Goal: Information Seeking & Learning: Learn about a topic

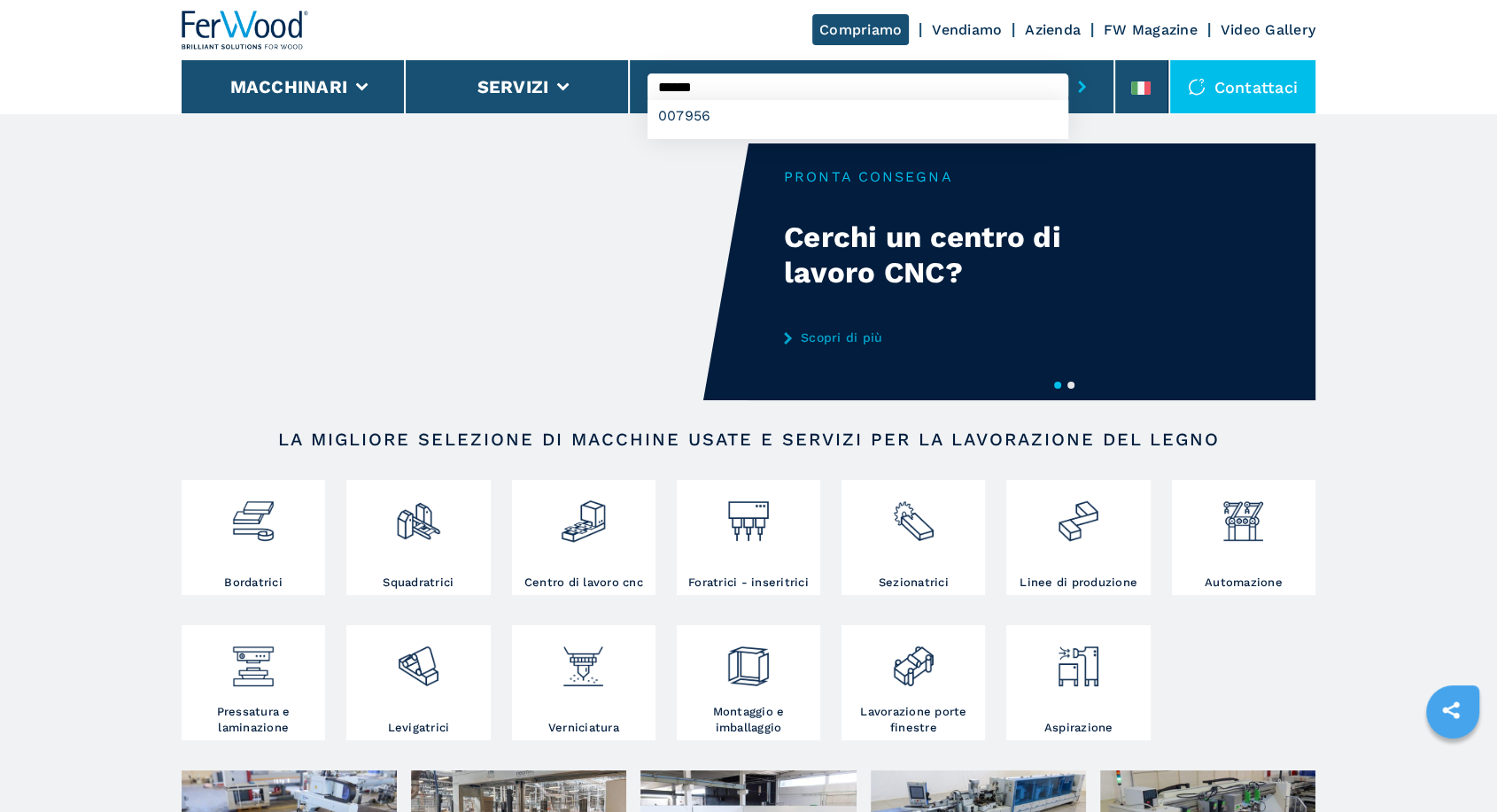
type input "******"
click at [1069, 66] on button "submit-button" at bounding box center [1082, 87] width 27 height 41
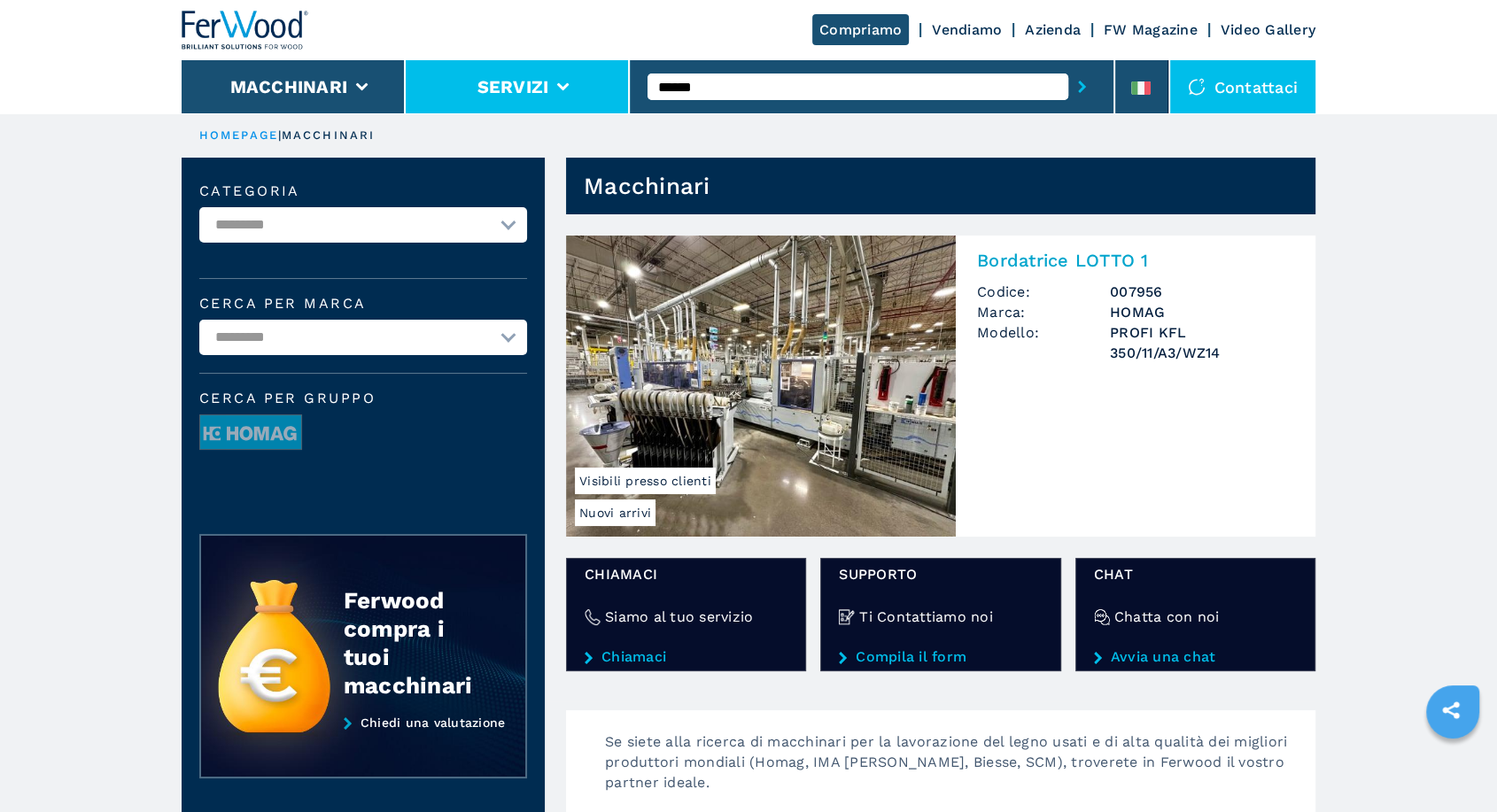
drag, startPoint x: 722, startPoint y: 84, endPoint x: 610, endPoint y: 82, distance: 112.0
click at [610, 82] on div "Compriamo Vendiamo Azienda FW Magazine Video Gallery Macchinari Servizi ****** …" at bounding box center [748, 56] width 1134 height 113
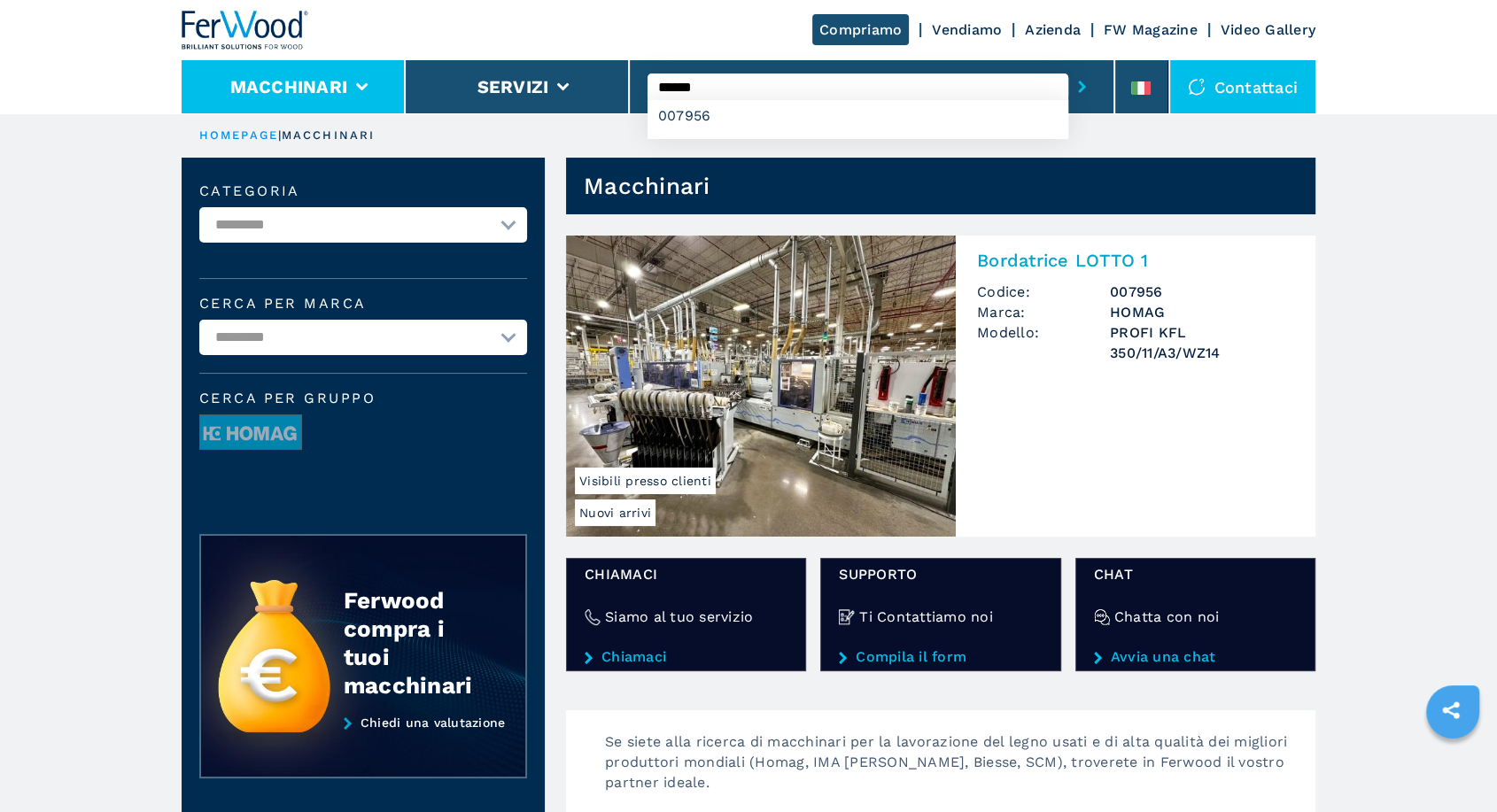
click at [346, 69] on li "Macchinari" at bounding box center [293, 86] width 224 height 53
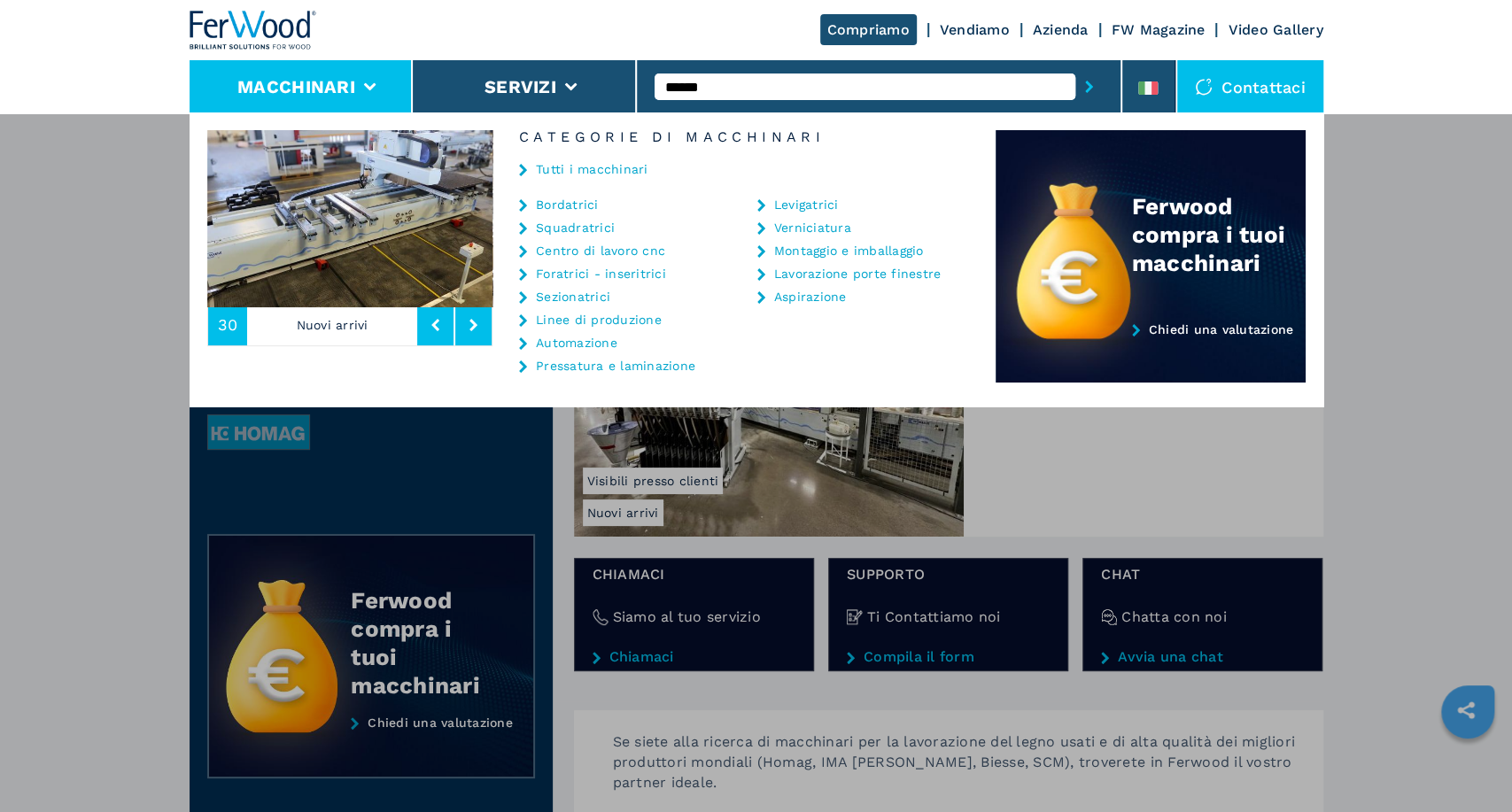
click at [578, 200] on link "Bordatrici" at bounding box center [567, 204] width 63 height 12
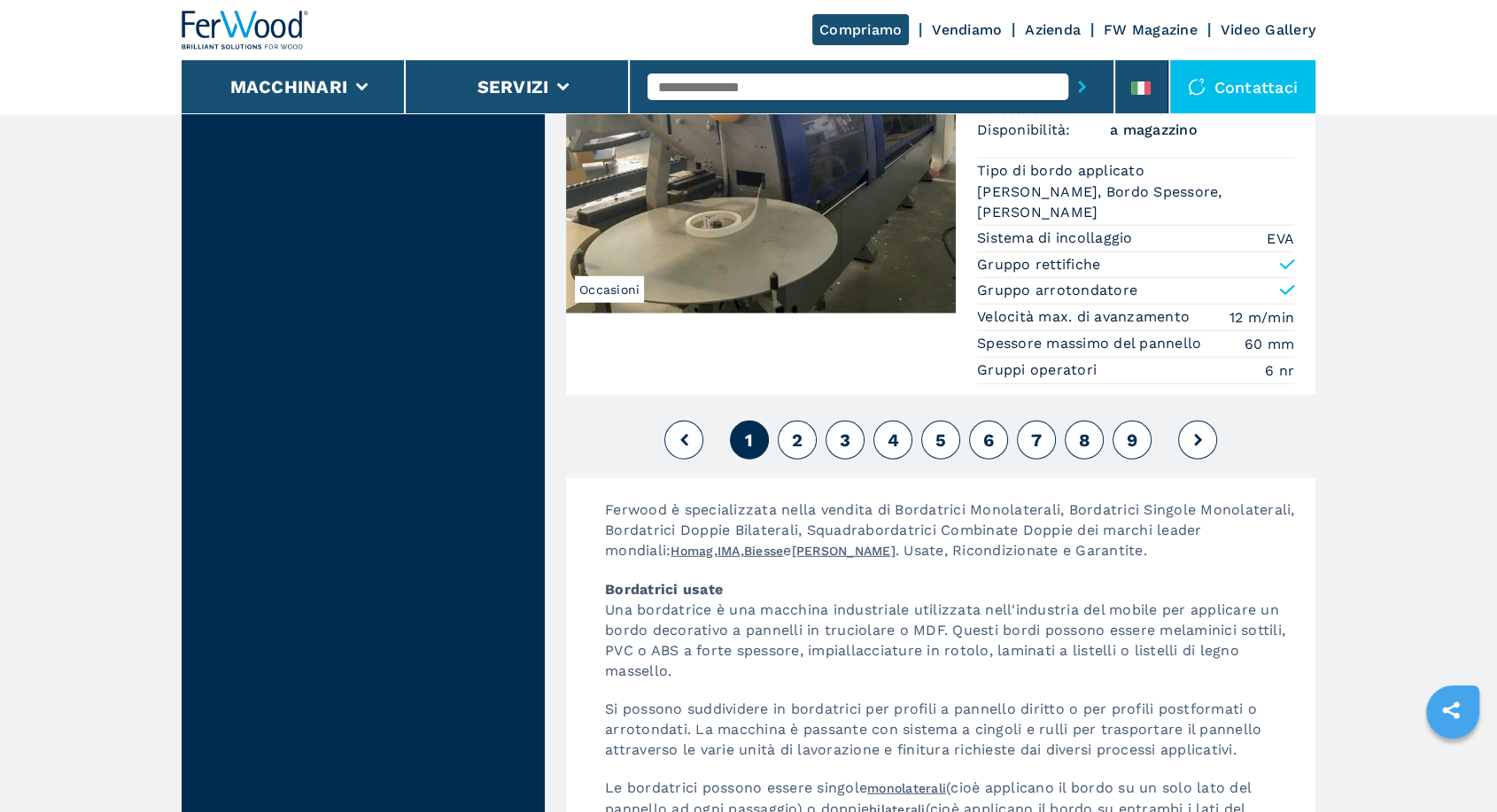
scroll to position [4659, 0]
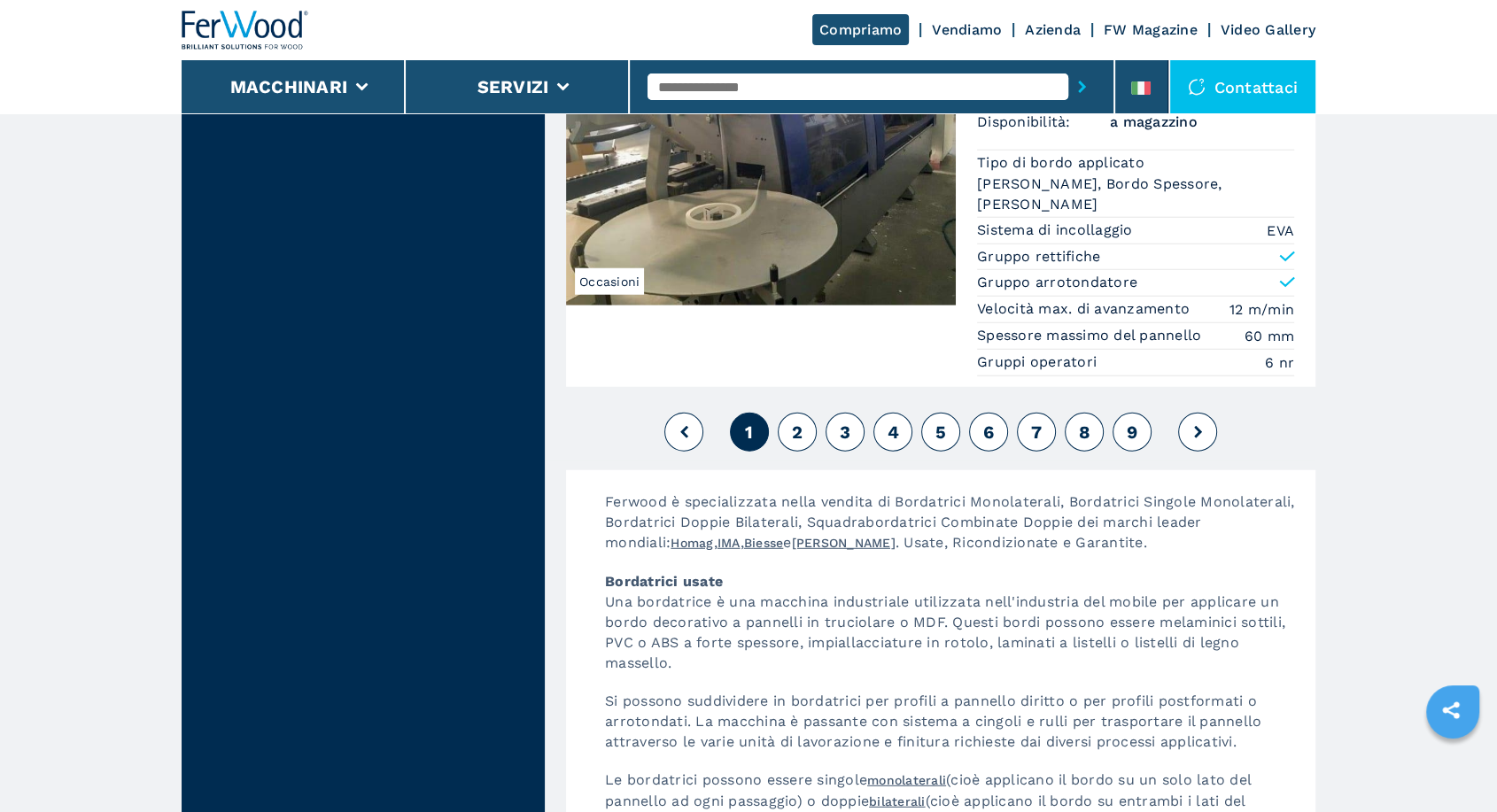
click at [787, 413] on button "2" at bounding box center [797, 433] width 39 height 39
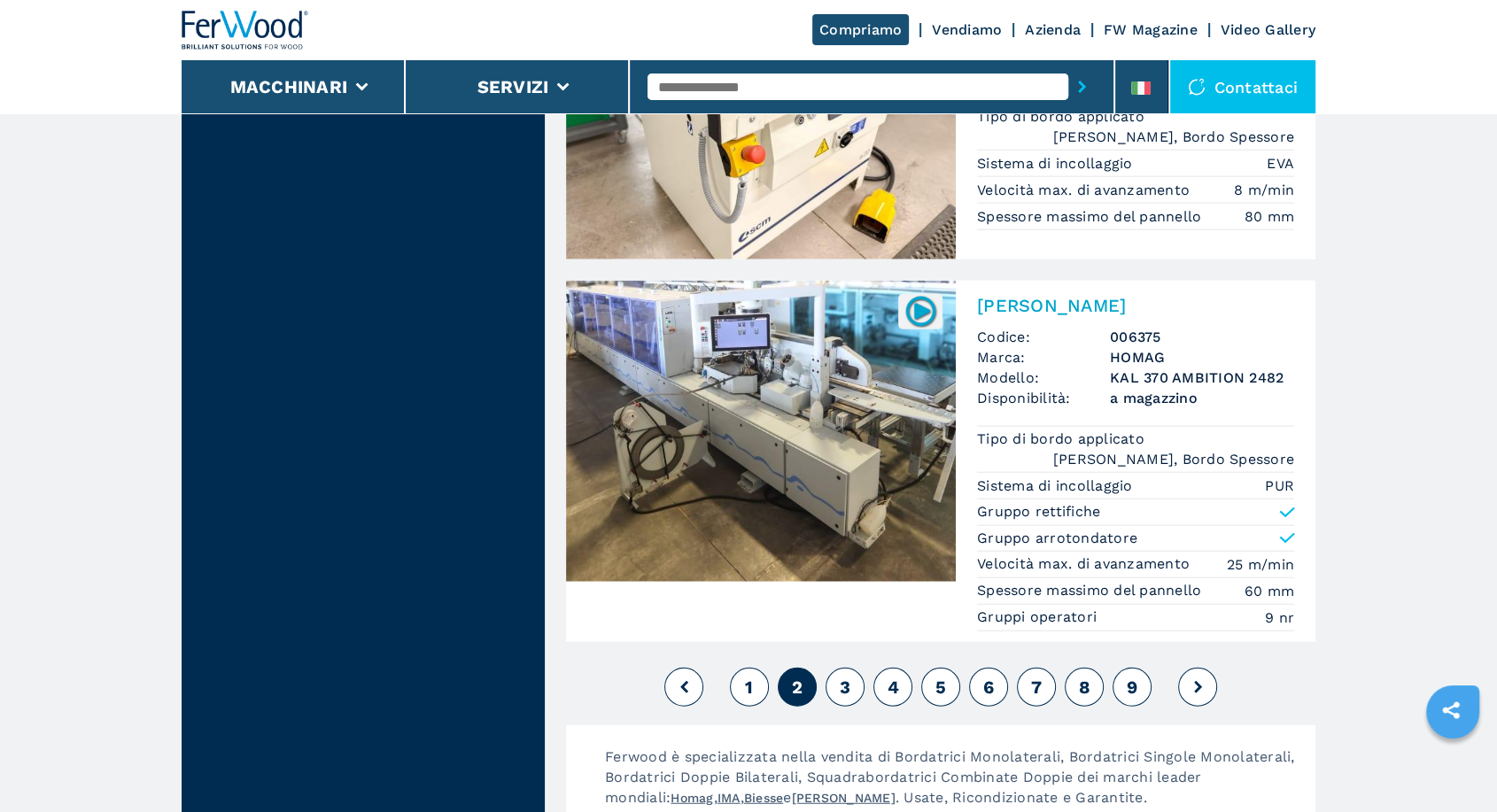
scroll to position [4265, 0]
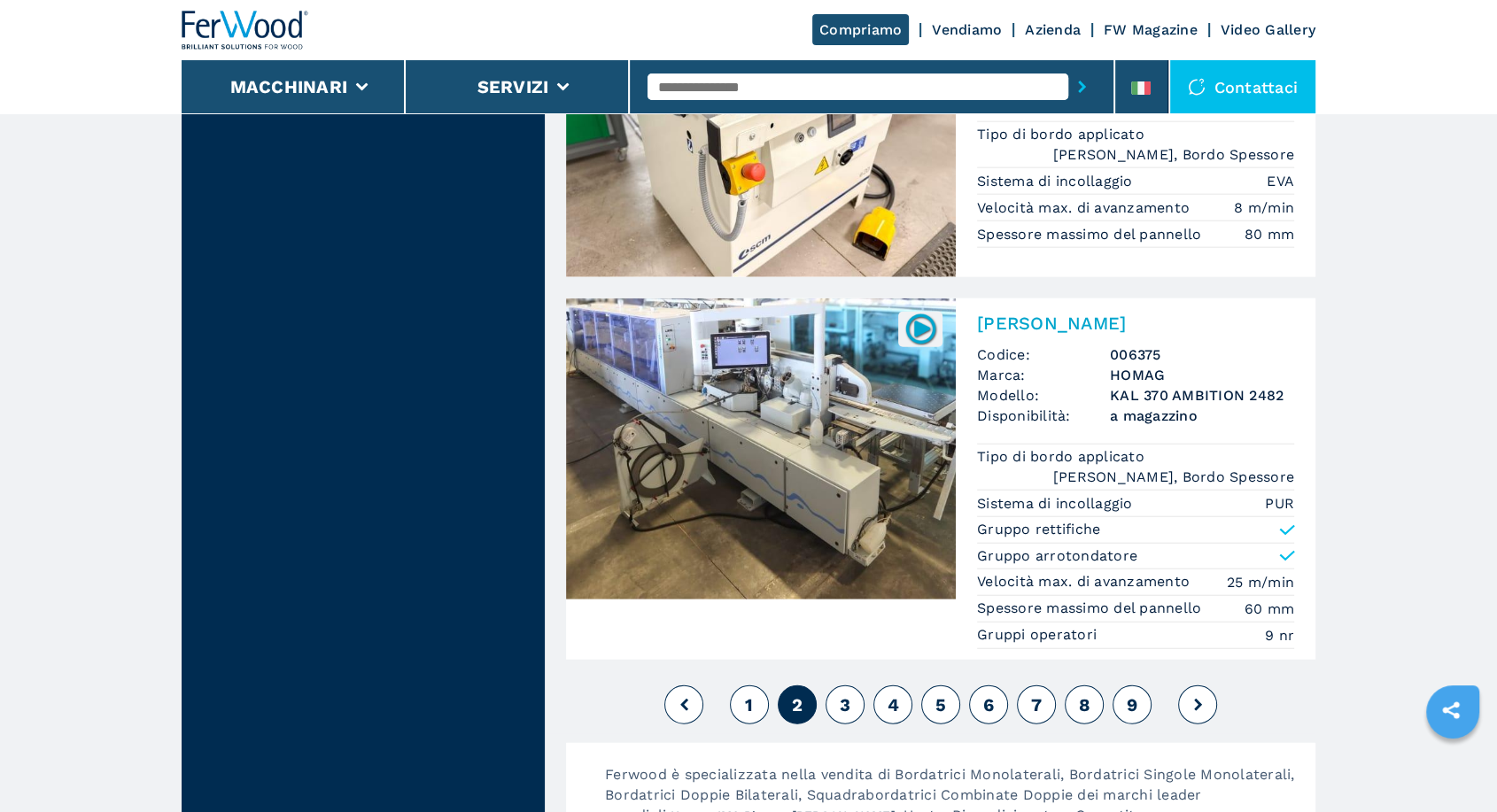
click at [854, 701] on button "3" at bounding box center [845, 705] width 39 height 39
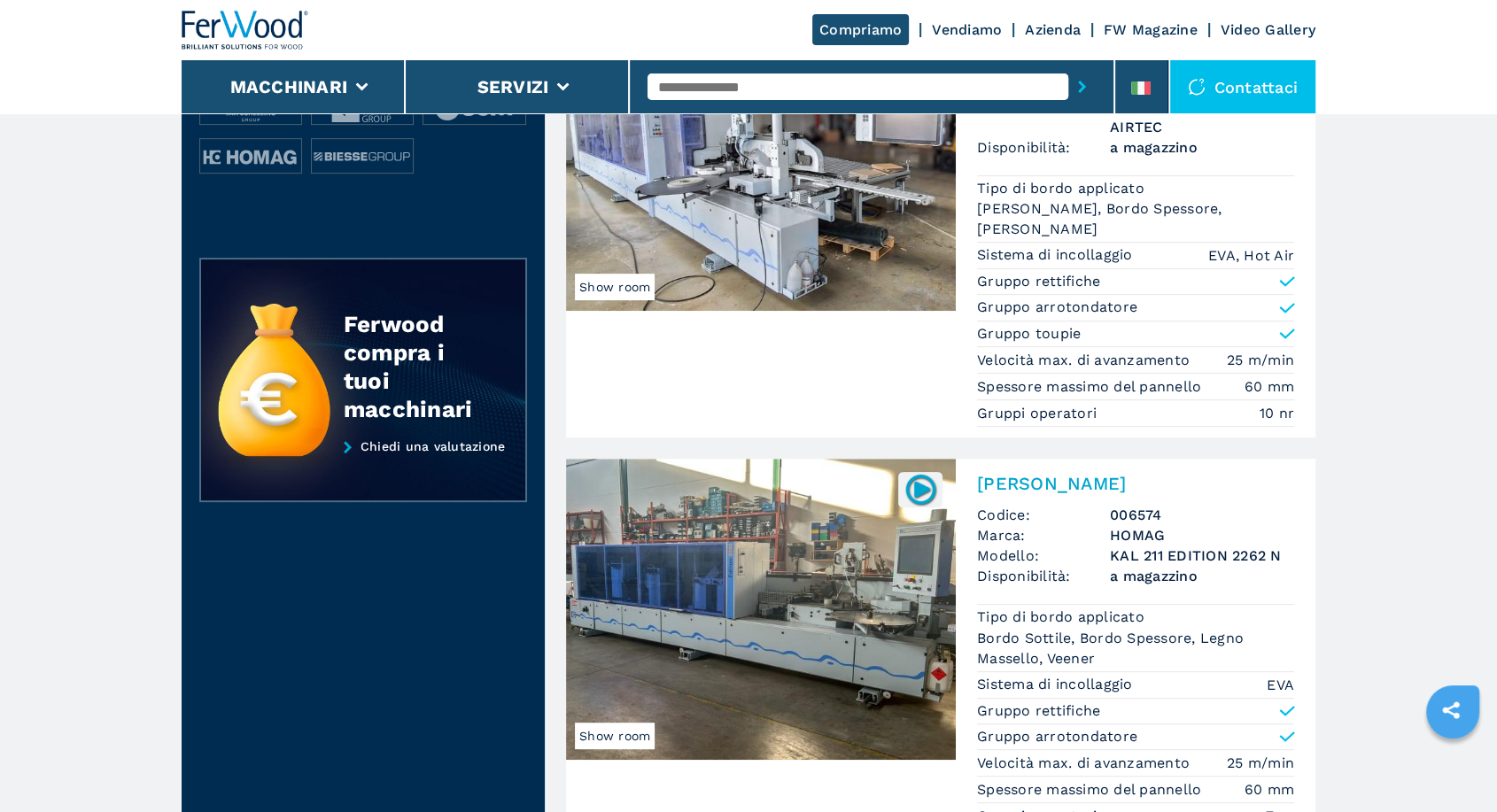
scroll to position [328, 0]
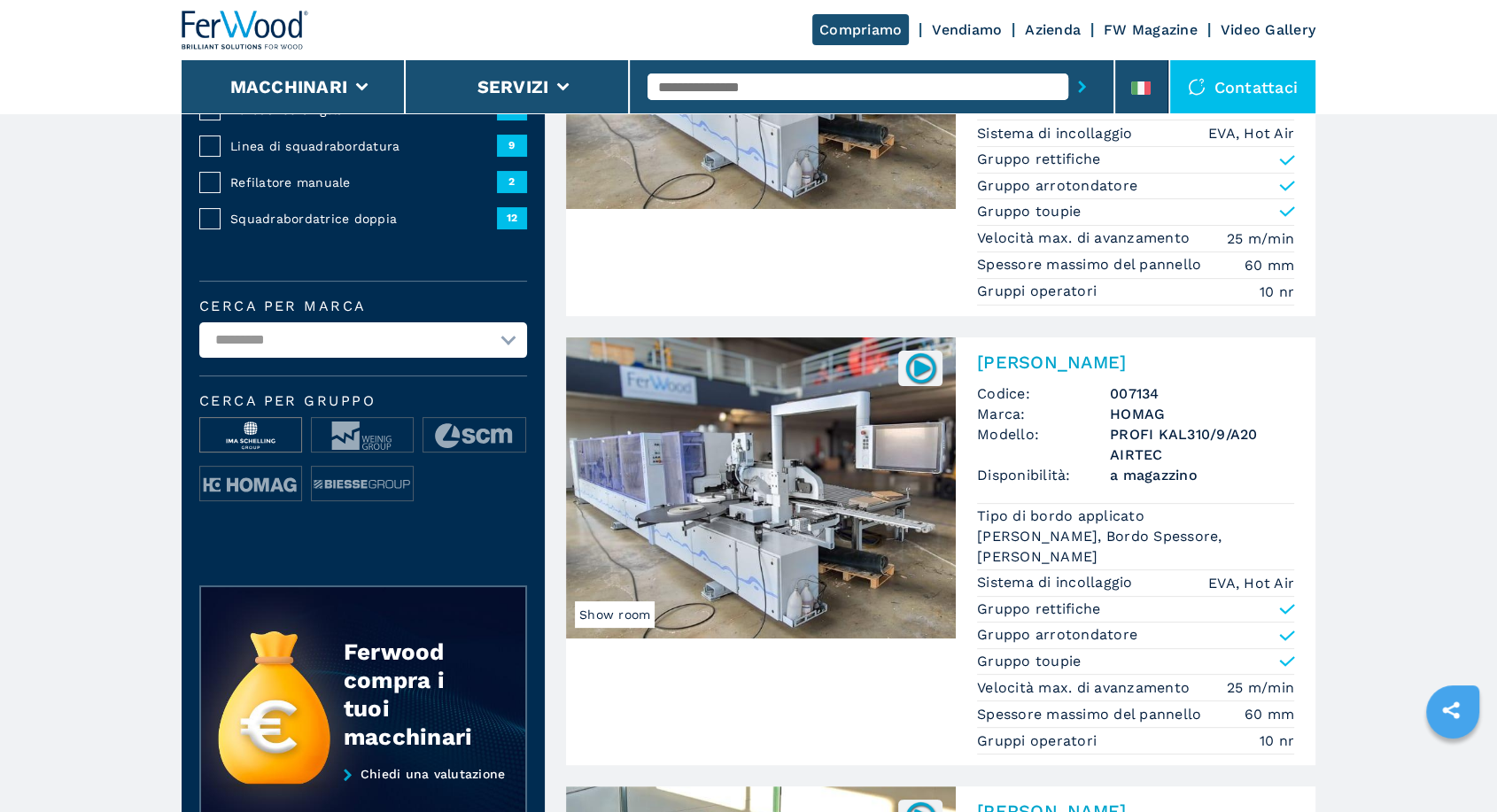
click at [269, 421] on img at bounding box center [251, 436] width 101 height 36
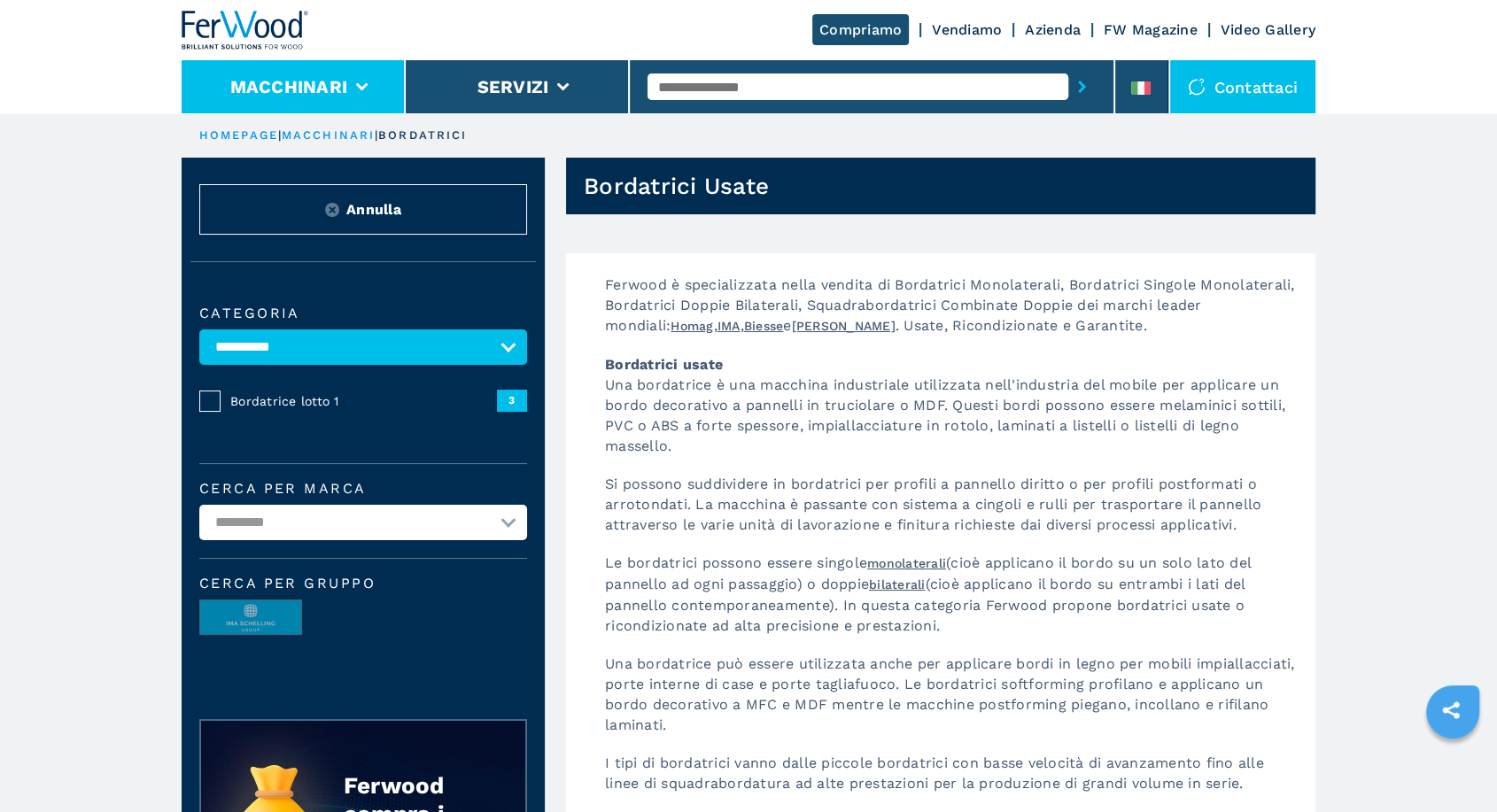
click at [348, 91] on li "Macchinari" at bounding box center [293, 86] width 224 height 53
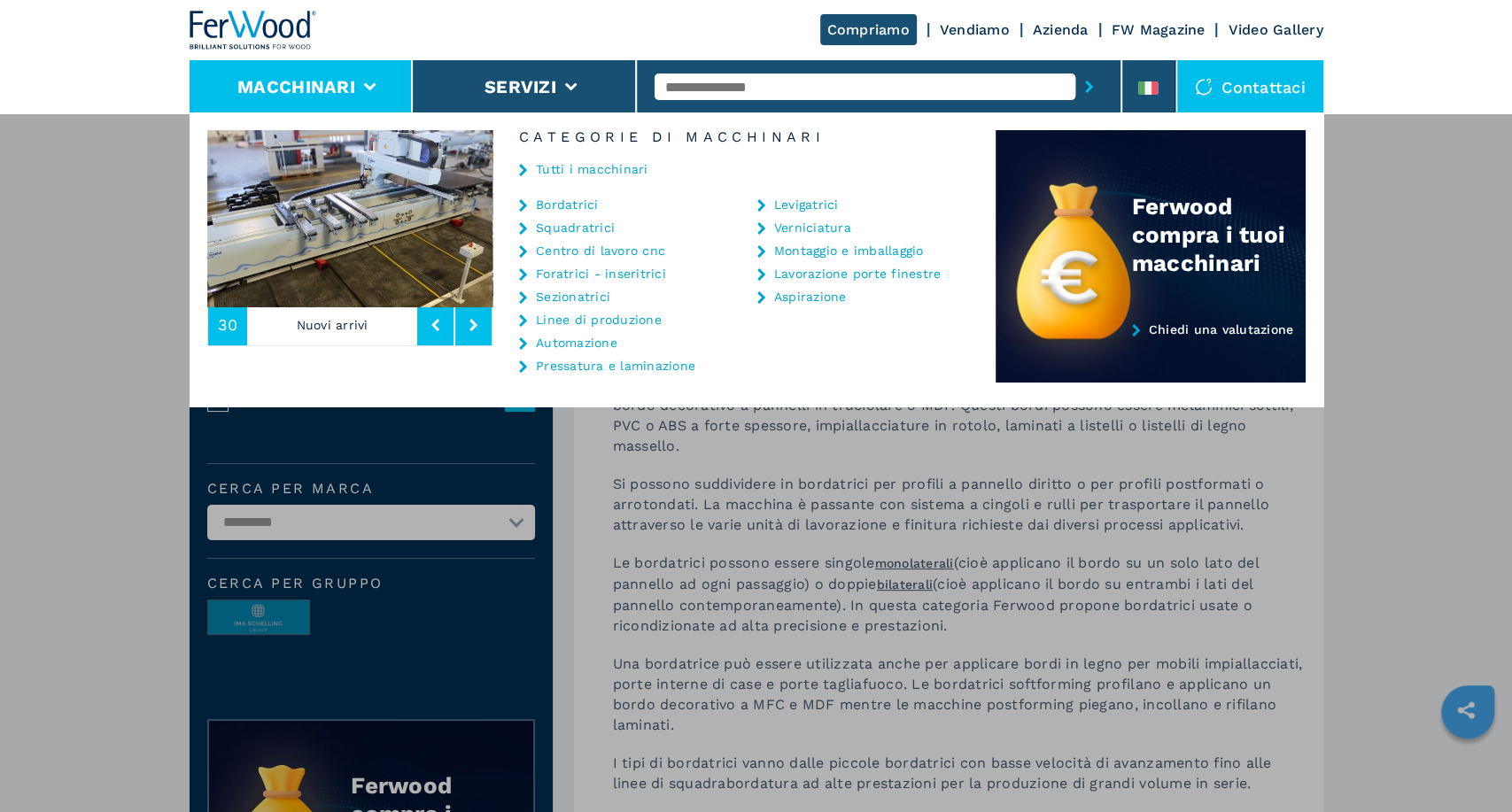
click at [578, 208] on link "Bordatrici" at bounding box center [567, 204] width 63 height 12
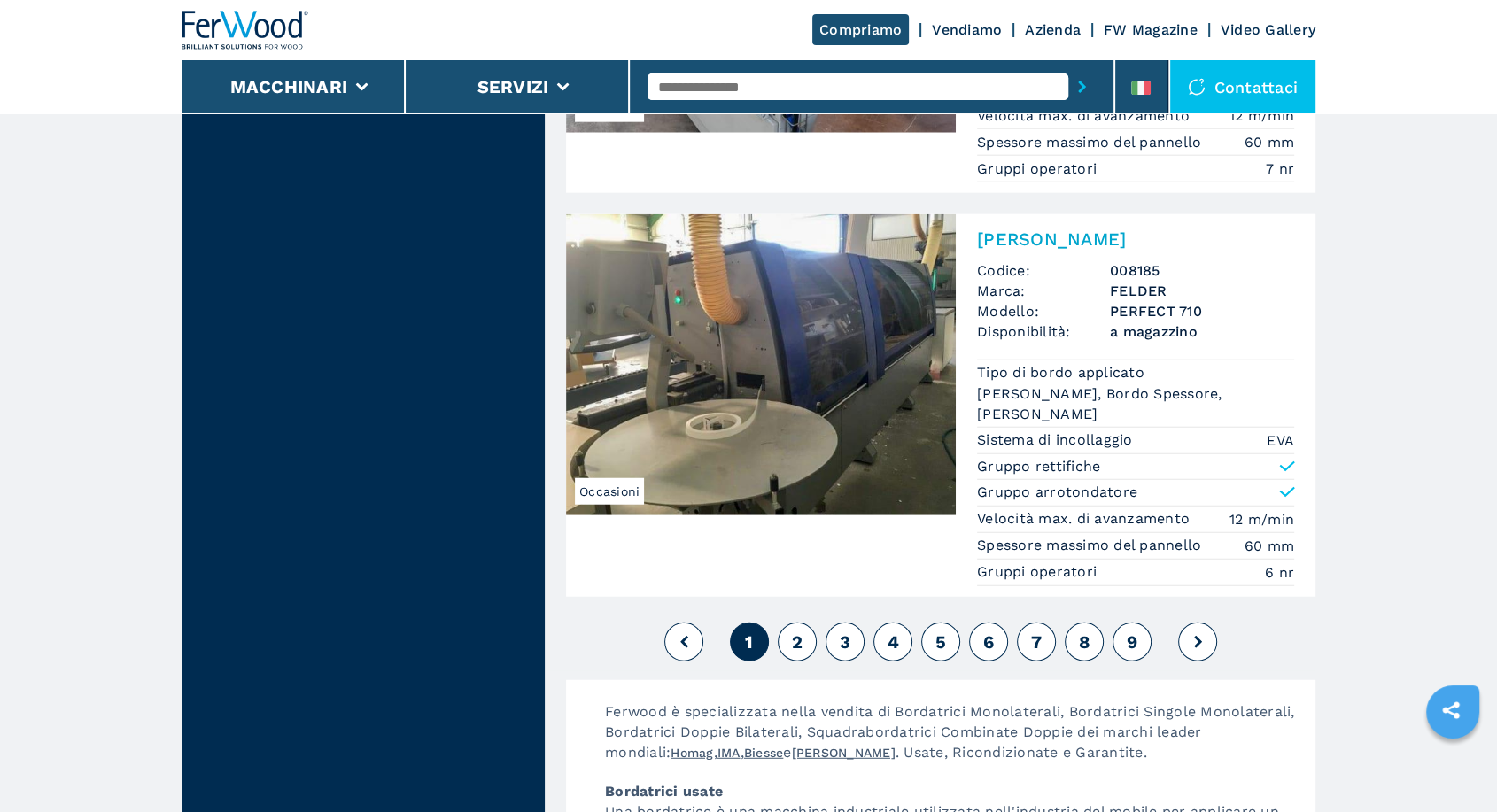
scroll to position [4437, 0]
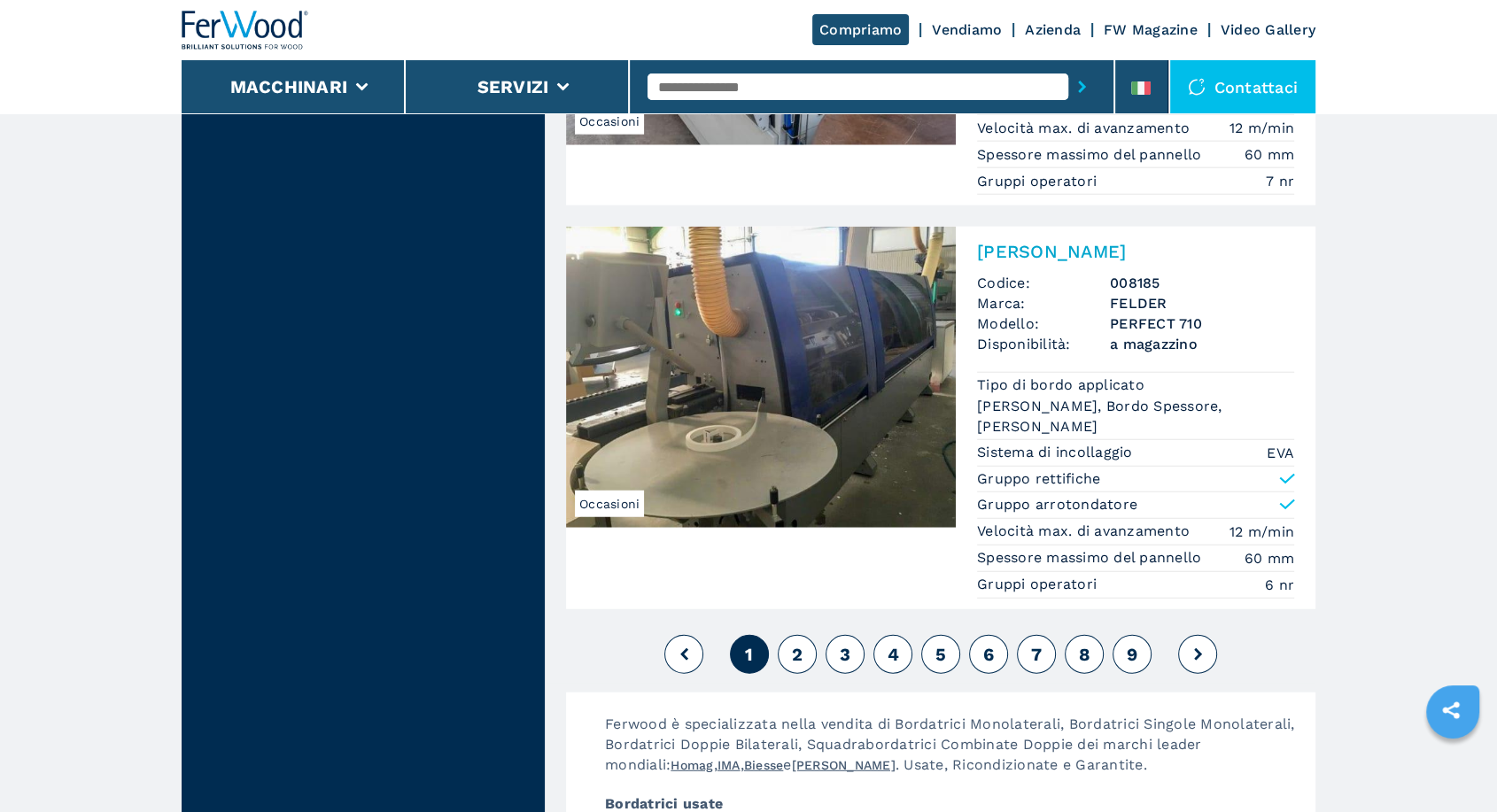
click at [803, 635] on button "2" at bounding box center [797, 655] width 39 height 39
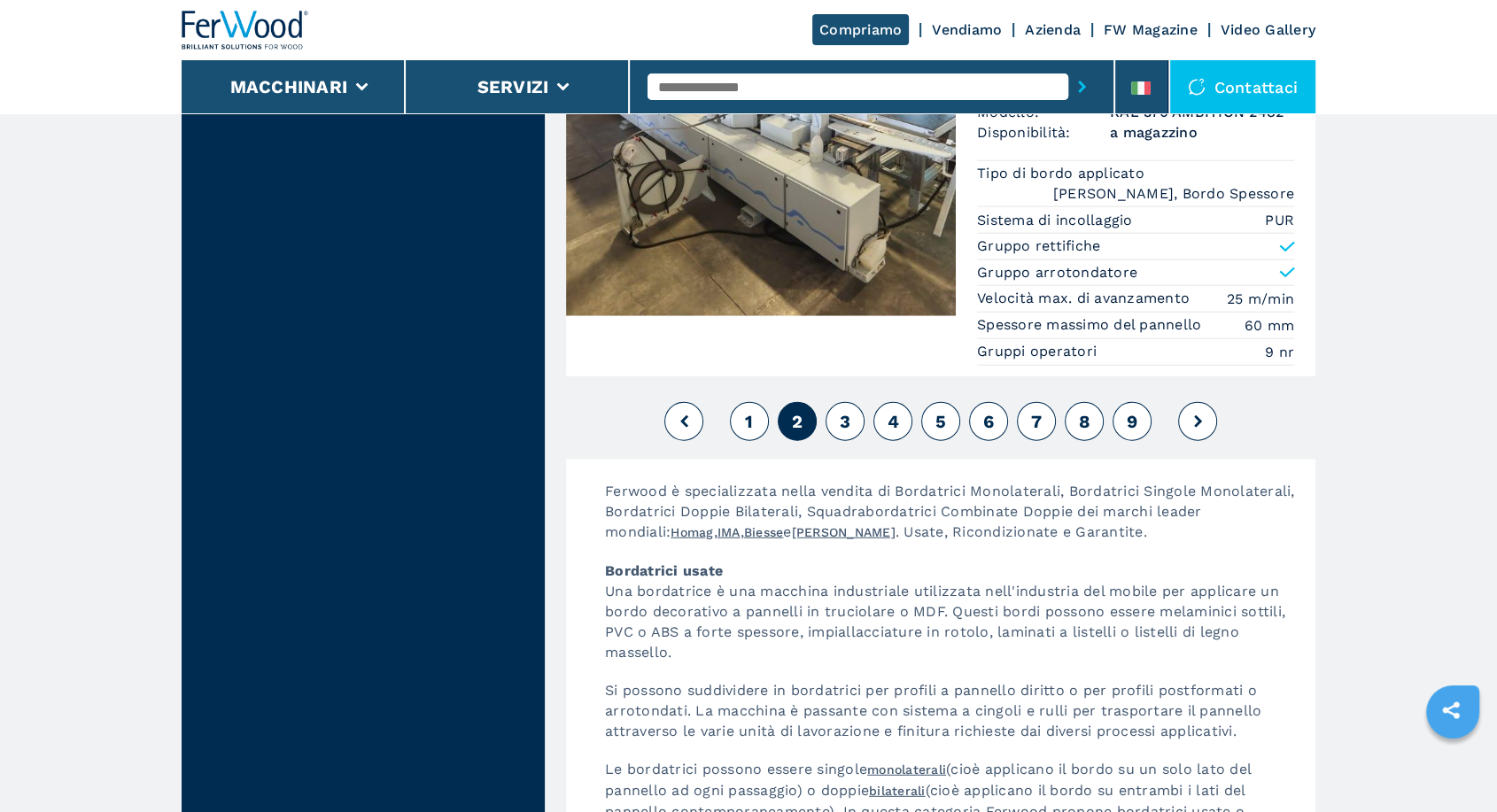
scroll to position [4538, 0]
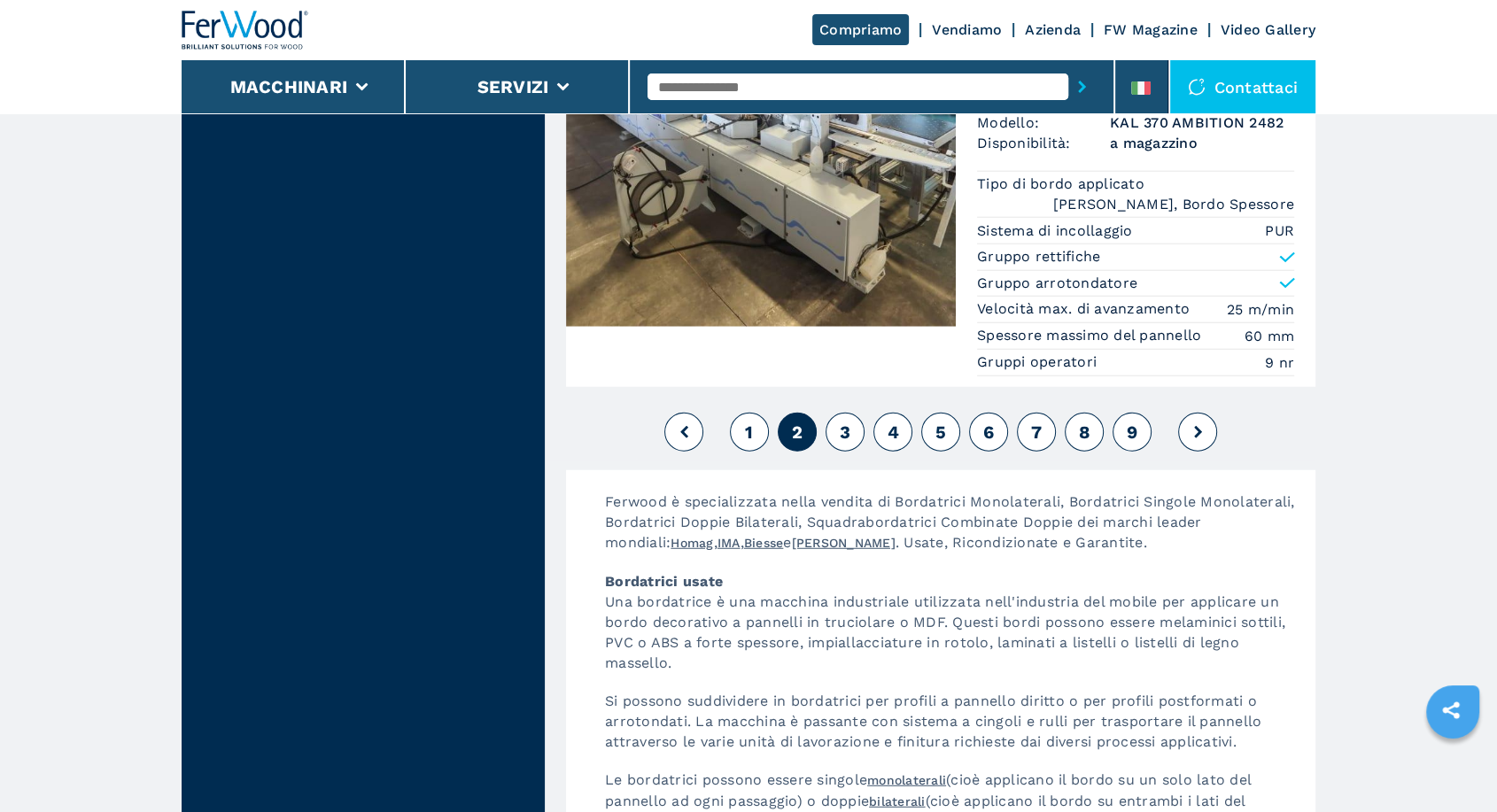
click at [843, 433] on span "3" at bounding box center [845, 432] width 10 height 22
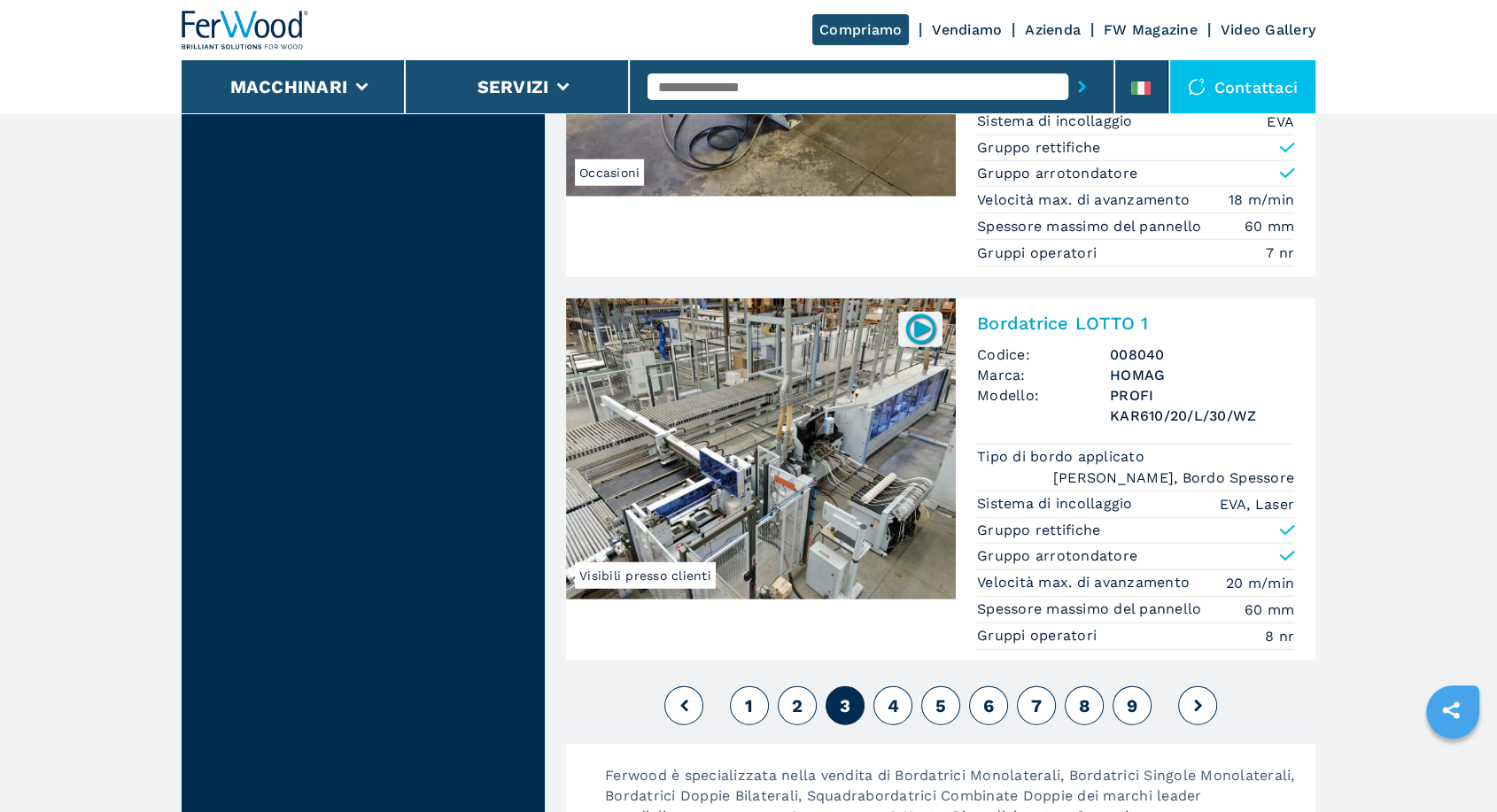
scroll to position [4903, 0]
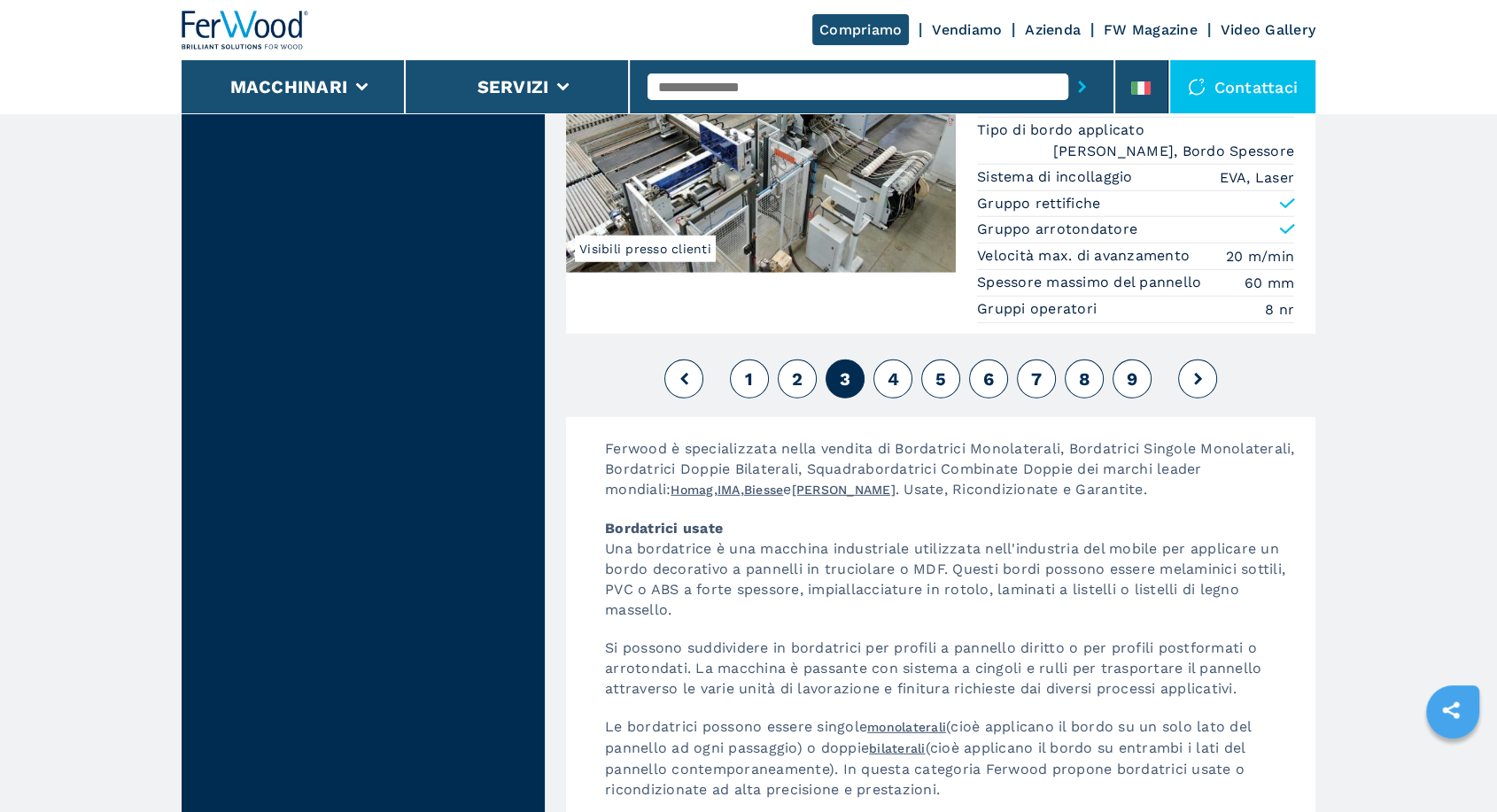
click at [895, 363] on button "4" at bounding box center [893, 379] width 39 height 39
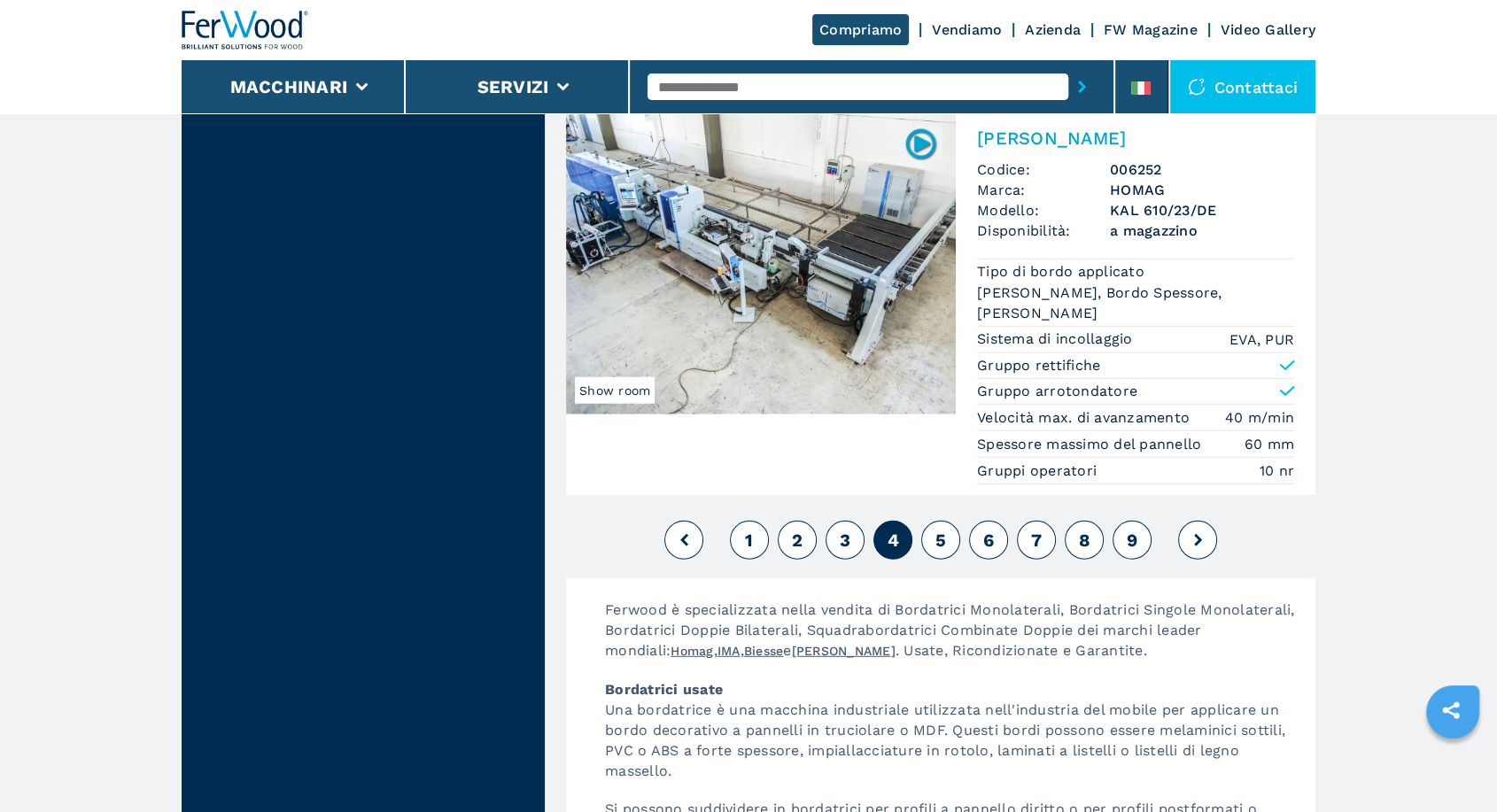
scroll to position [4920, 0]
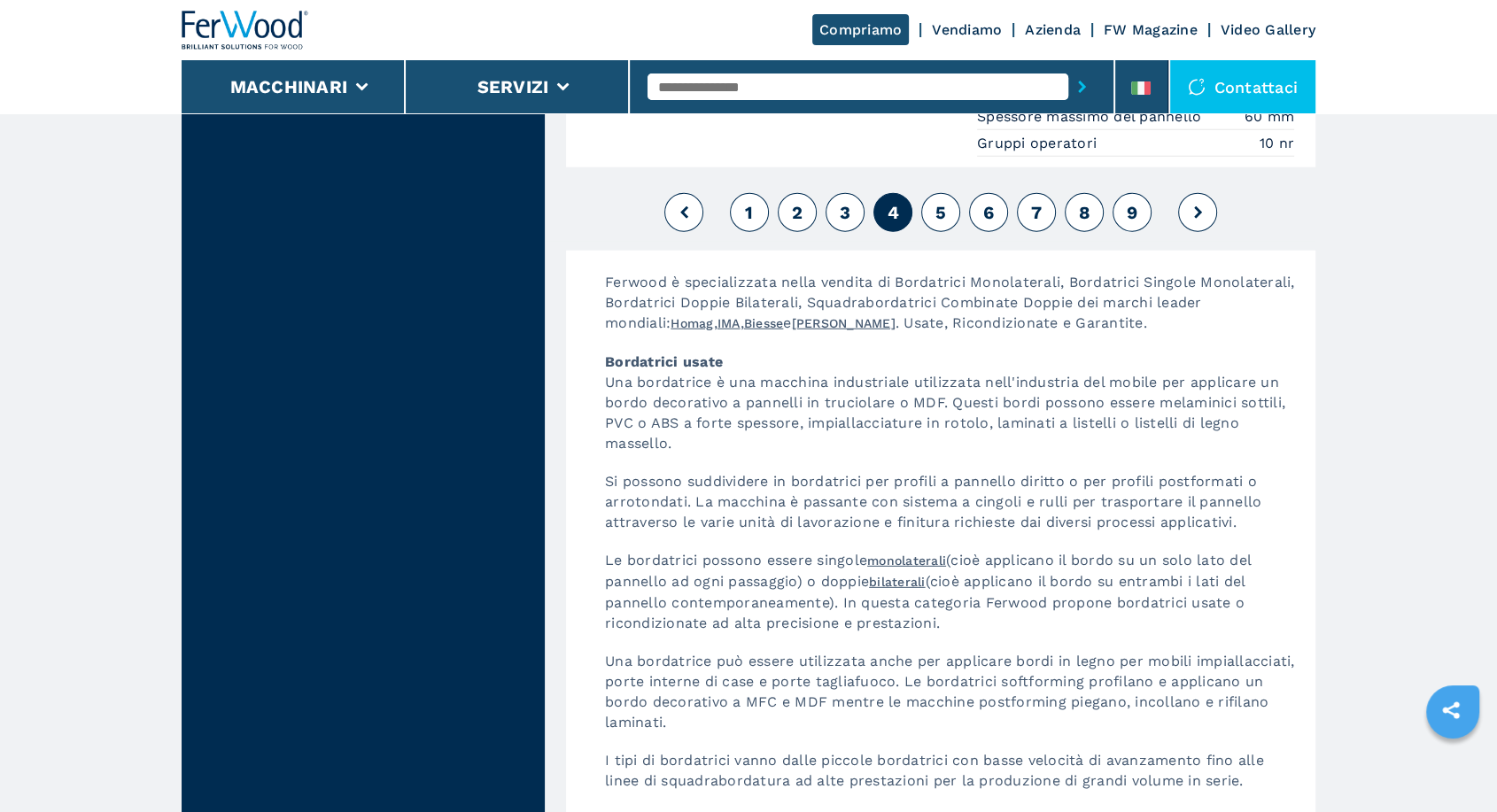
click at [934, 193] on button "5" at bounding box center [941, 213] width 39 height 39
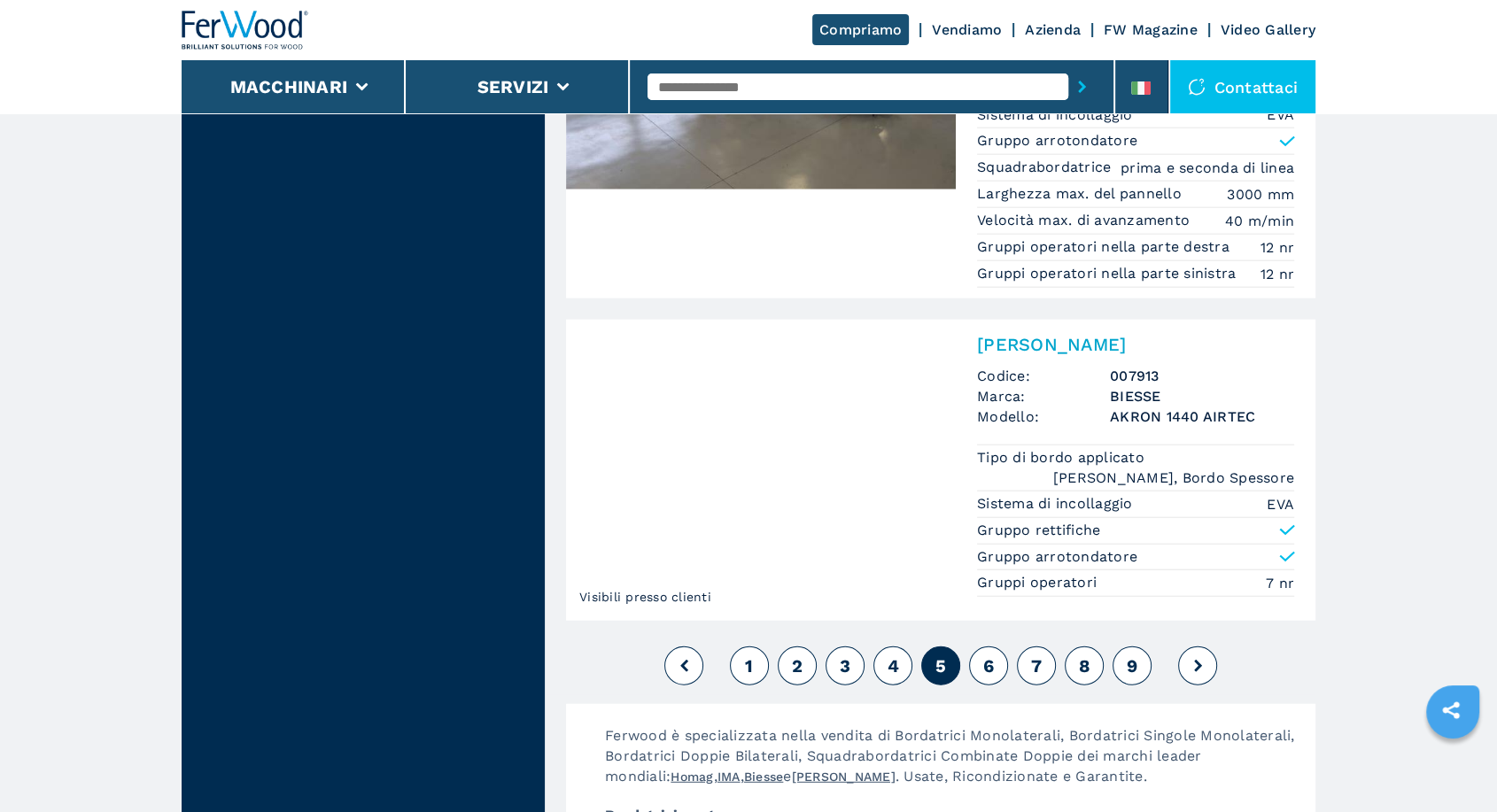
scroll to position [4298, 0]
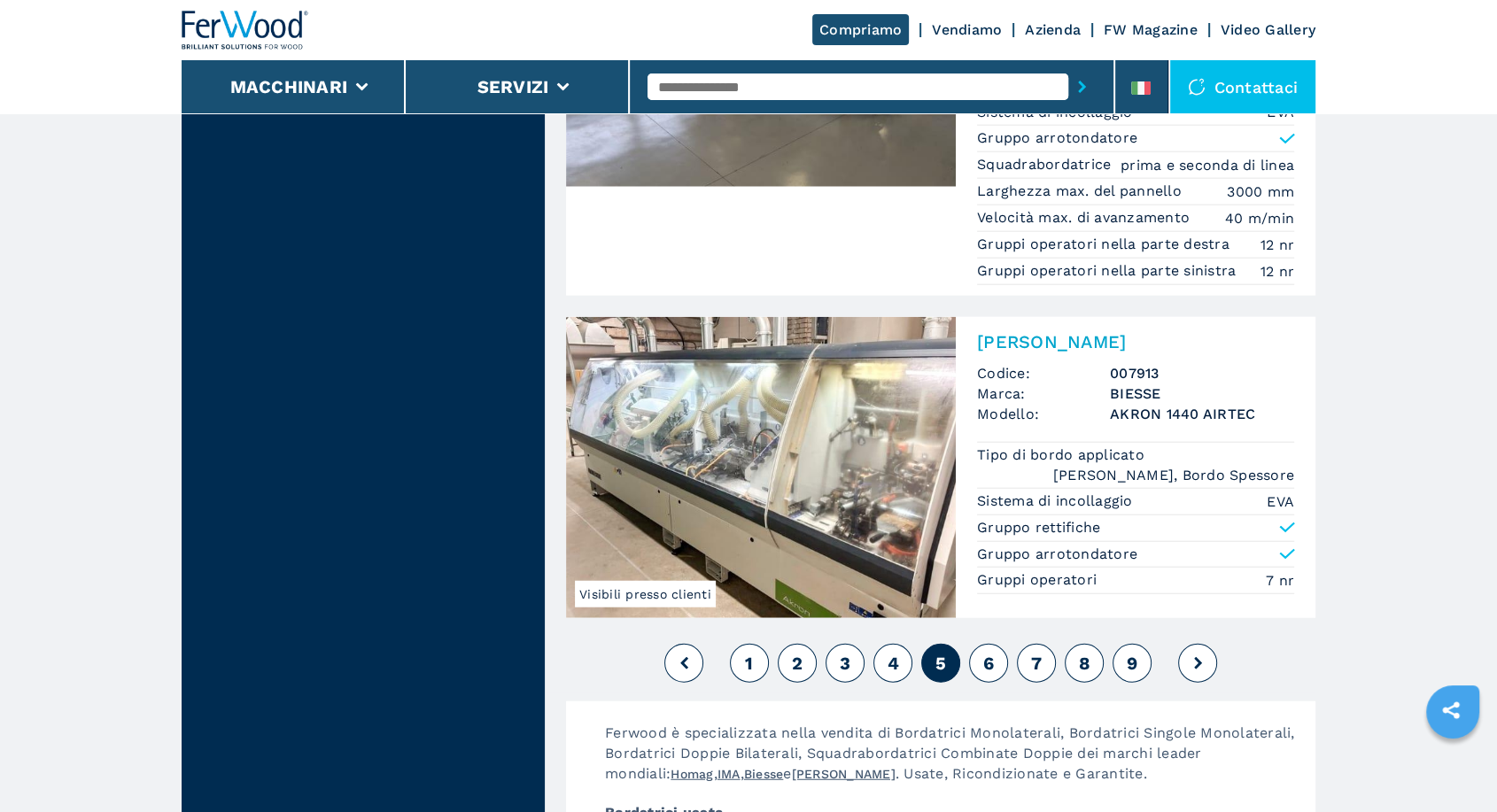
click at [976, 644] on button "6" at bounding box center [989, 664] width 39 height 39
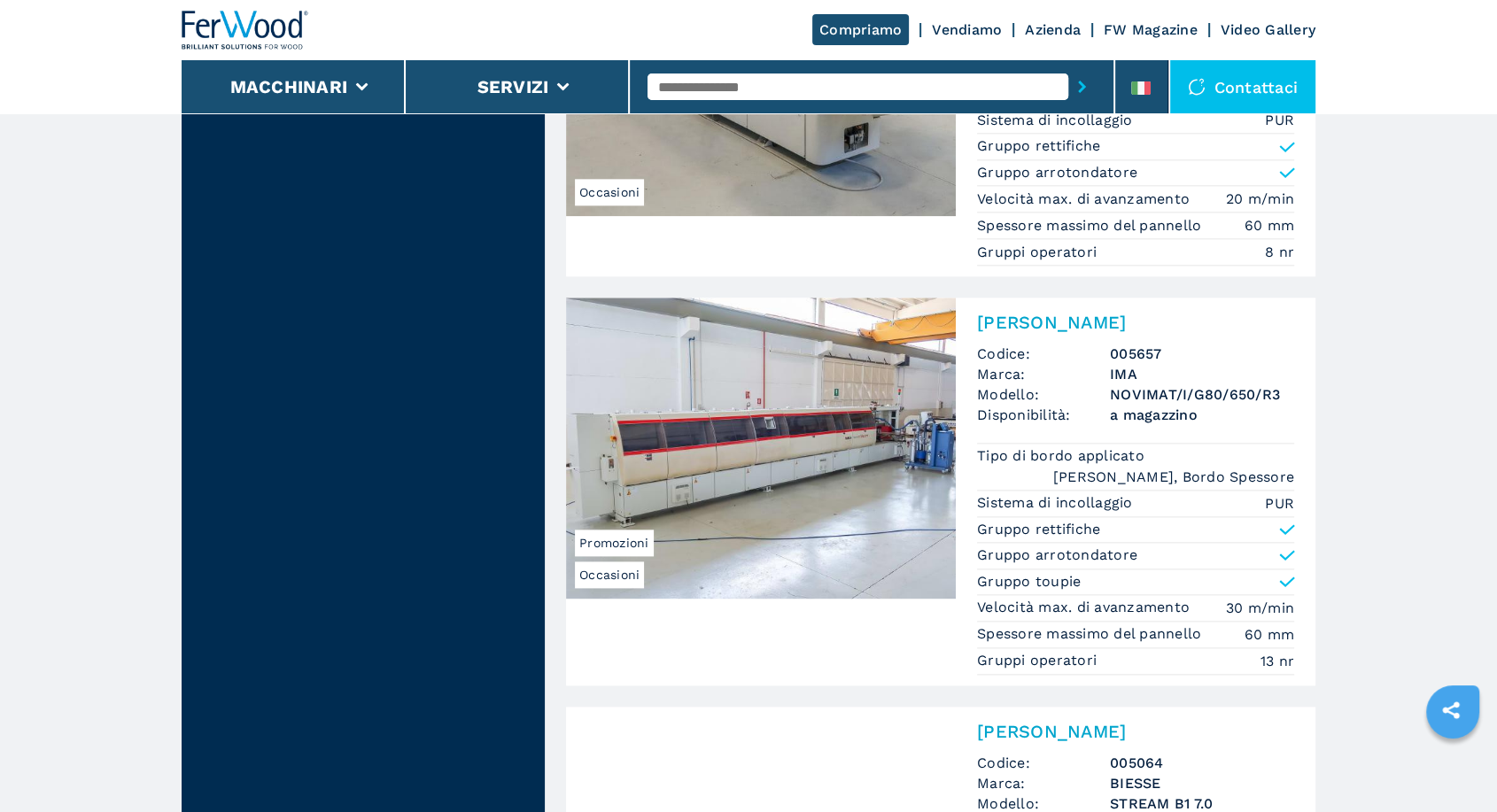
scroll to position [2047, 0]
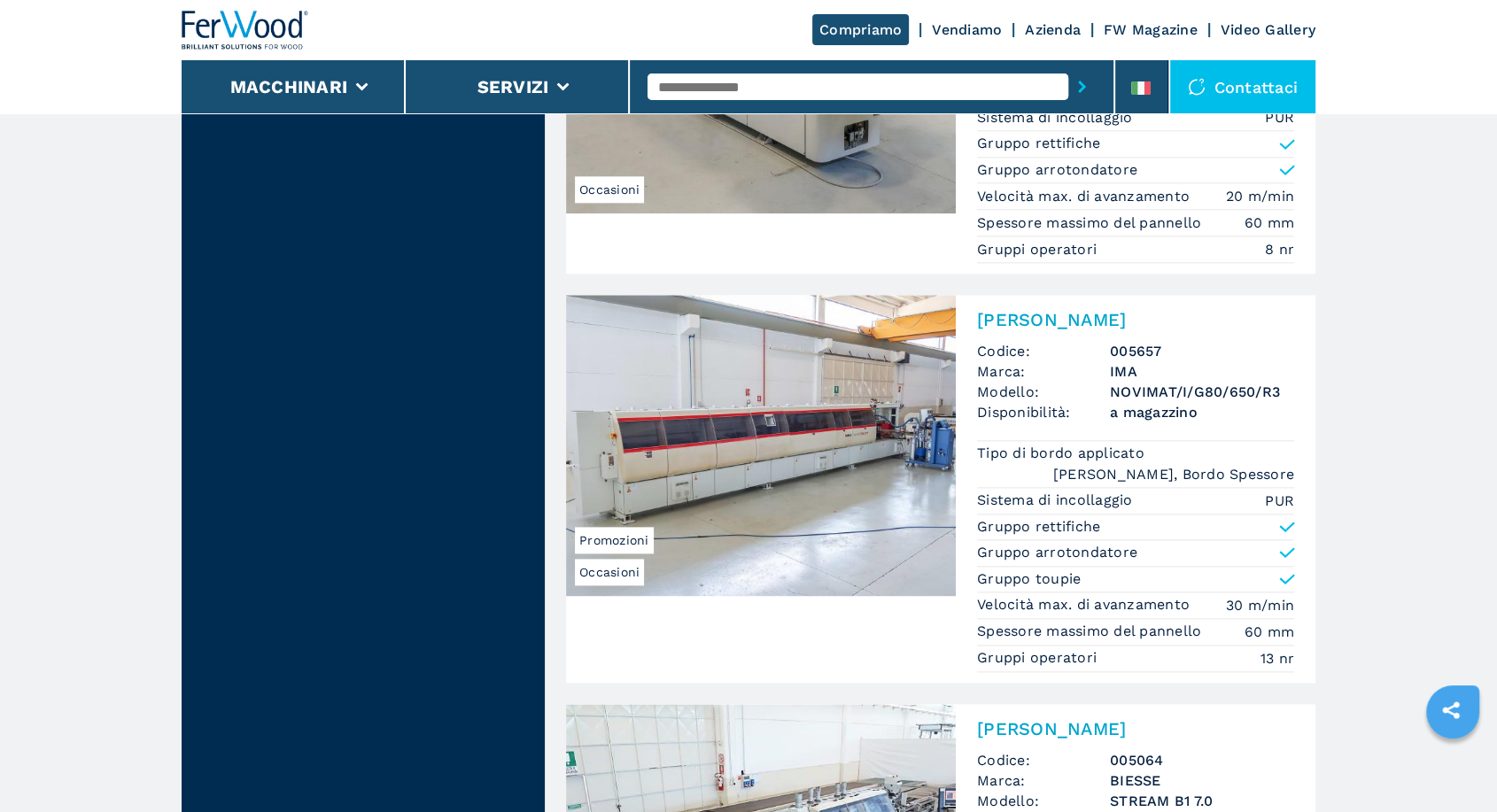
click at [826, 372] on img at bounding box center [761, 446] width 390 height 302
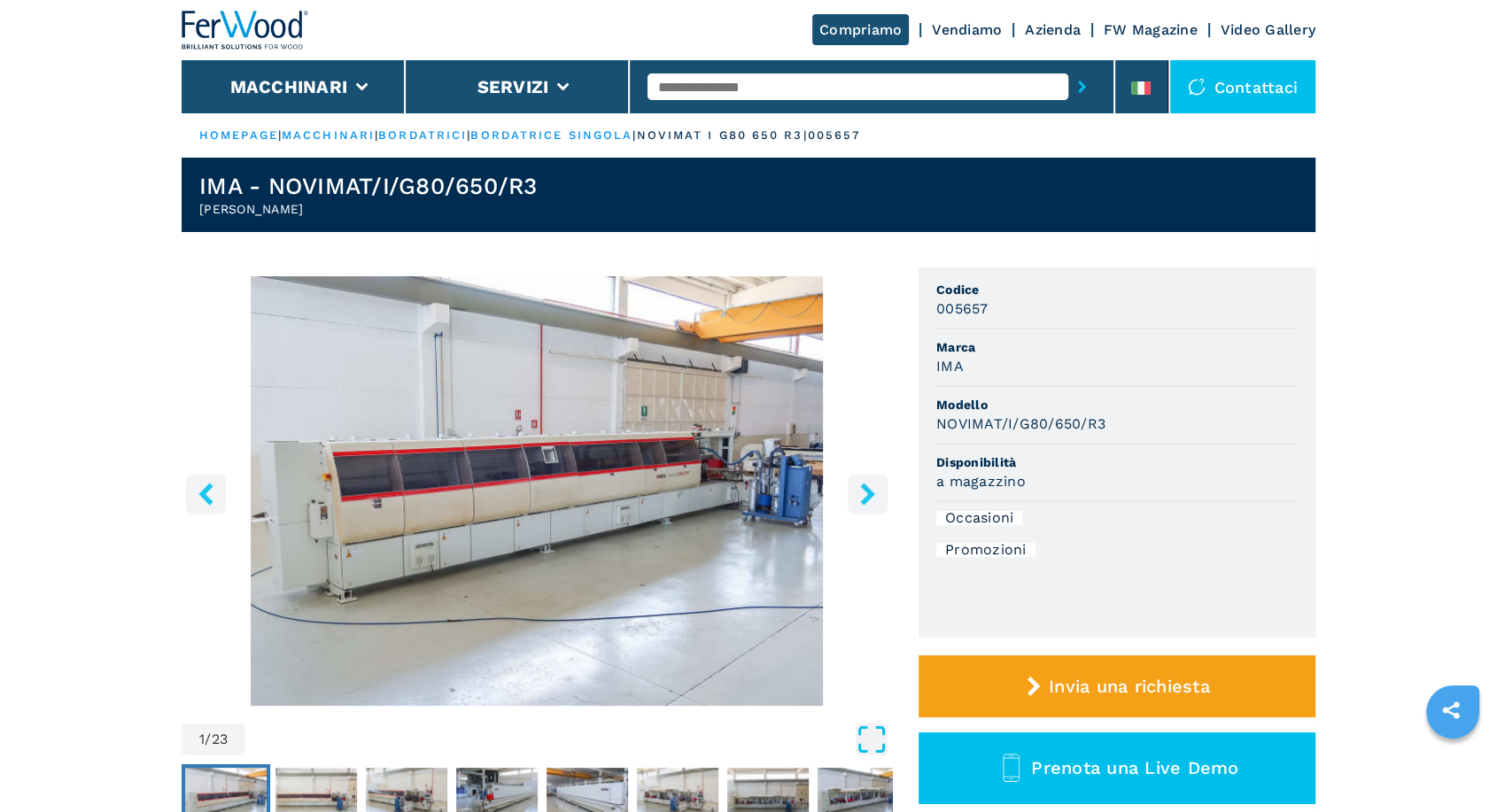
click at [865, 734] on icon "Open Fullscreen" at bounding box center [872, 740] width 32 height 32
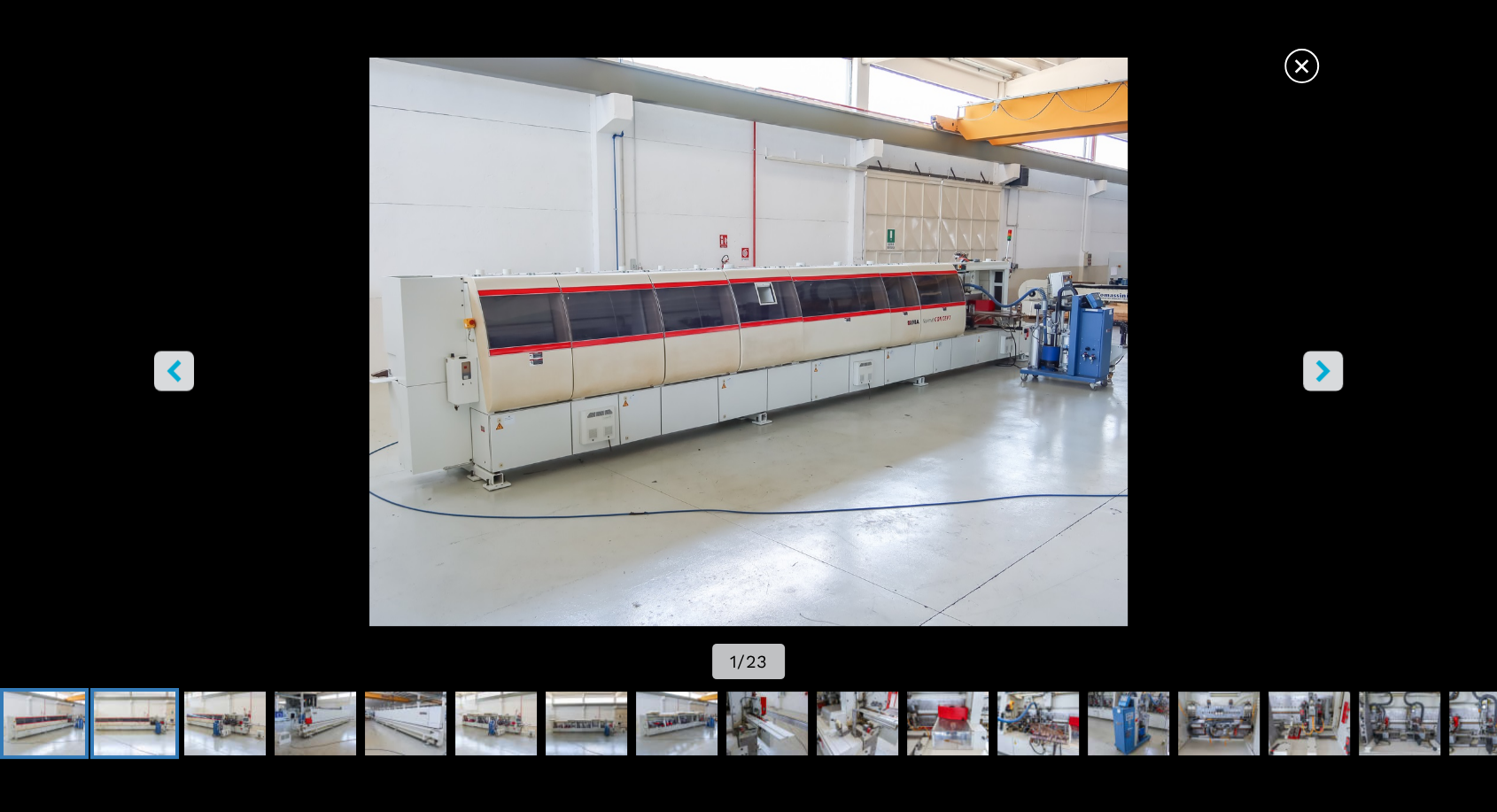
click at [160, 709] on img "Go to Slide 2" at bounding box center [134, 724] width 82 height 64
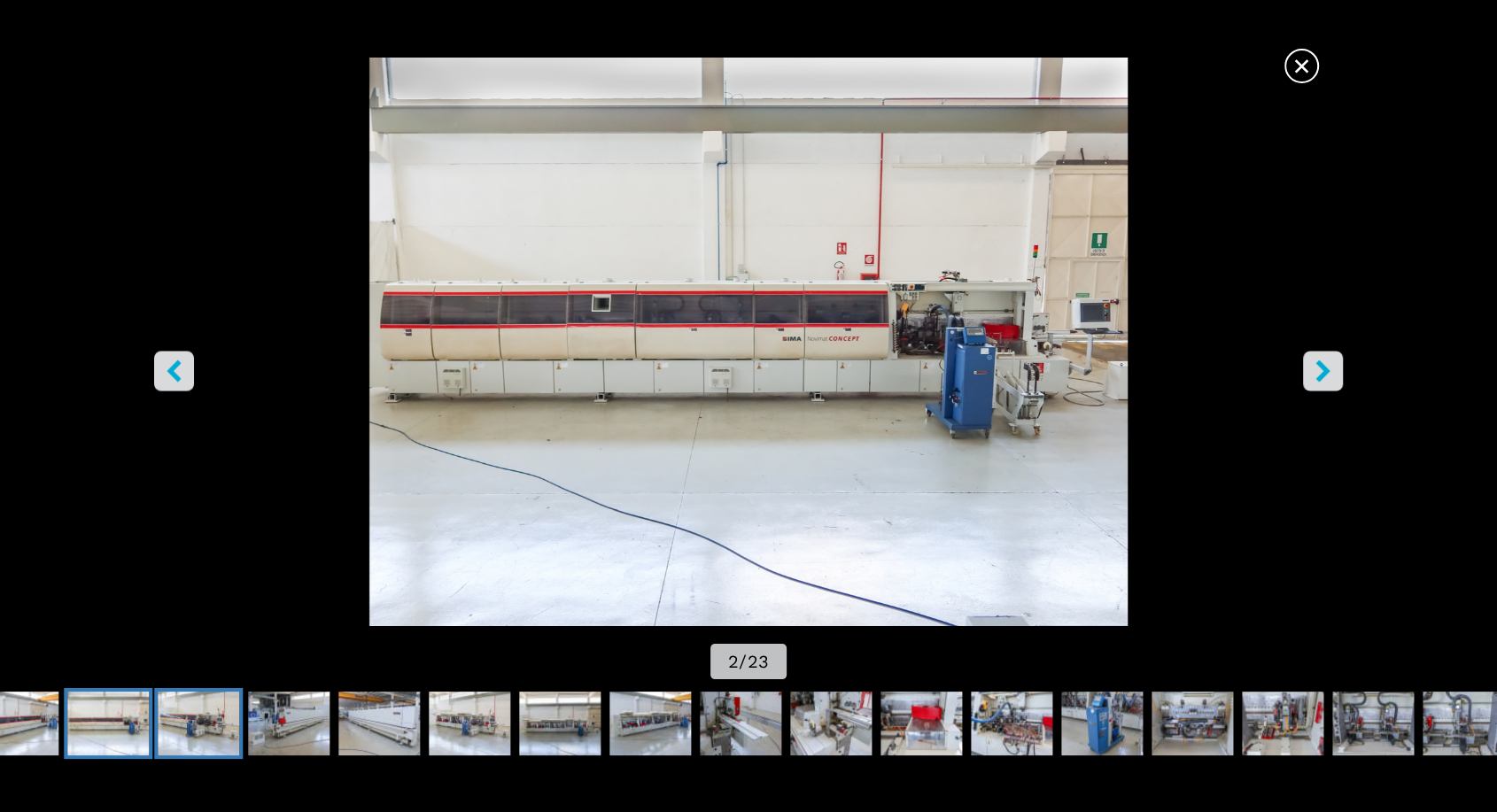
click at [216, 725] on img "Go to Slide 3" at bounding box center [198, 724] width 82 height 64
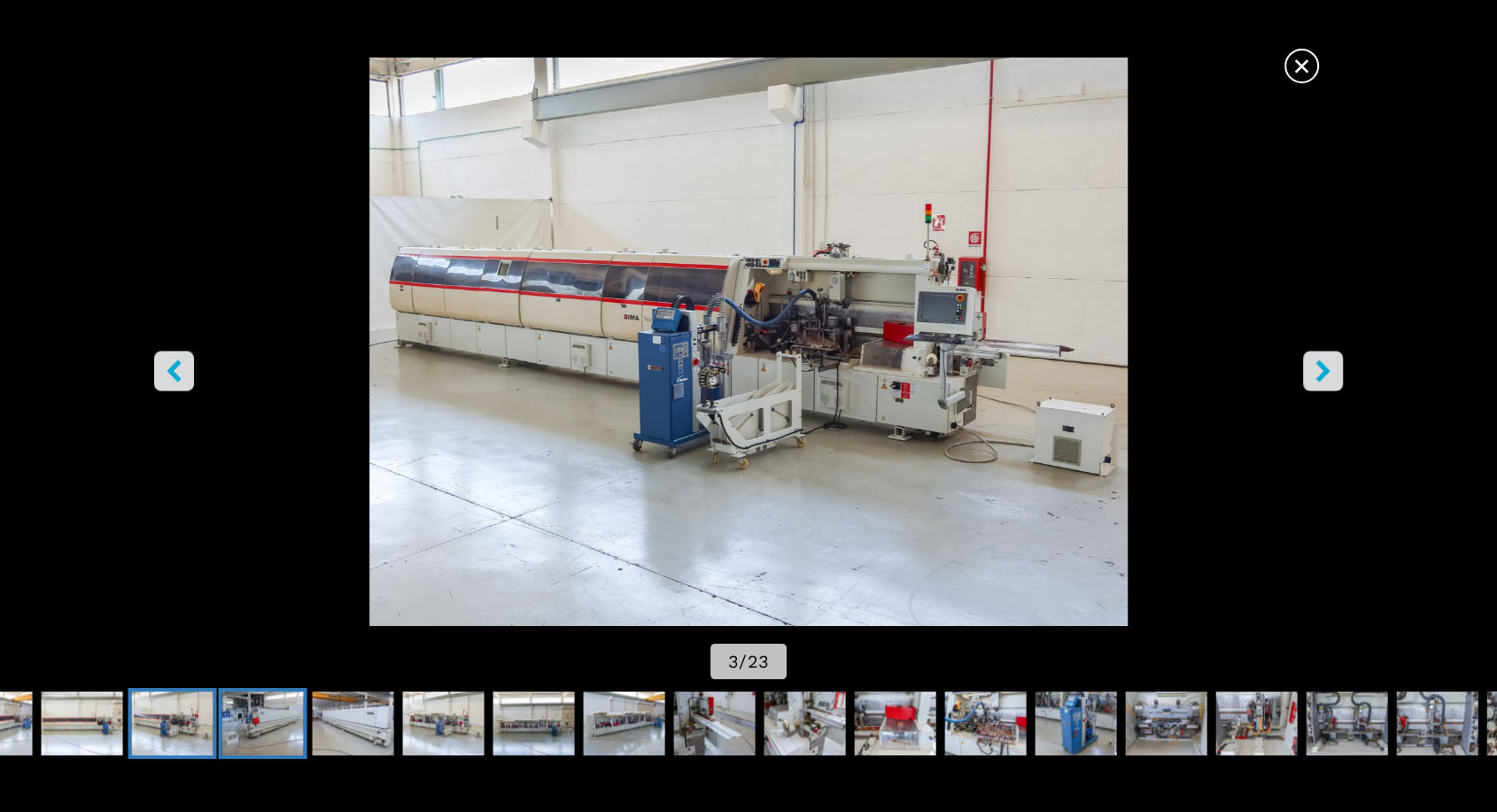
click at [279, 719] on img "Go to Slide 4" at bounding box center [262, 724] width 82 height 64
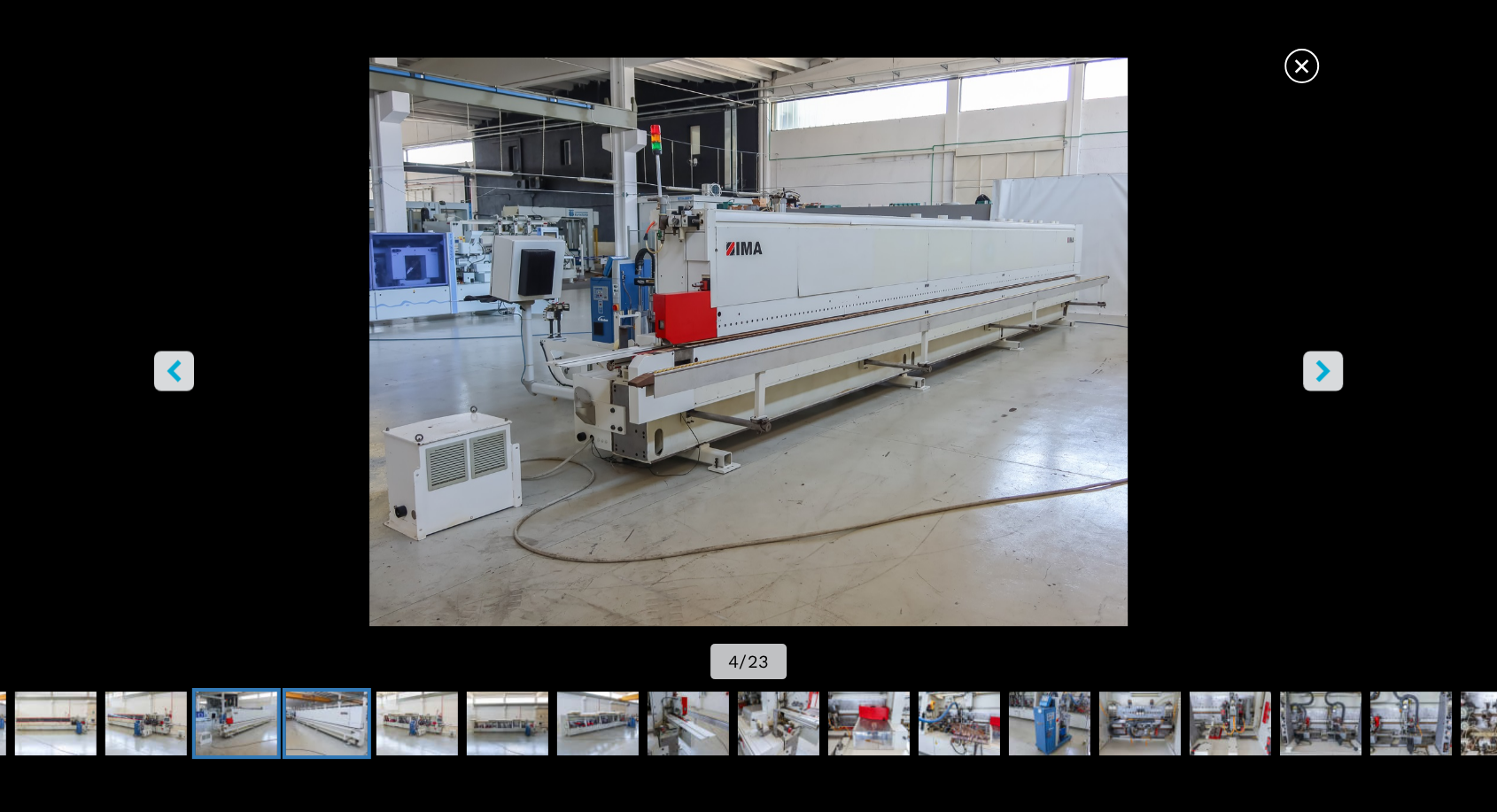
click at [338, 711] on img "Go to Slide 5" at bounding box center [326, 724] width 82 height 64
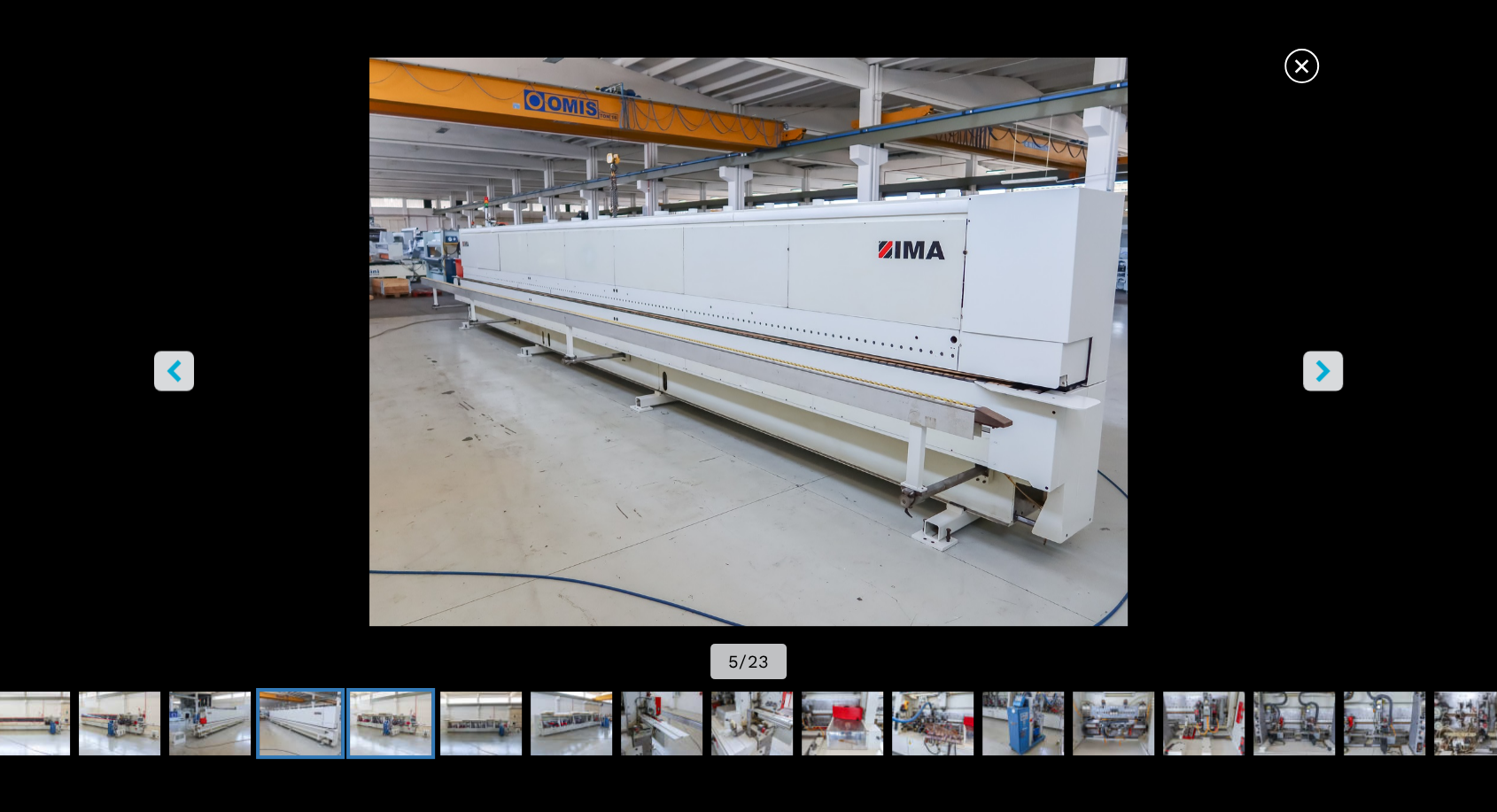
click at [390, 716] on img "Go to Slide 6" at bounding box center [391, 724] width 82 height 64
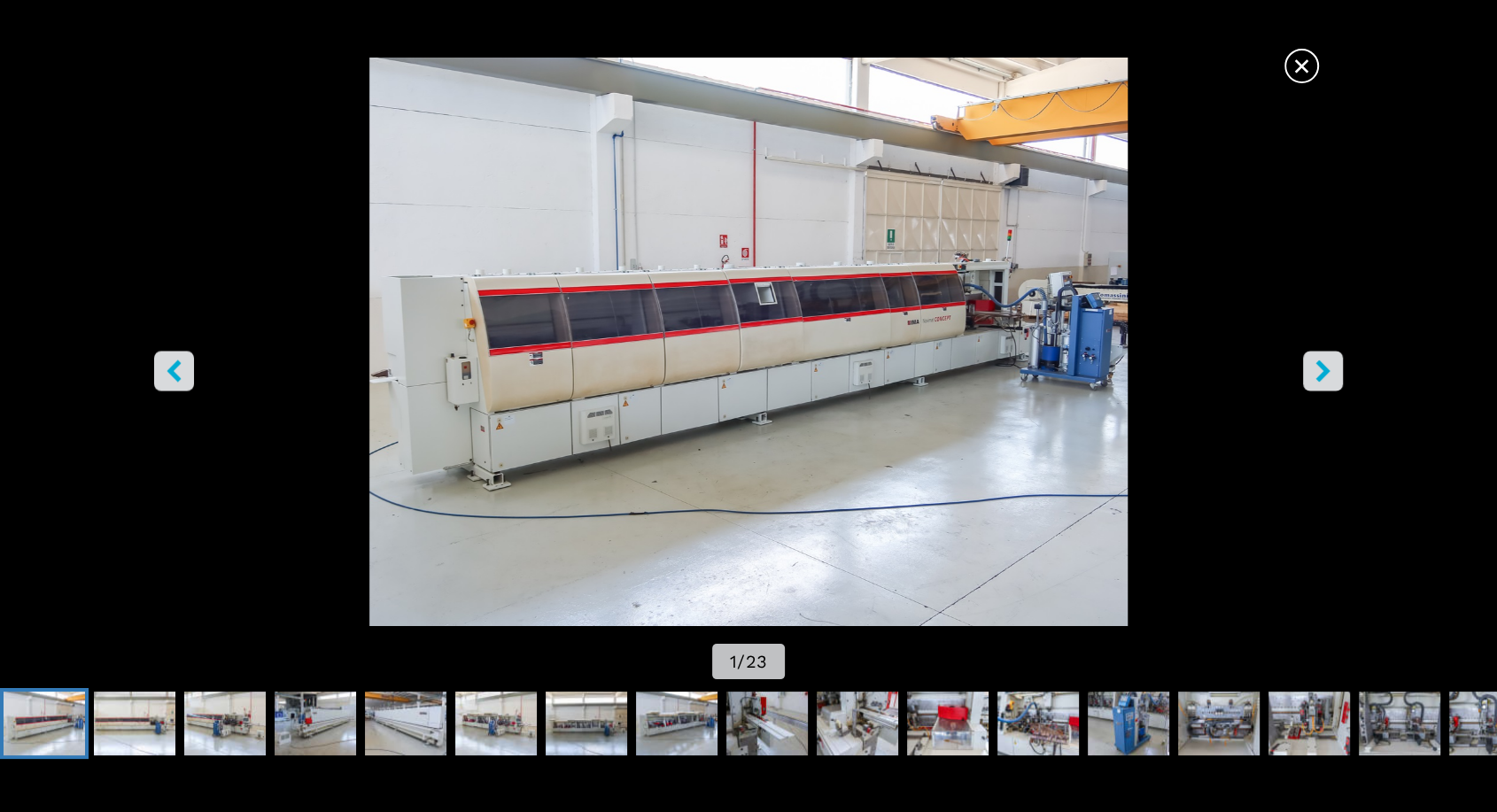
click at [1304, 65] on span "×" at bounding box center [1301, 62] width 31 height 31
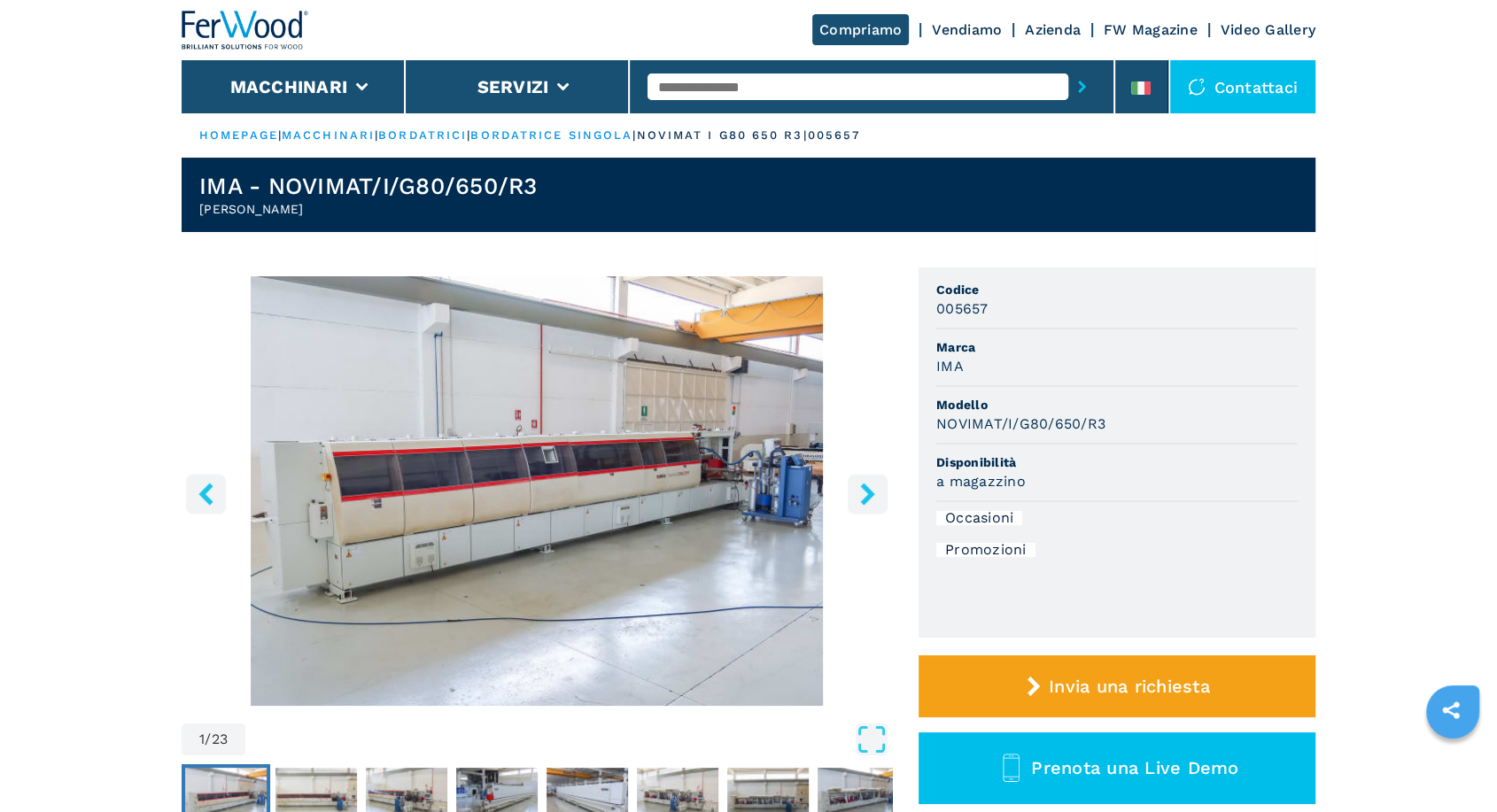
scroll to position [328, 0]
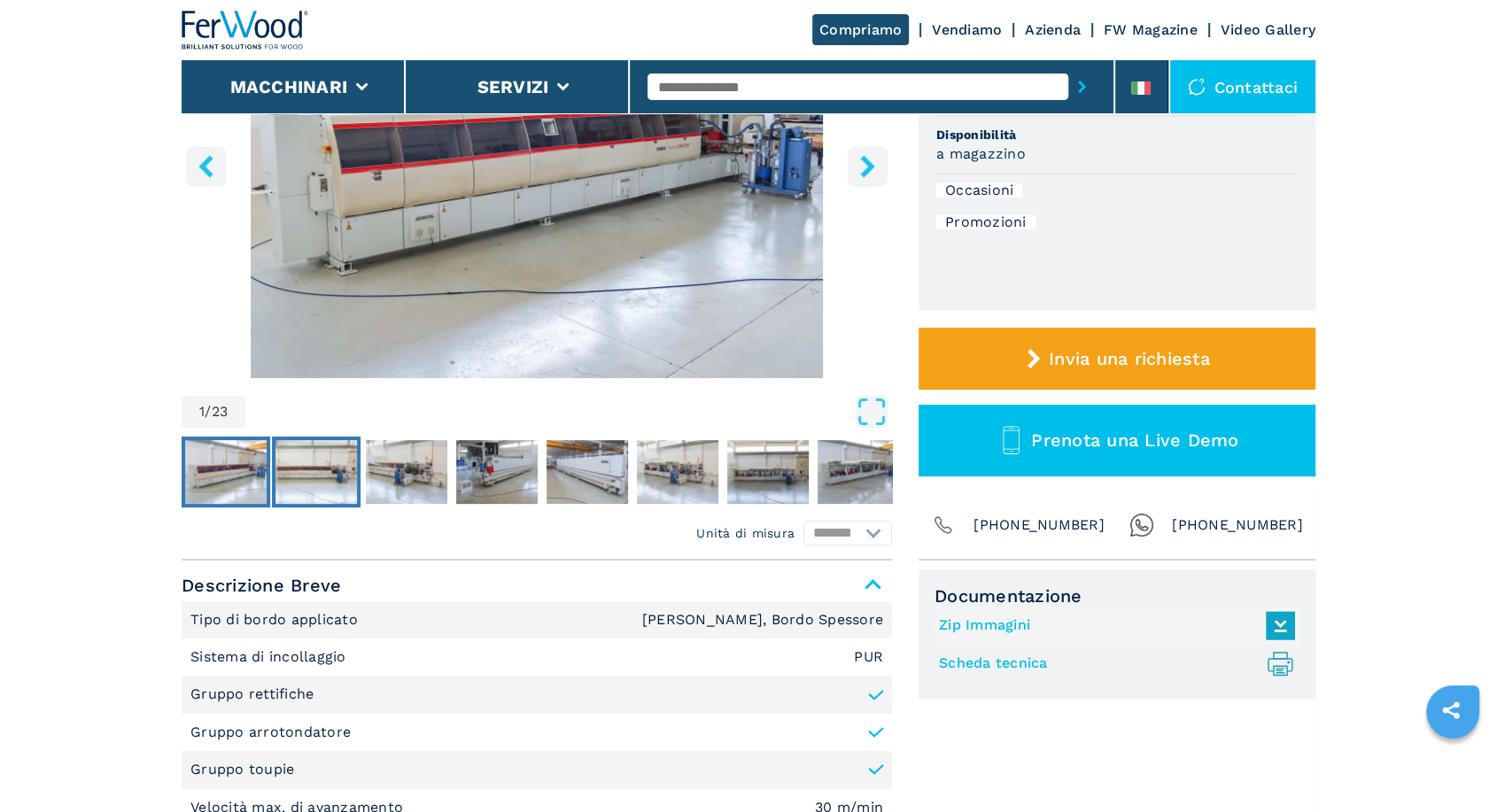
drag, startPoint x: 318, startPoint y: 460, endPoint x: 333, endPoint y: 459, distance: 15.0
click at [318, 460] on img "Go to Slide 2" at bounding box center [316, 472] width 82 height 64
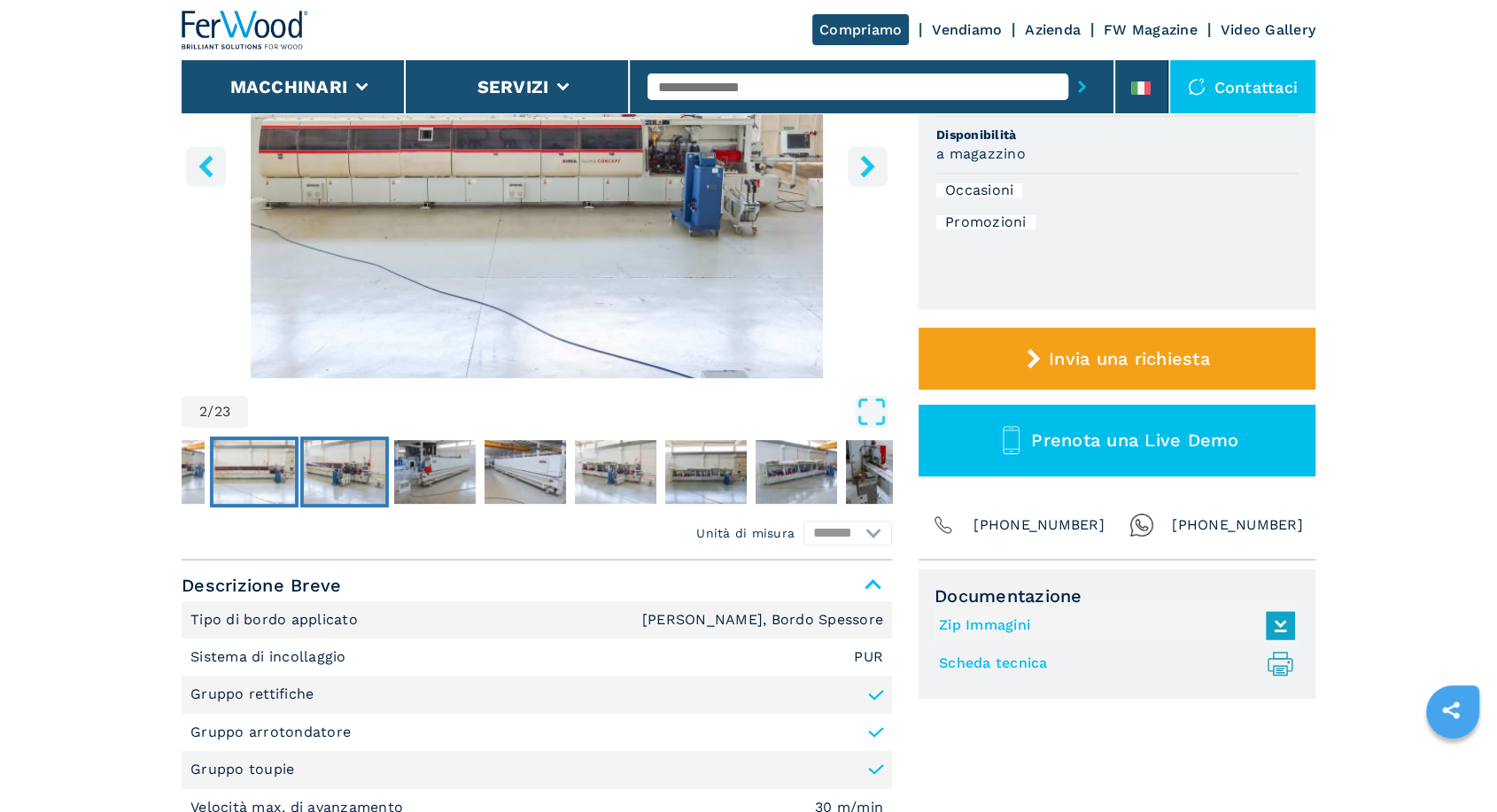
click at [368, 462] on img "Go to Slide 3" at bounding box center [344, 472] width 82 height 64
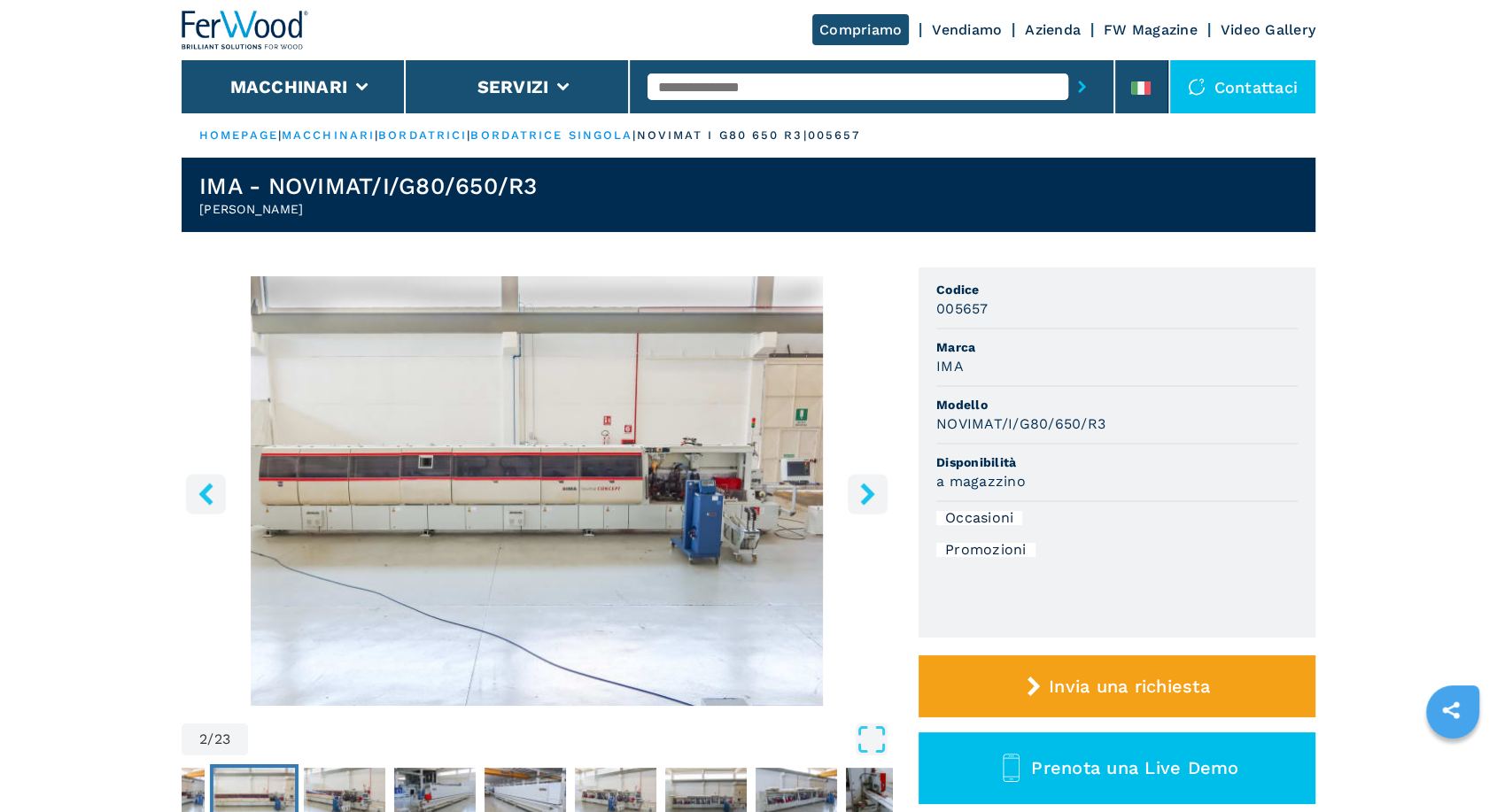
drag, startPoint x: 888, startPoint y: 501, endPoint x: 871, endPoint y: 505, distance: 17.5
click at [888, 501] on img "Go to Slide 2" at bounding box center [537, 491] width 710 height 430
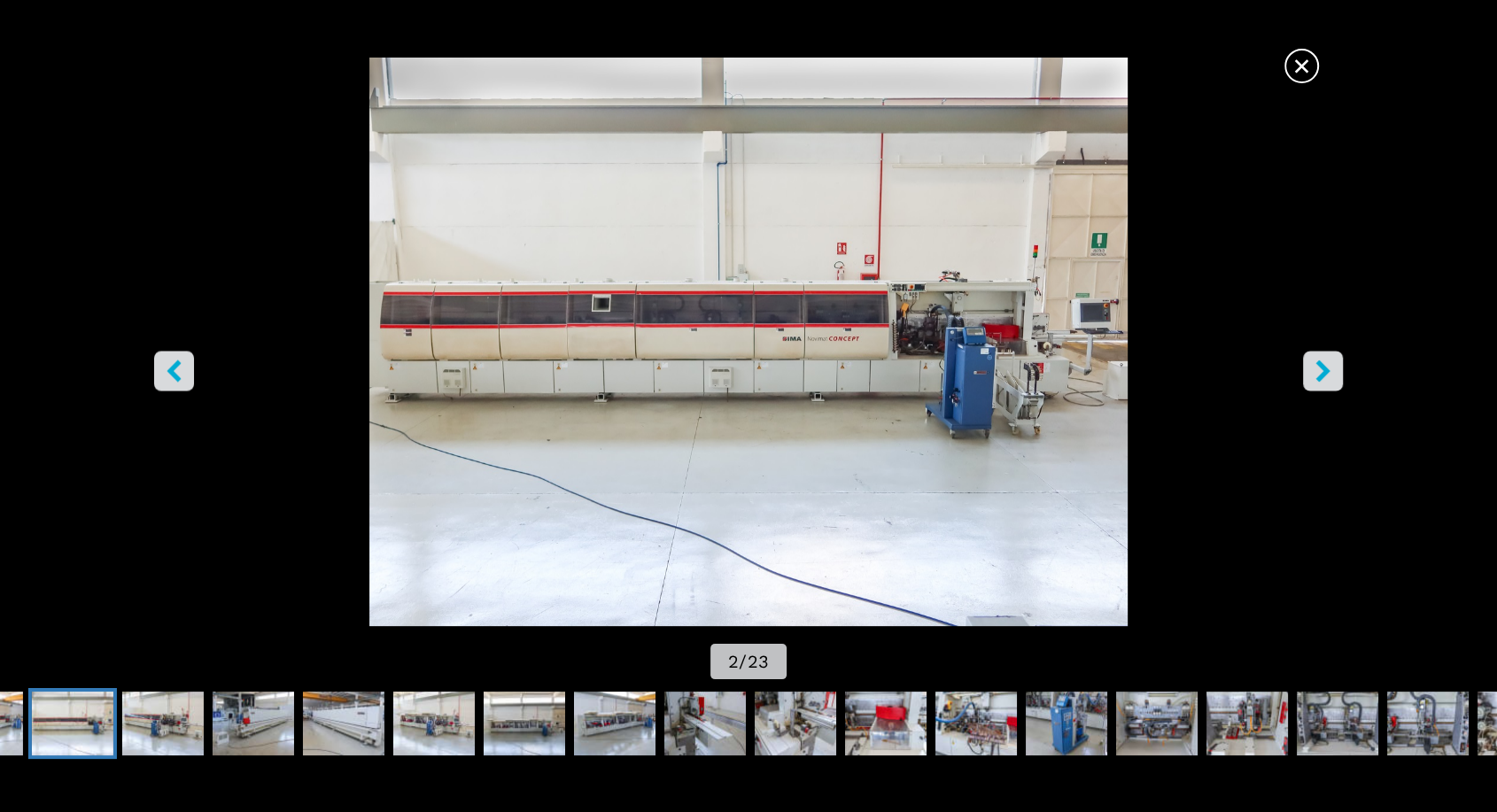
click at [871, 505] on div "× 2 / 23" at bounding box center [748, 370] width 1497 height 627
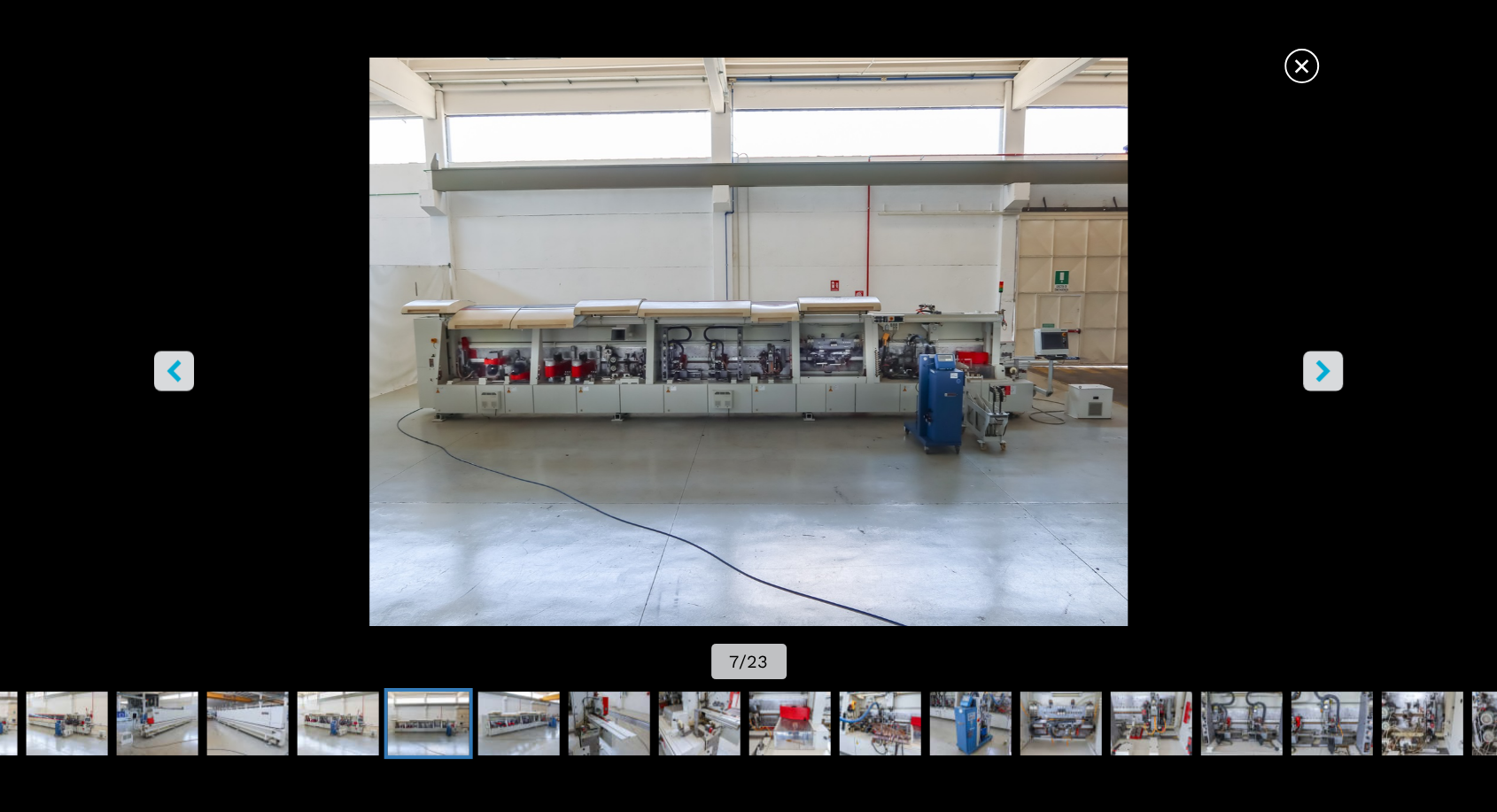
click at [1312, 374] on icon "right-button" at bounding box center [1324, 371] width 22 height 22
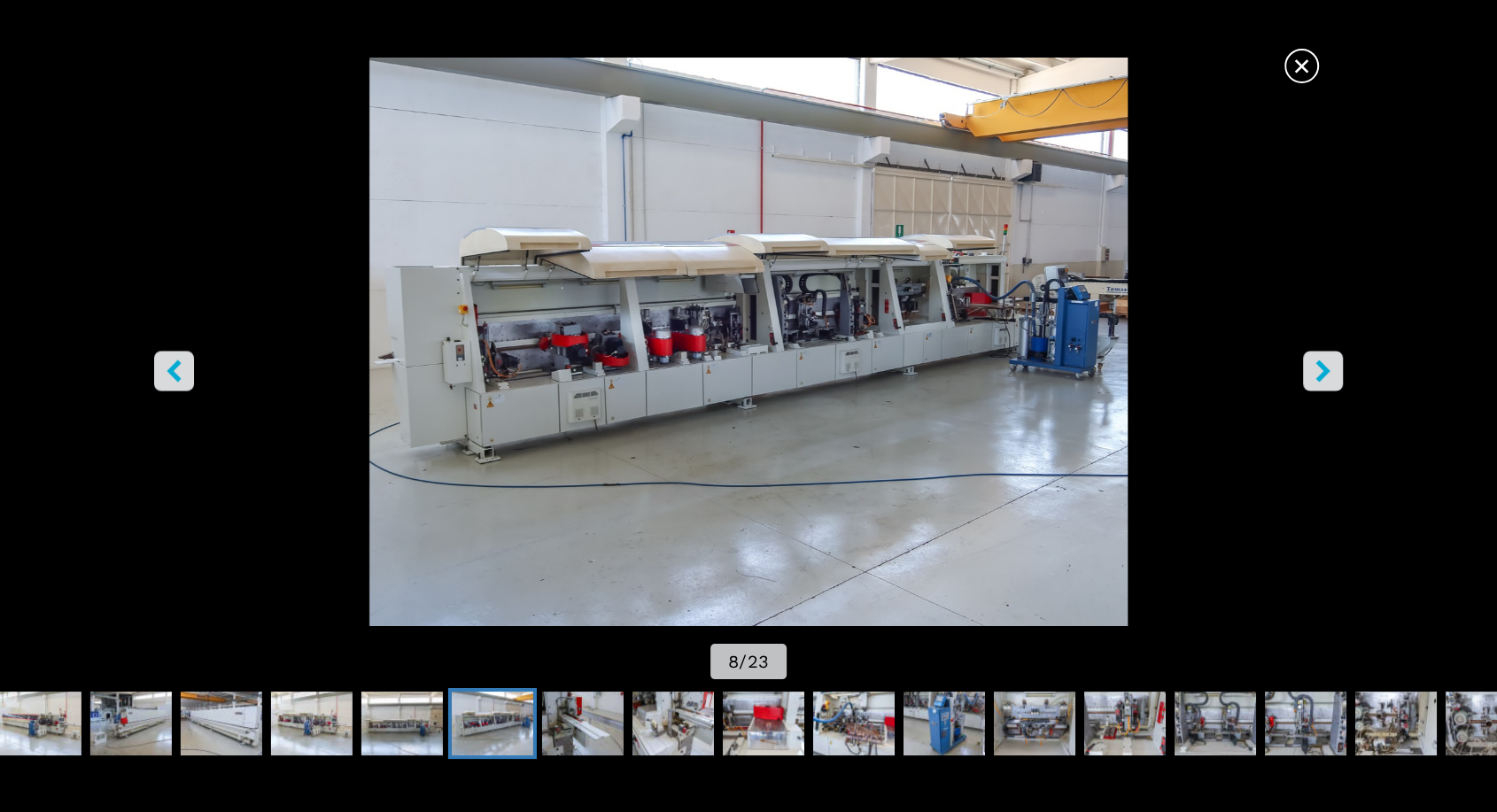
click at [1312, 374] on icon "right-button" at bounding box center [1324, 371] width 22 height 22
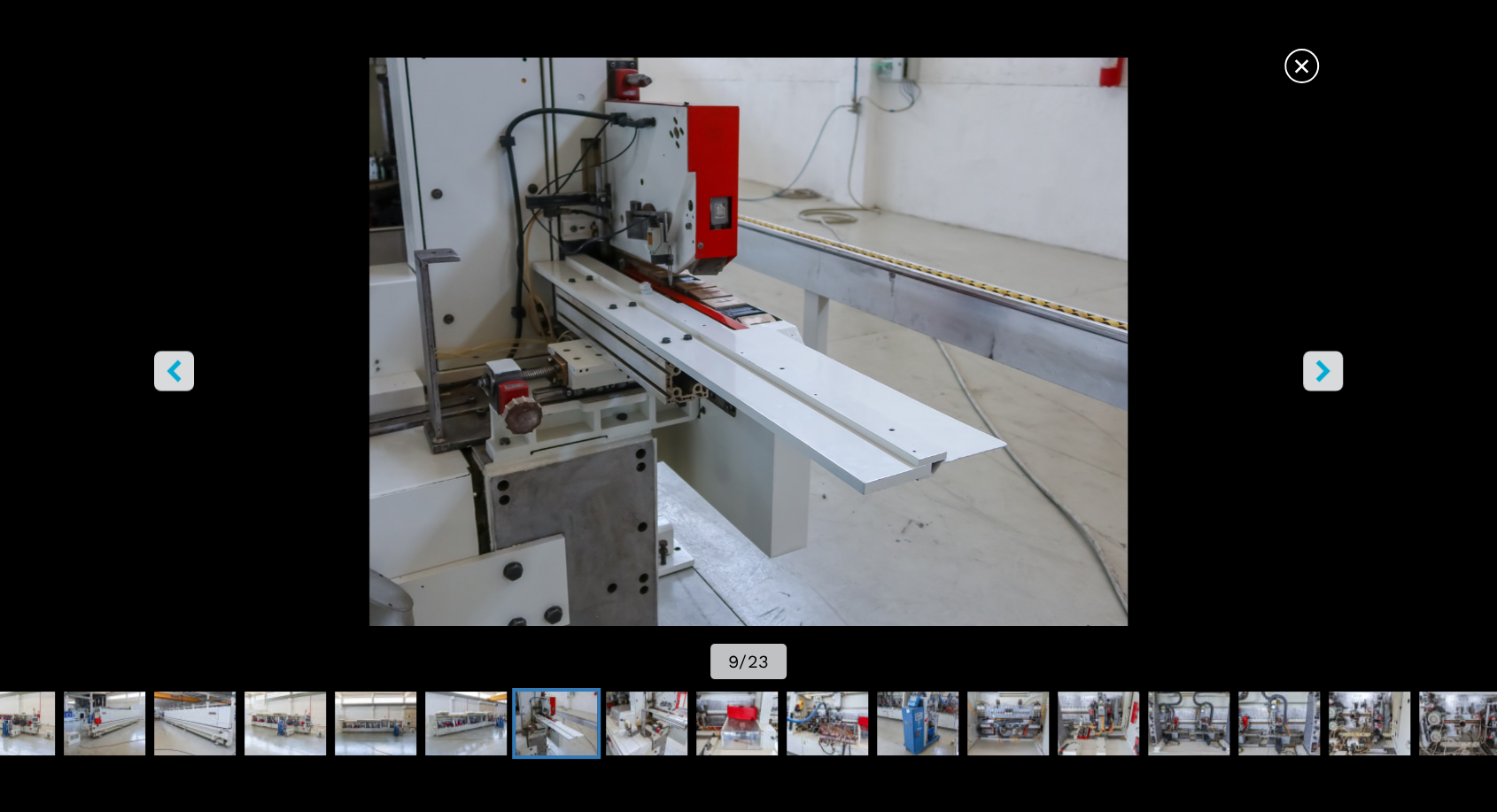
click at [1312, 374] on icon "right-button" at bounding box center [1324, 371] width 22 height 22
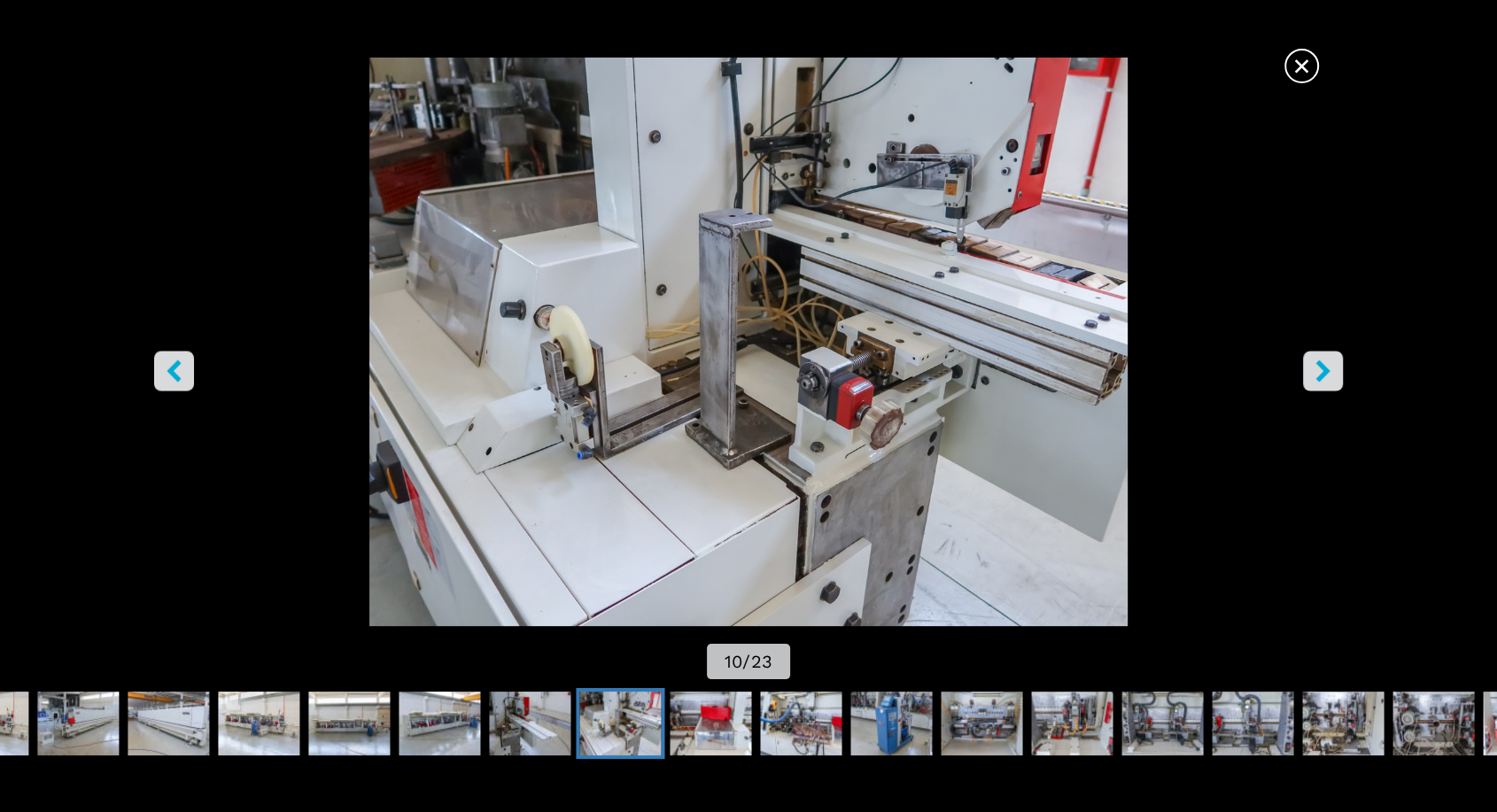
click at [1312, 374] on icon "right-button" at bounding box center [1324, 371] width 22 height 22
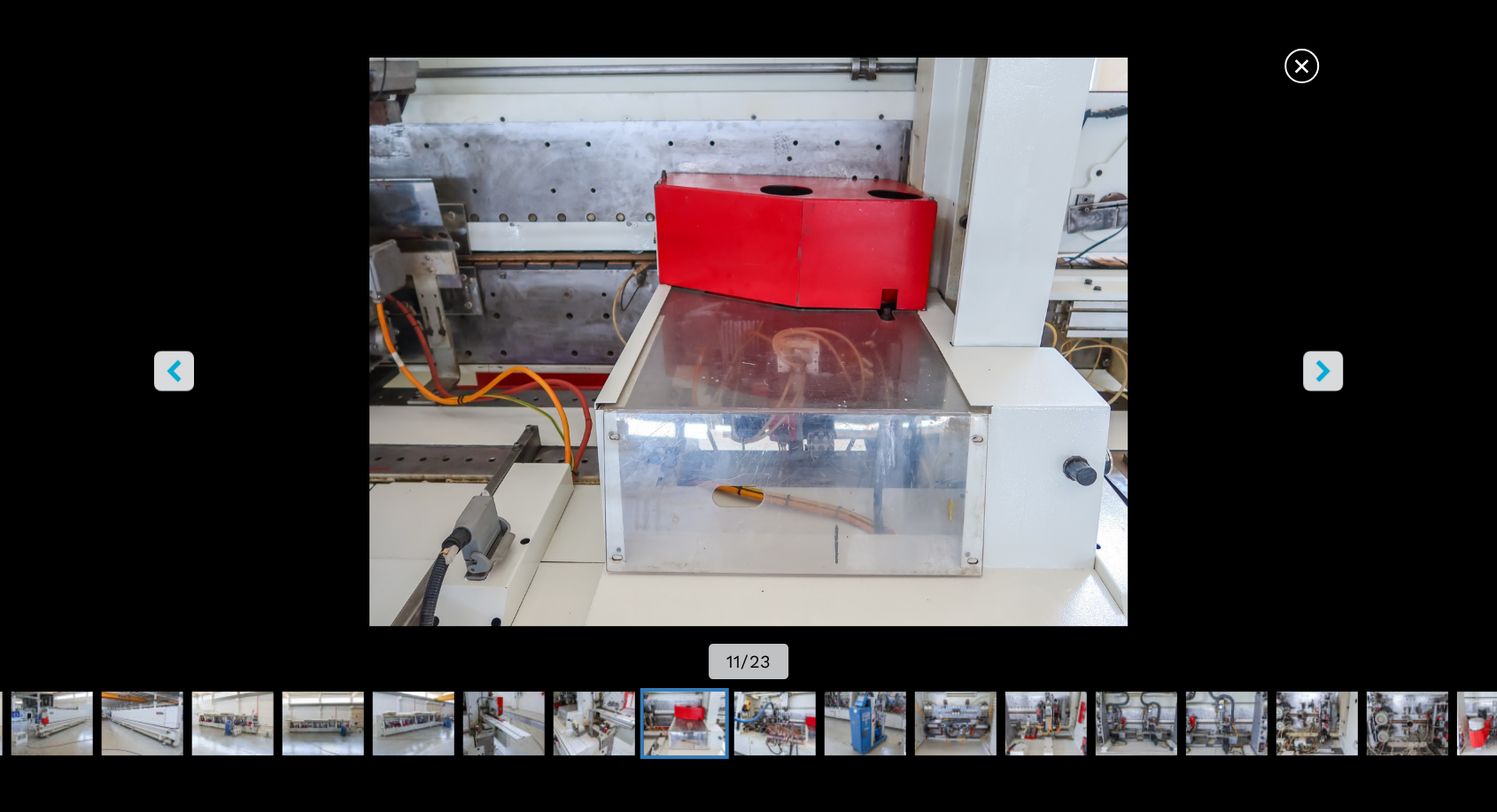
click at [1312, 374] on icon "right-button" at bounding box center [1324, 371] width 22 height 22
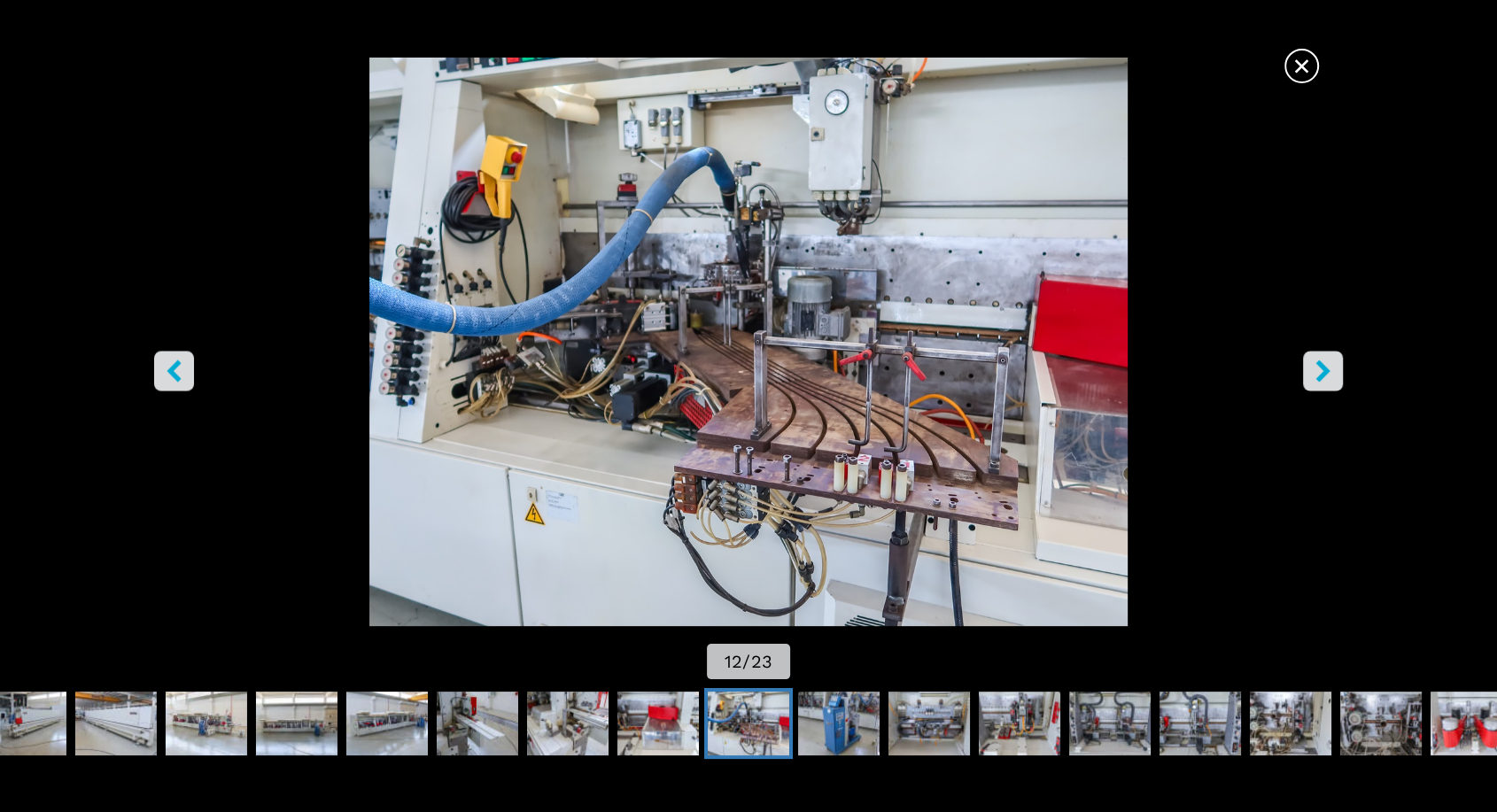
click at [1312, 374] on icon "right-button" at bounding box center [1324, 371] width 22 height 22
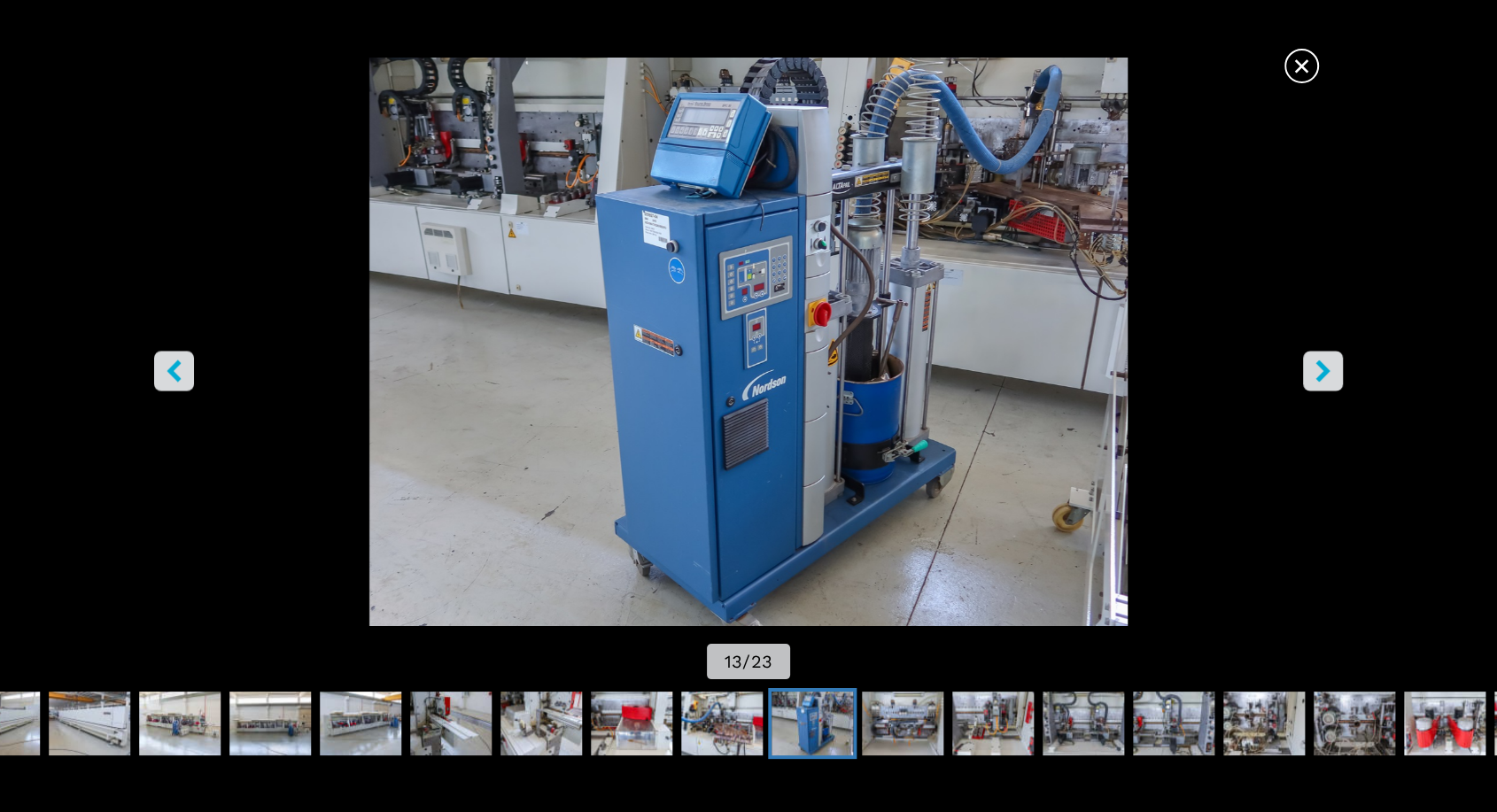
click at [1312, 374] on icon "right-button" at bounding box center [1324, 371] width 22 height 22
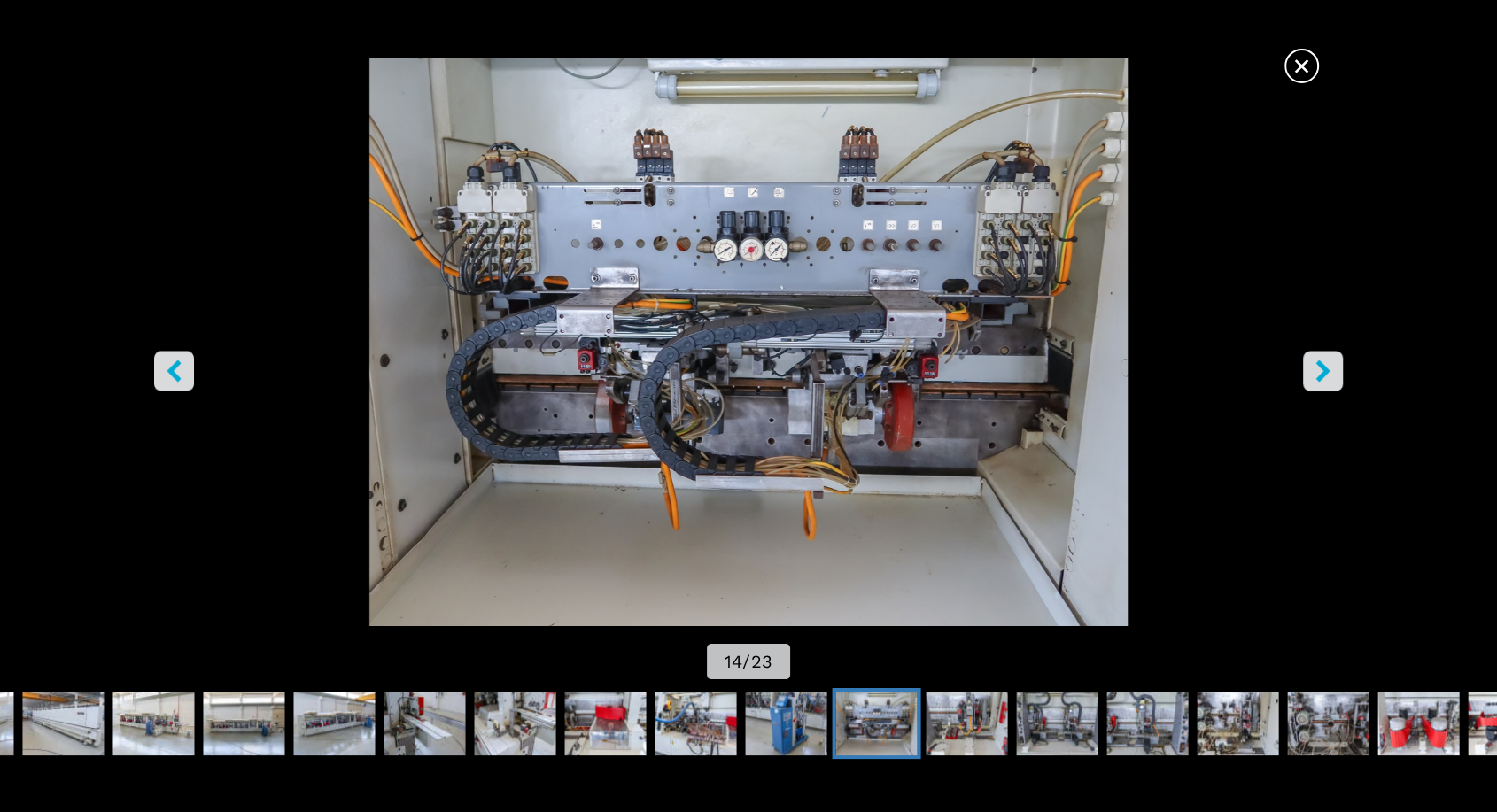
click at [1312, 374] on icon "right-button" at bounding box center [1324, 371] width 22 height 22
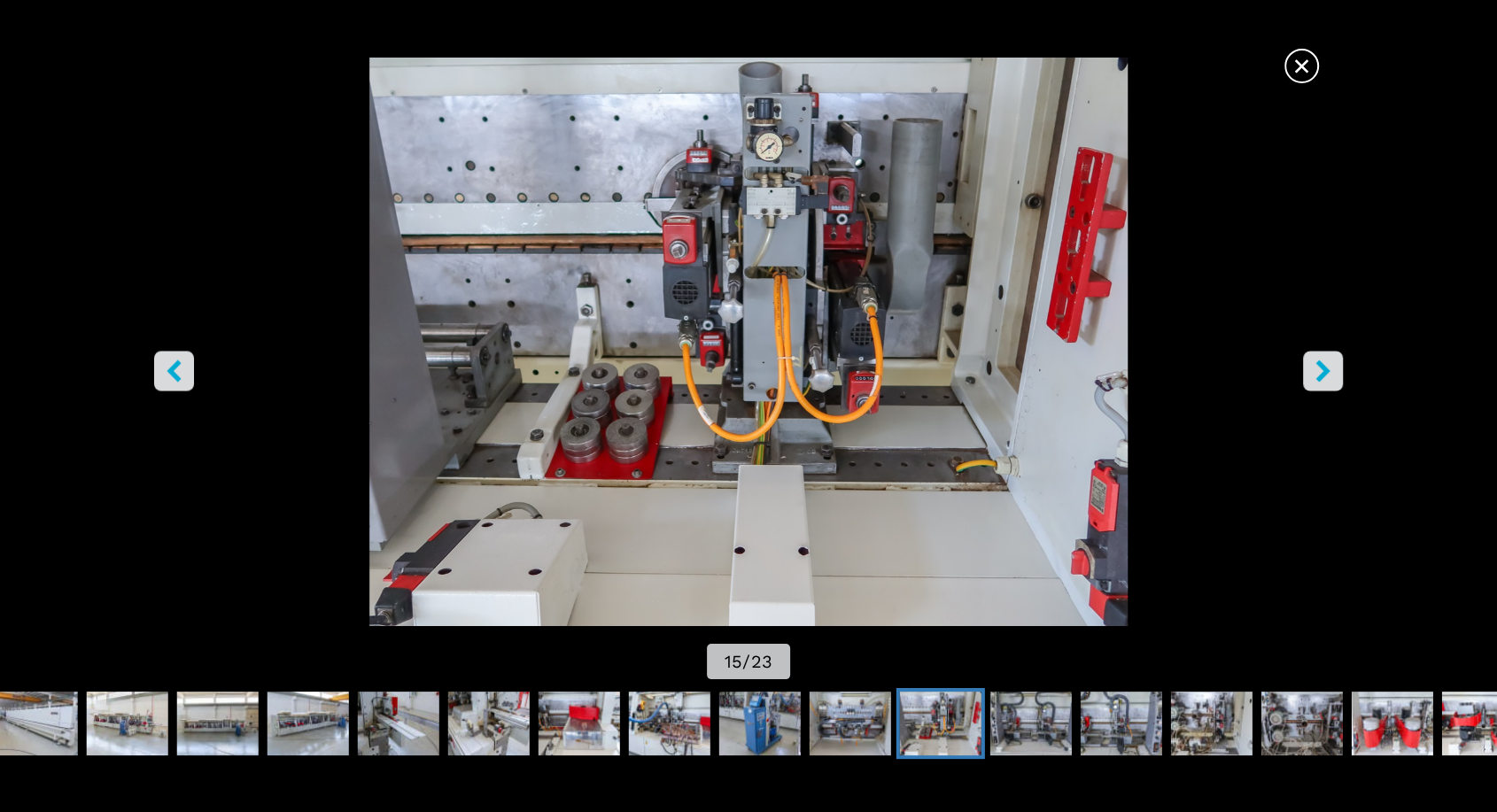
click at [1312, 374] on icon "right-button" at bounding box center [1324, 371] width 22 height 22
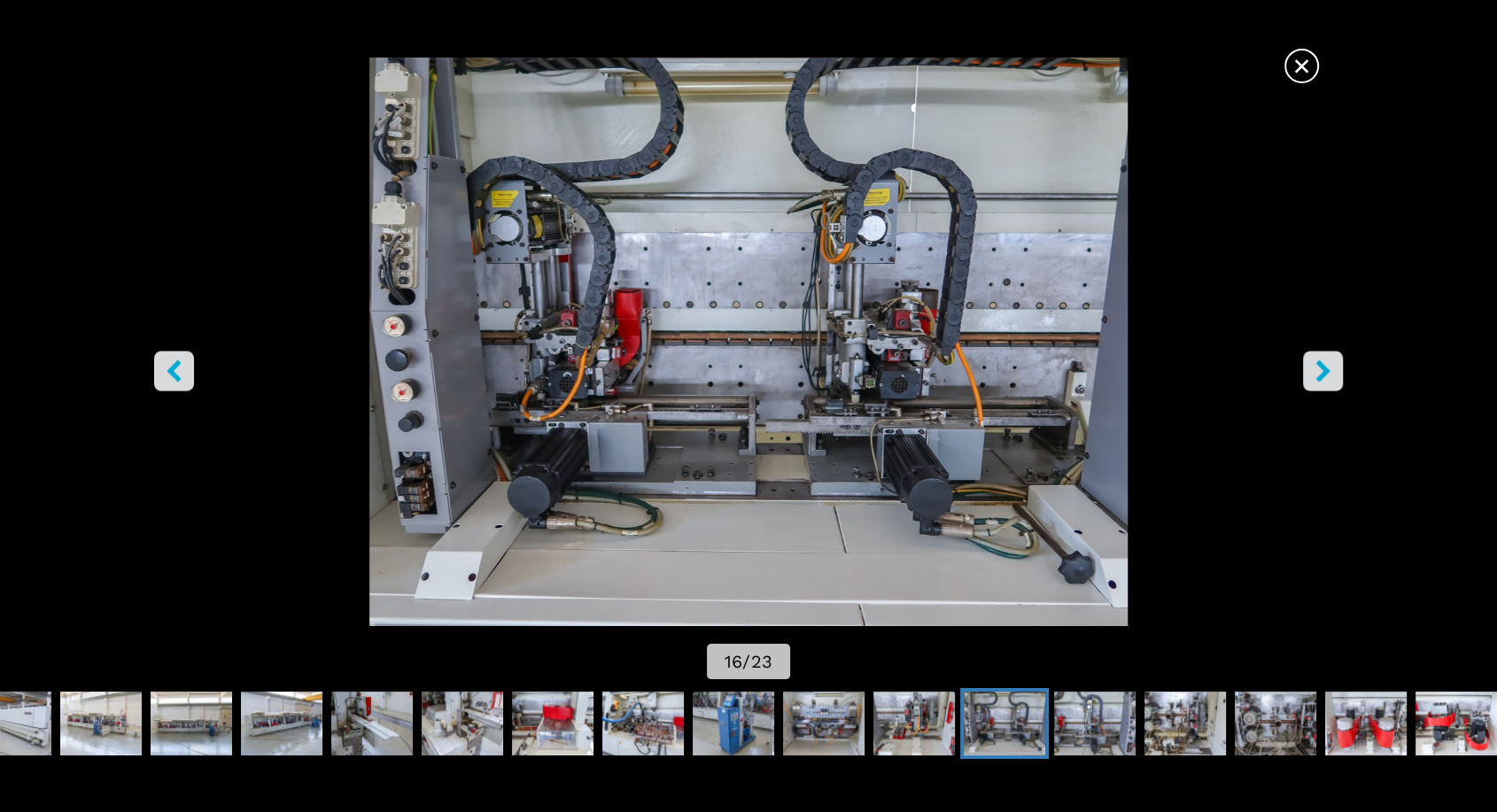
click at [1312, 374] on icon "right-button" at bounding box center [1324, 371] width 22 height 22
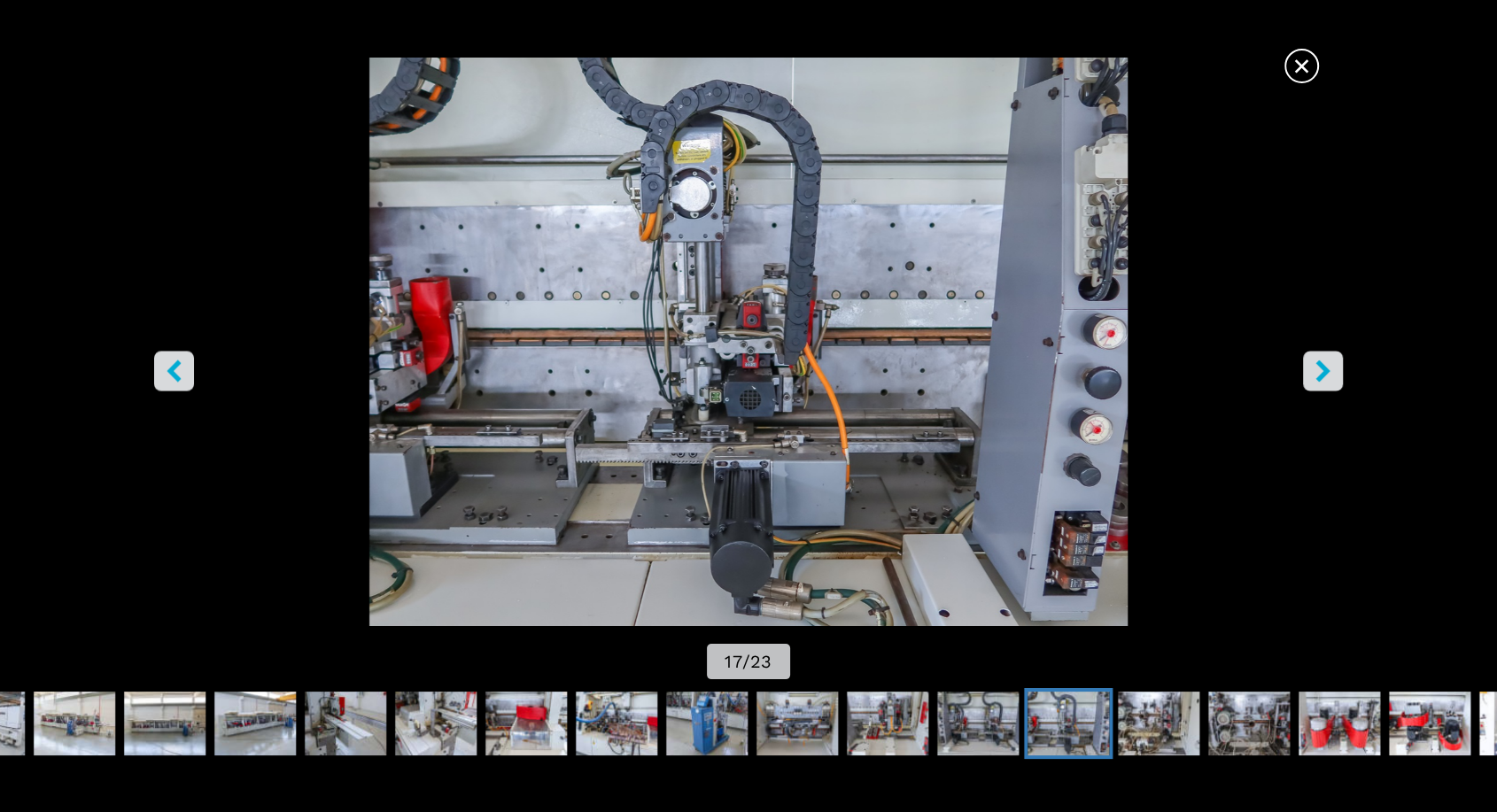
click at [1312, 374] on icon "right-button" at bounding box center [1324, 371] width 22 height 22
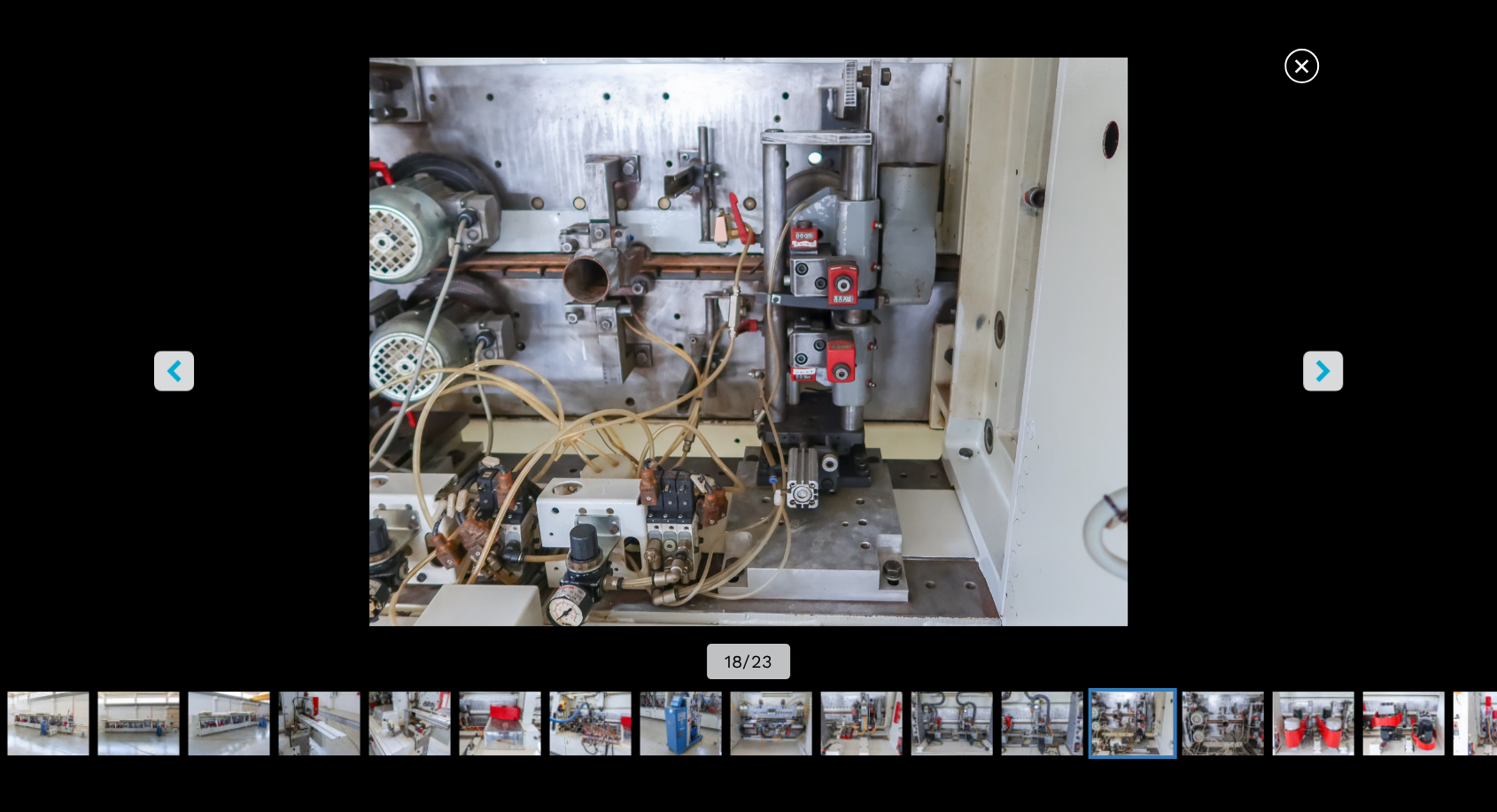
click at [1312, 374] on icon "right-button" at bounding box center [1324, 371] width 22 height 22
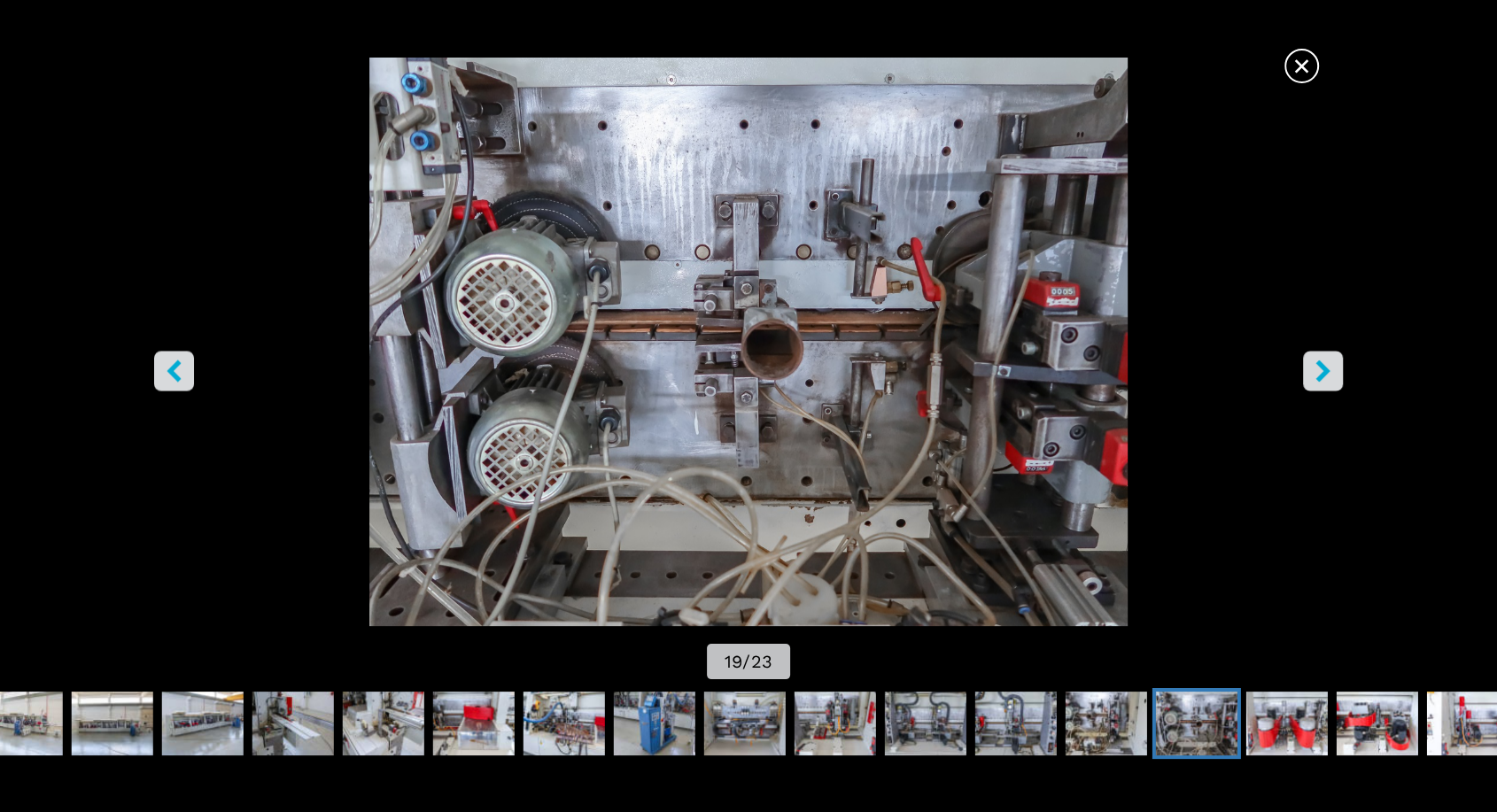
click at [1312, 374] on icon "right-button" at bounding box center [1324, 371] width 22 height 22
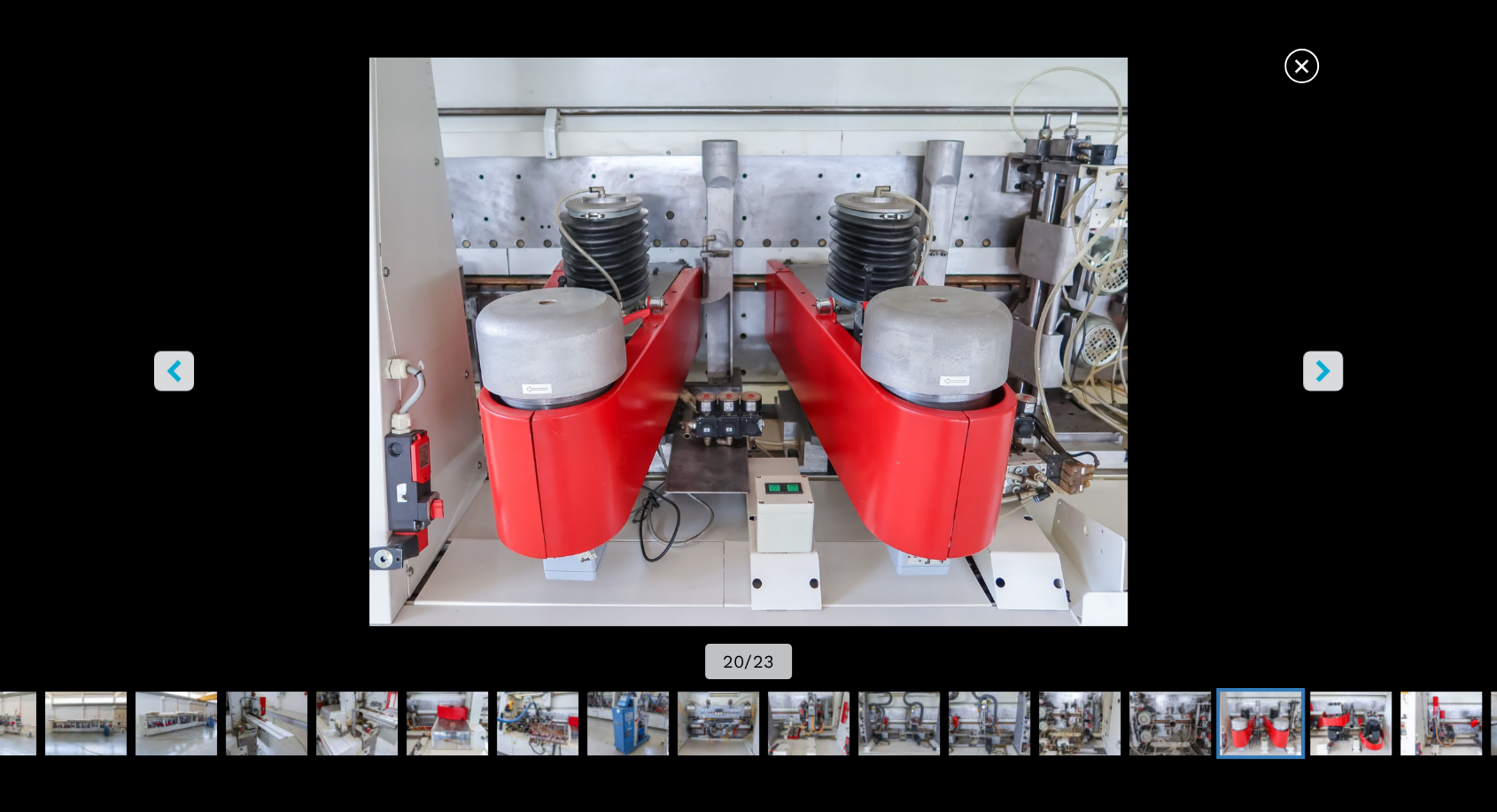
click at [1312, 374] on icon "right-button" at bounding box center [1324, 371] width 22 height 22
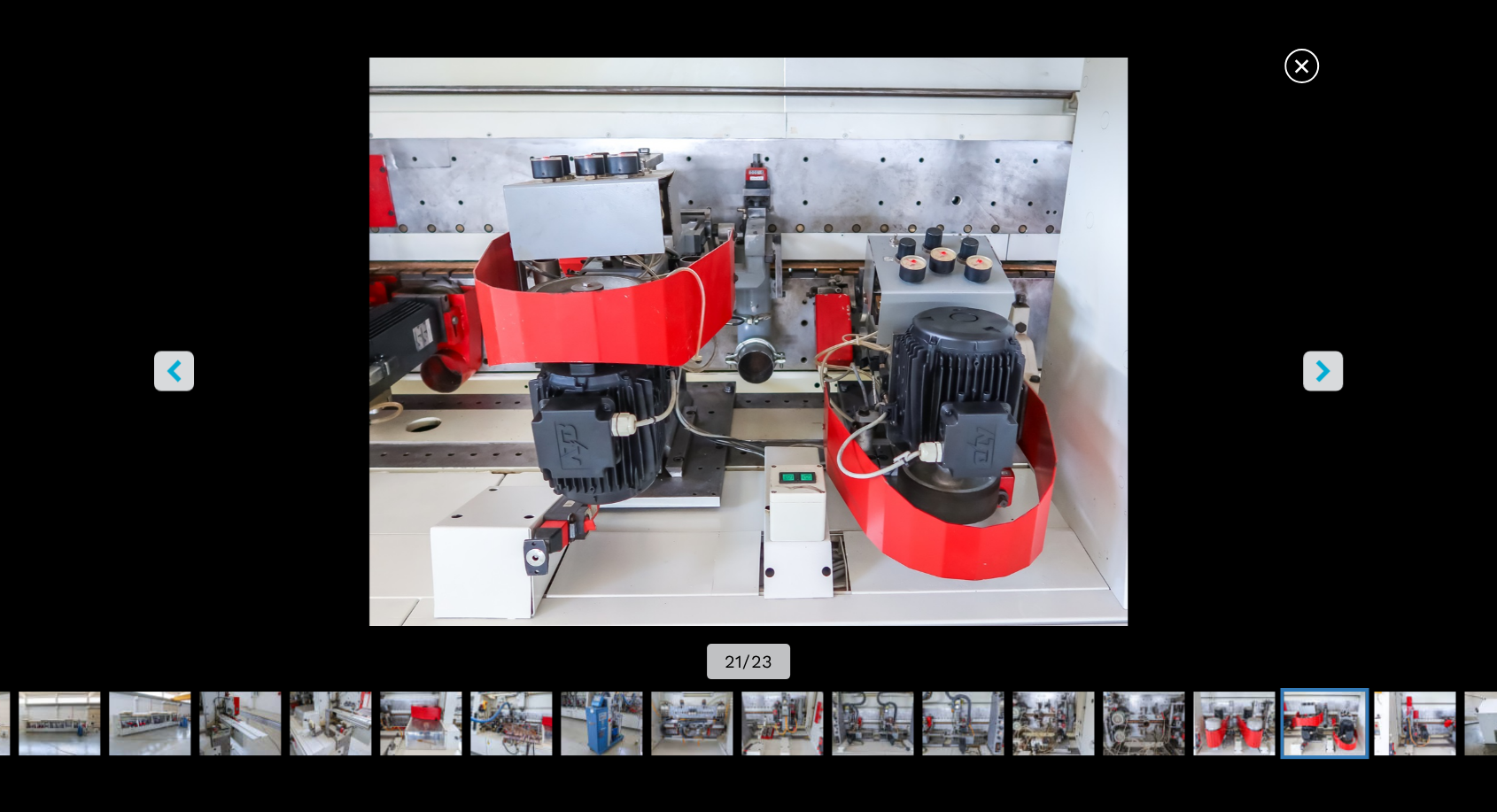
click at [1312, 374] on icon "right-button" at bounding box center [1324, 371] width 22 height 22
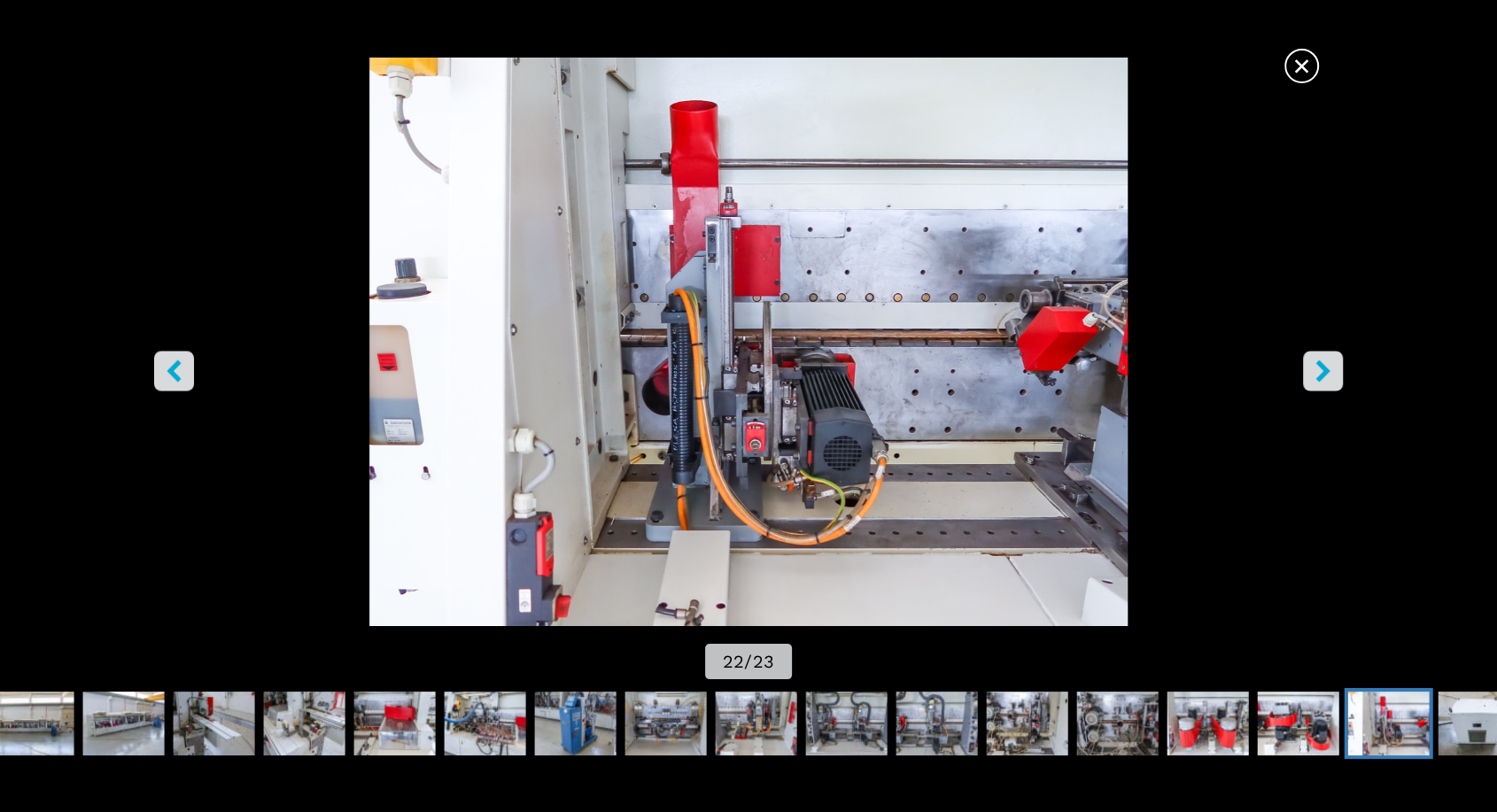
click at [1312, 81] on img "Go to Slide 22" at bounding box center [748, 341] width 1347 height 568
click at [1303, 78] on span "×" at bounding box center [1301, 62] width 31 height 31
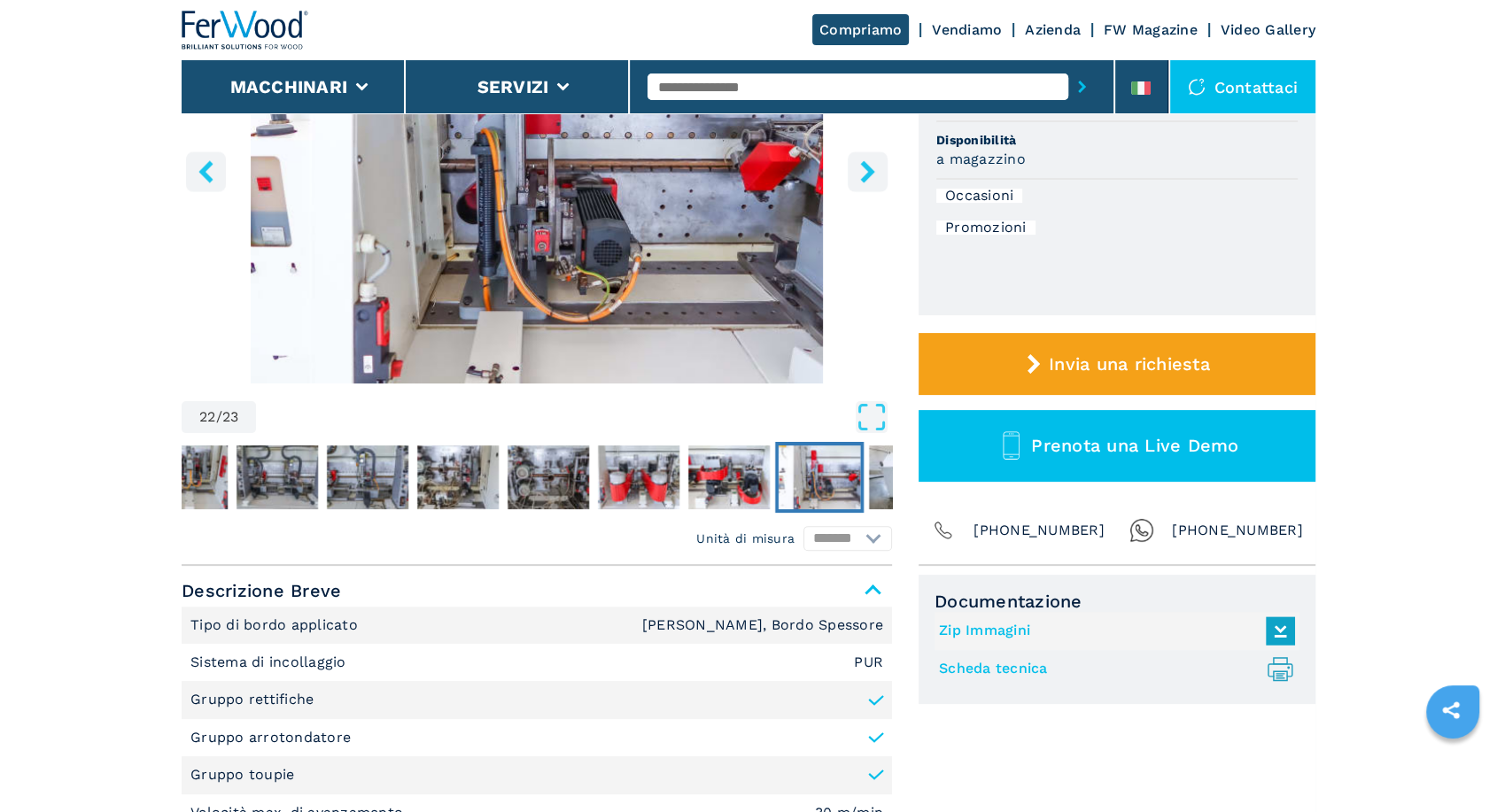
scroll to position [328, 0]
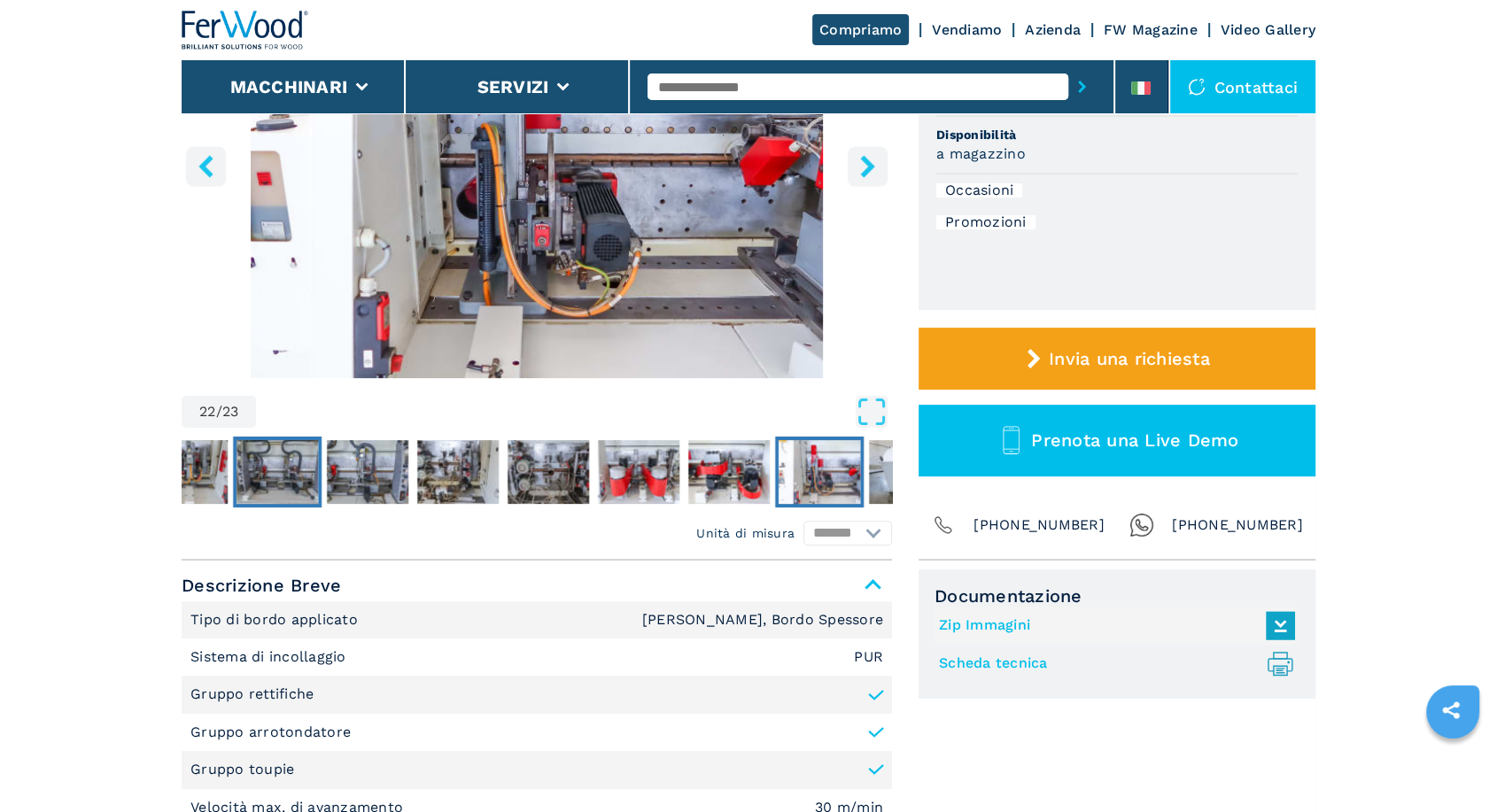
click at [253, 463] on img "Go to Slide 16" at bounding box center [276, 472] width 82 height 64
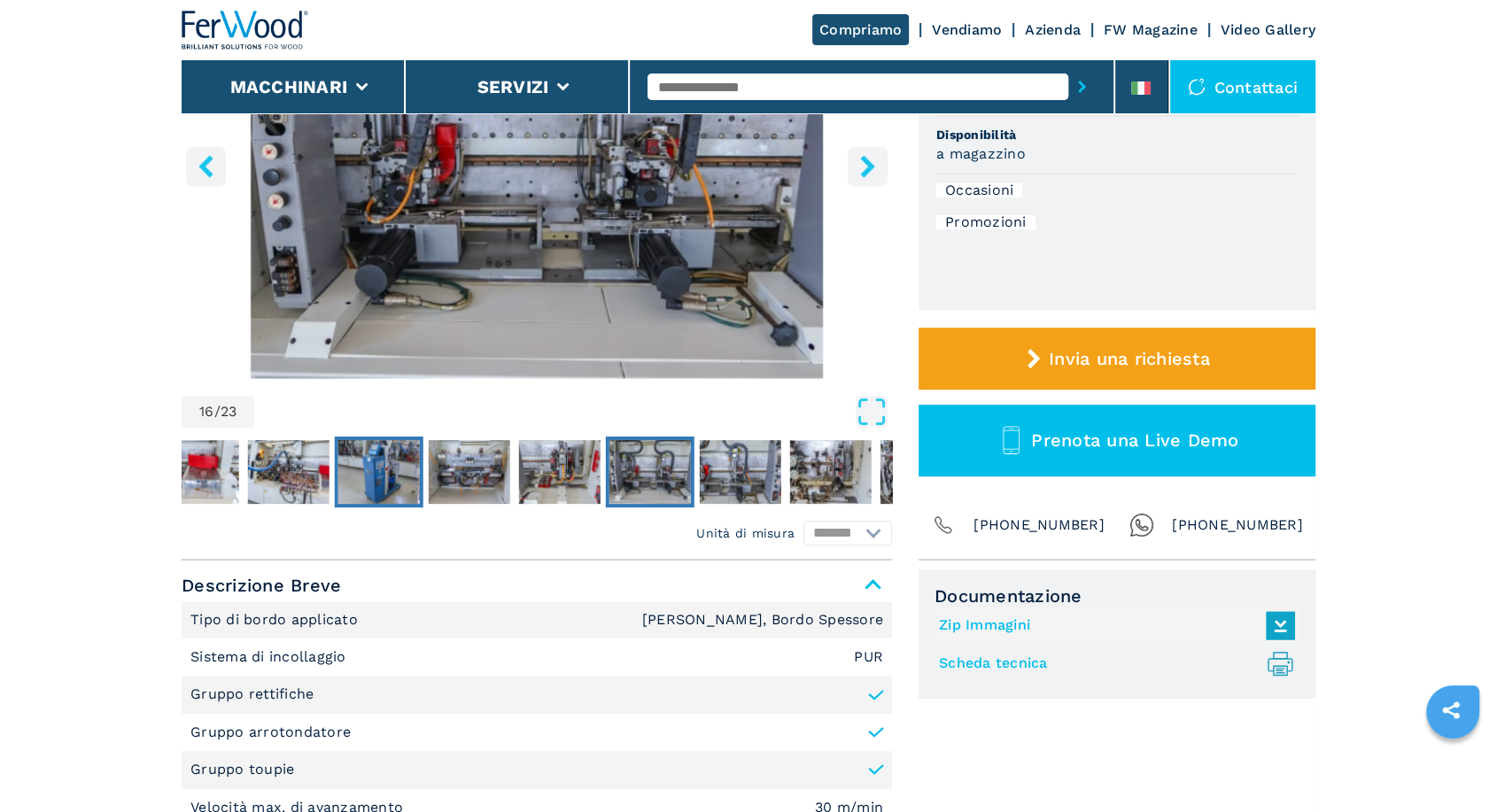
click at [401, 458] on img "Go to Slide 13" at bounding box center [378, 472] width 82 height 64
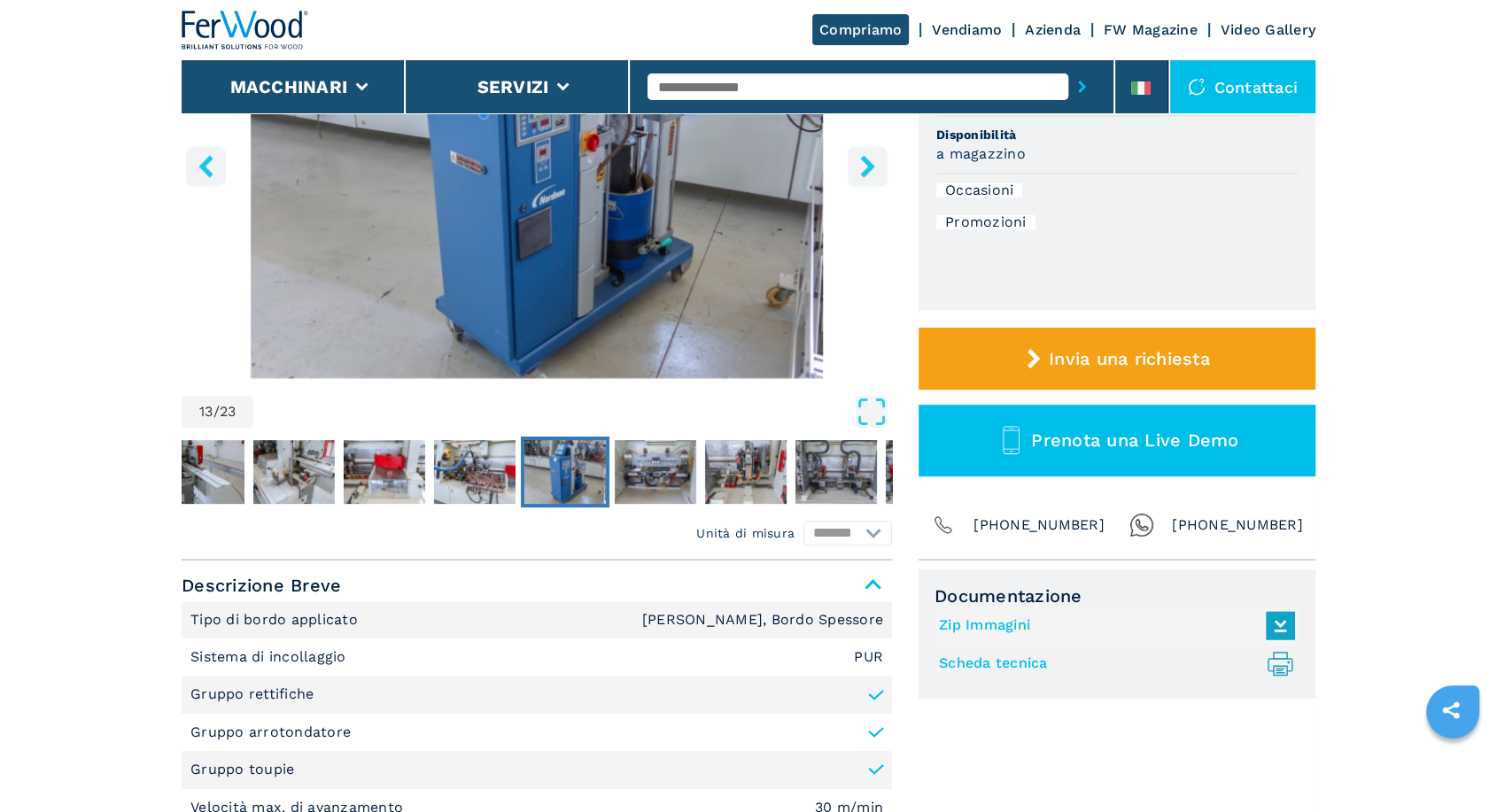
scroll to position [0, 0]
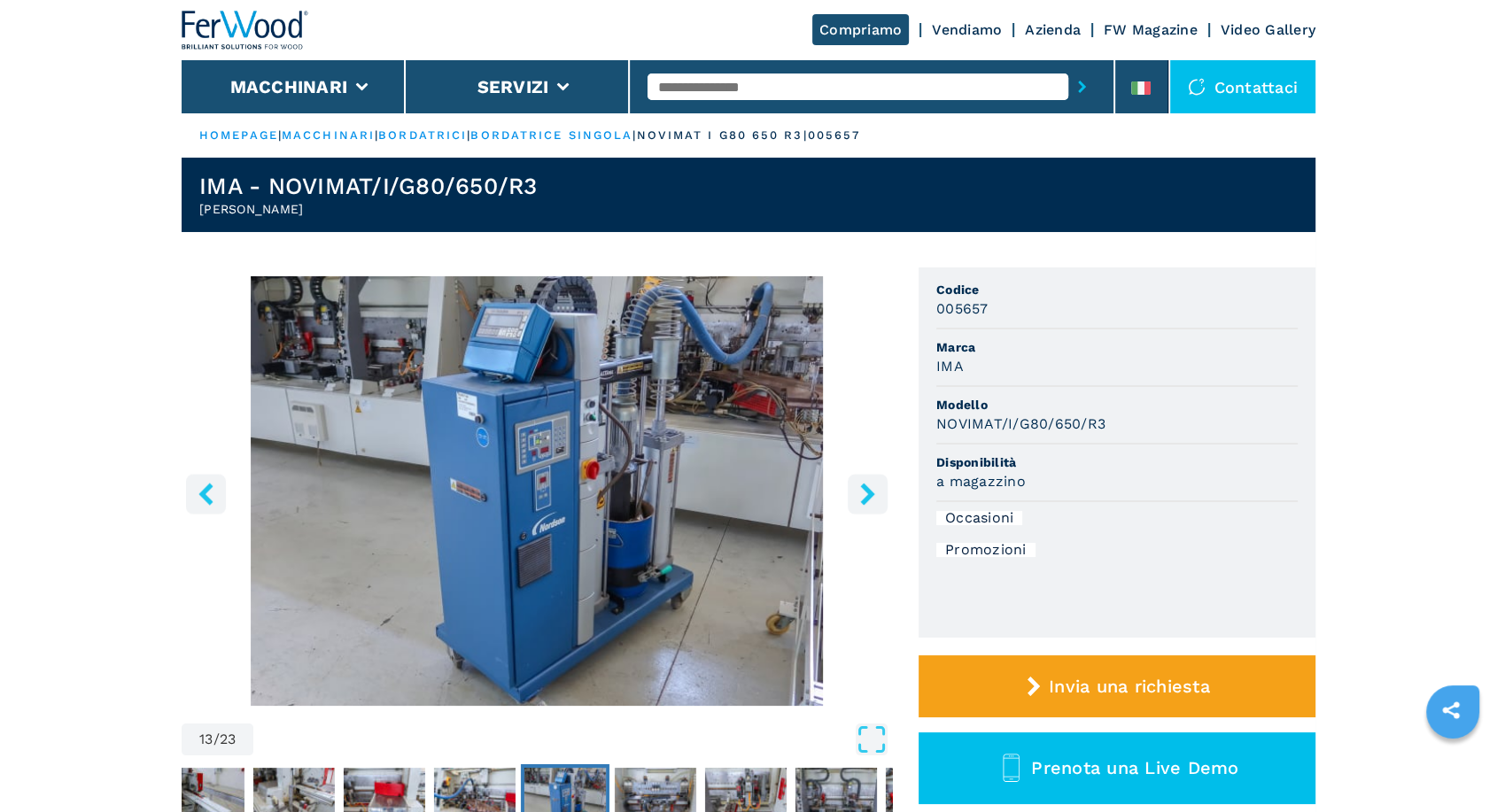
click at [859, 494] on icon "right-button" at bounding box center [867, 494] width 22 height 22
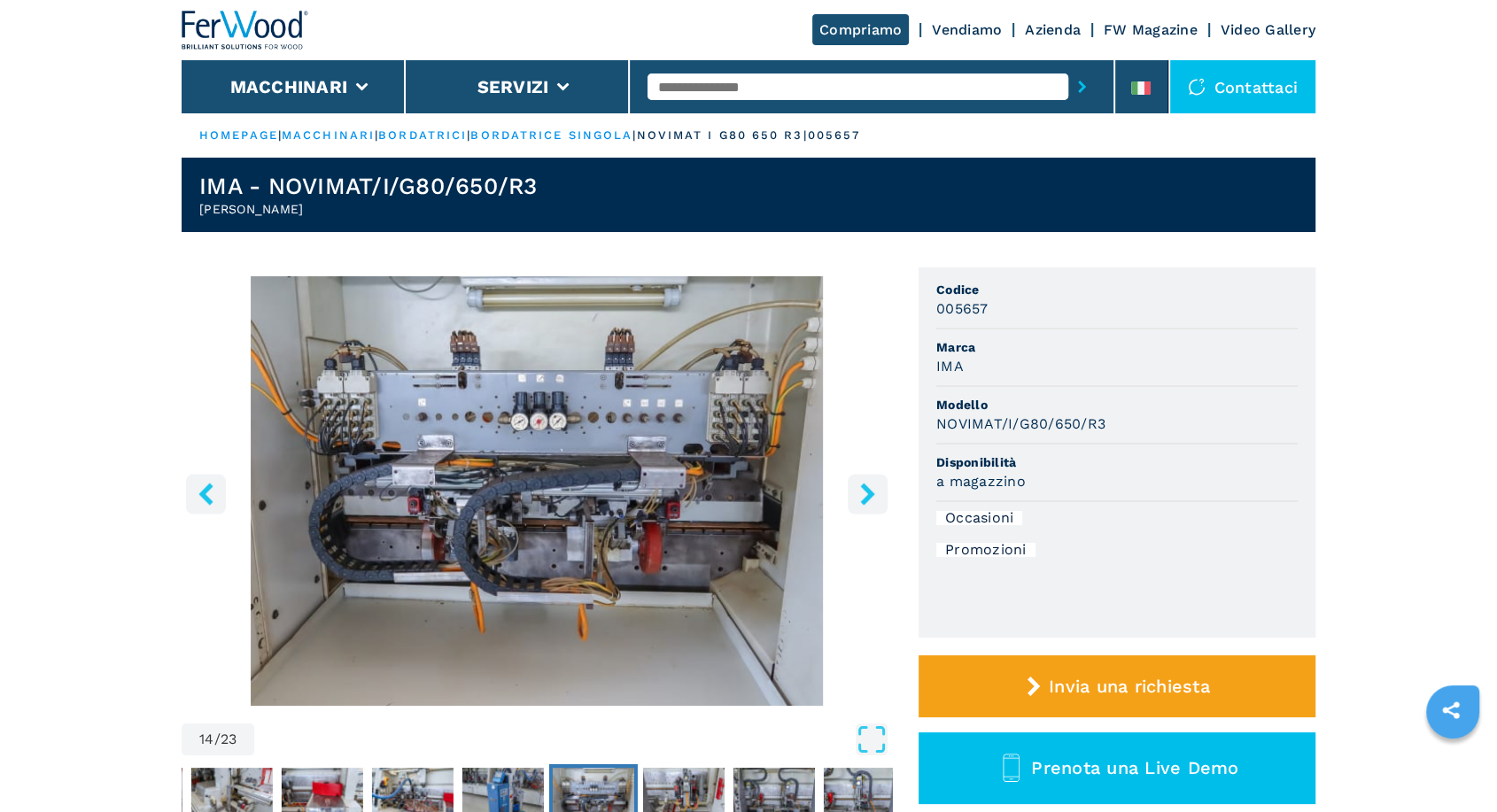
click at [862, 494] on icon "right-button" at bounding box center [867, 494] width 22 height 22
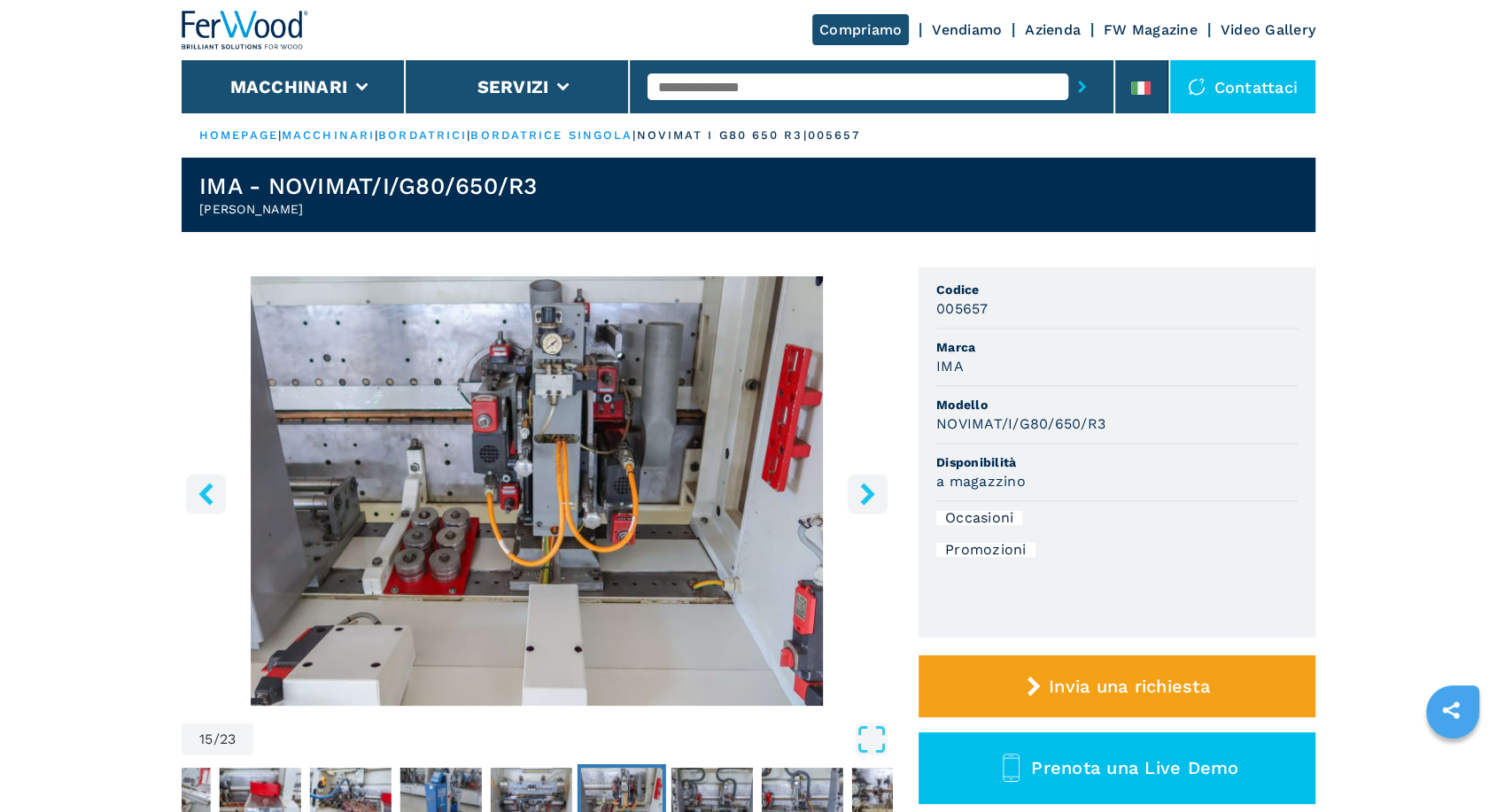
click at [862, 494] on icon "right-button" at bounding box center [867, 494] width 22 height 22
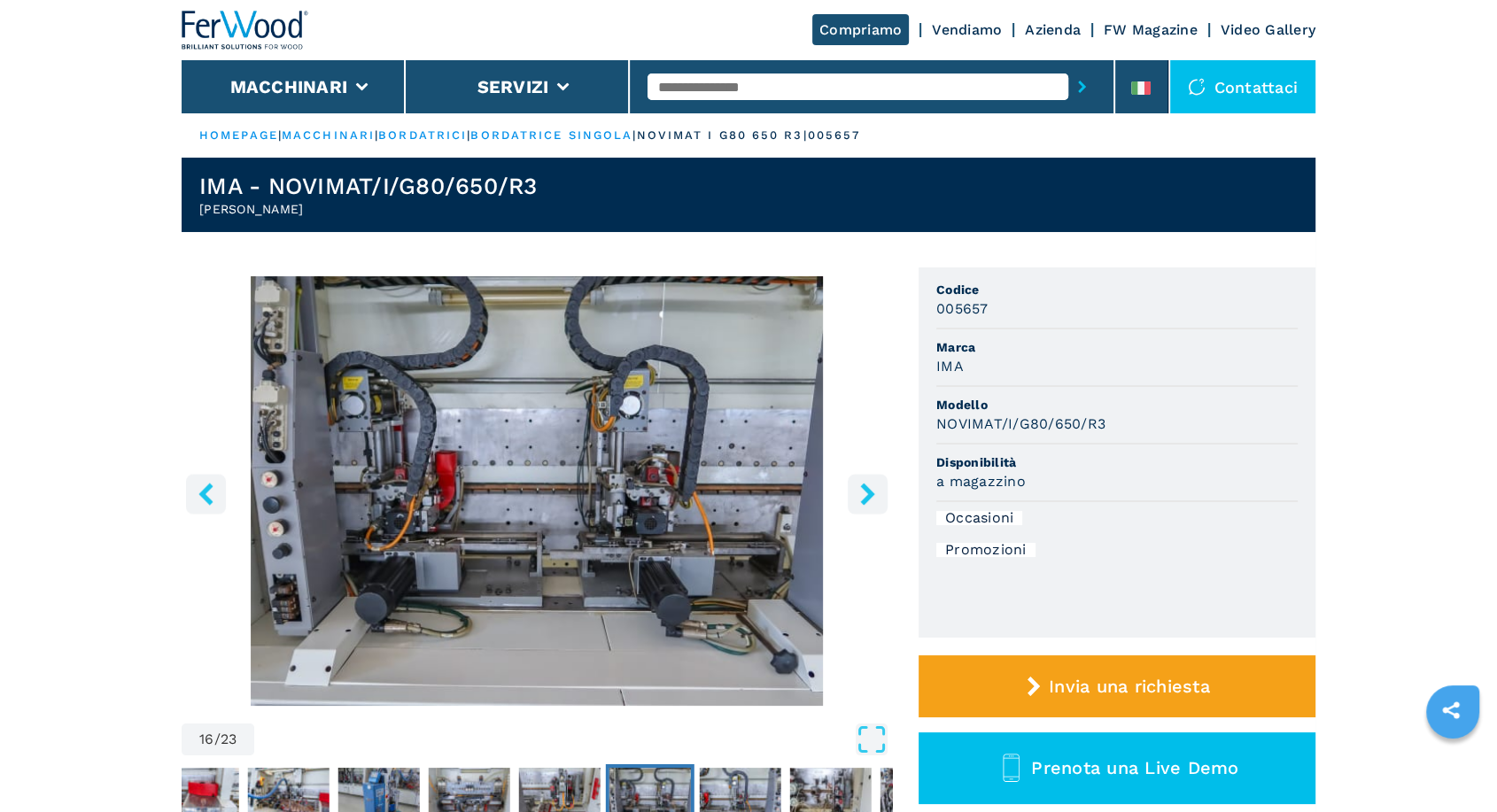
click at [867, 494] on icon "right-button" at bounding box center [867, 494] width 22 height 22
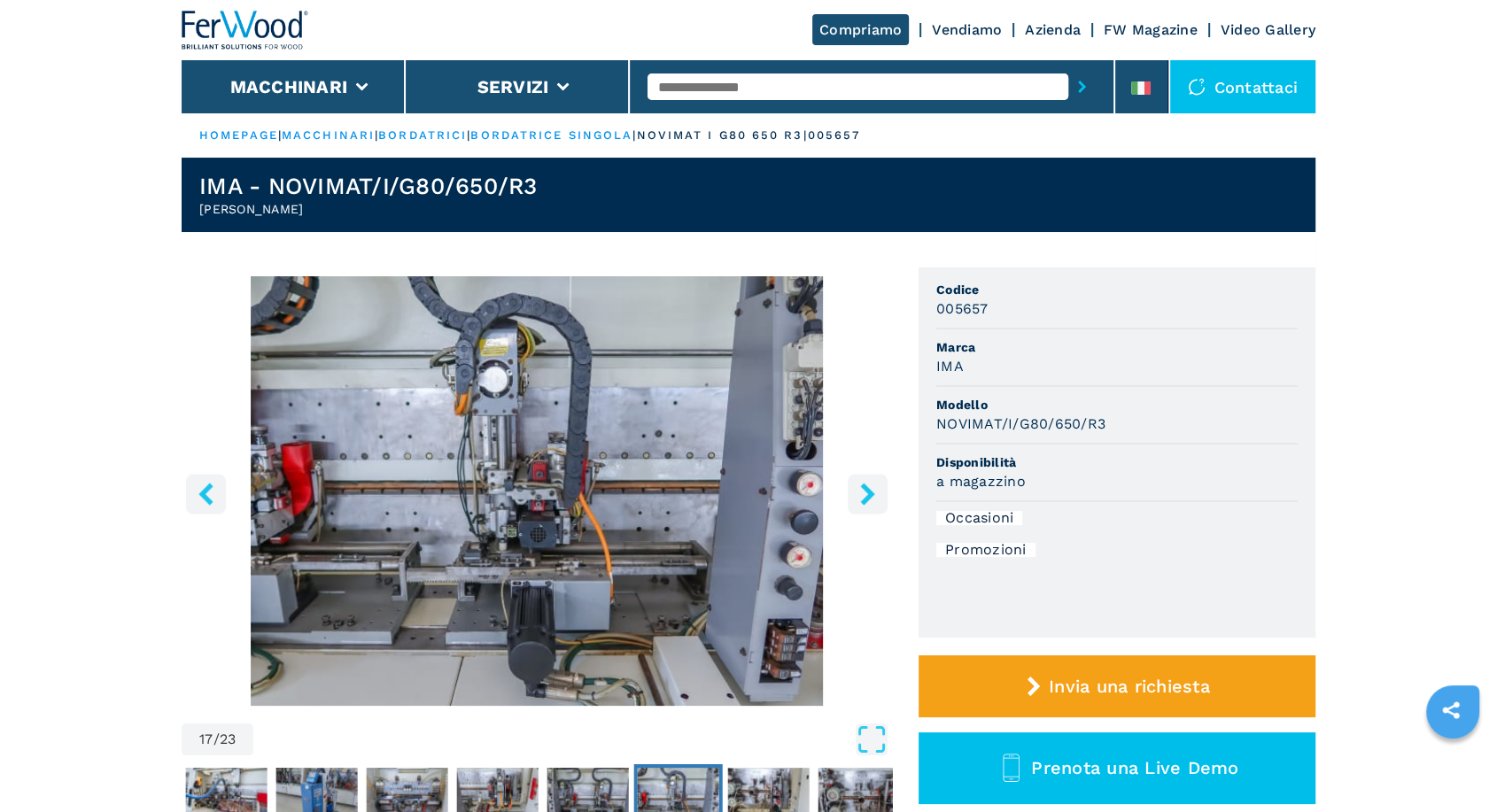
click at [867, 494] on icon "right-button" at bounding box center [867, 494] width 22 height 22
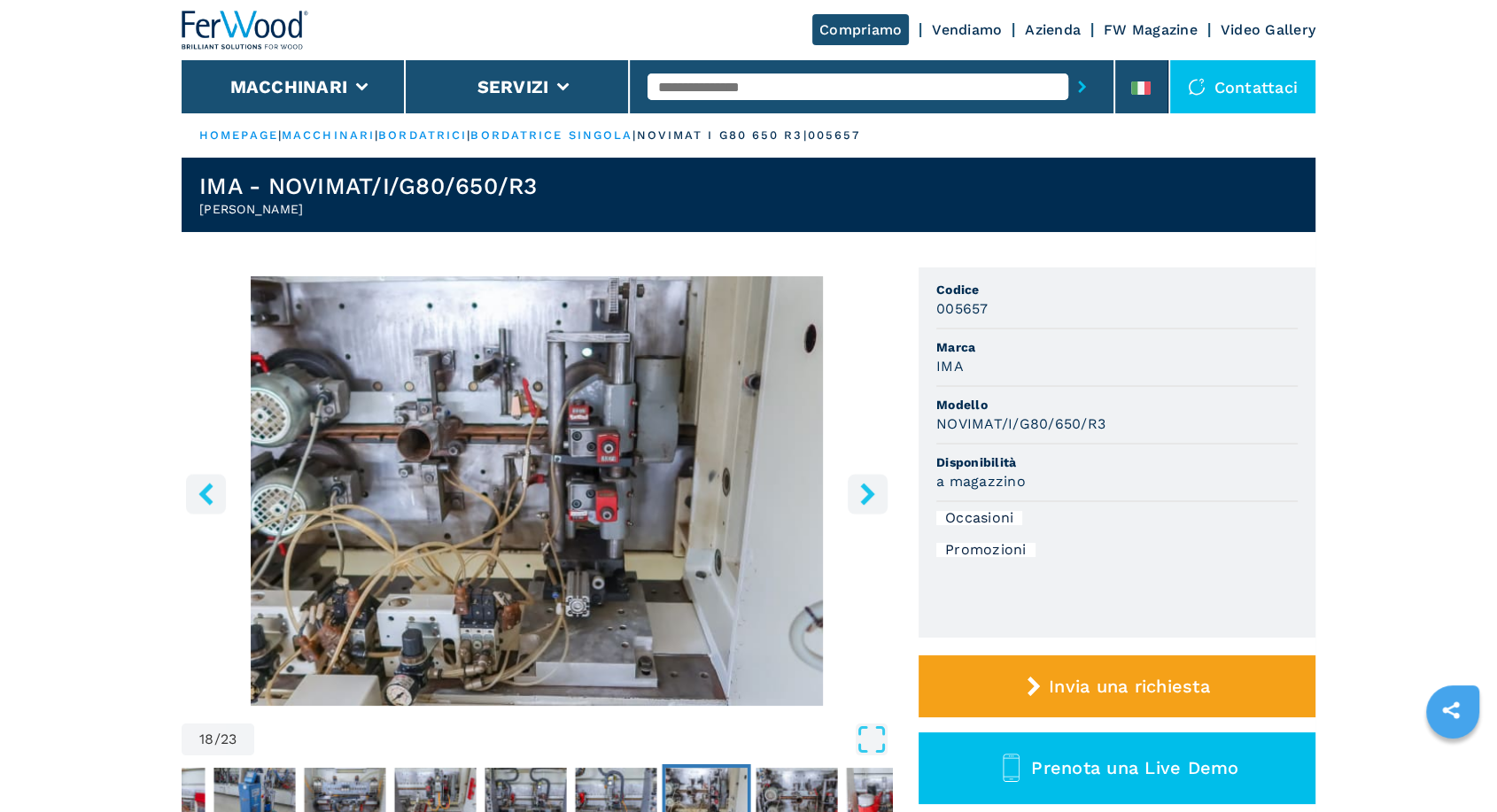
click at [868, 494] on icon "right-button" at bounding box center [867, 494] width 22 height 22
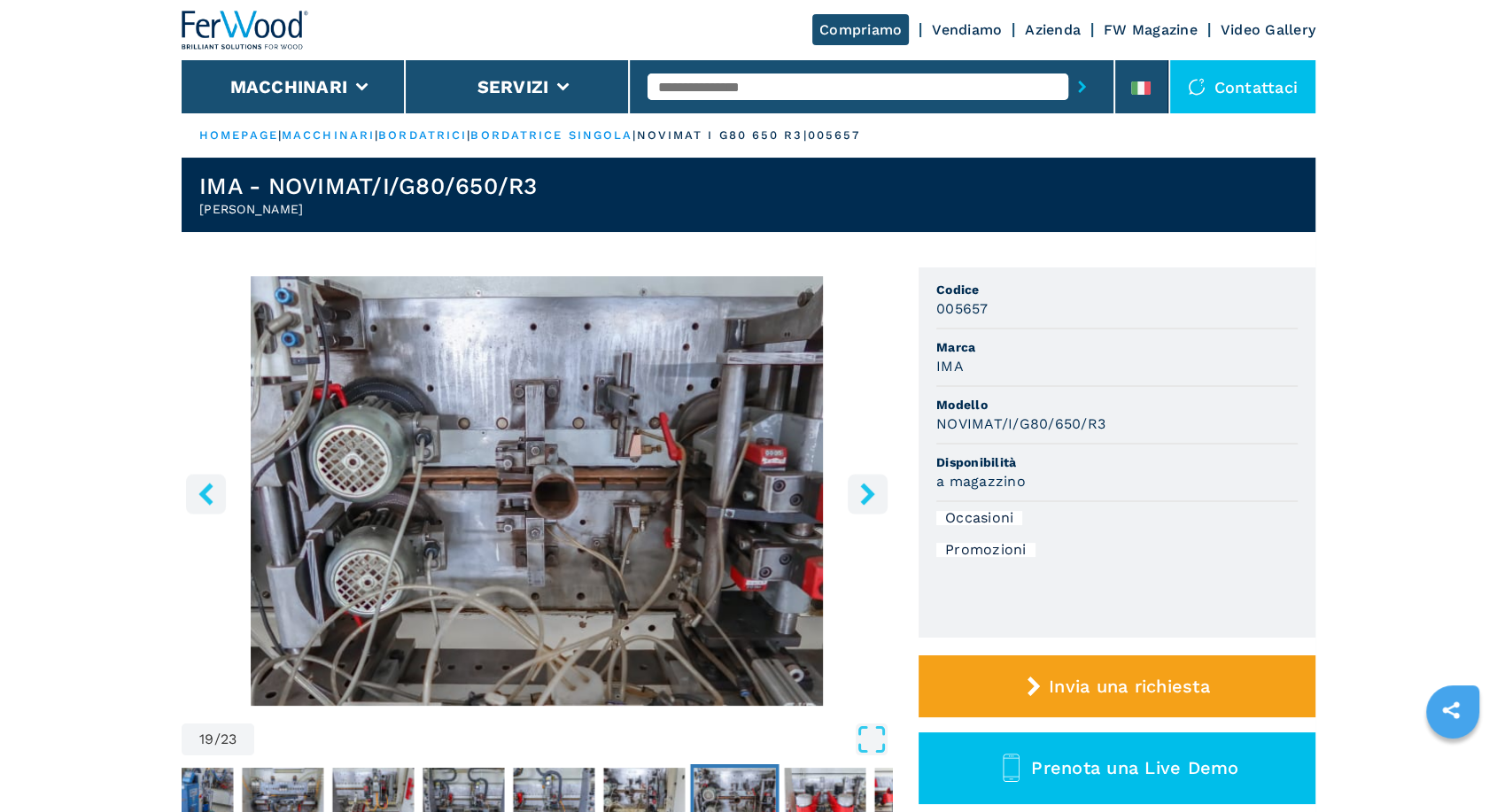
click at [870, 494] on icon "right-button" at bounding box center [867, 494] width 14 height 22
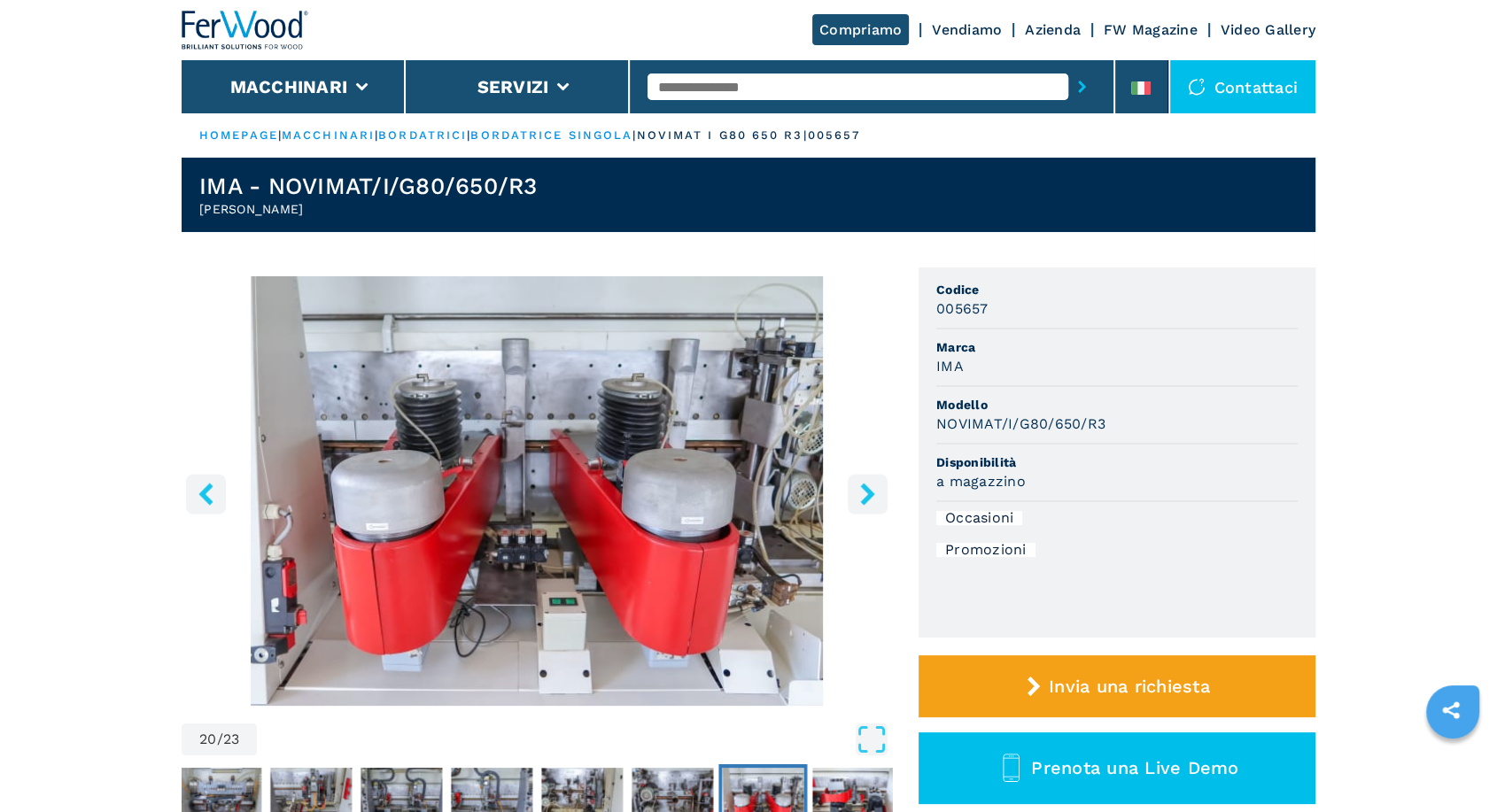
click at [870, 494] on icon "right-button" at bounding box center [867, 494] width 14 height 22
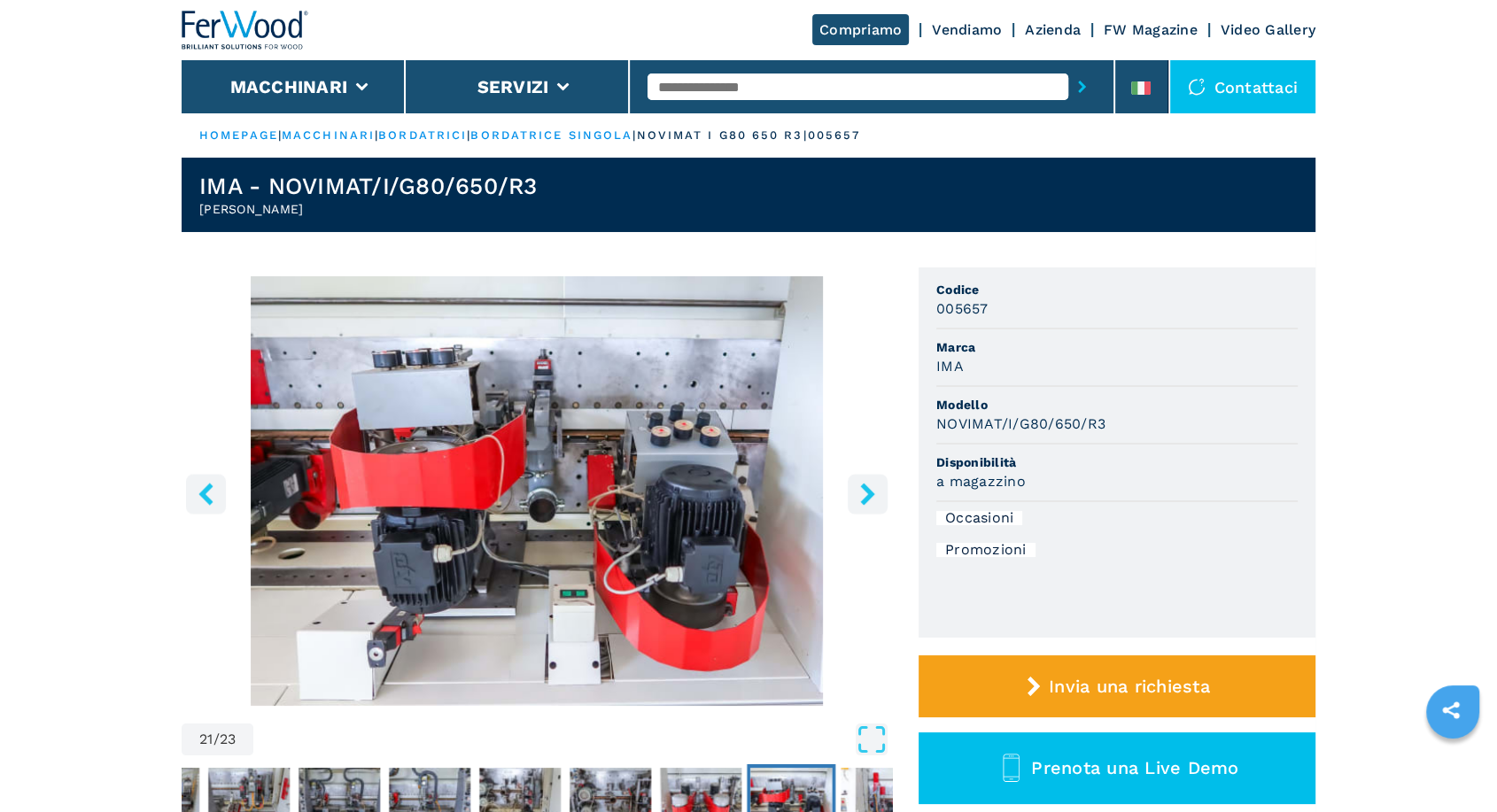
click at [870, 494] on icon "right-button" at bounding box center [867, 494] width 14 height 22
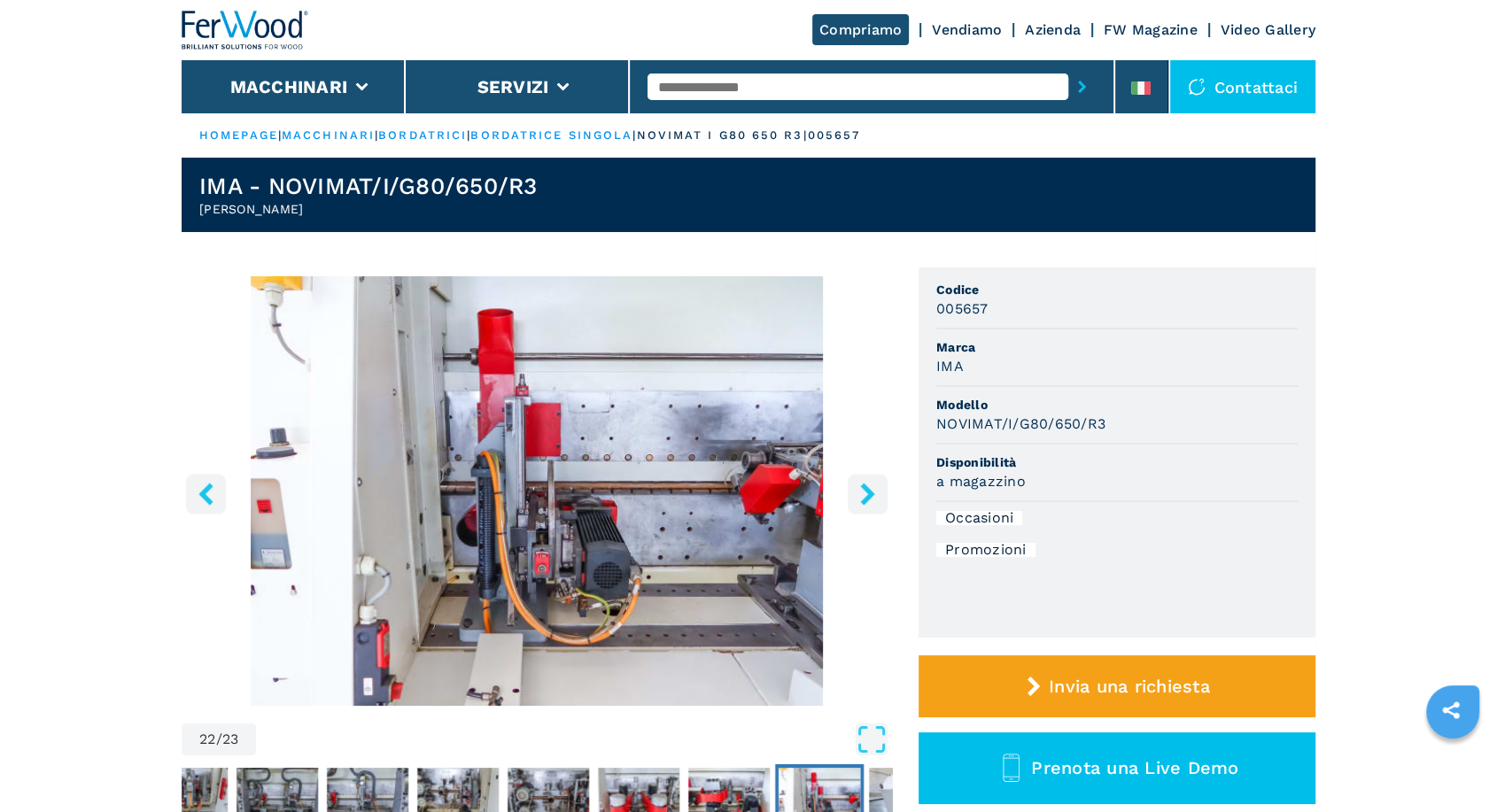
click at [870, 494] on icon "right-button" at bounding box center [867, 494] width 14 height 22
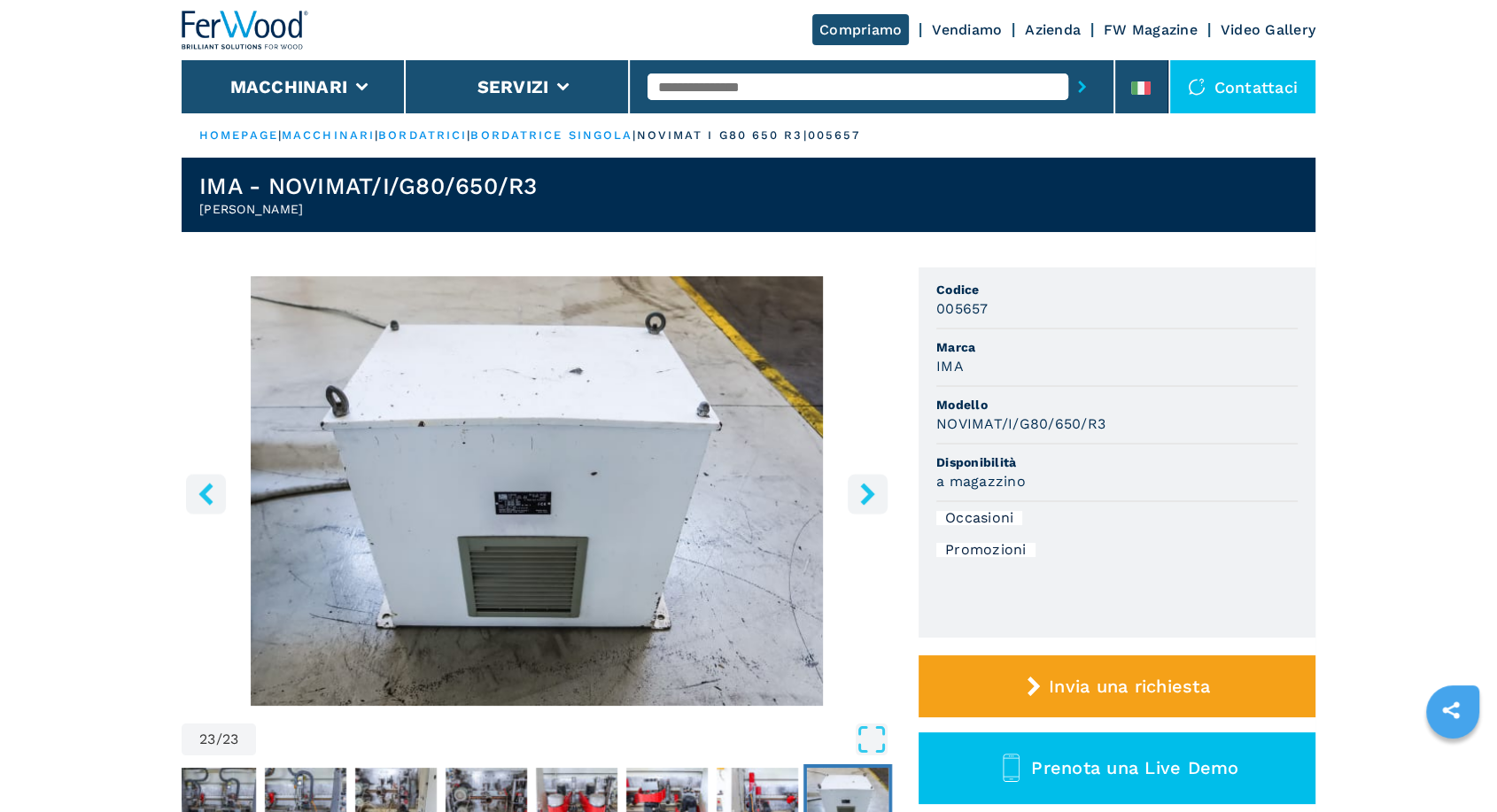
click at [870, 494] on icon "right-button" at bounding box center [867, 494] width 14 height 22
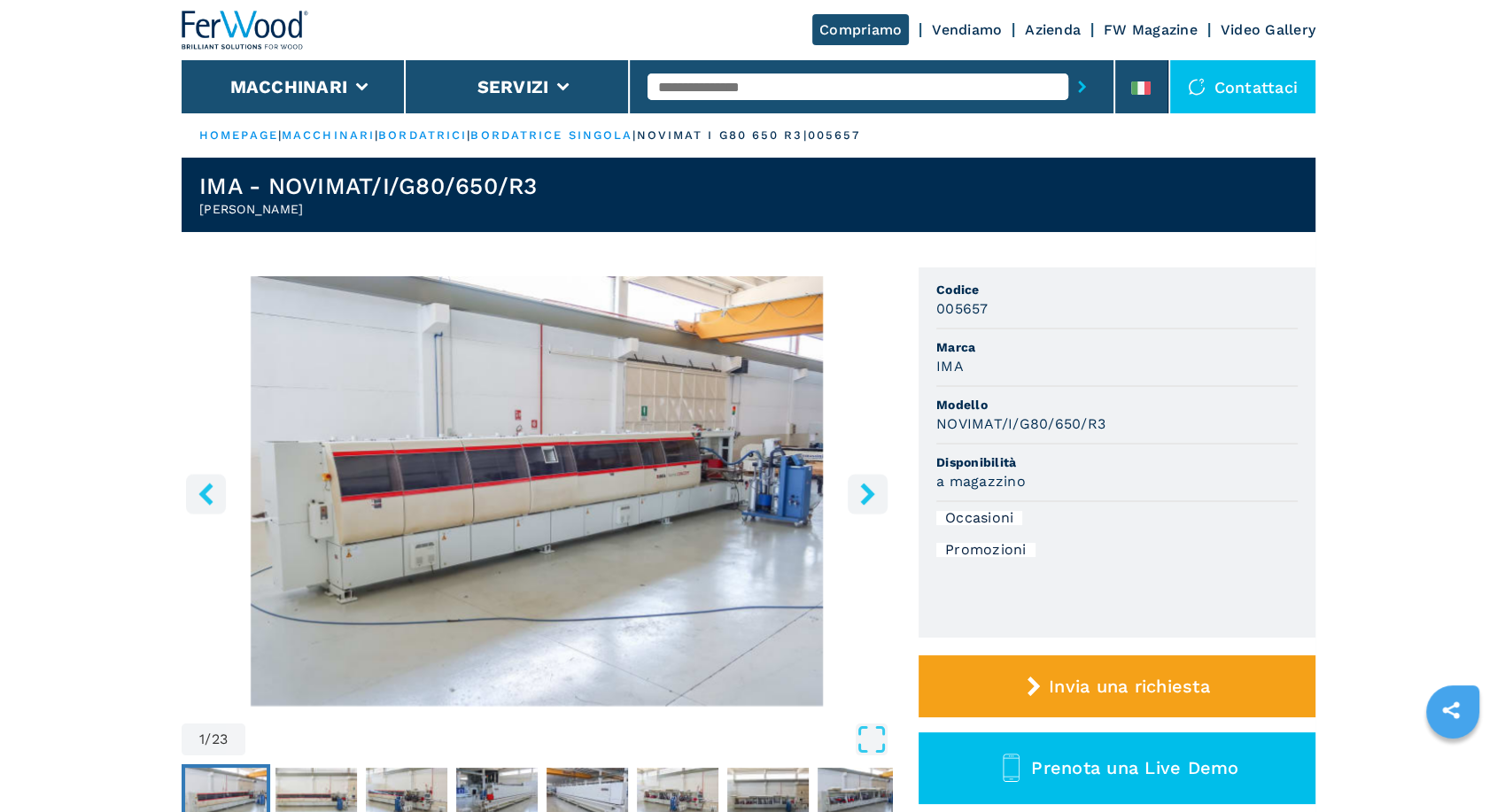
click at [870, 494] on icon "right-button" at bounding box center [867, 494] width 14 height 22
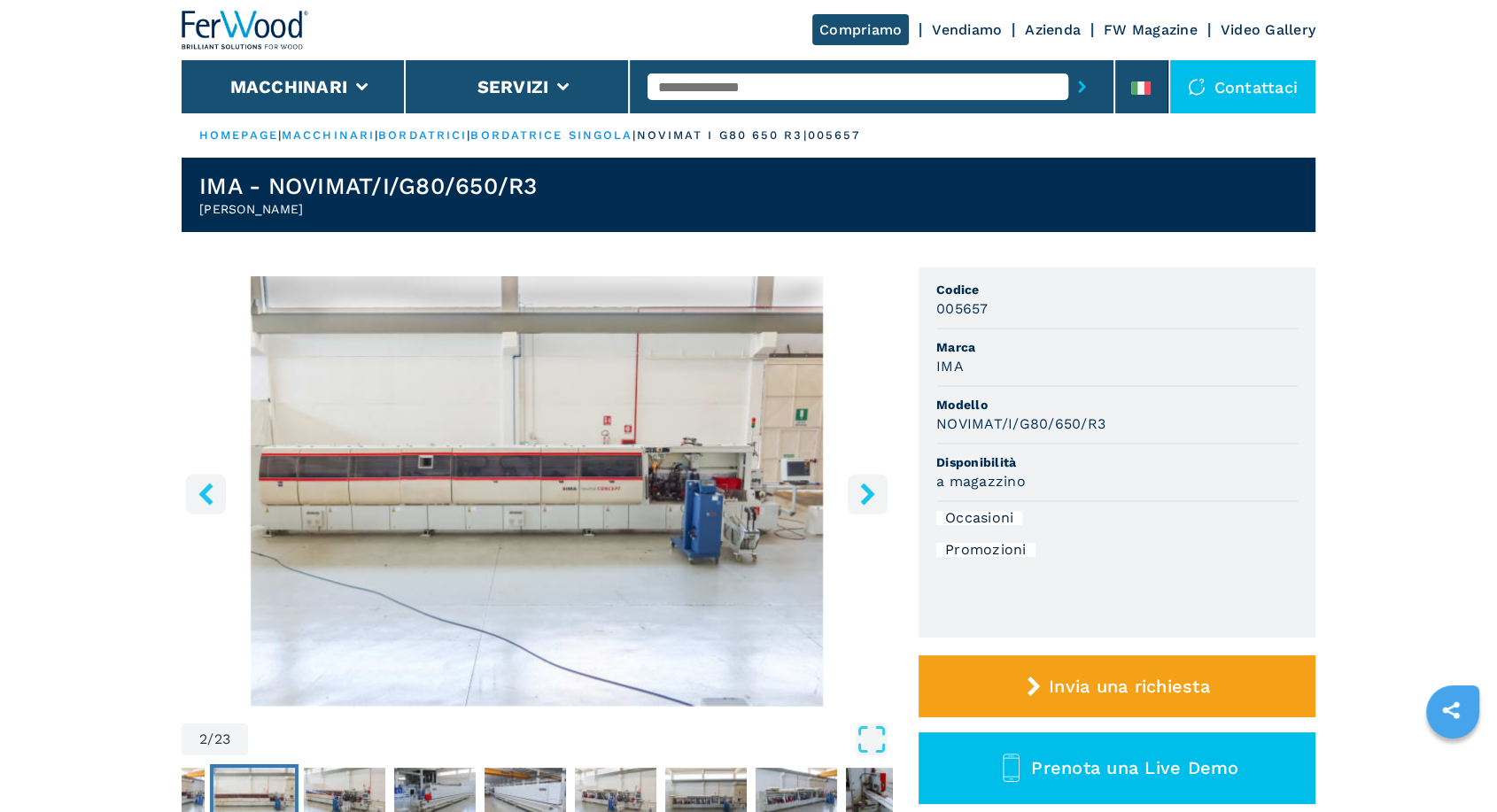
click at [870, 494] on icon "right-button" at bounding box center [867, 494] width 14 height 22
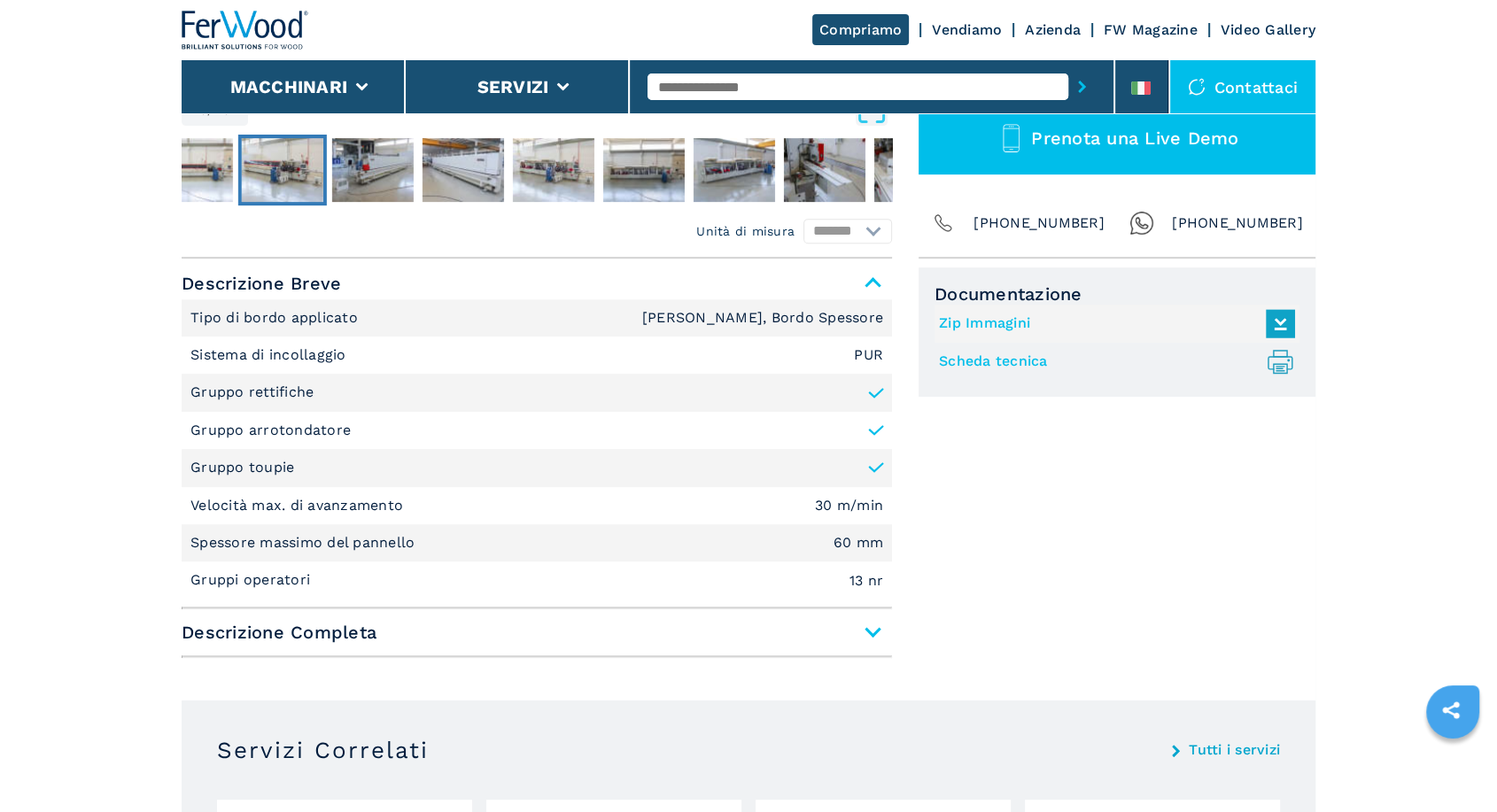
scroll to position [656, 0]
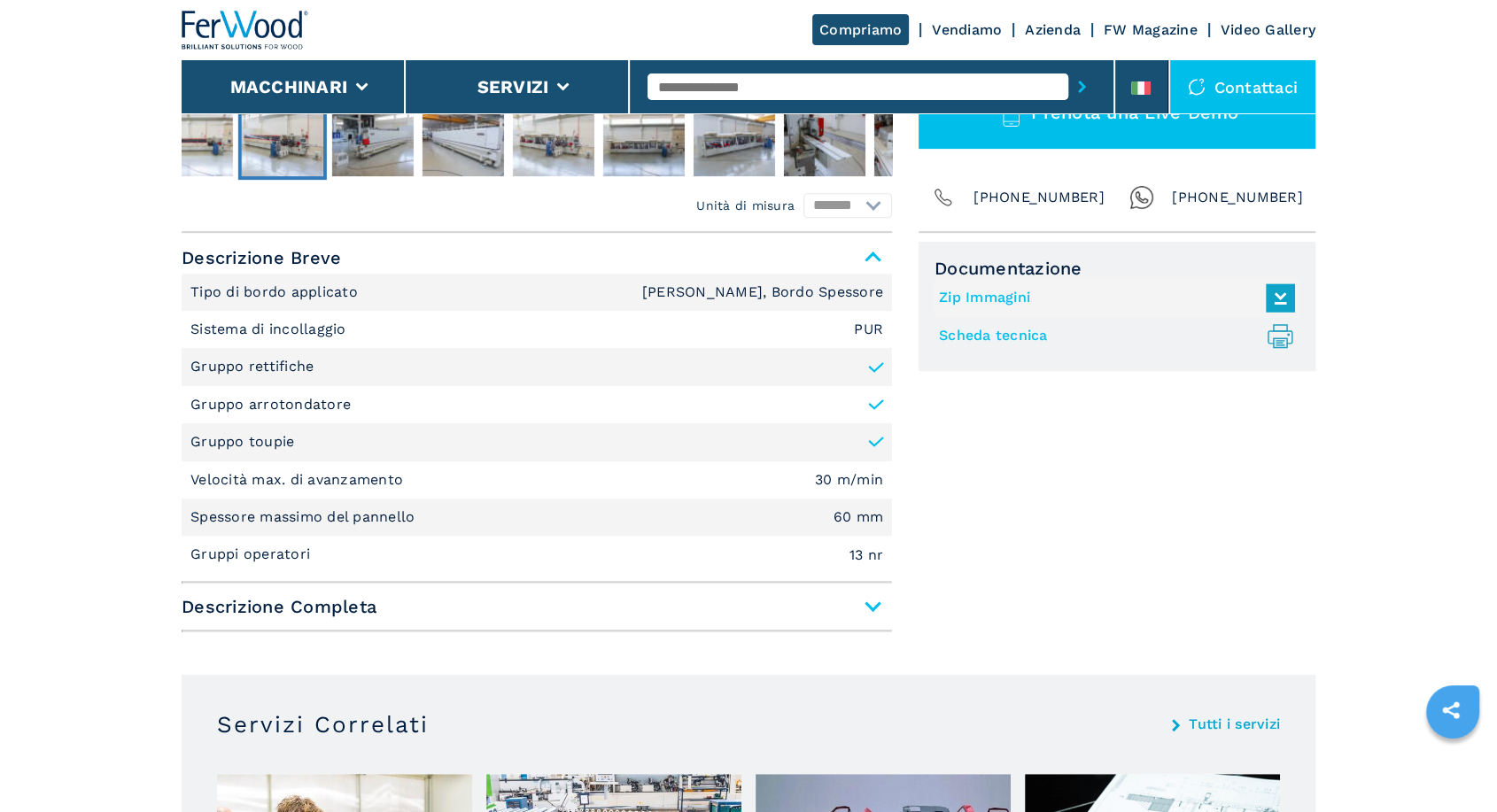
drag, startPoint x: 851, startPoint y: 318, endPoint x: 852, endPoint y: 327, distance: 9.1
click at [851, 319] on li "Sistema di incollaggio PUR" at bounding box center [537, 330] width 710 height 37
drag, startPoint x: 852, startPoint y: 327, endPoint x: 883, endPoint y: 332, distance: 31.4
click at [883, 332] on li "Sistema di incollaggio PUR" at bounding box center [537, 330] width 710 height 37
click at [1005, 468] on div "Documentazione Zip Immagini Scheda tecnica .prefix__st0{stroke-linecap:round;st…" at bounding box center [1118, 440] width 397 height 398
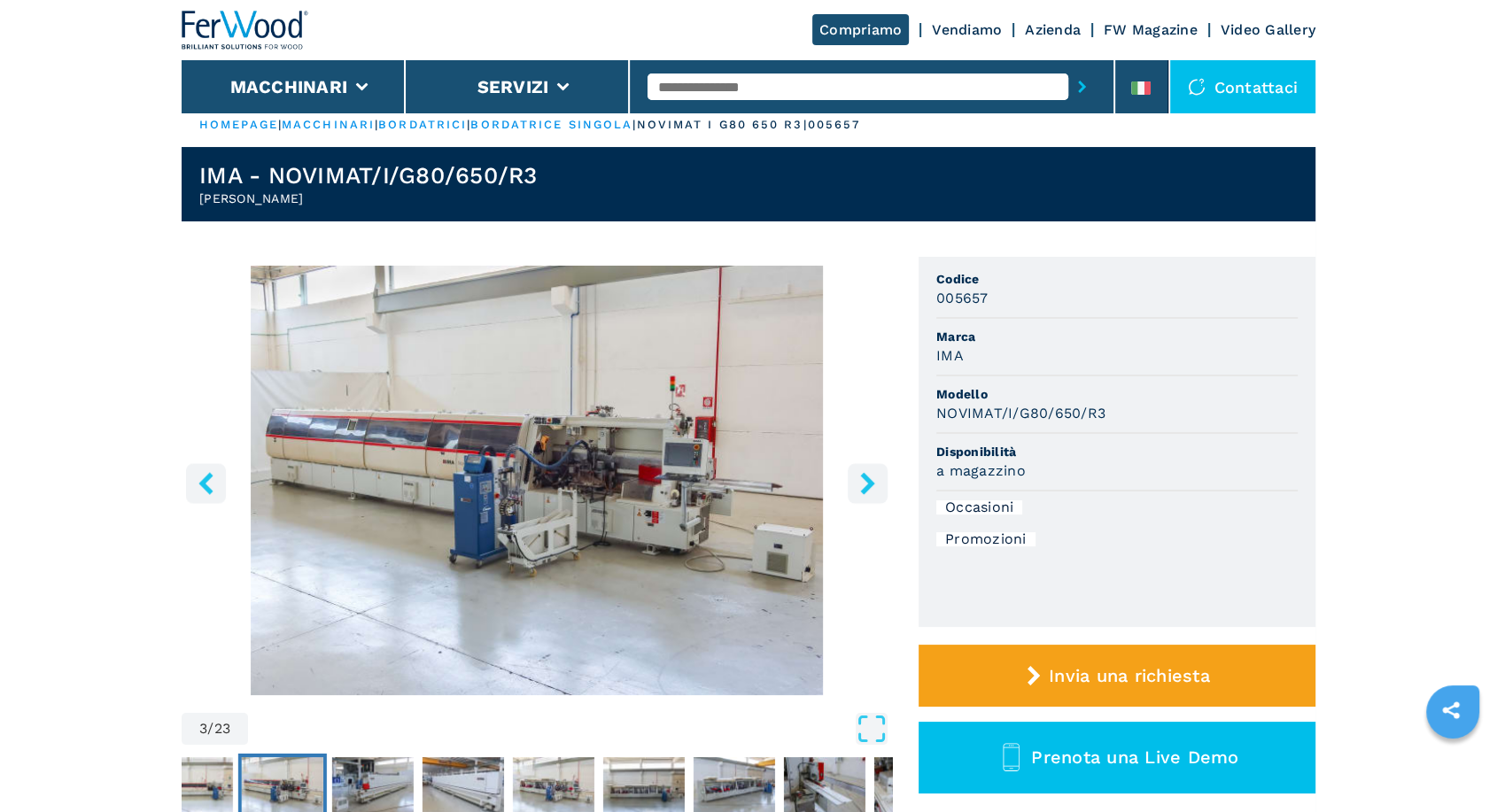
scroll to position [0, 0]
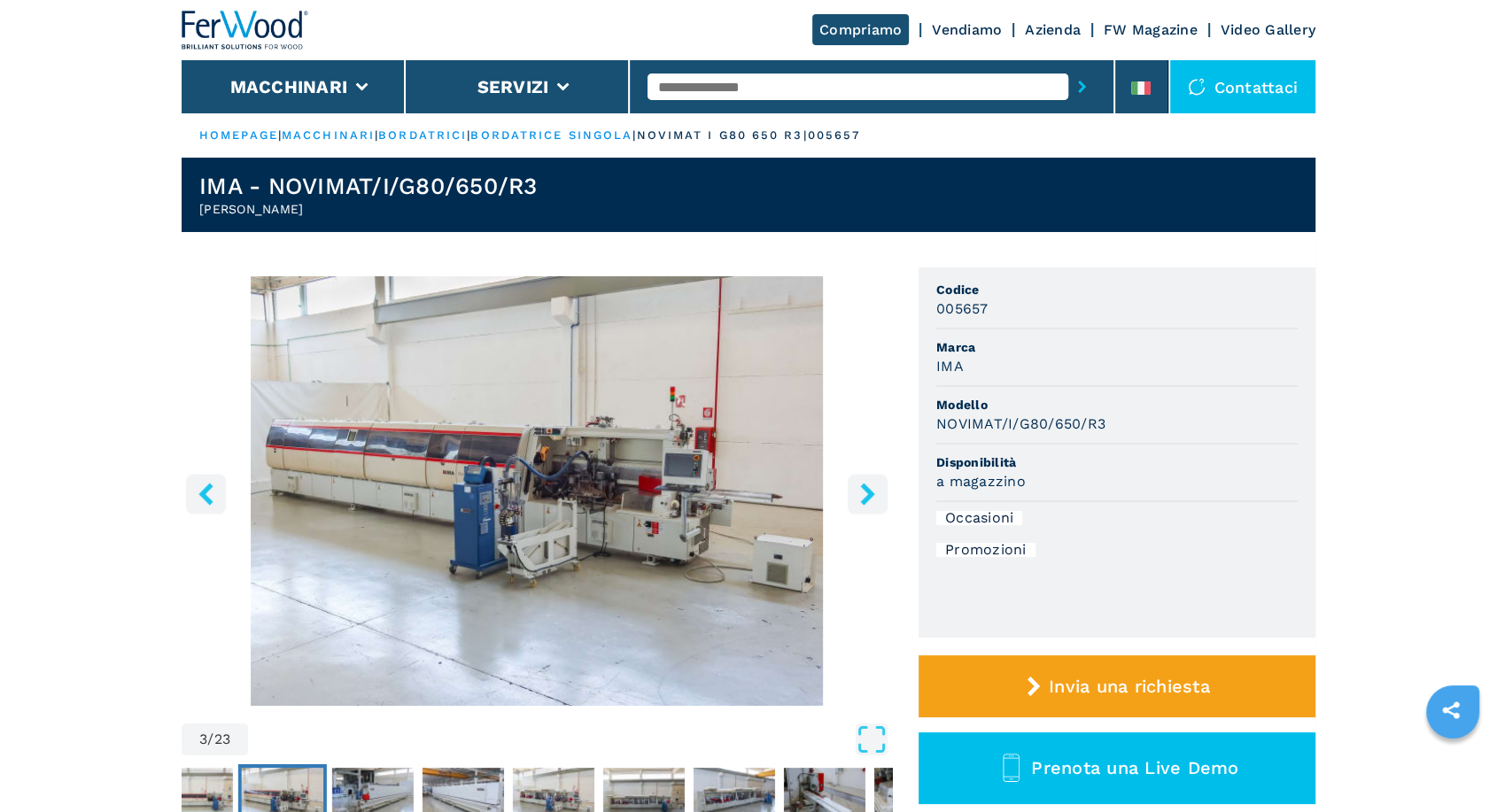
click at [856, 492] on icon "right-button" at bounding box center [867, 494] width 22 height 22
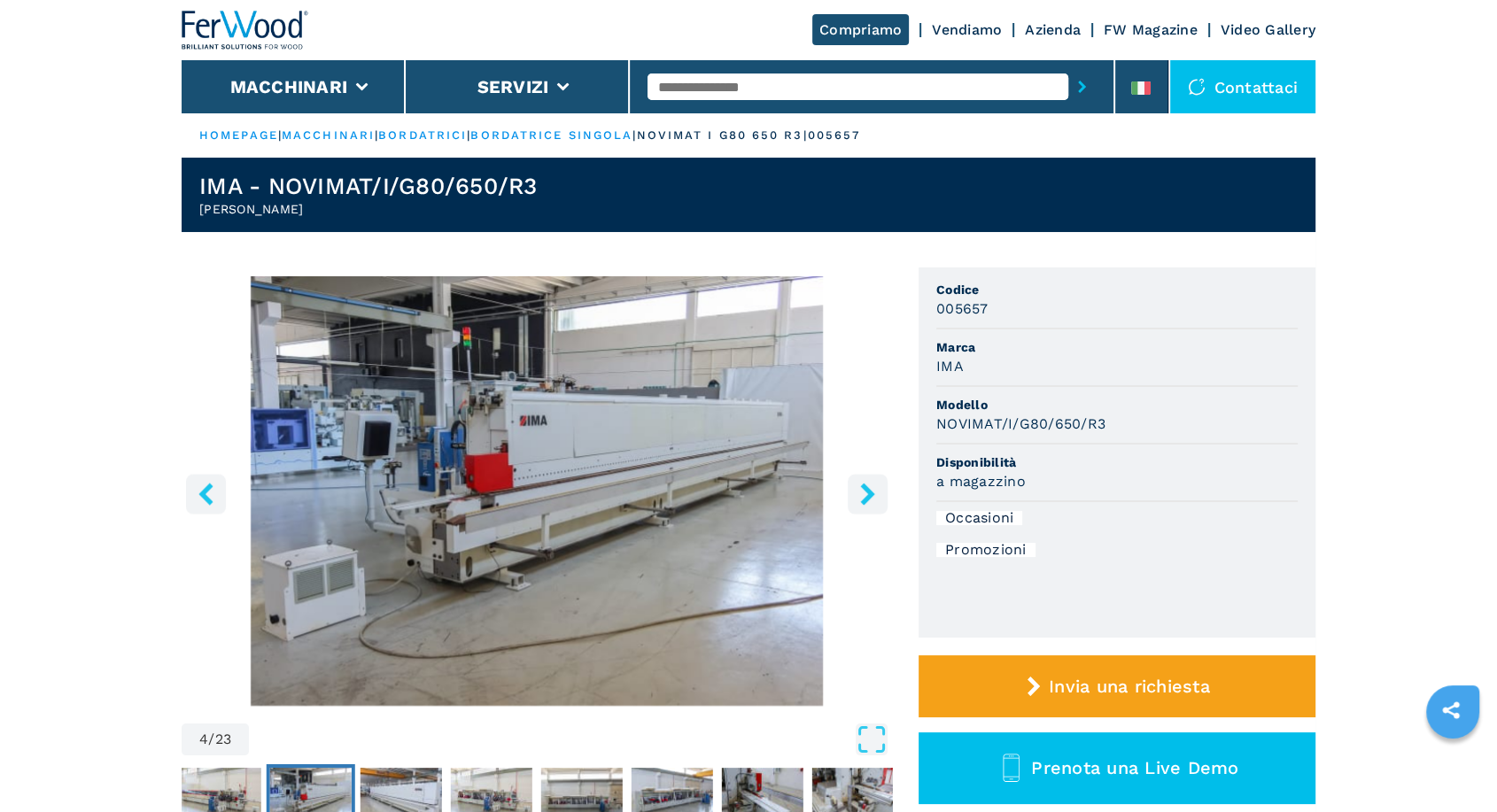
click at [837, 497] on img "Go to Slide 4" at bounding box center [537, 491] width 710 height 430
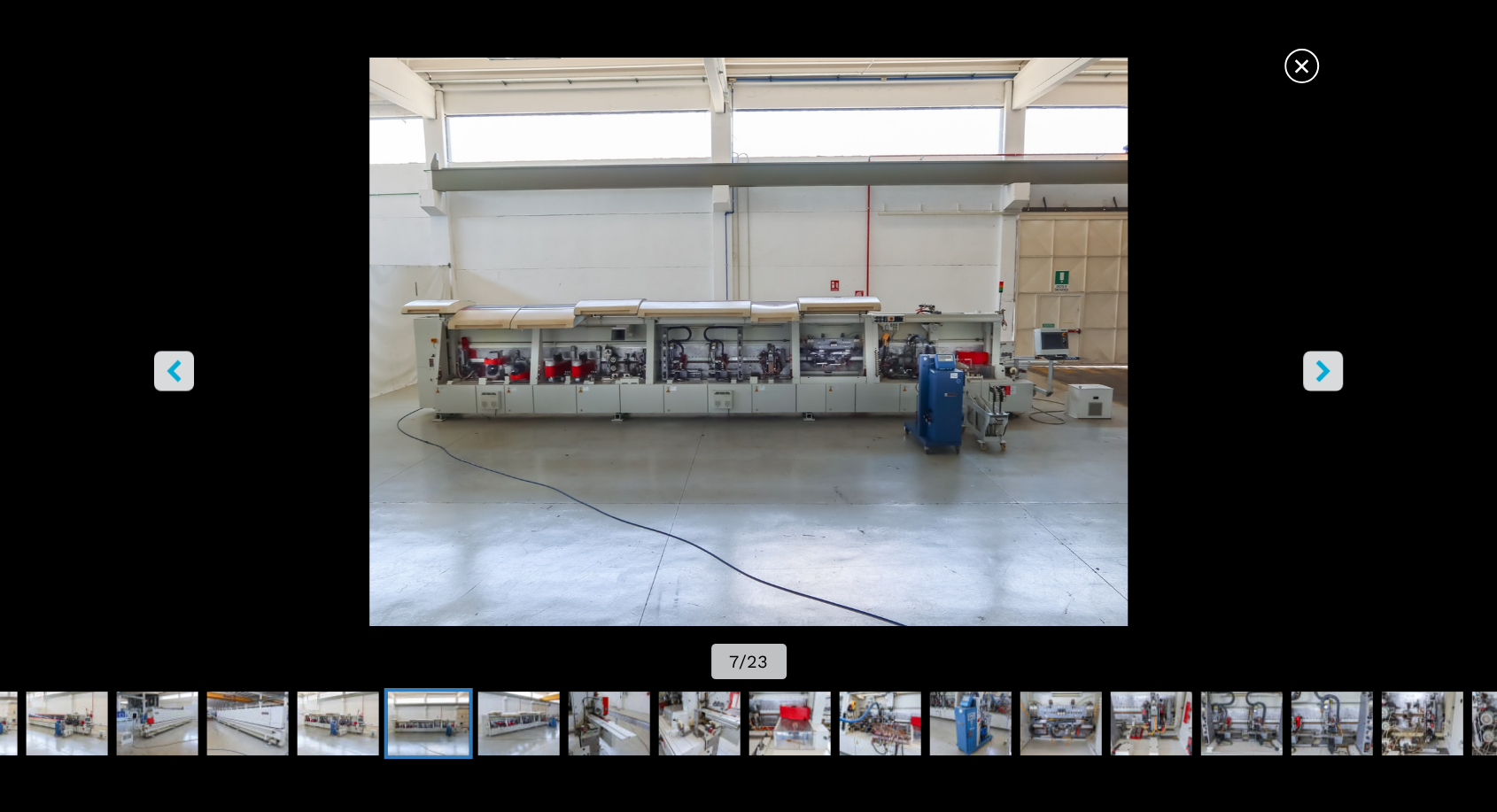
click at [1322, 369] on icon "right-button" at bounding box center [1322, 371] width 14 height 22
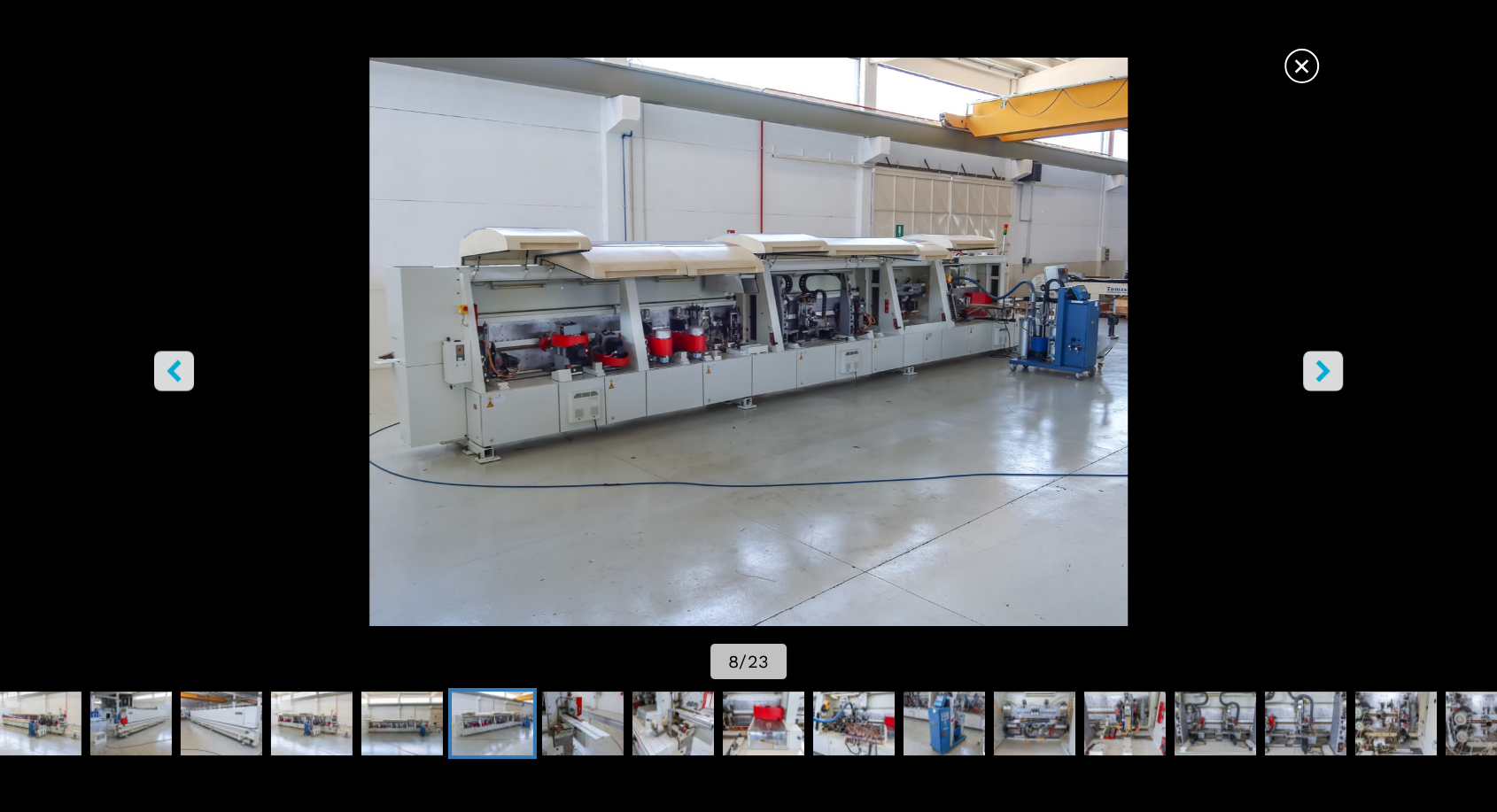
click at [1322, 369] on icon "right-button" at bounding box center [1322, 371] width 14 height 22
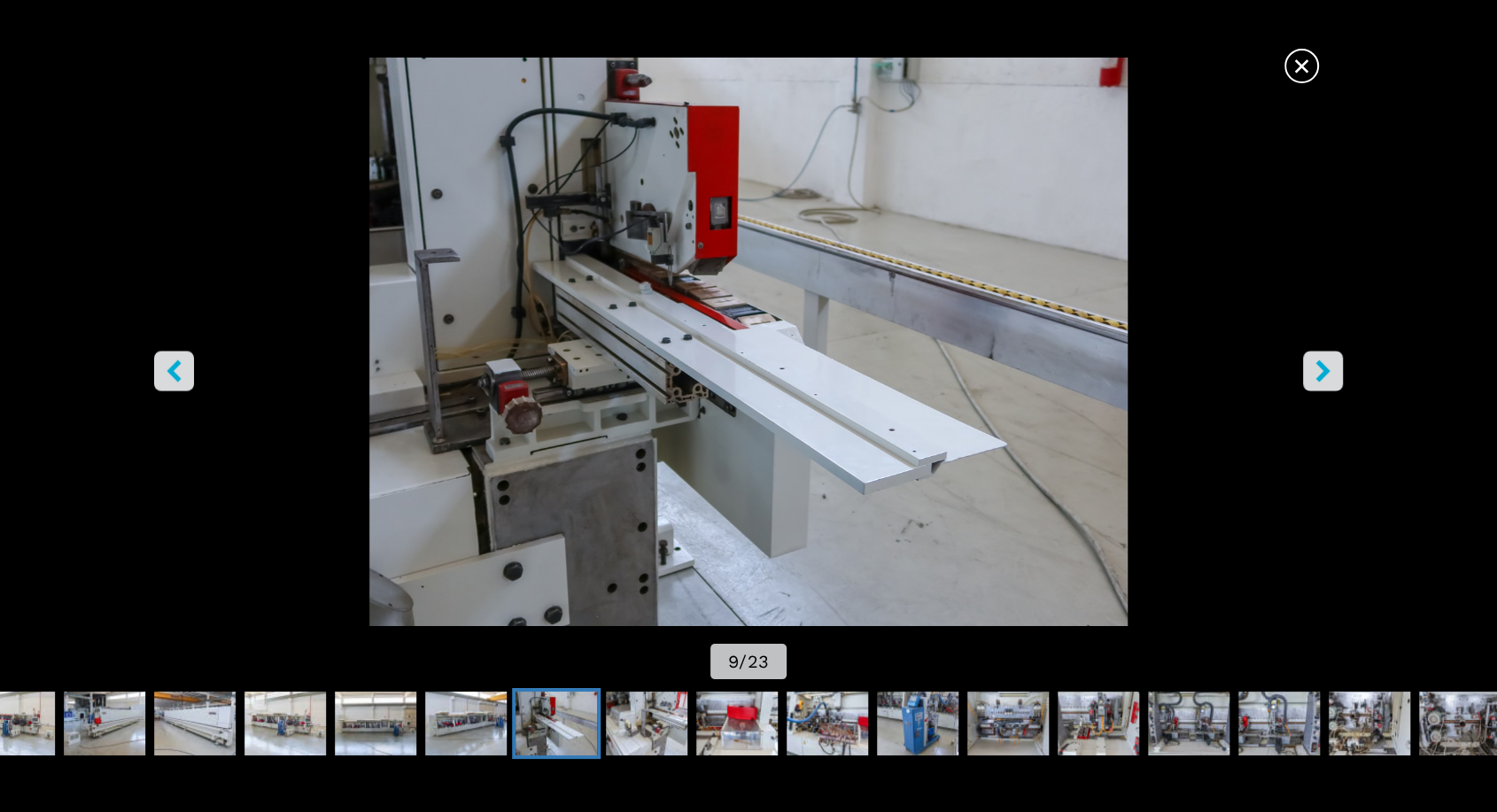
click at [1322, 369] on icon "right-button" at bounding box center [1322, 371] width 14 height 22
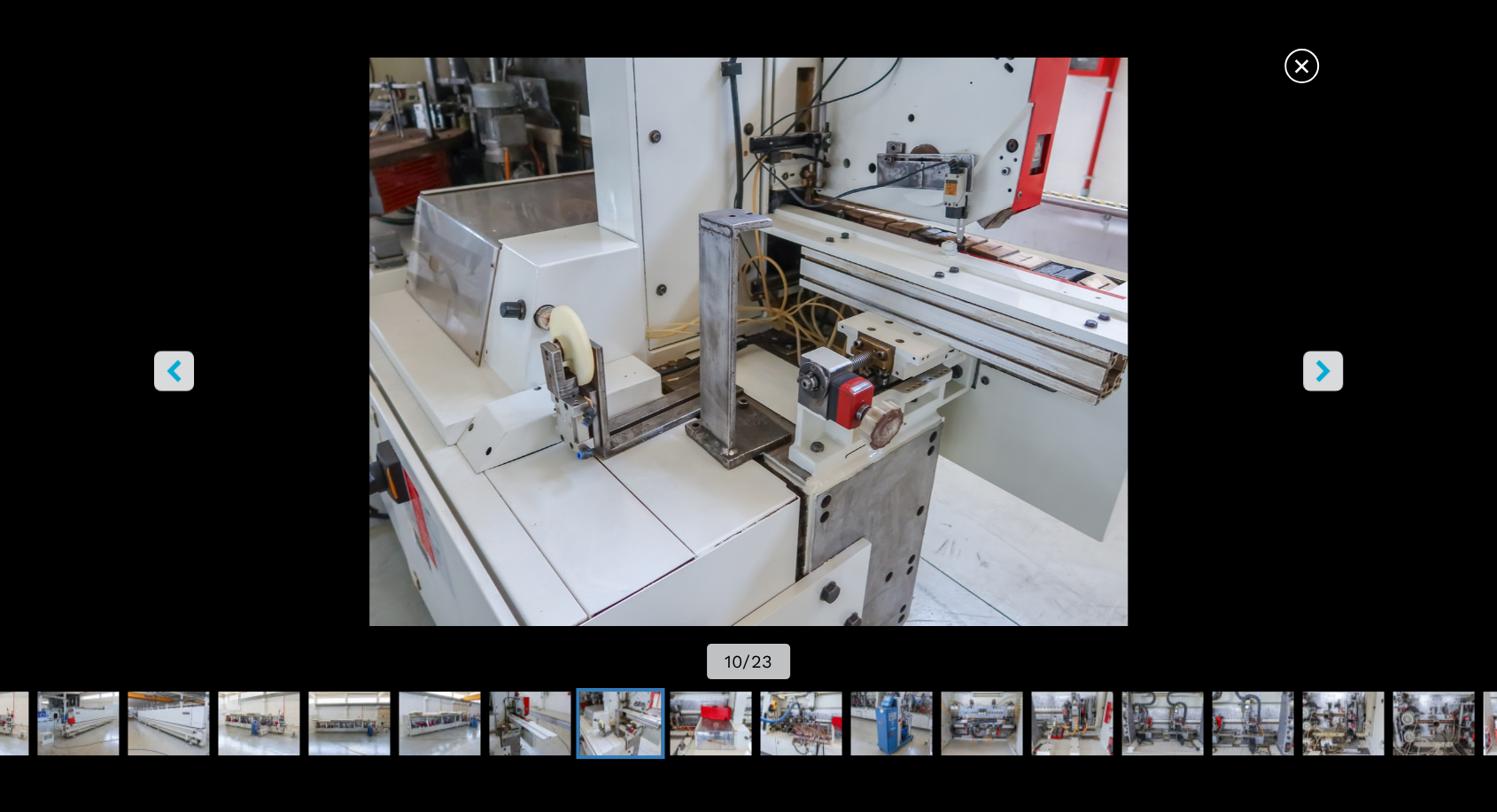
click at [1322, 369] on icon "right-button" at bounding box center [1322, 371] width 14 height 22
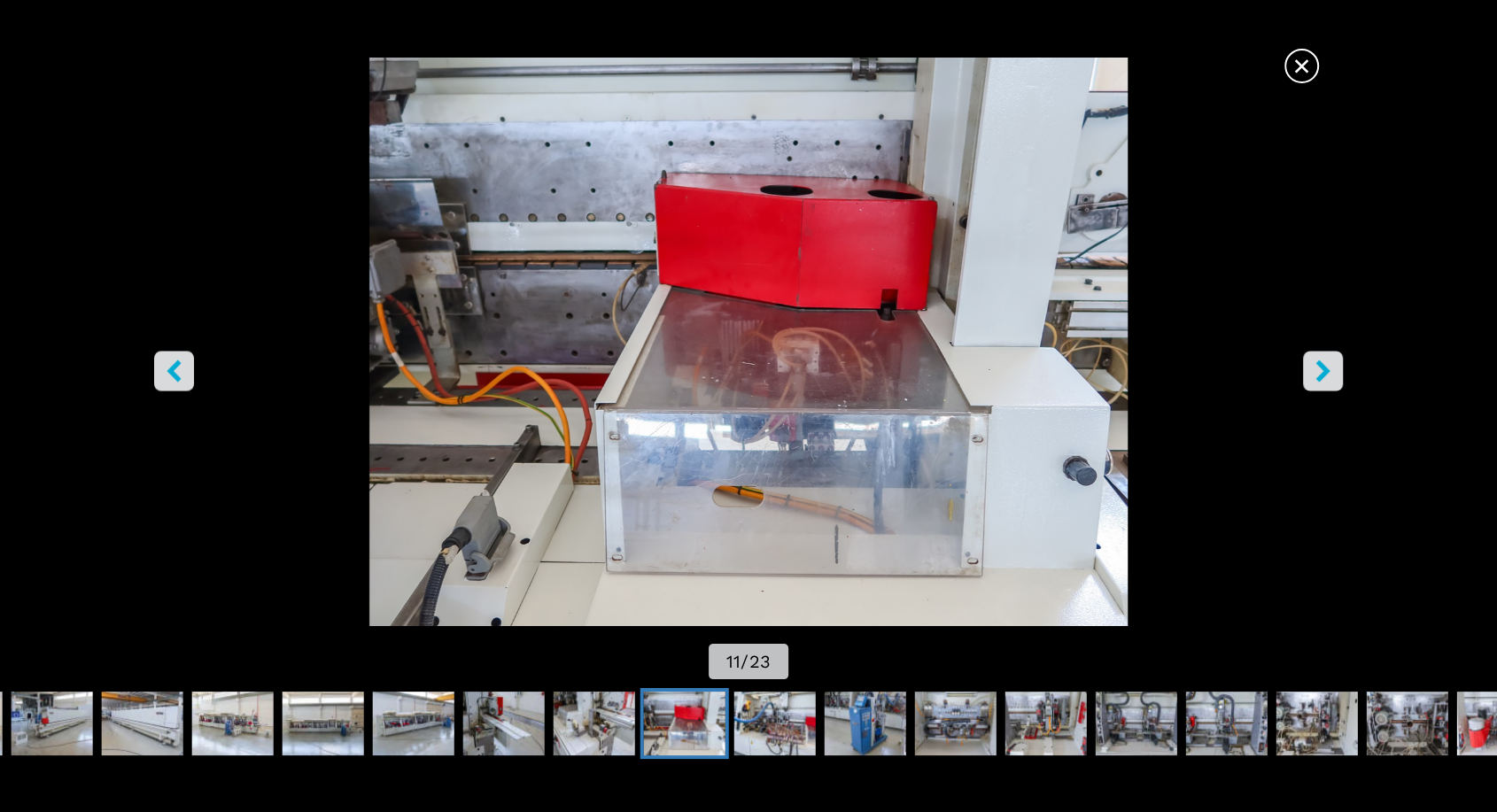
click at [1298, 367] on img "Go to Slide 11" at bounding box center [748, 341] width 1347 height 568
click at [1327, 369] on icon "right-button" at bounding box center [1322, 371] width 14 height 22
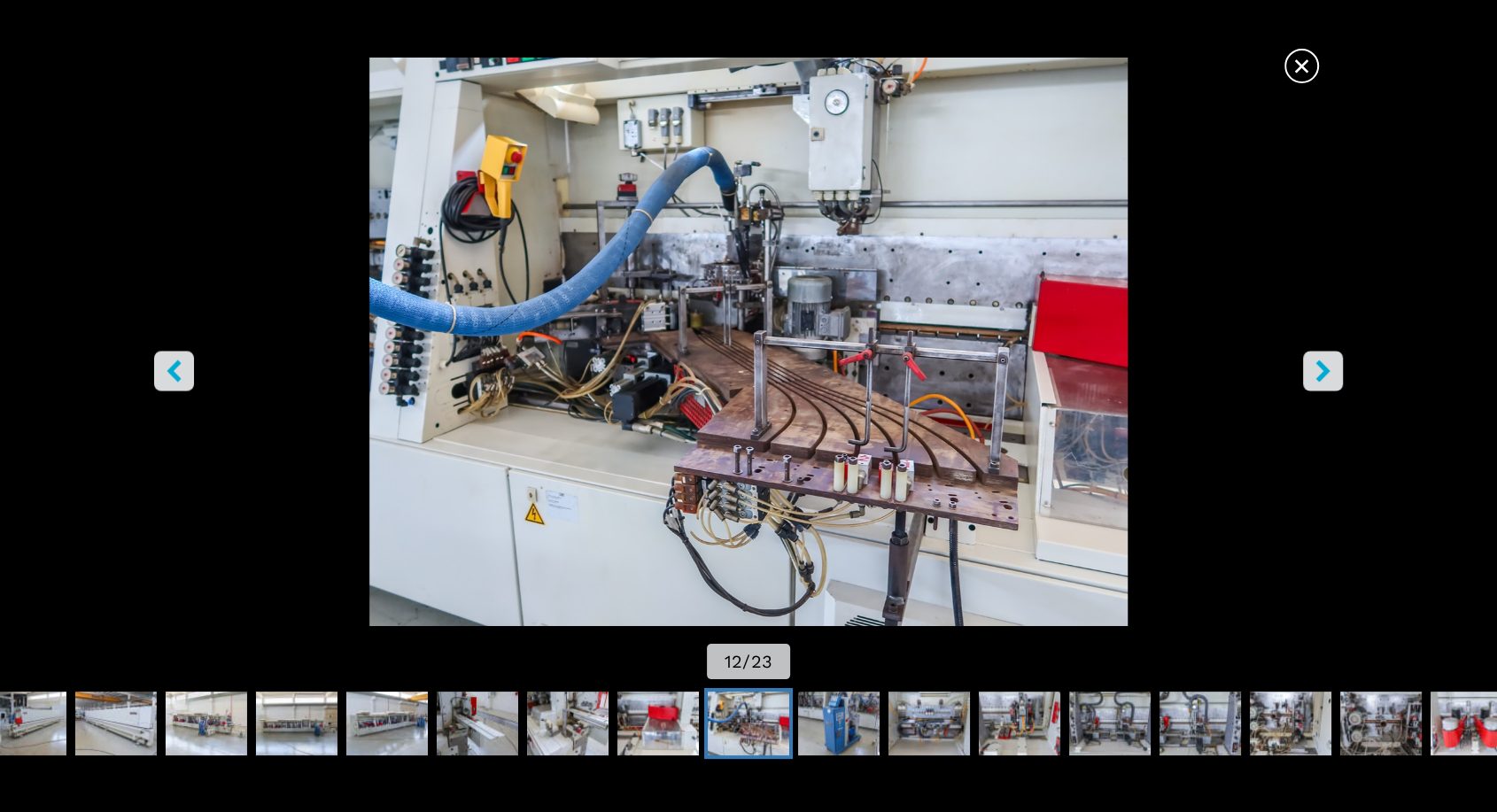
click at [1313, 367] on icon "right-button" at bounding box center [1324, 371] width 22 height 22
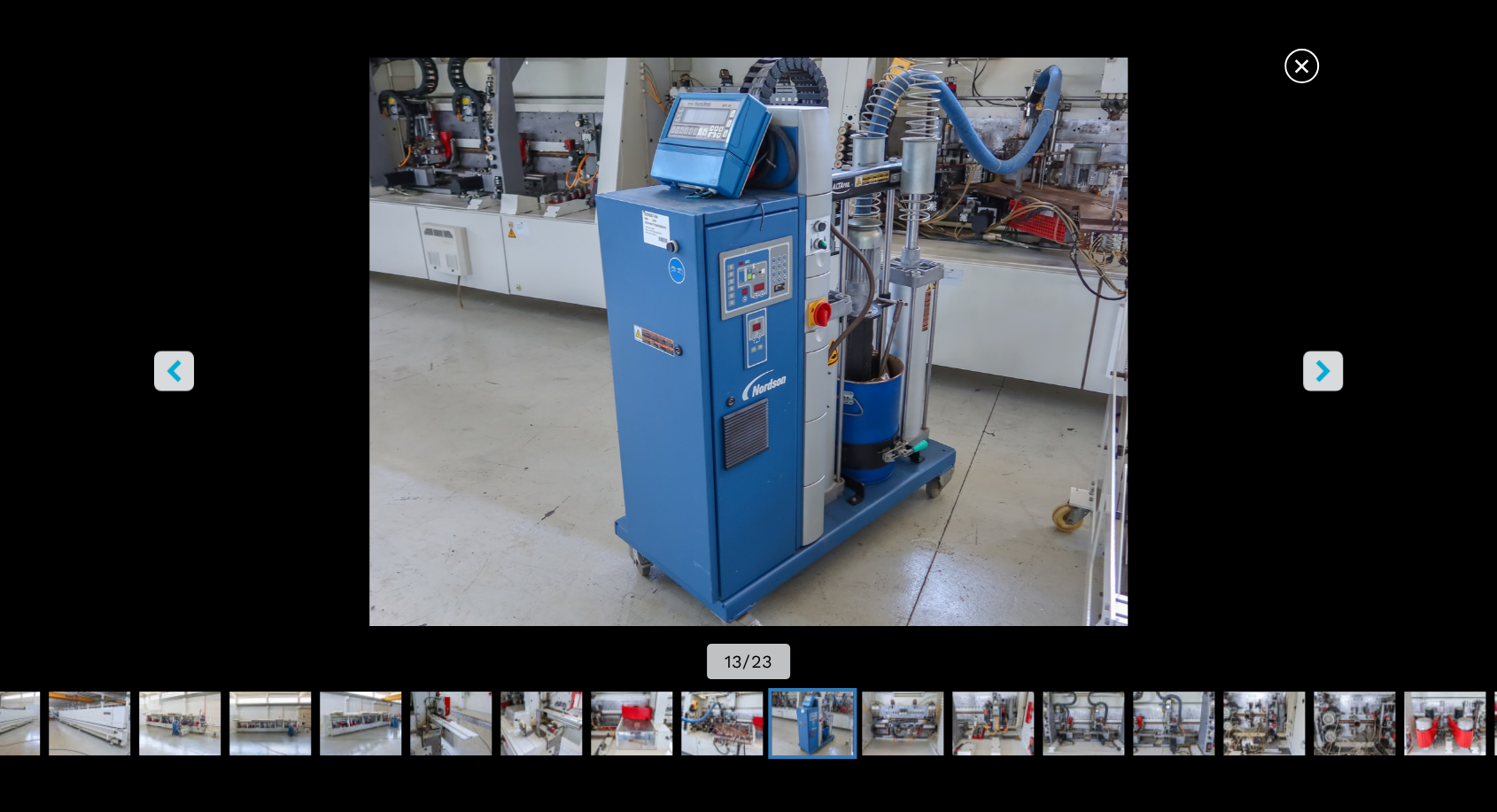
click at [1313, 367] on icon "right-button" at bounding box center [1324, 371] width 22 height 22
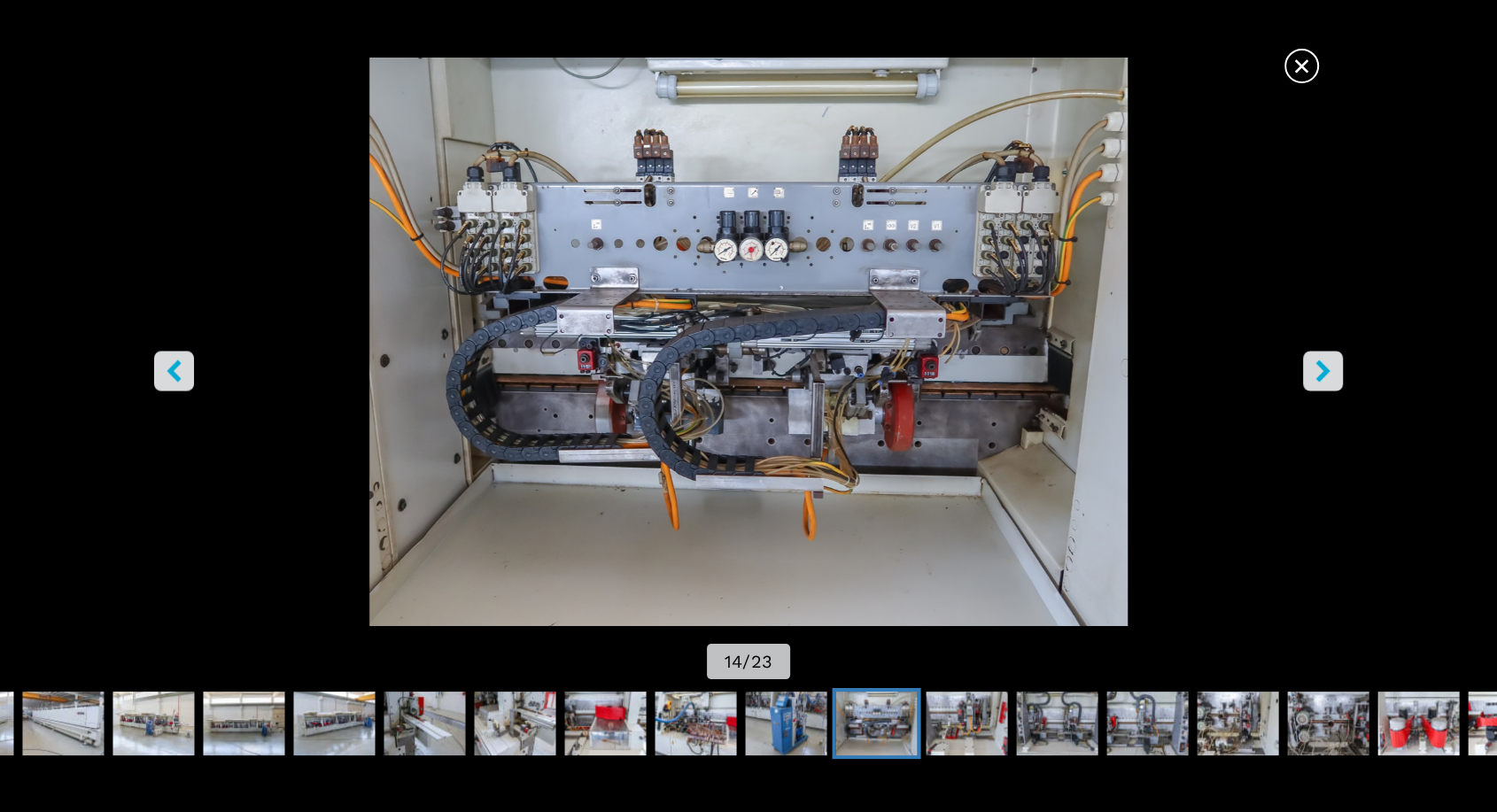
click at [1313, 367] on icon "right-button" at bounding box center [1324, 371] width 22 height 22
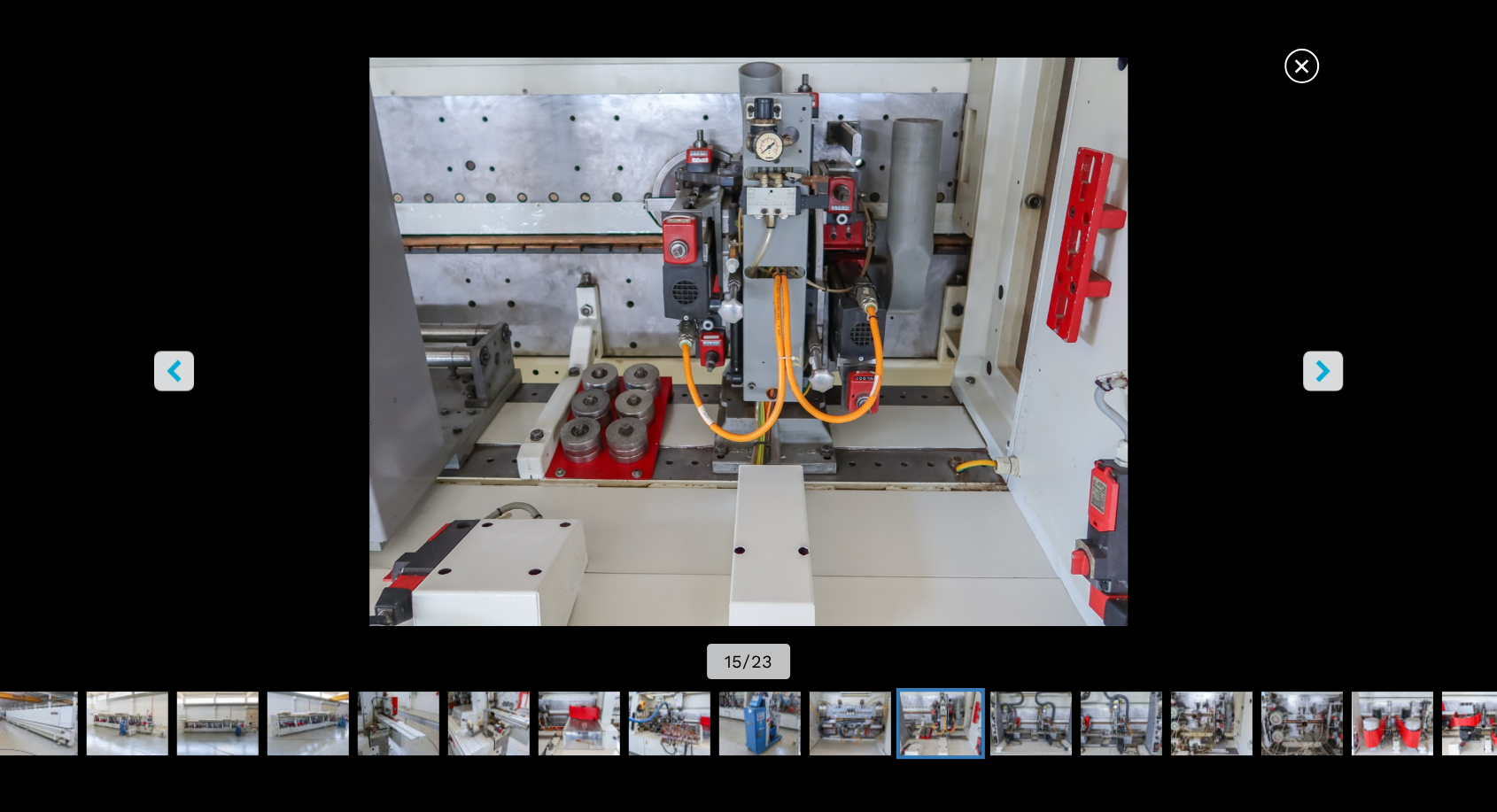
click at [1316, 365] on icon "right-button" at bounding box center [1324, 371] width 22 height 22
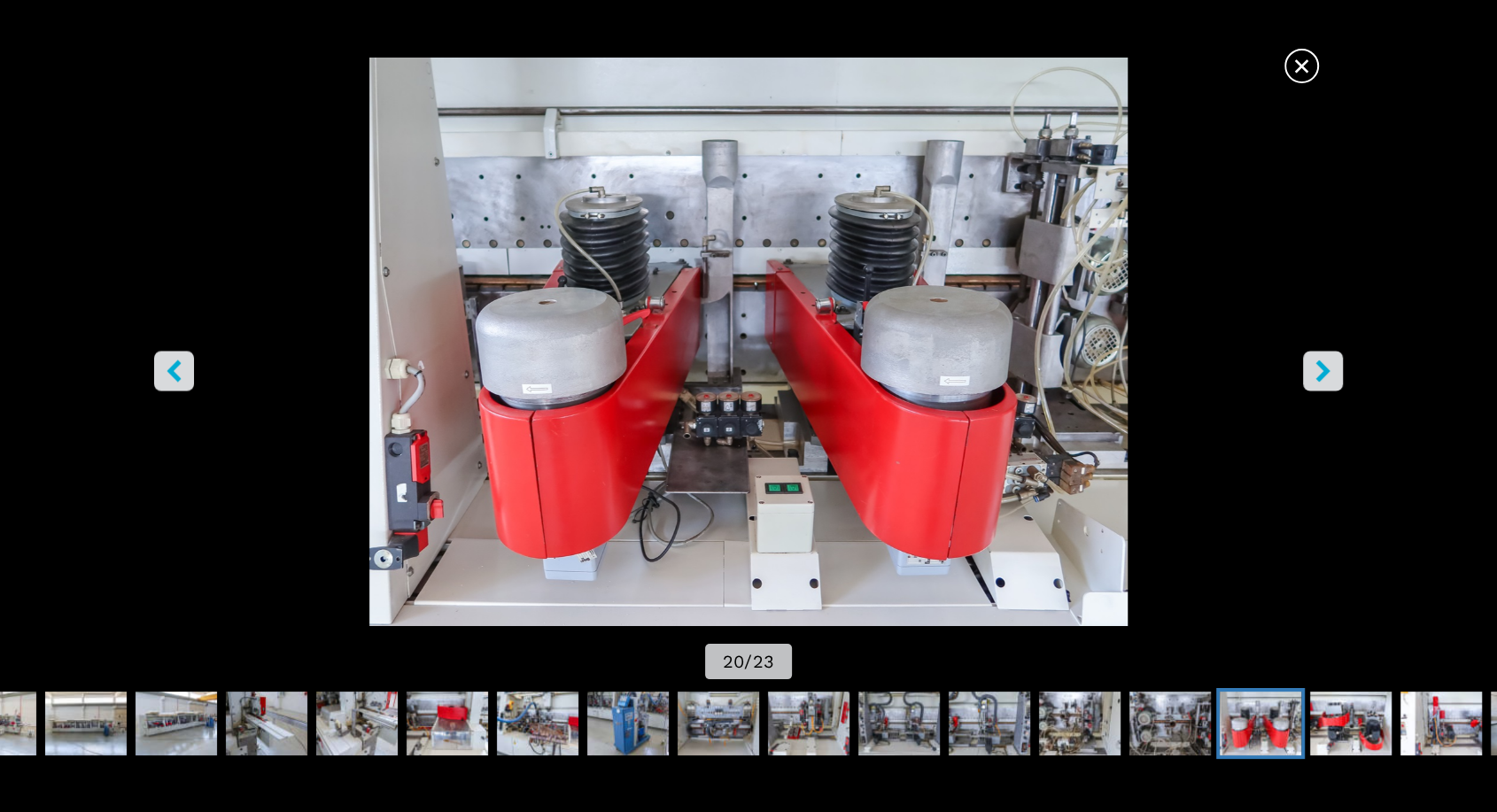
click at [1329, 363] on icon "right-button" at bounding box center [1324, 371] width 22 height 22
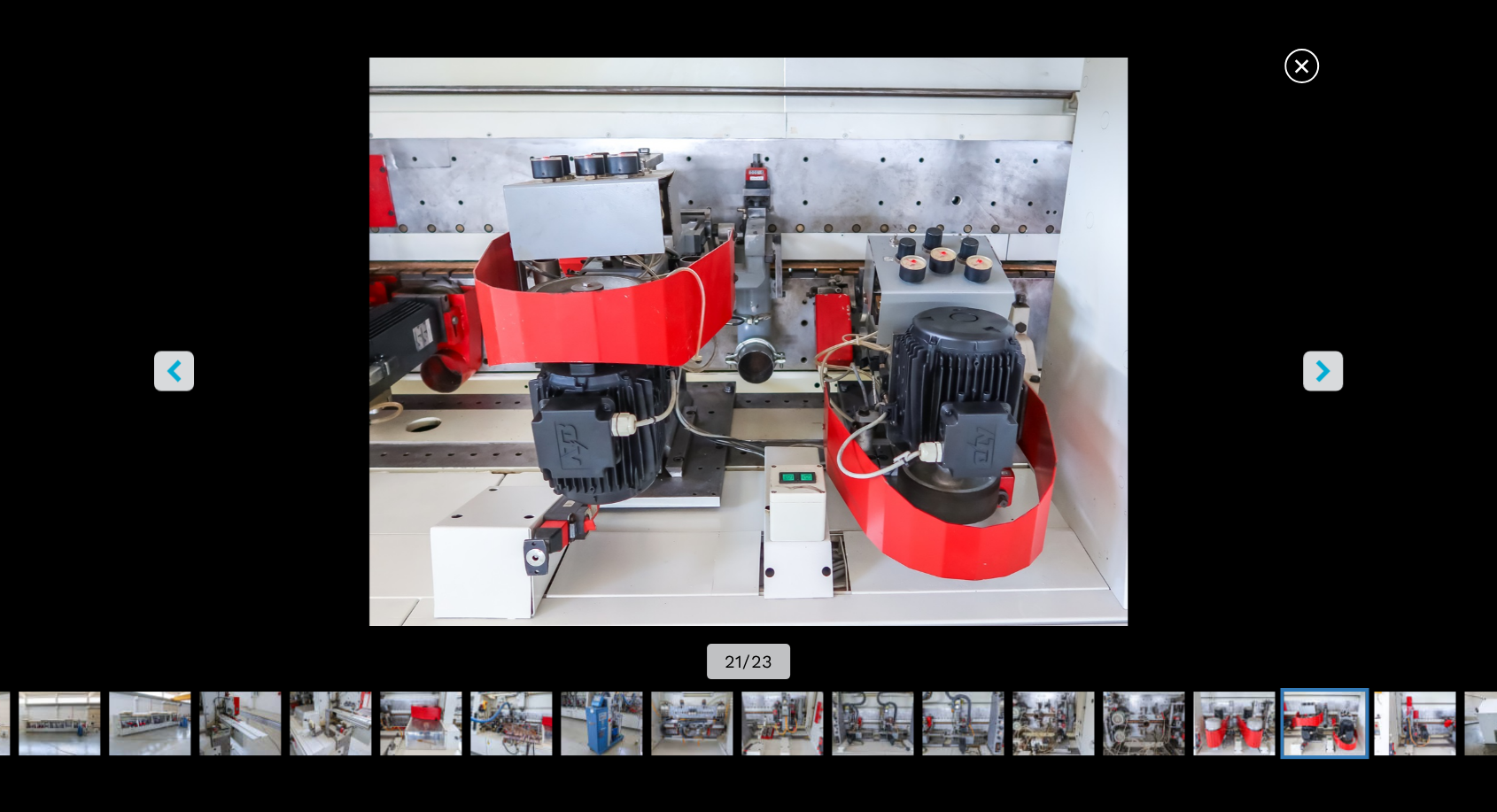
click at [1323, 368] on icon "right-button" at bounding box center [1322, 371] width 14 height 22
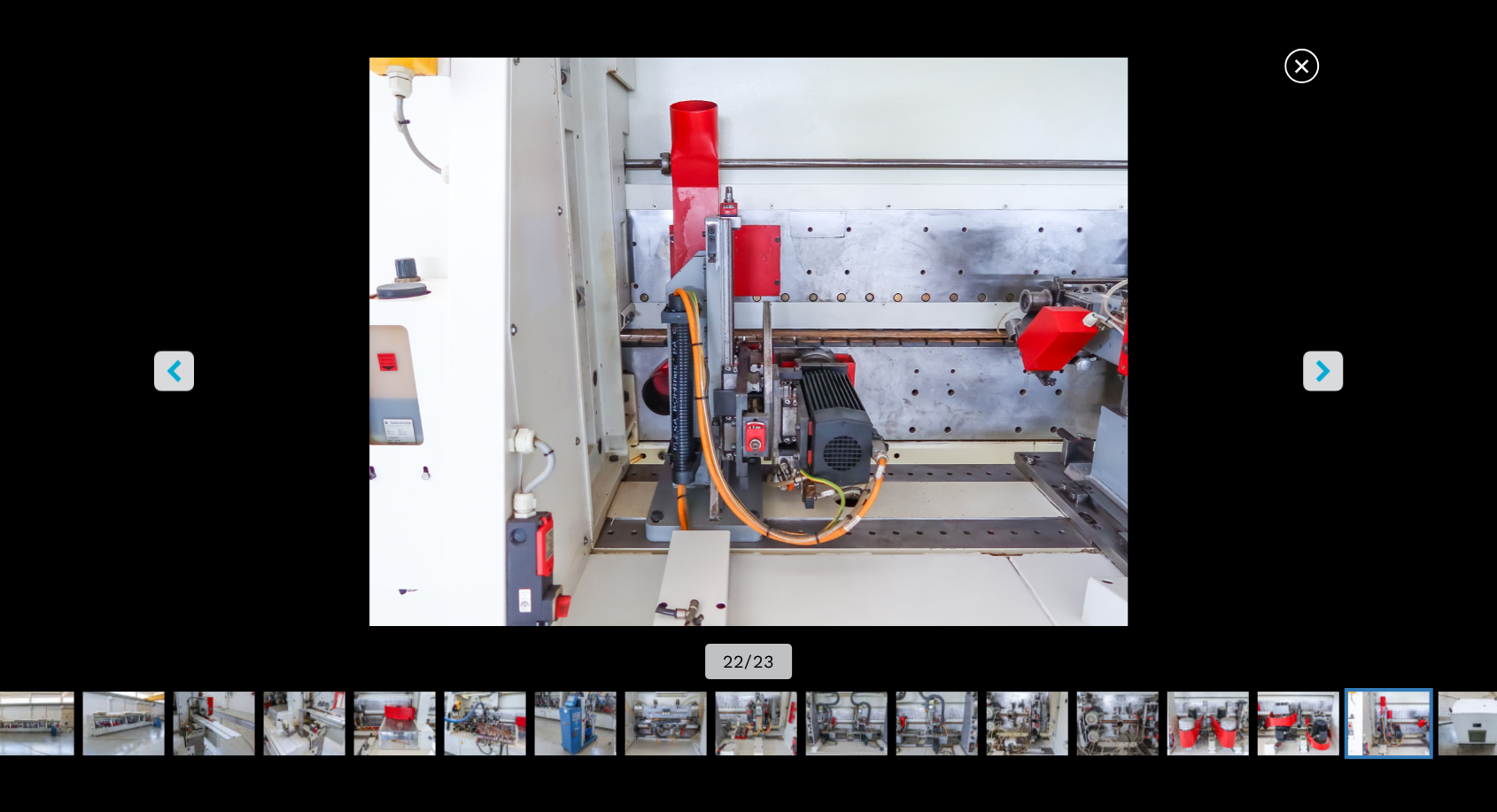
click at [1323, 368] on icon "right-button" at bounding box center [1322, 371] width 14 height 22
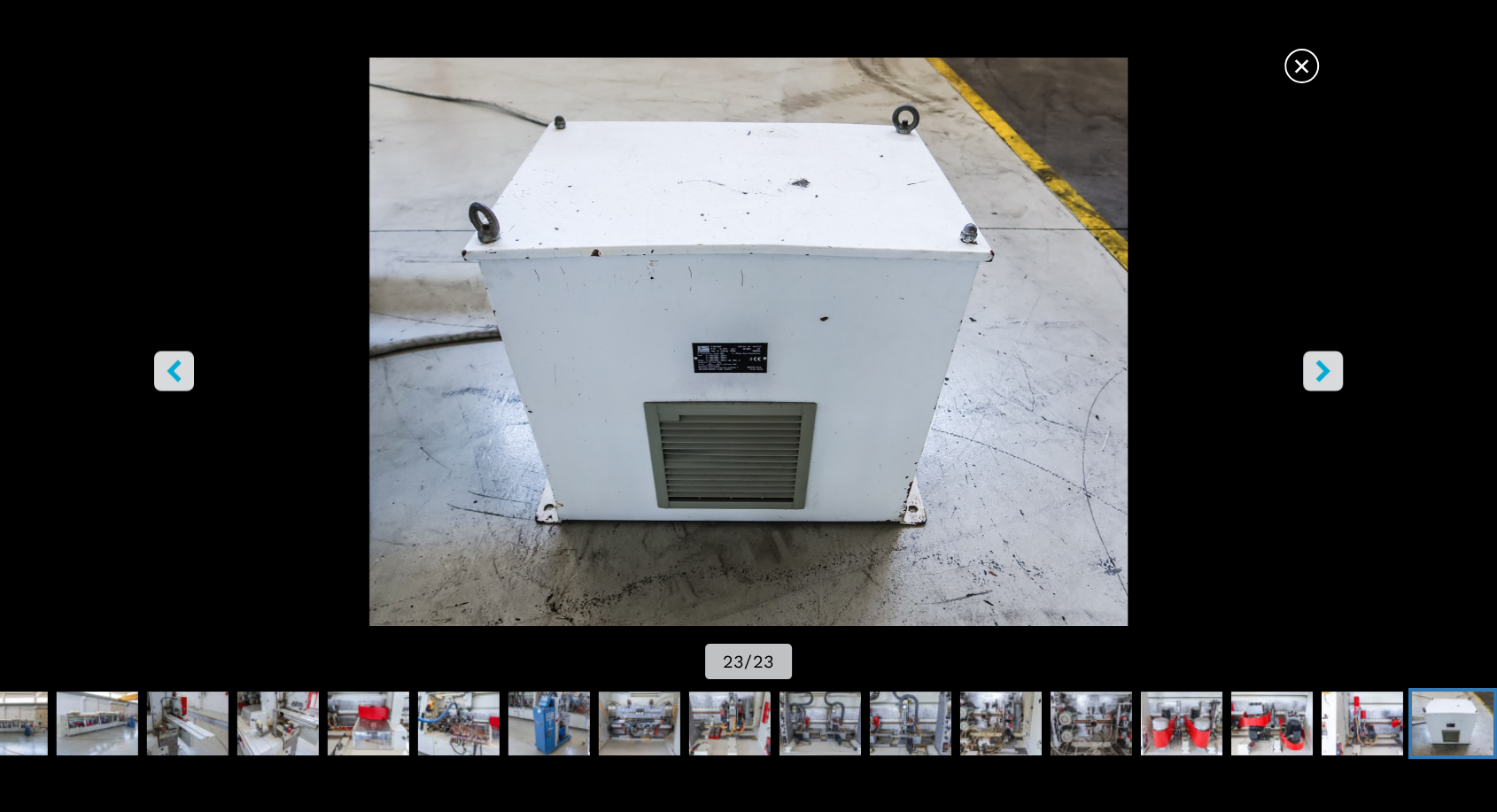
click at [1323, 368] on icon "right-button" at bounding box center [1322, 371] width 14 height 22
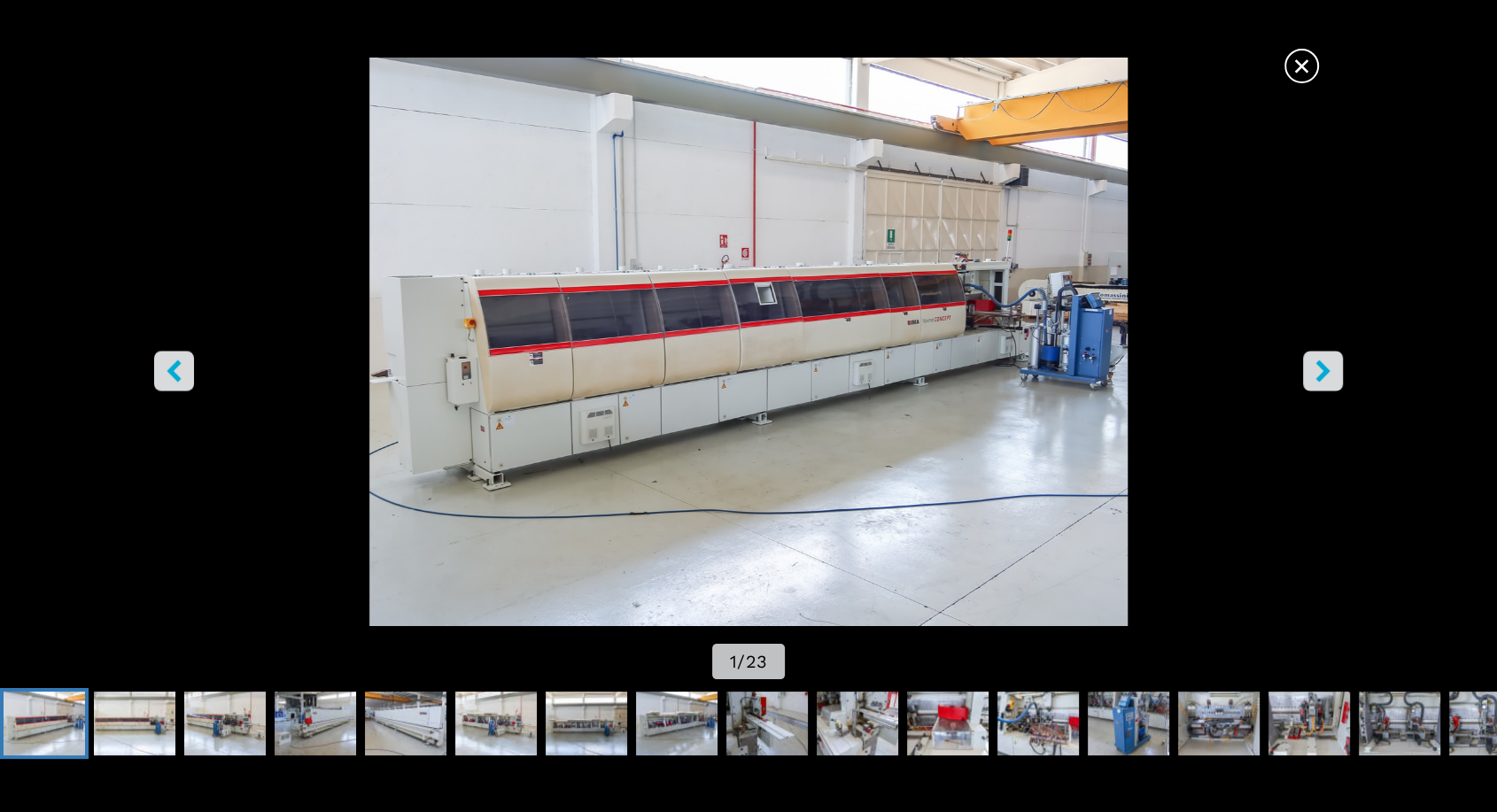
click at [1323, 368] on icon "right-button" at bounding box center [1322, 371] width 14 height 22
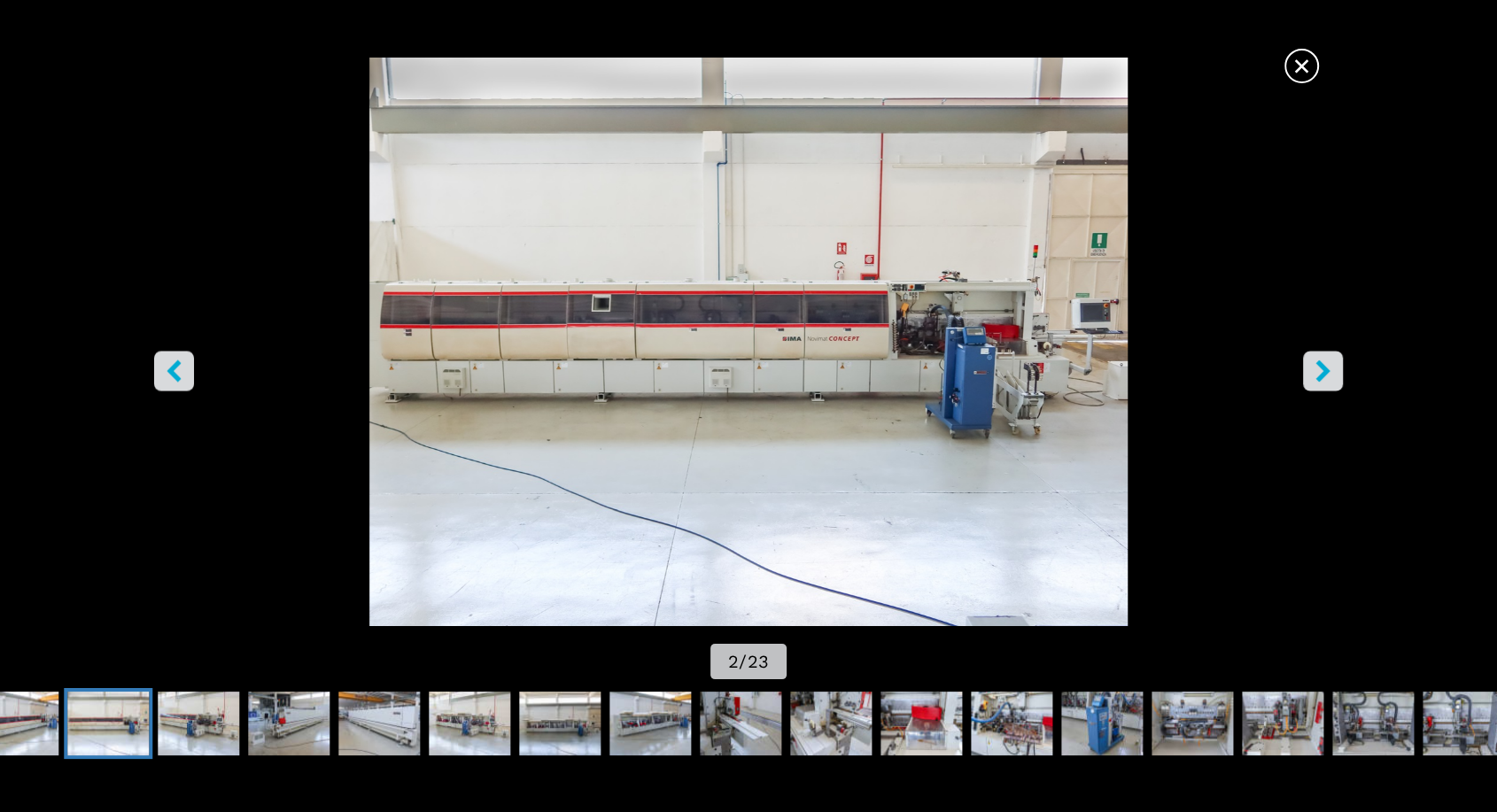
click at [1323, 368] on icon "right-button" at bounding box center [1322, 371] width 14 height 22
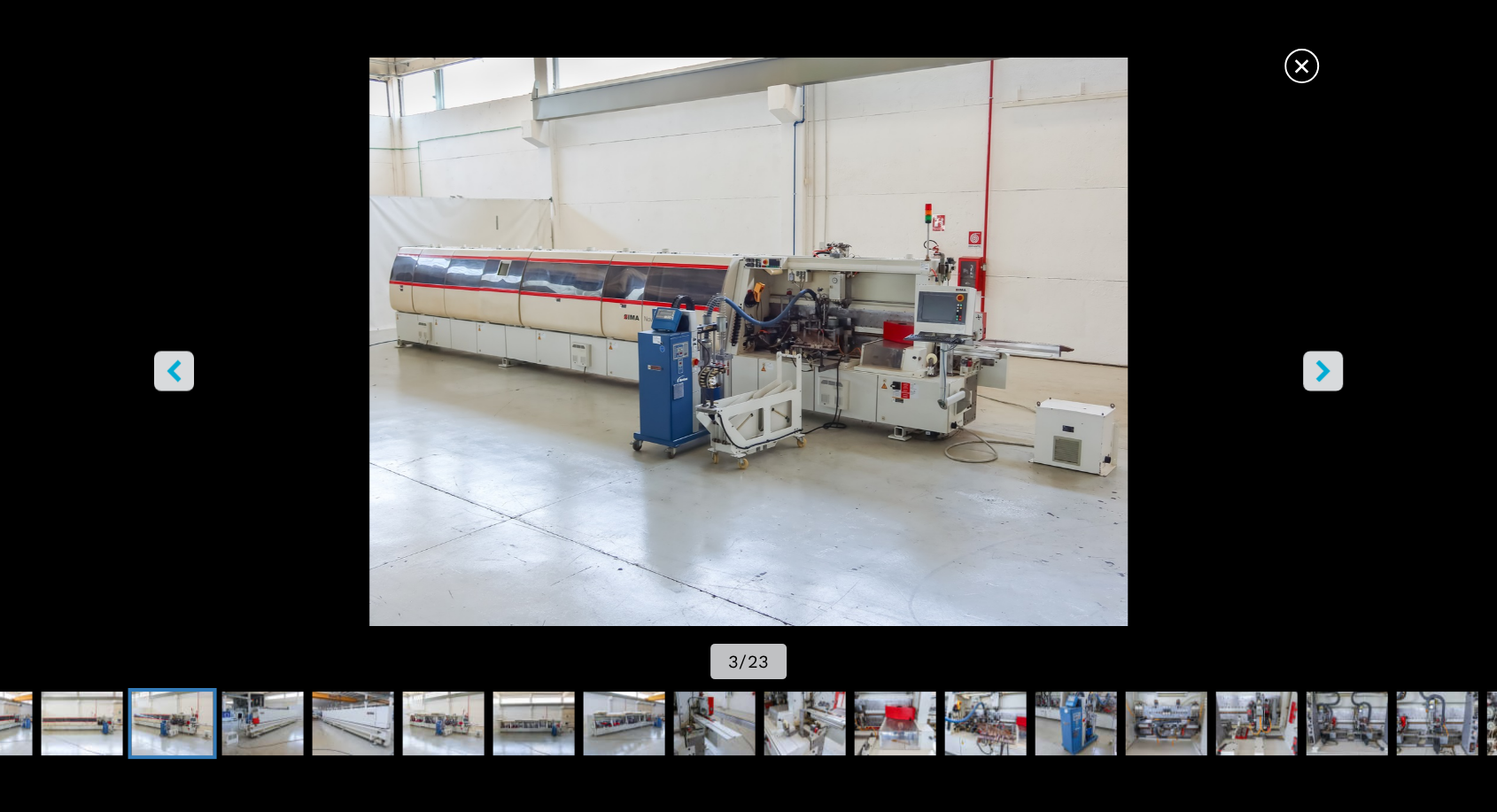
click at [1323, 368] on icon "right-button" at bounding box center [1322, 371] width 14 height 22
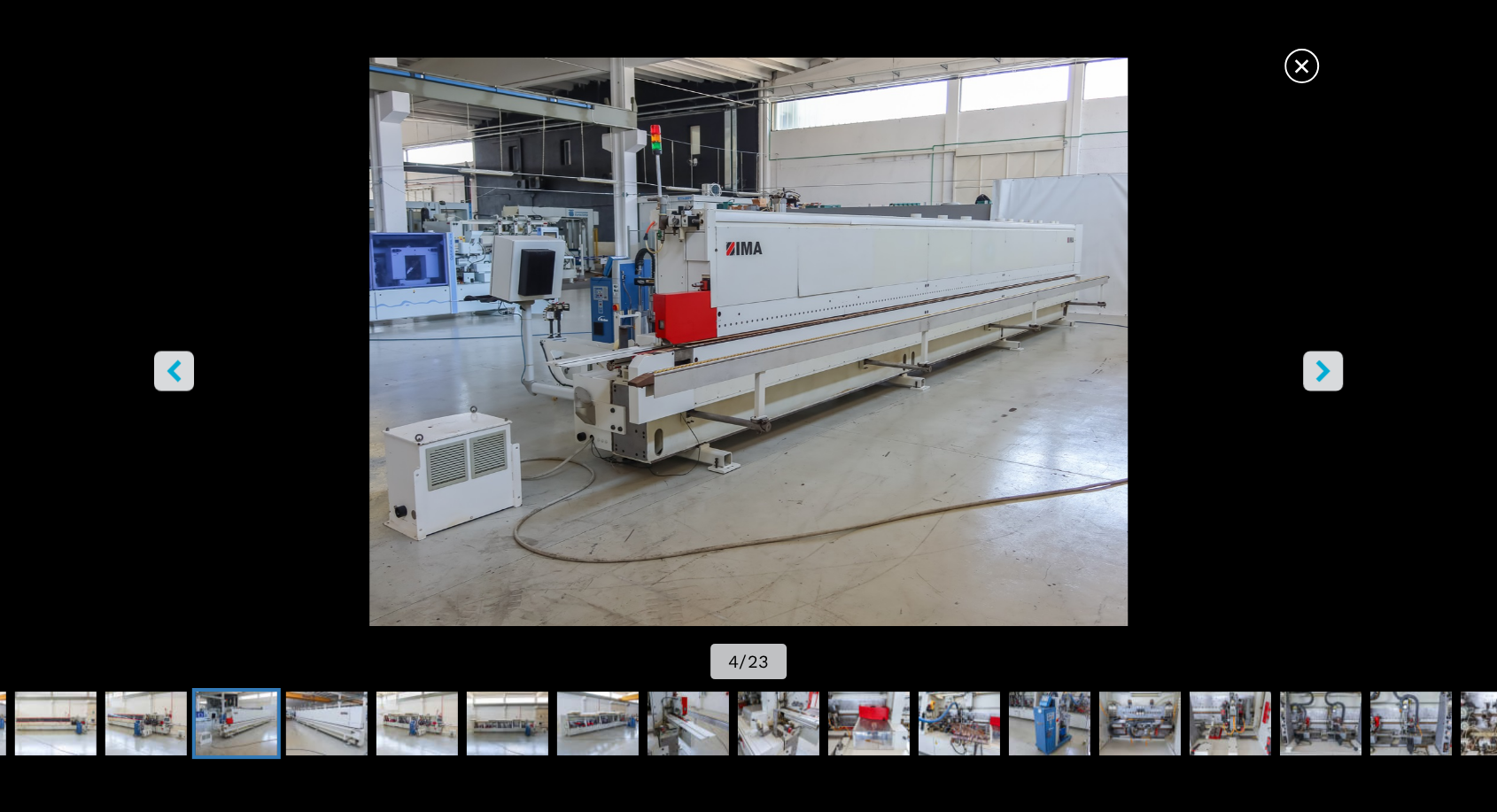
click at [1323, 368] on icon "right-button" at bounding box center [1322, 371] width 14 height 22
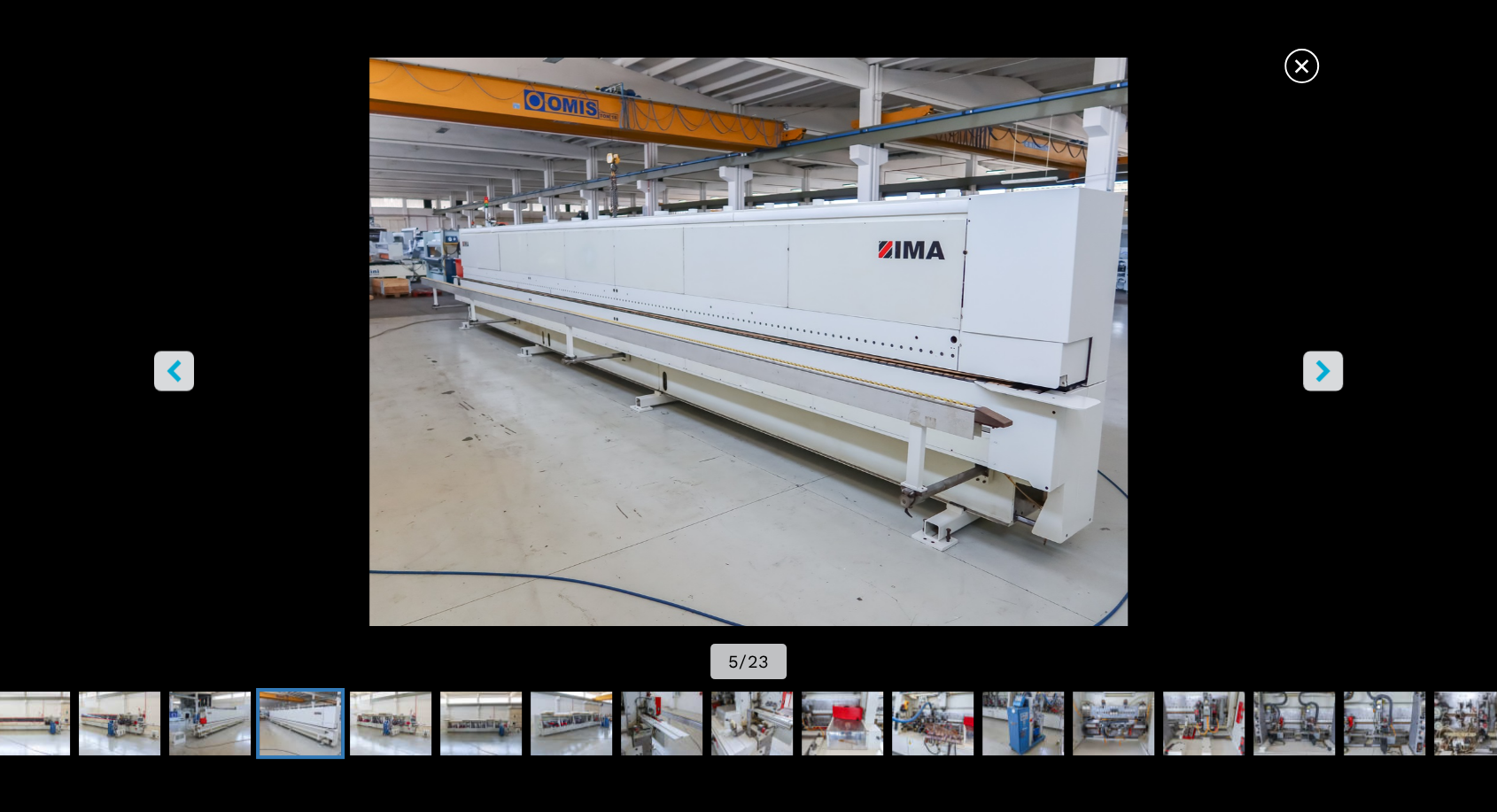
click at [1323, 368] on icon "right-button" at bounding box center [1322, 371] width 14 height 22
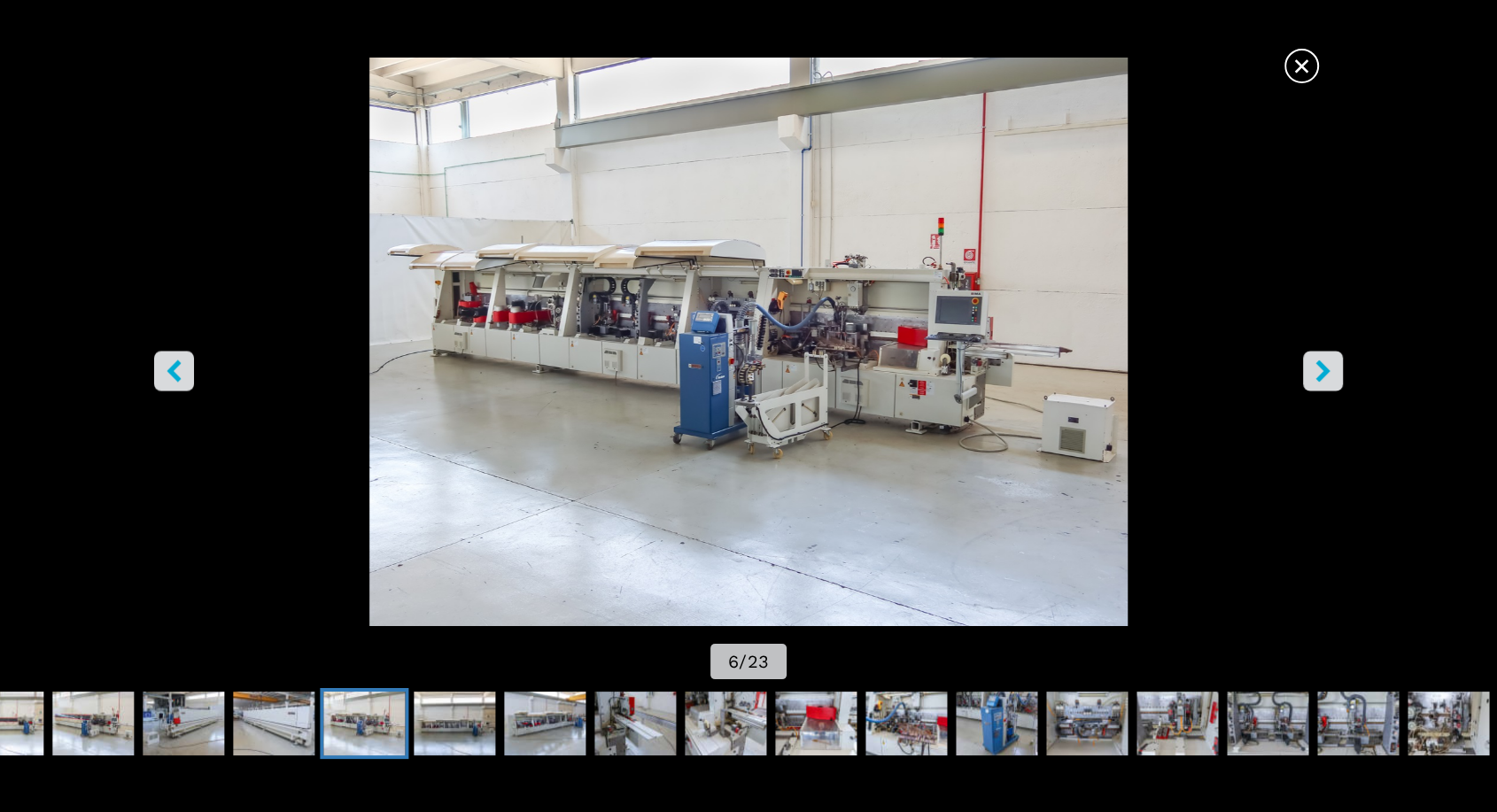
click at [1323, 368] on icon "right-button" at bounding box center [1322, 371] width 14 height 22
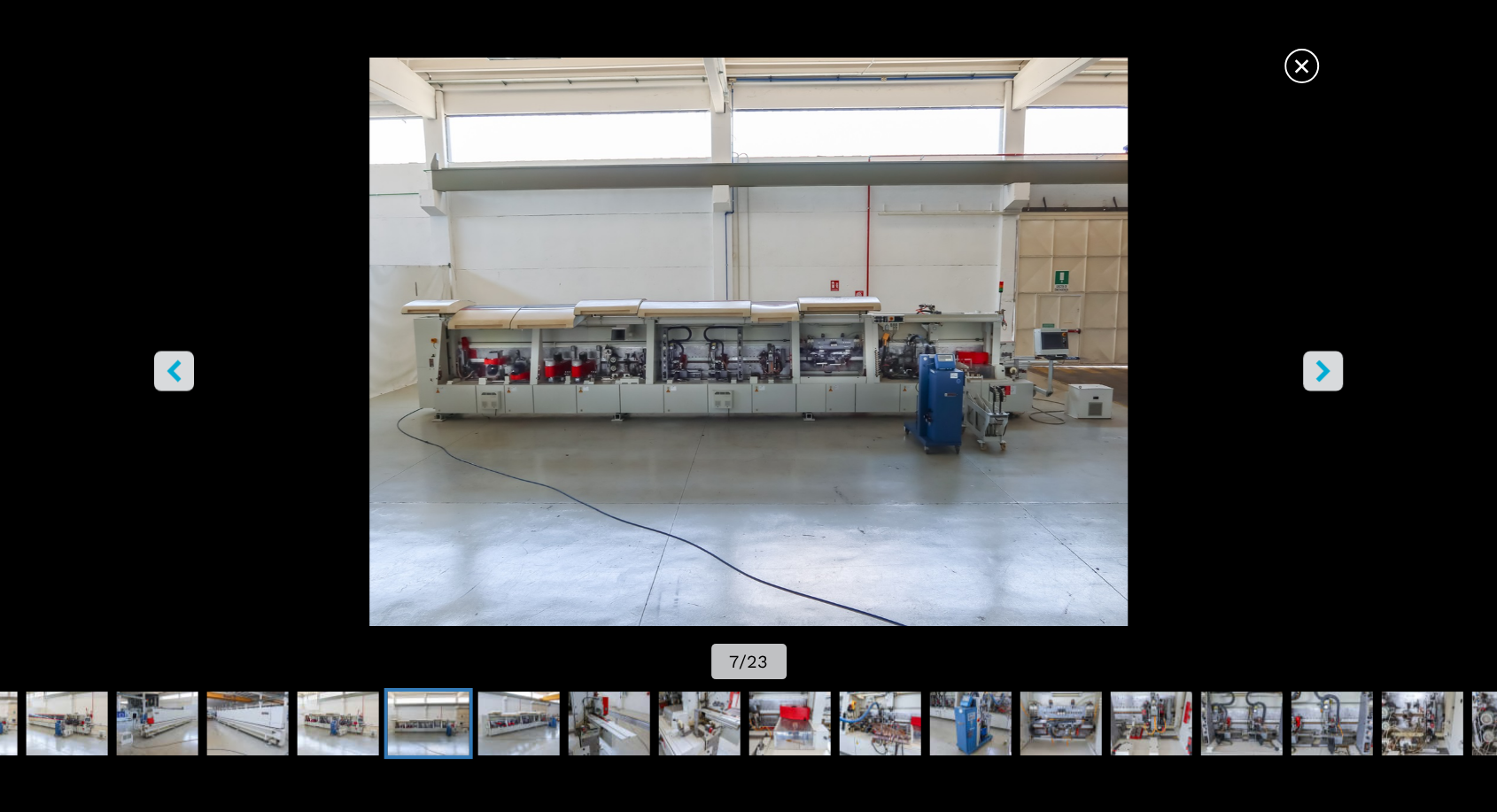
click at [1318, 371] on icon "right-button" at bounding box center [1324, 371] width 22 height 22
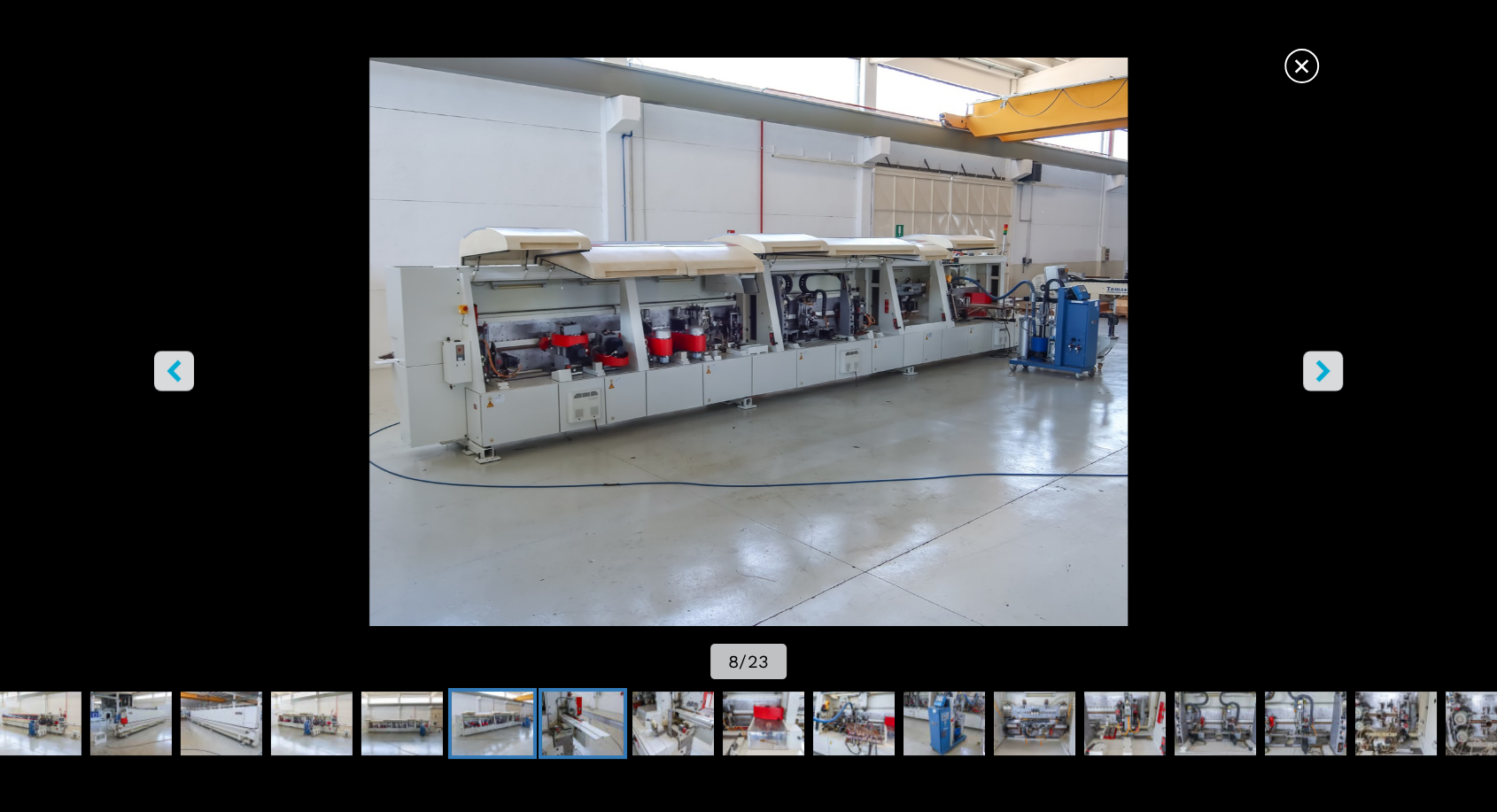
click at [581, 722] on img "Go to Slide 9" at bounding box center [583, 724] width 82 height 64
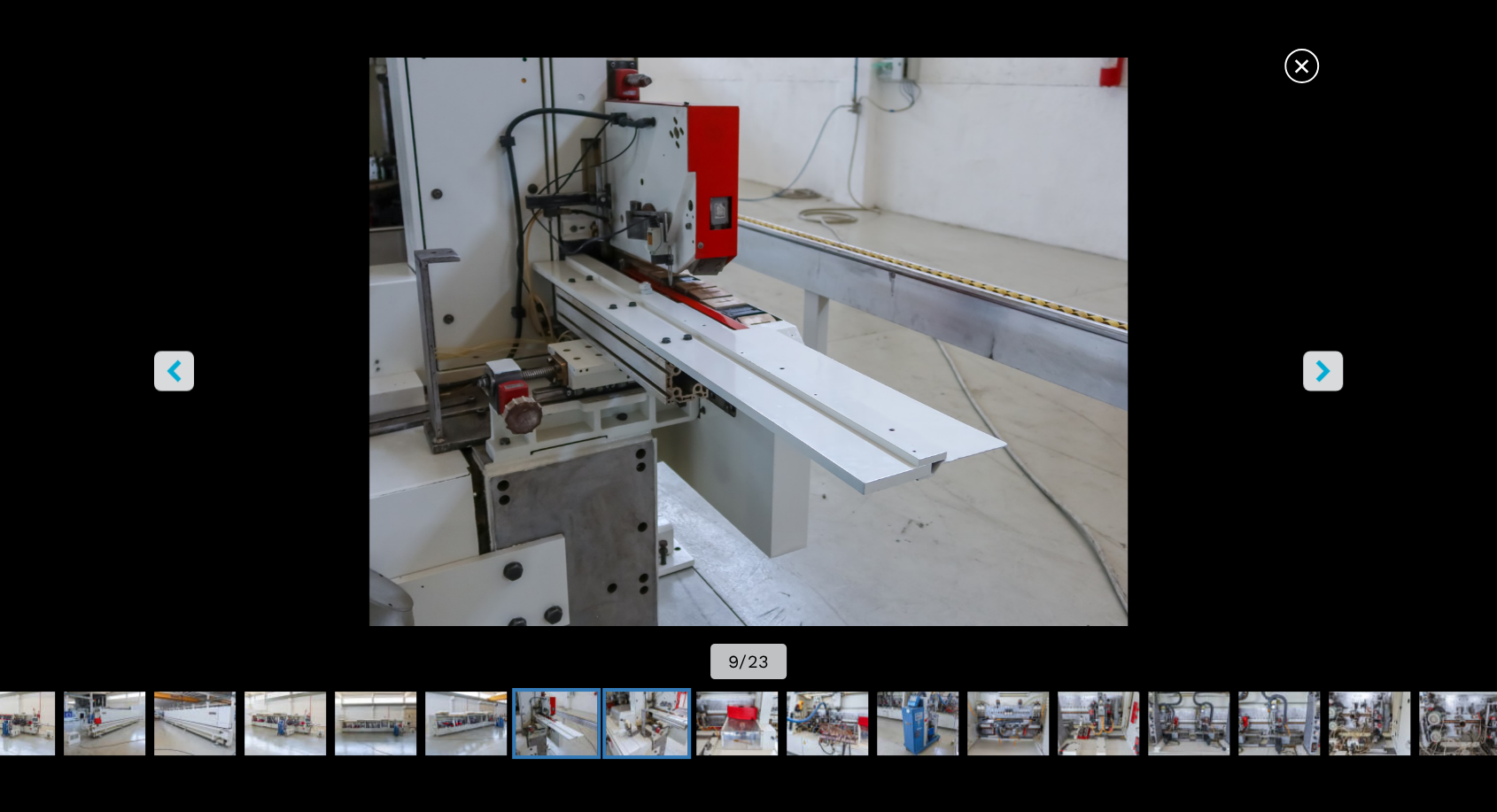
click at [641, 730] on img "Go to Slide 10" at bounding box center [646, 724] width 82 height 64
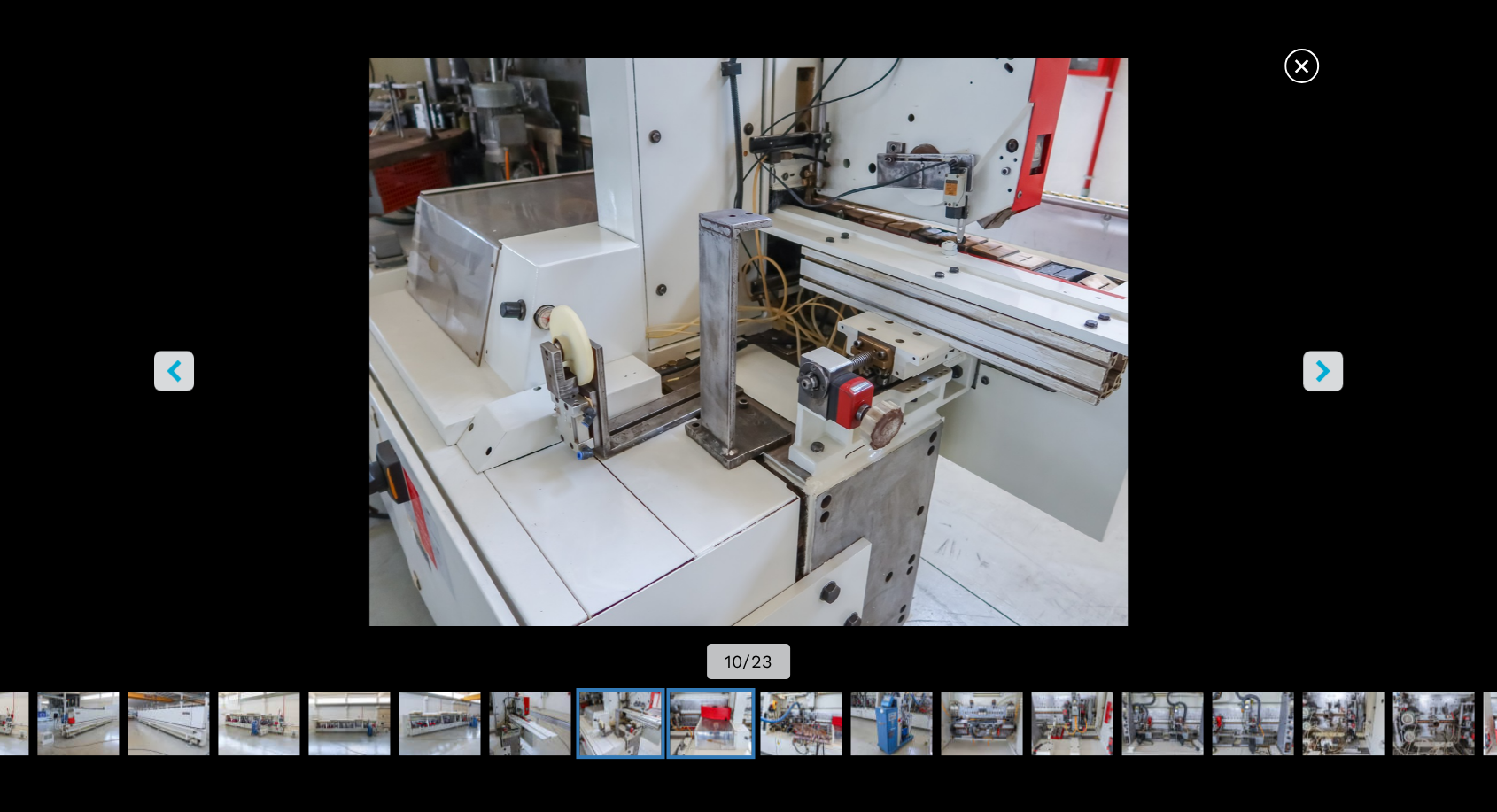
click at [704, 725] on img "Go to Slide 11" at bounding box center [710, 724] width 82 height 64
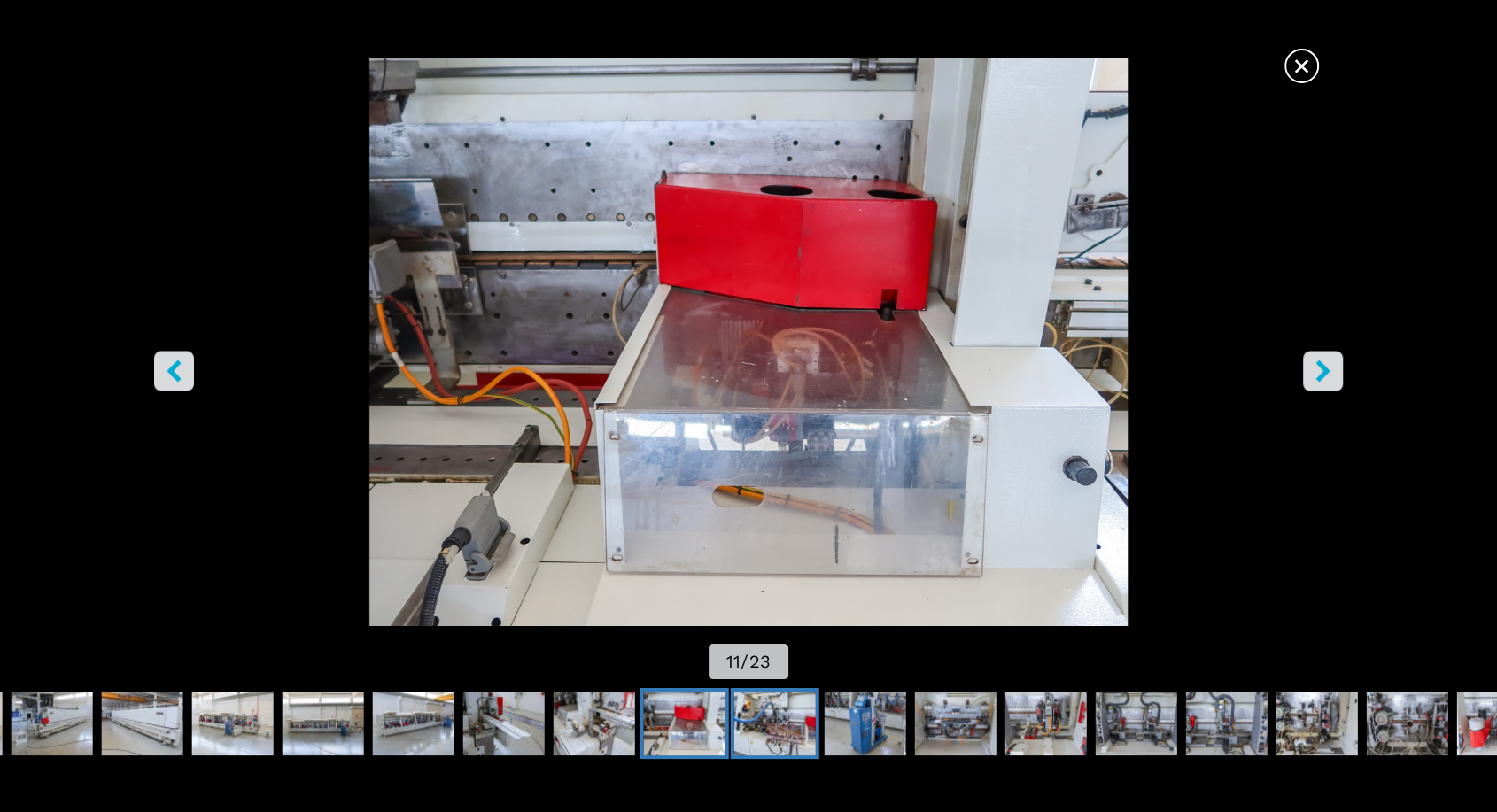
click at [788, 717] on img "Go to Slide 12" at bounding box center [775, 724] width 82 height 64
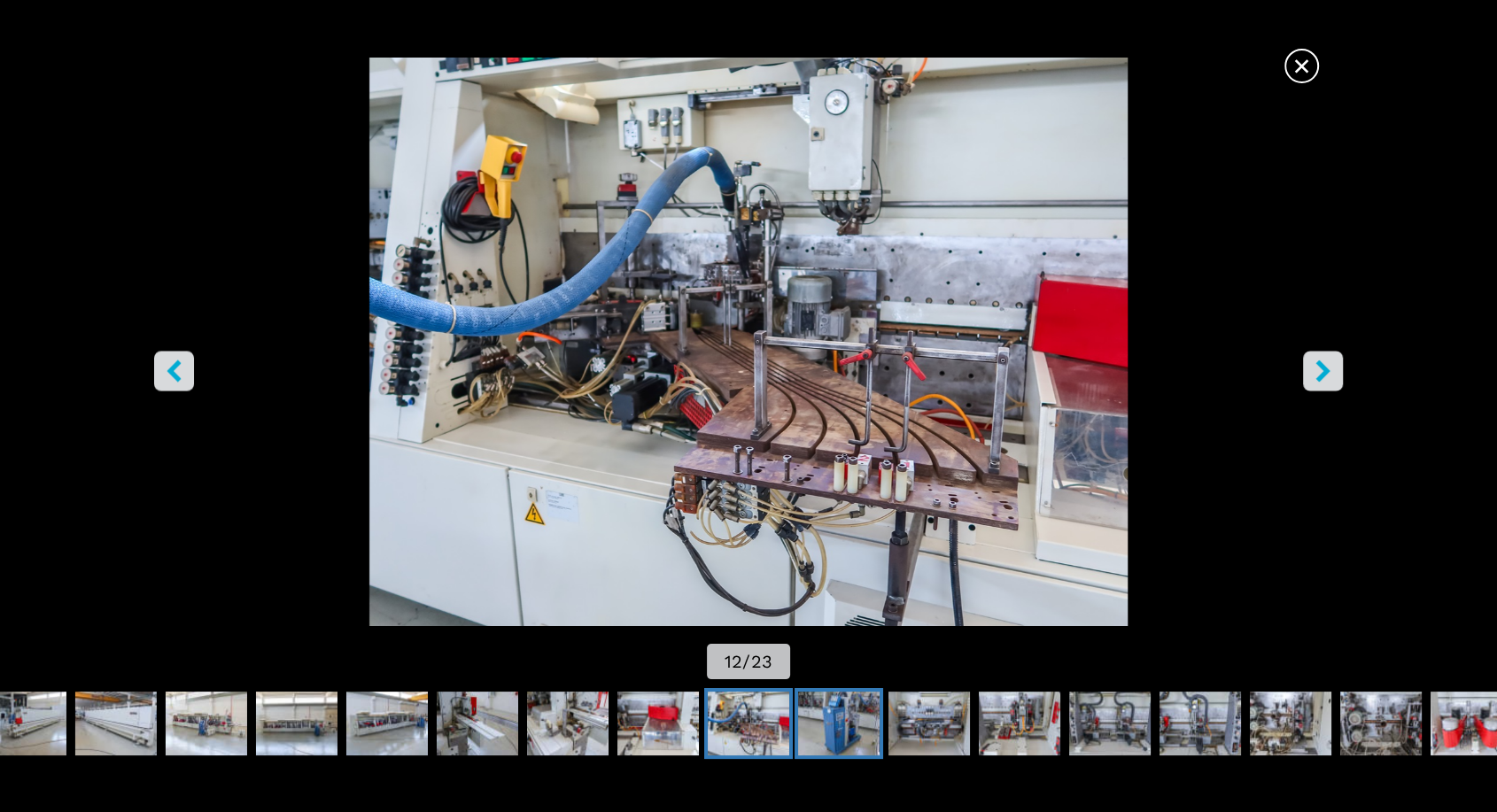
click at [830, 715] on img "Go to Slide 13" at bounding box center [838, 724] width 82 height 64
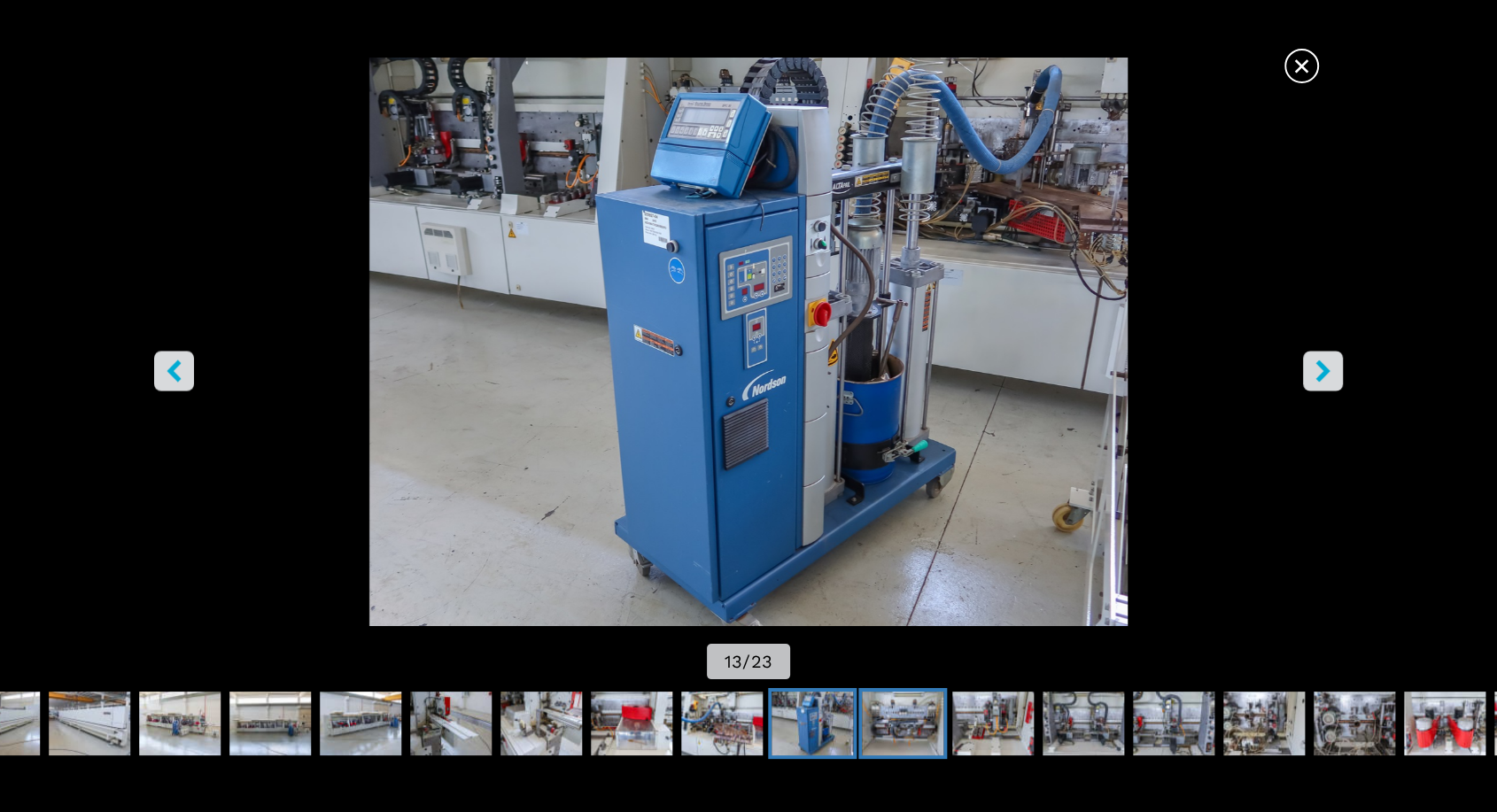
click at [892, 723] on img "Go to Slide 14" at bounding box center [902, 724] width 82 height 64
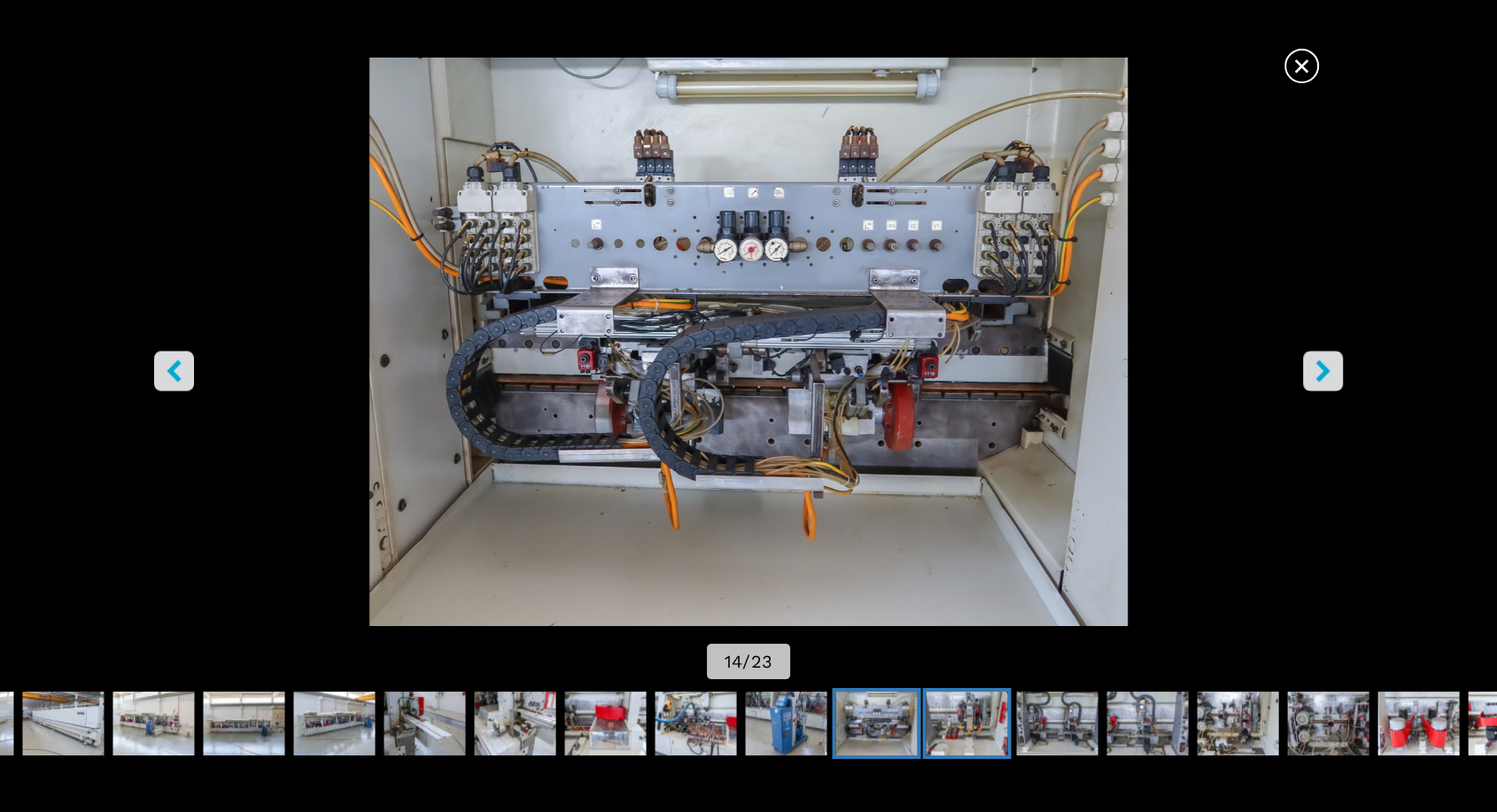
click at [960, 731] on img "Go to Slide 15" at bounding box center [966, 724] width 82 height 64
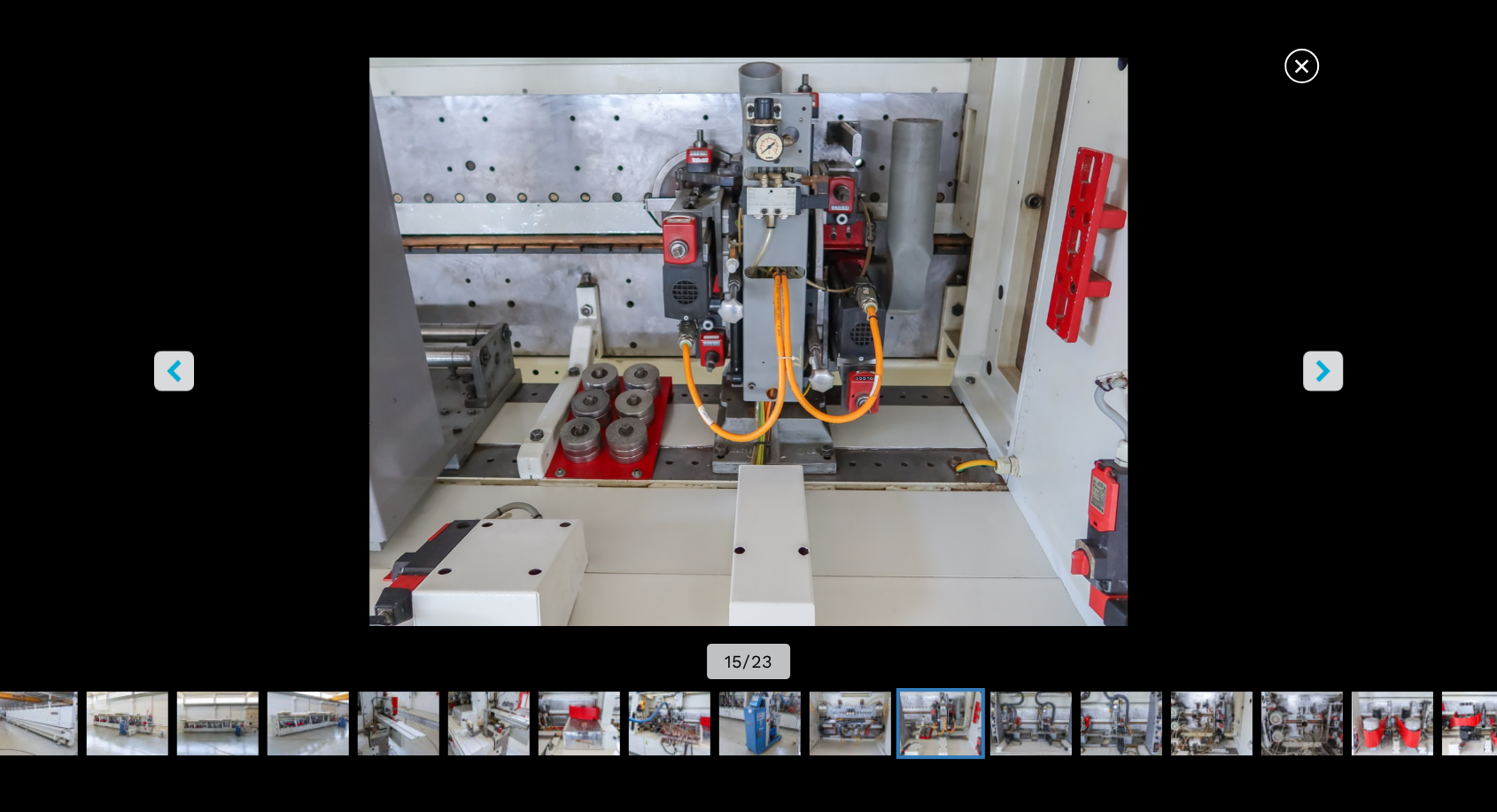
click at [163, 363] on icon "left-button" at bounding box center [174, 371] width 22 height 22
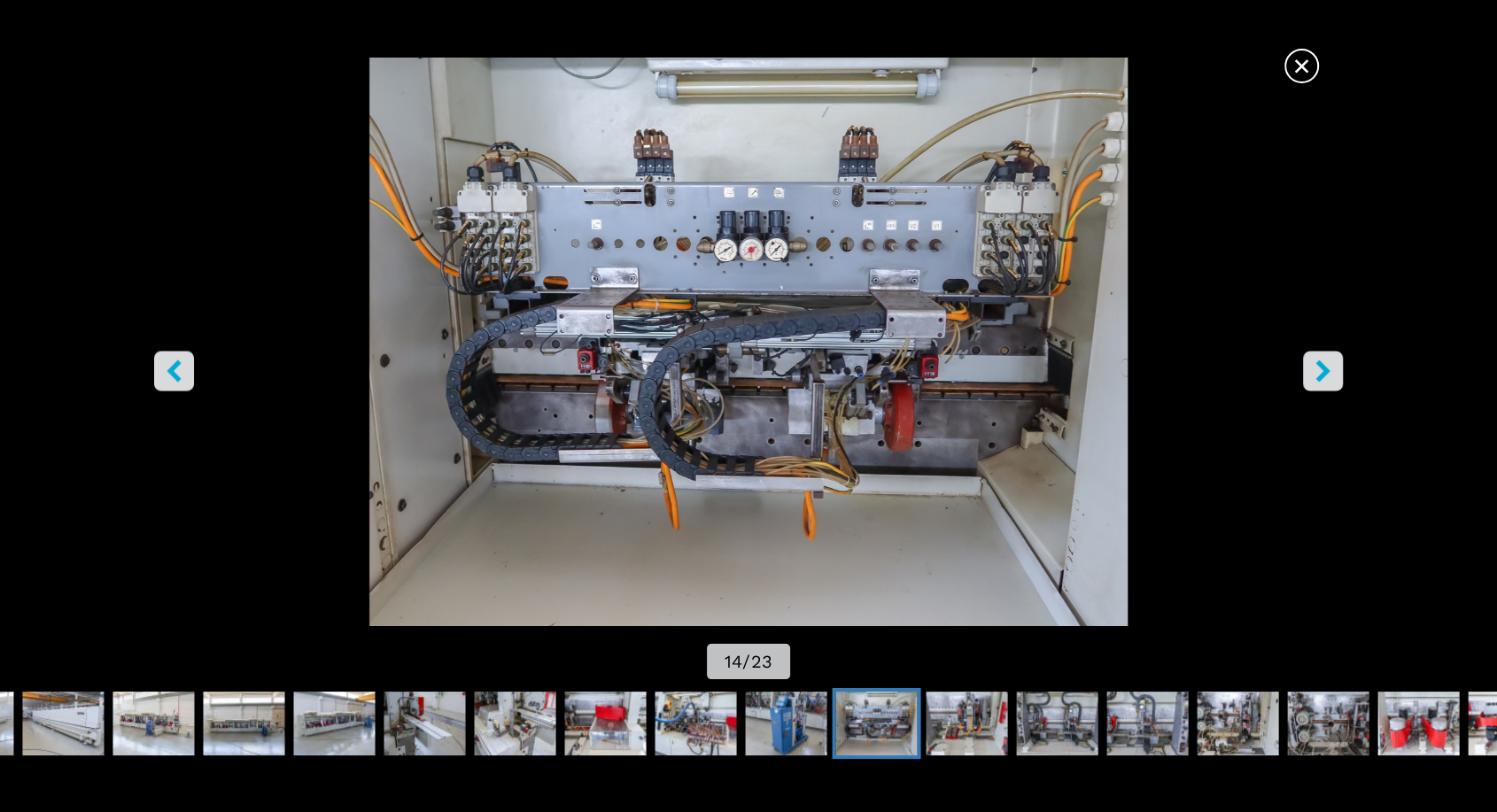
click at [163, 363] on icon "left-button" at bounding box center [174, 371] width 22 height 22
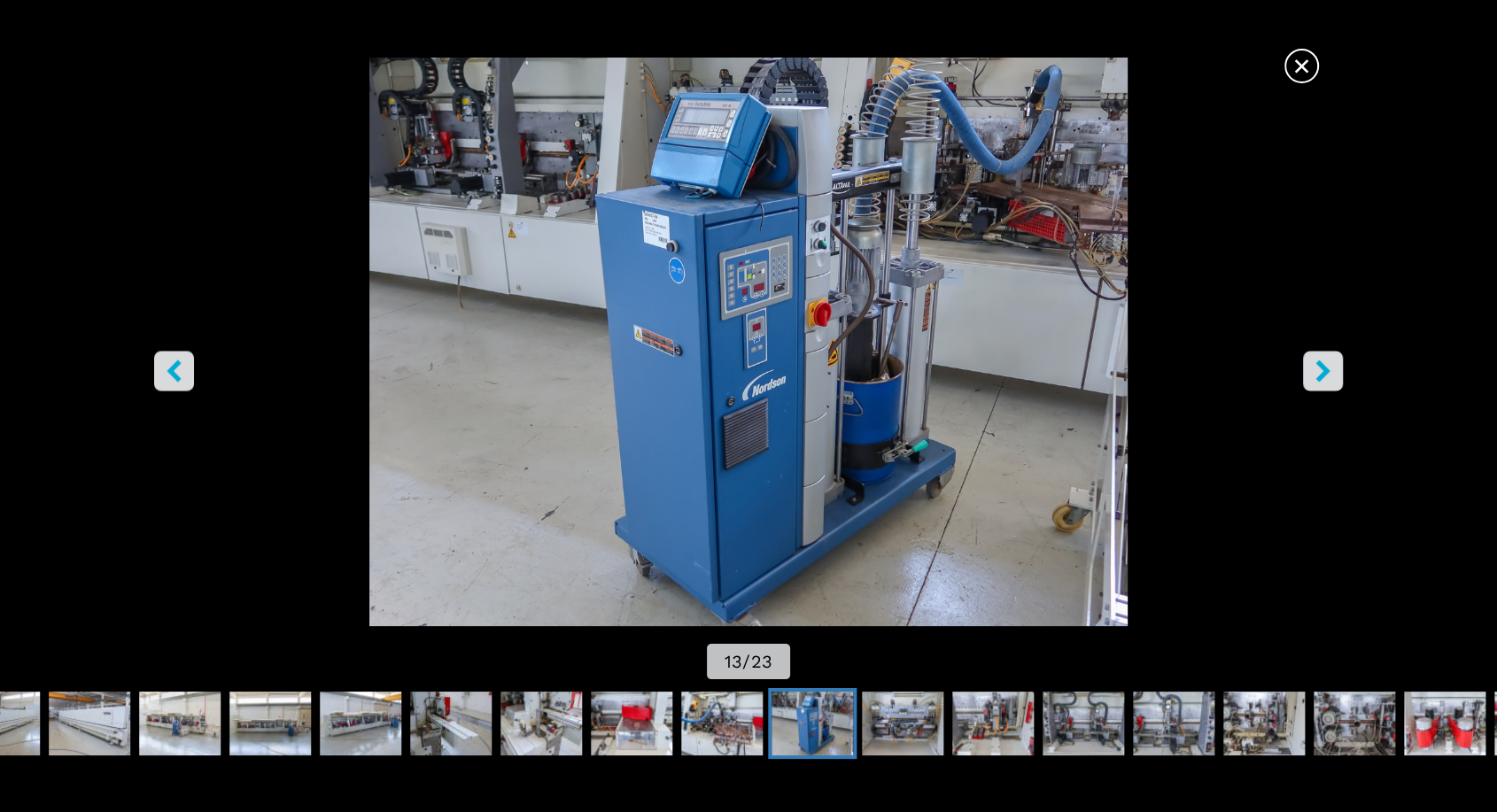
click at [170, 367] on icon "left-button" at bounding box center [173, 371] width 14 height 22
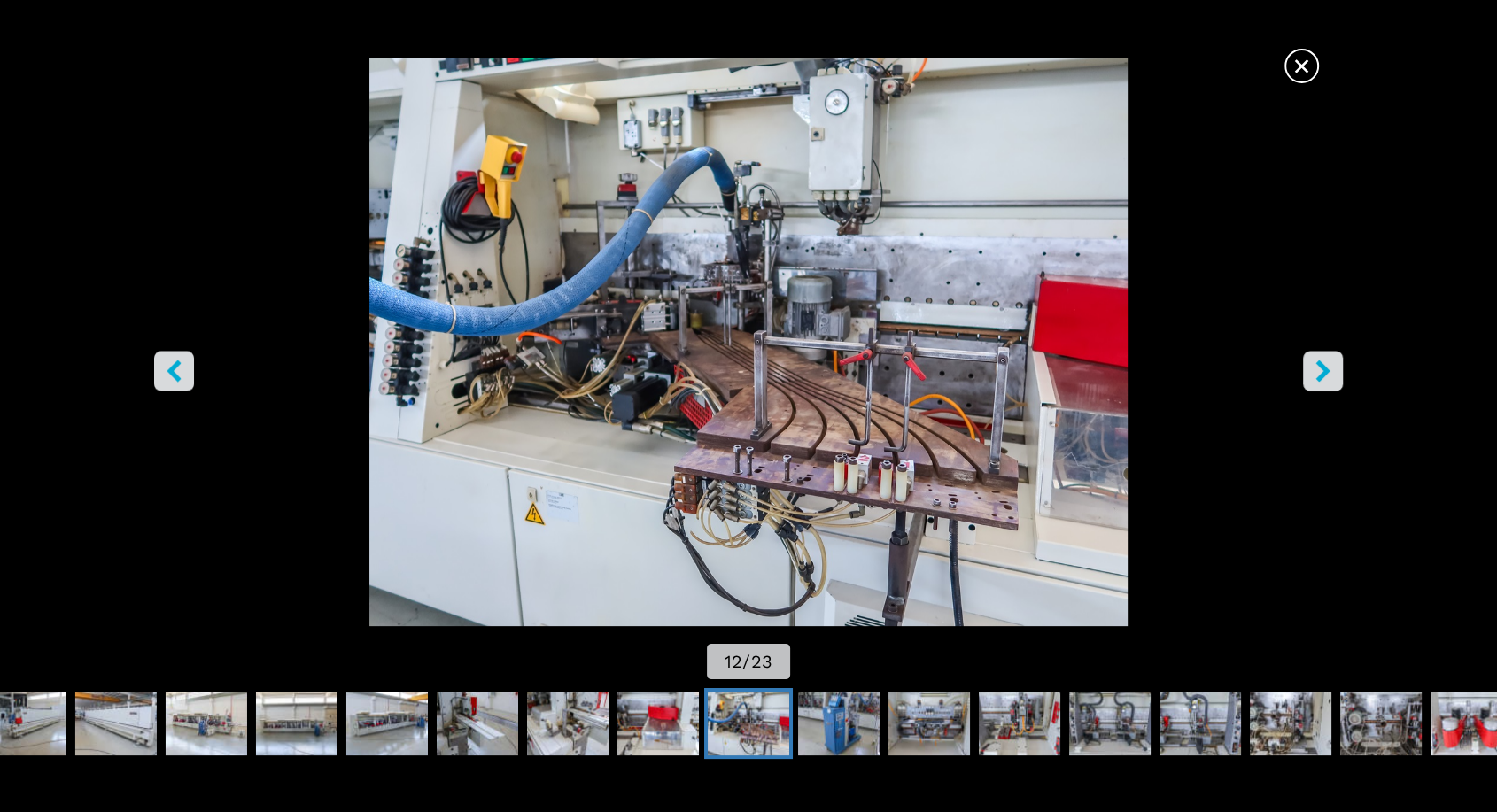
click at [161, 374] on button "left-button" at bounding box center [174, 370] width 40 height 40
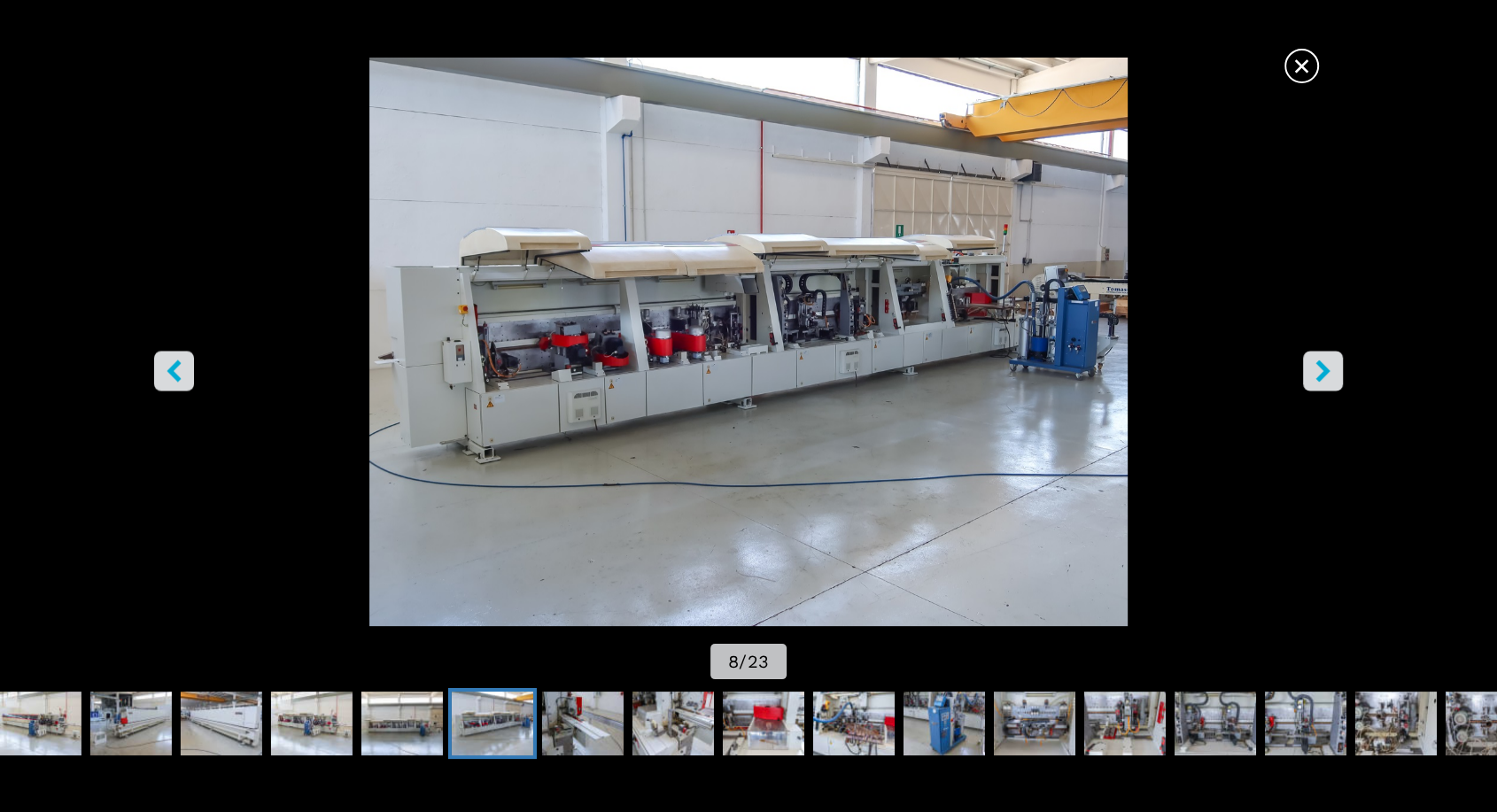
click at [1316, 370] on icon "right-button" at bounding box center [1324, 371] width 22 height 22
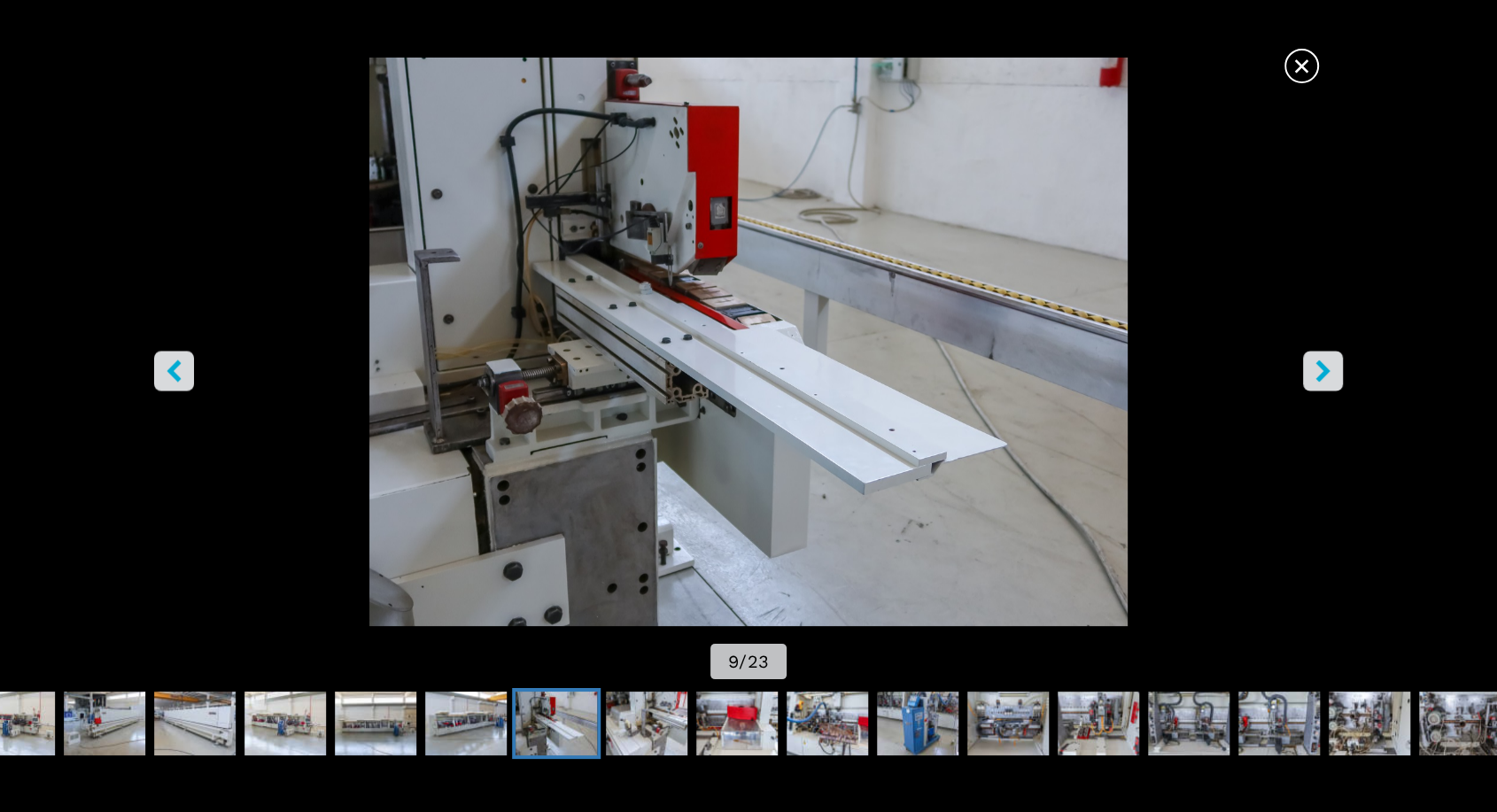
click at [1316, 370] on icon "right-button" at bounding box center [1324, 371] width 22 height 22
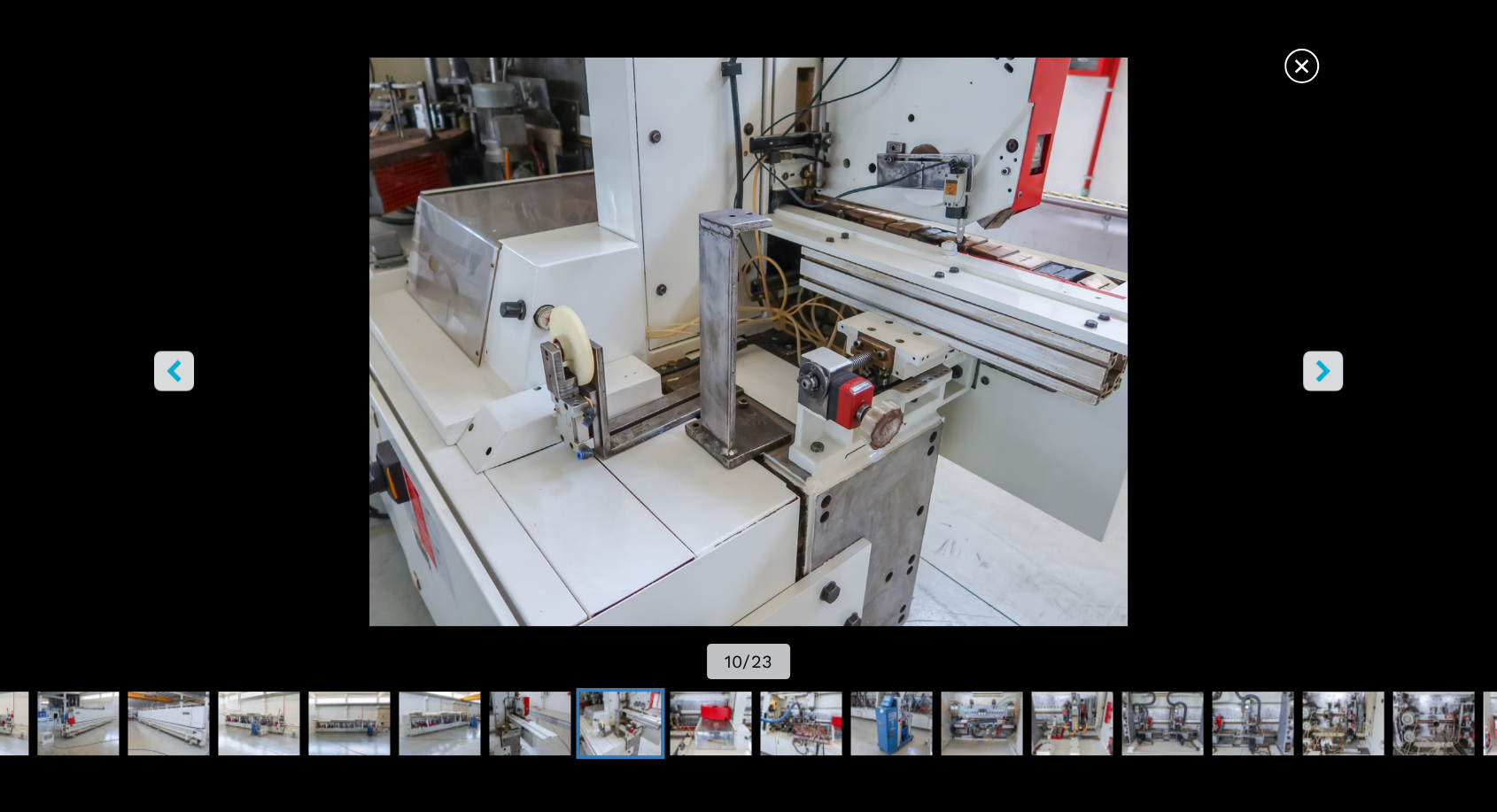
click at [1316, 370] on icon "right-button" at bounding box center [1324, 371] width 22 height 22
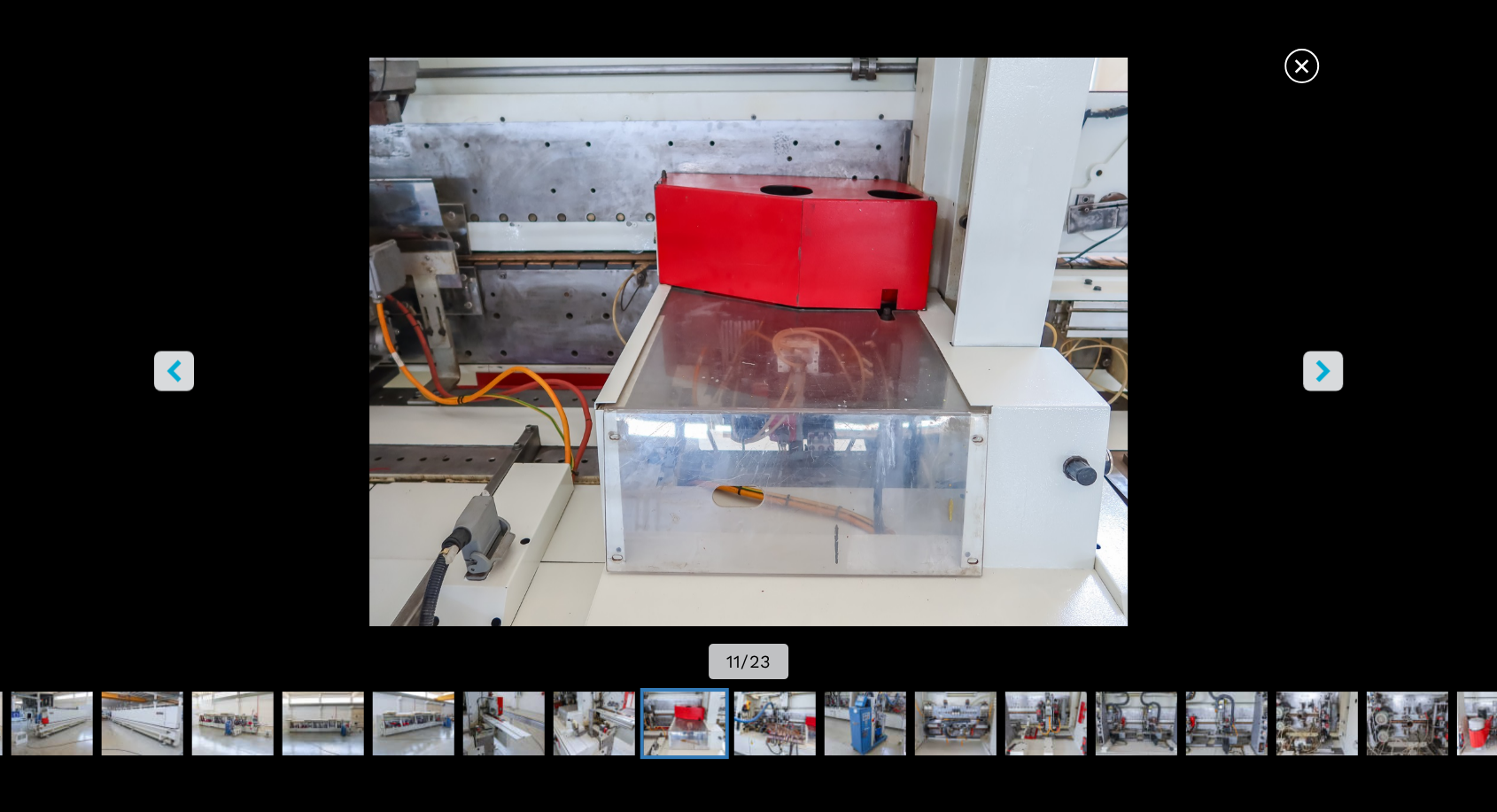
click at [1316, 370] on icon "right-button" at bounding box center [1324, 371] width 22 height 22
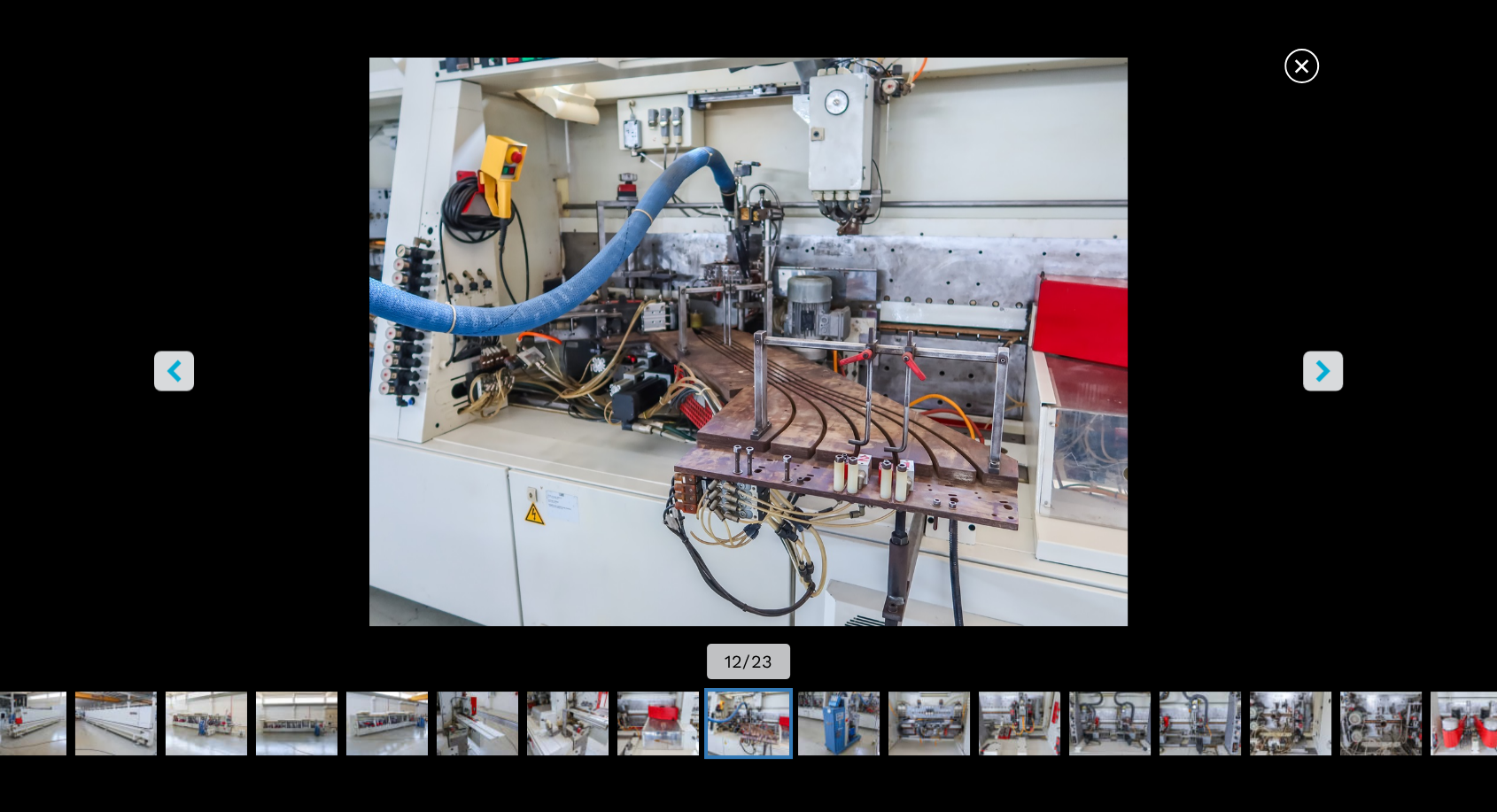
click at [1316, 370] on icon "right-button" at bounding box center [1324, 371] width 22 height 22
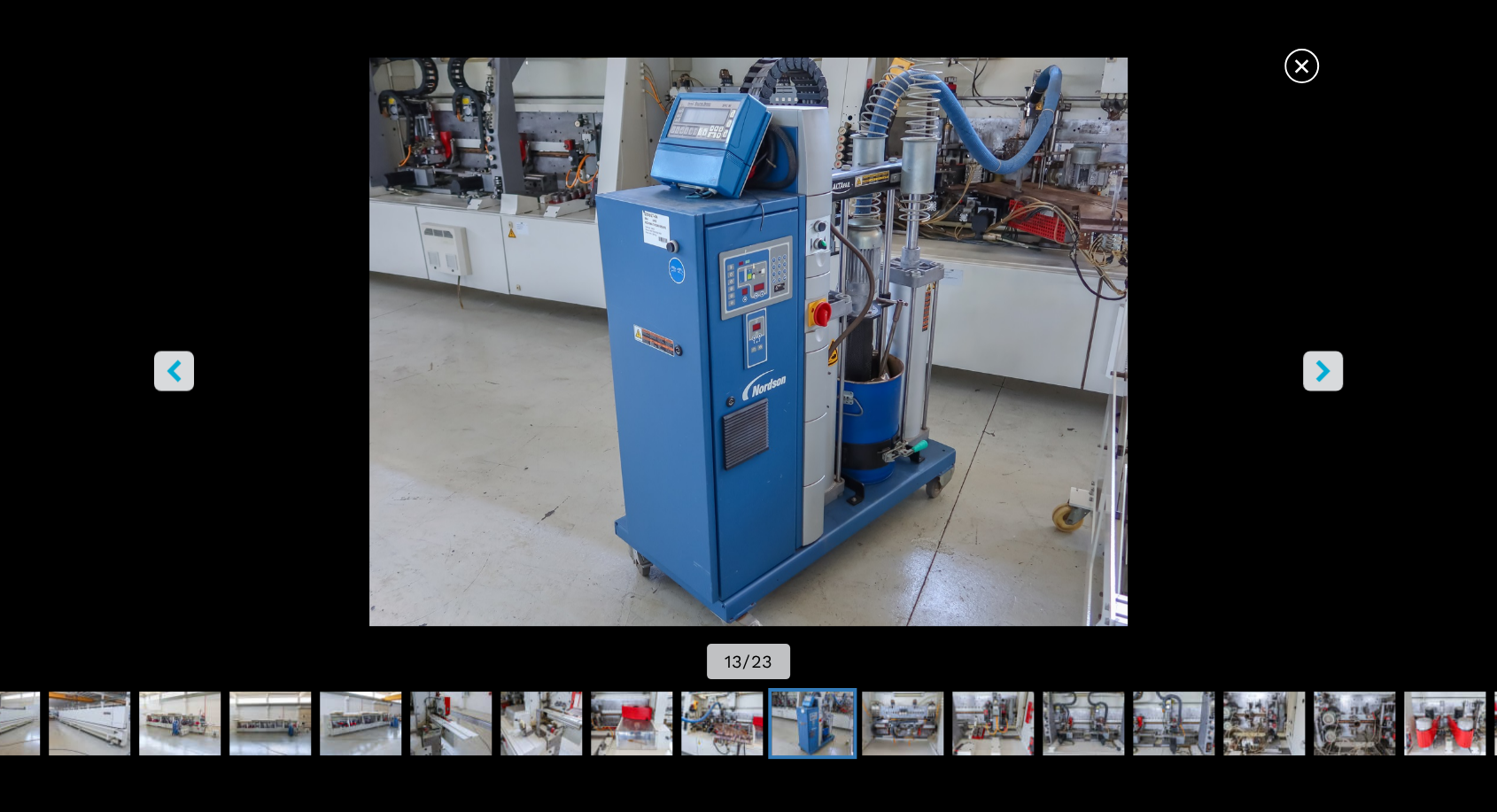
click at [1316, 370] on icon "right-button" at bounding box center [1324, 371] width 22 height 22
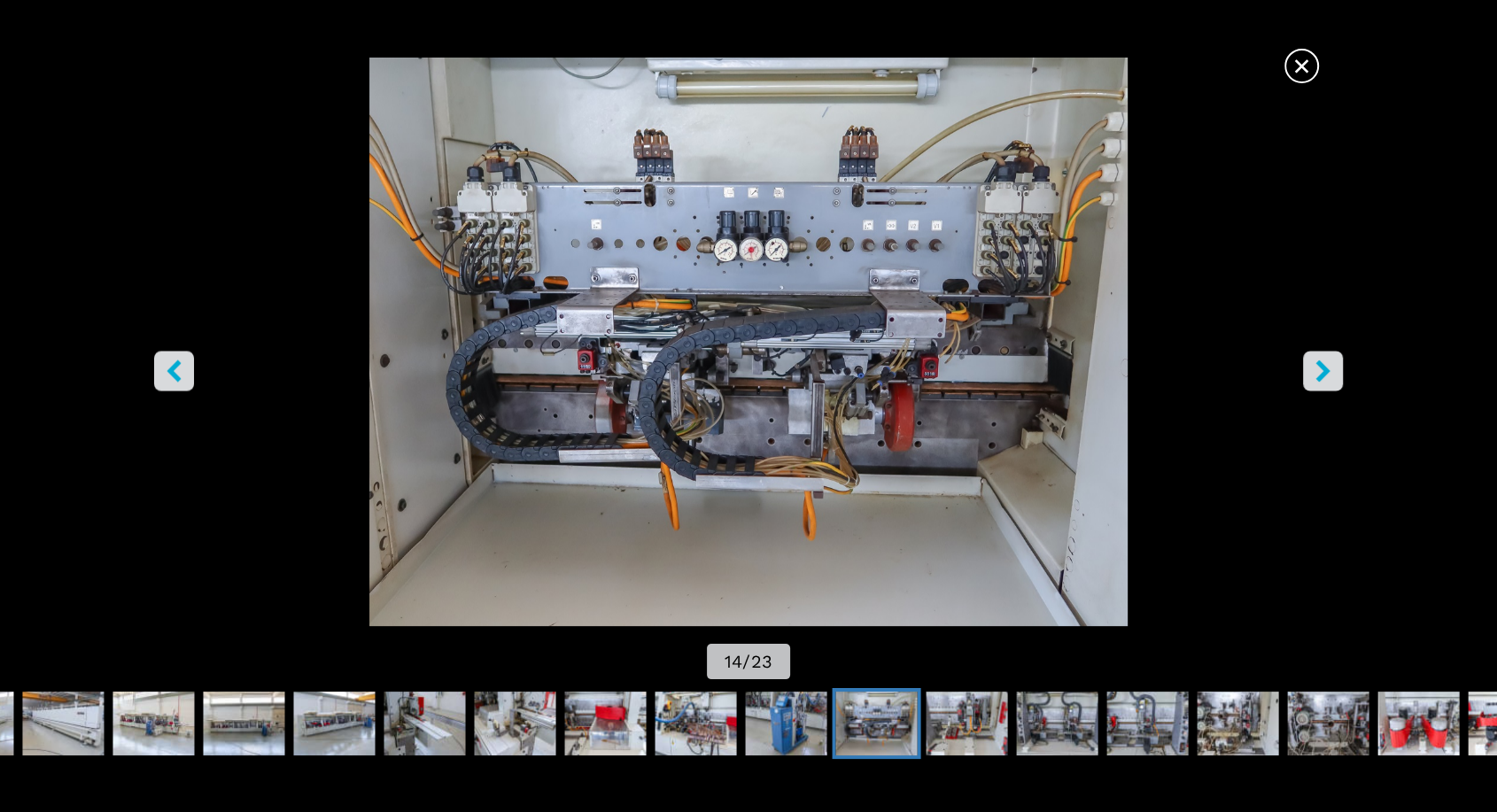
click at [1316, 373] on icon "right-button" at bounding box center [1324, 371] width 22 height 22
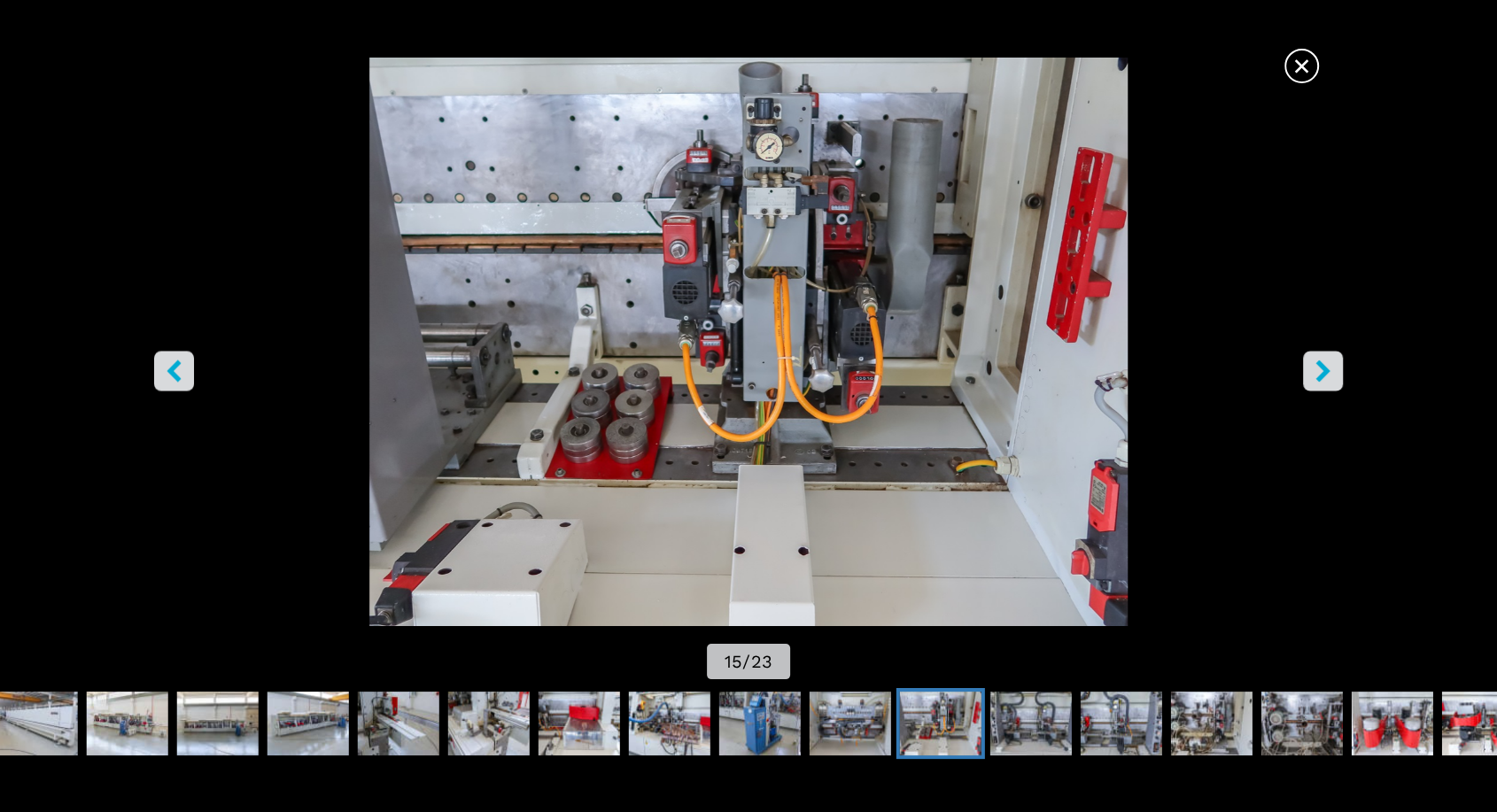
click at [1316, 373] on icon "right-button" at bounding box center [1324, 371] width 22 height 22
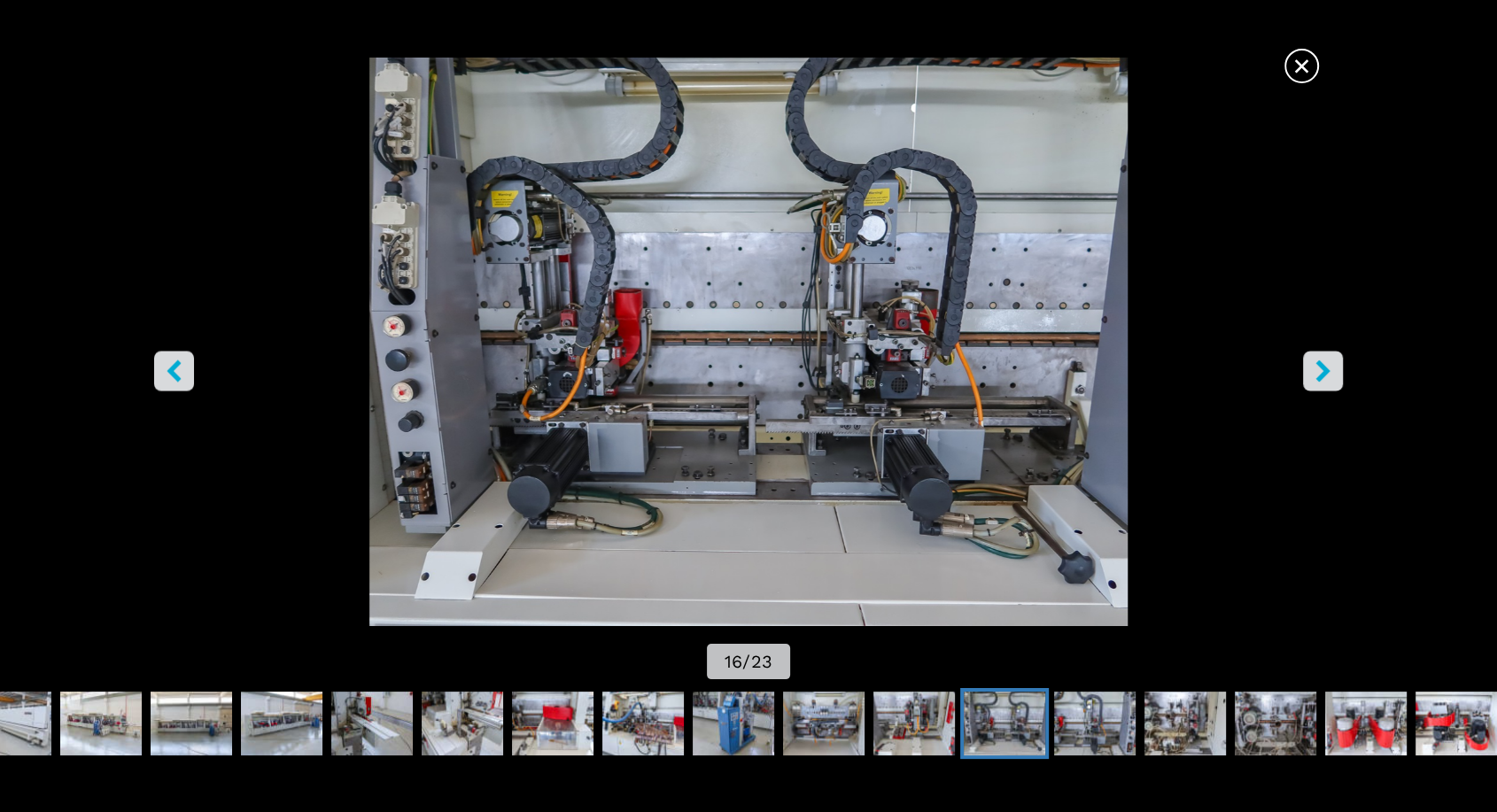
click at [1316, 373] on icon "right-button" at bounding box center [1324, 371] width 22 height 22
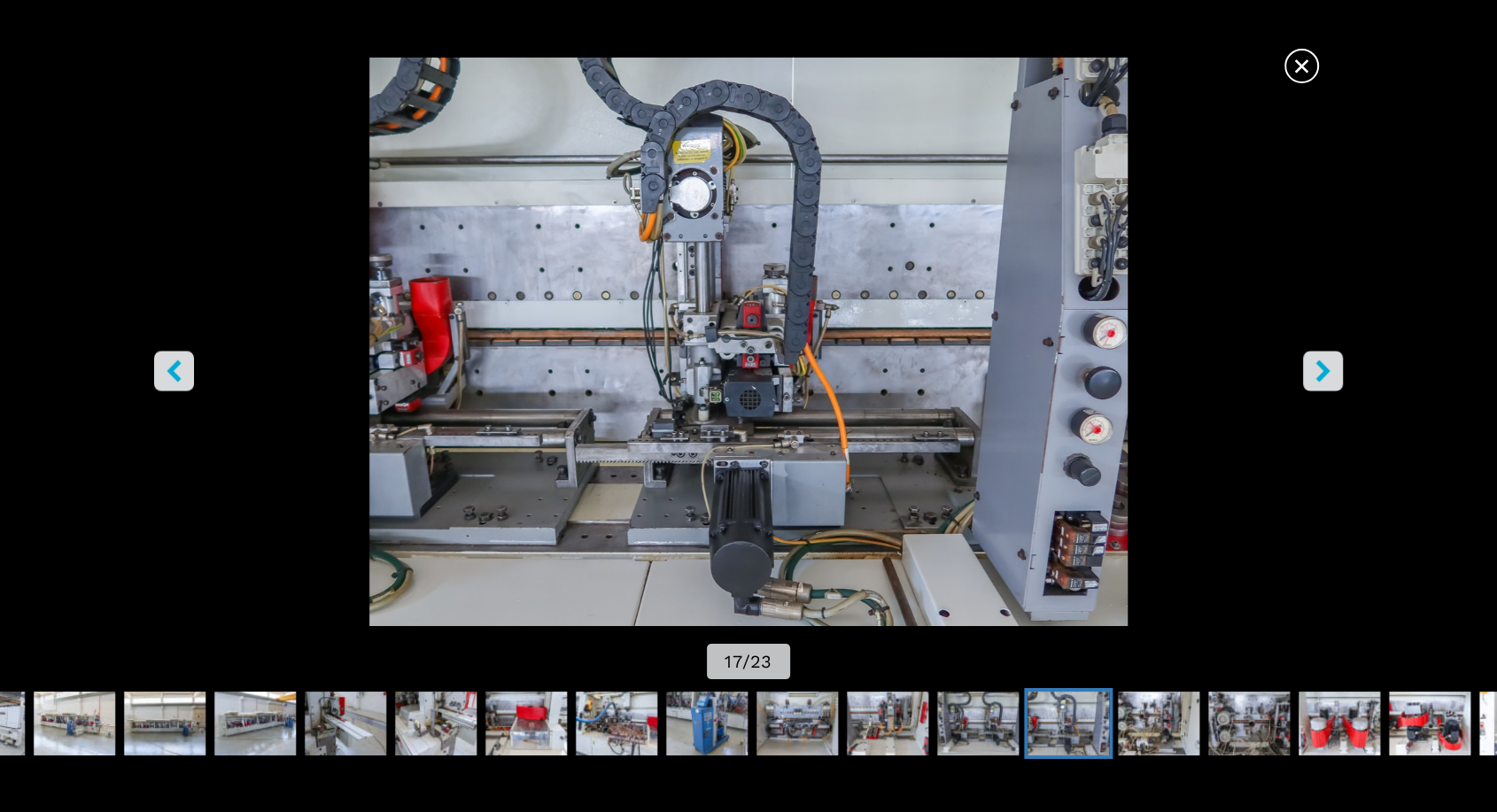
click at [1316, 373] on icon "right-button" at bounding box center [1324, 371] width 22 height 22
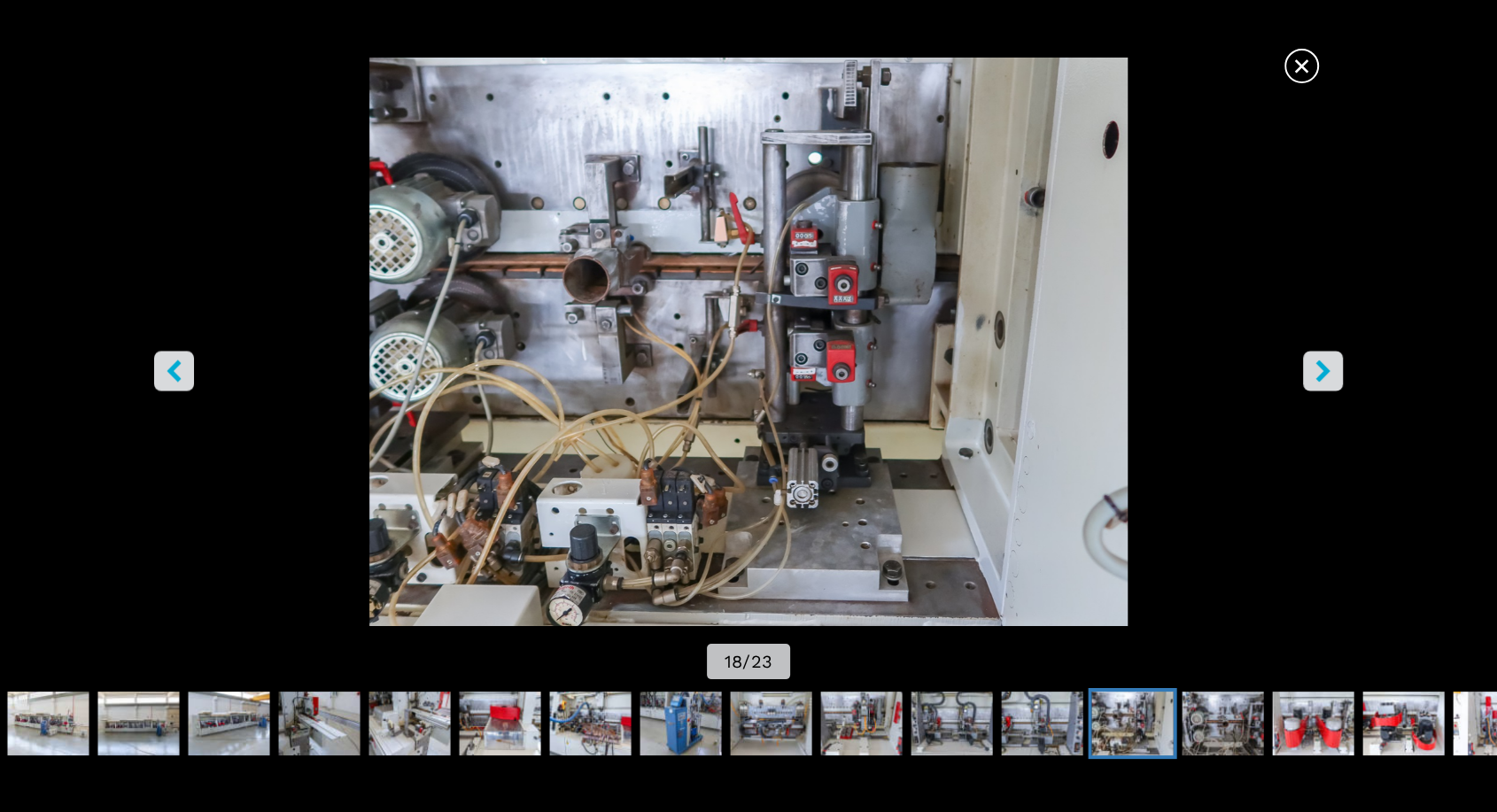
click at [1316, 373] on icon "right-button" at bounding box center [1324, 371] width 22 height 22
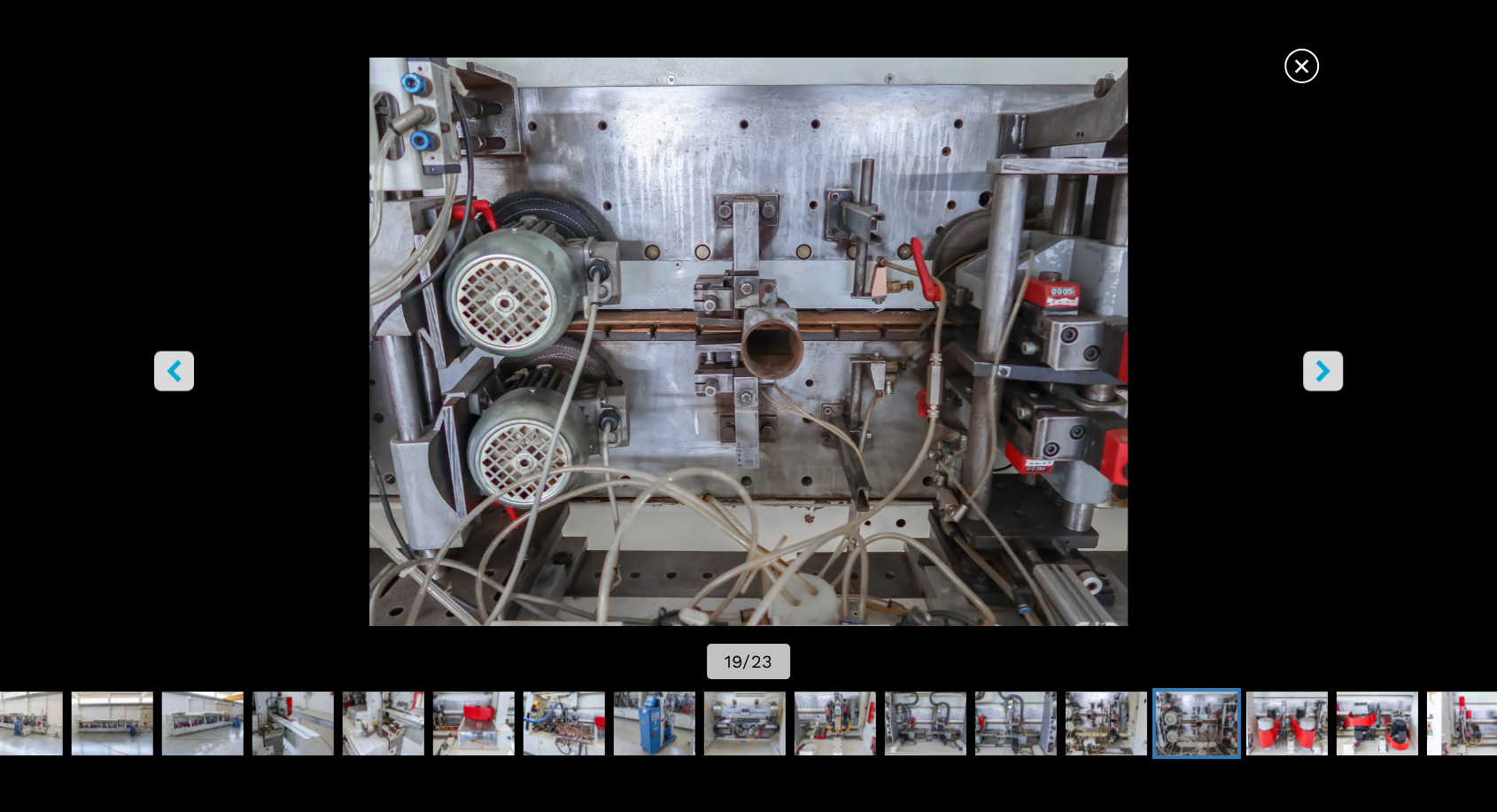
click at [171, 363] on icon "left-button" at bounding box center [174, 371] width 22 height 22
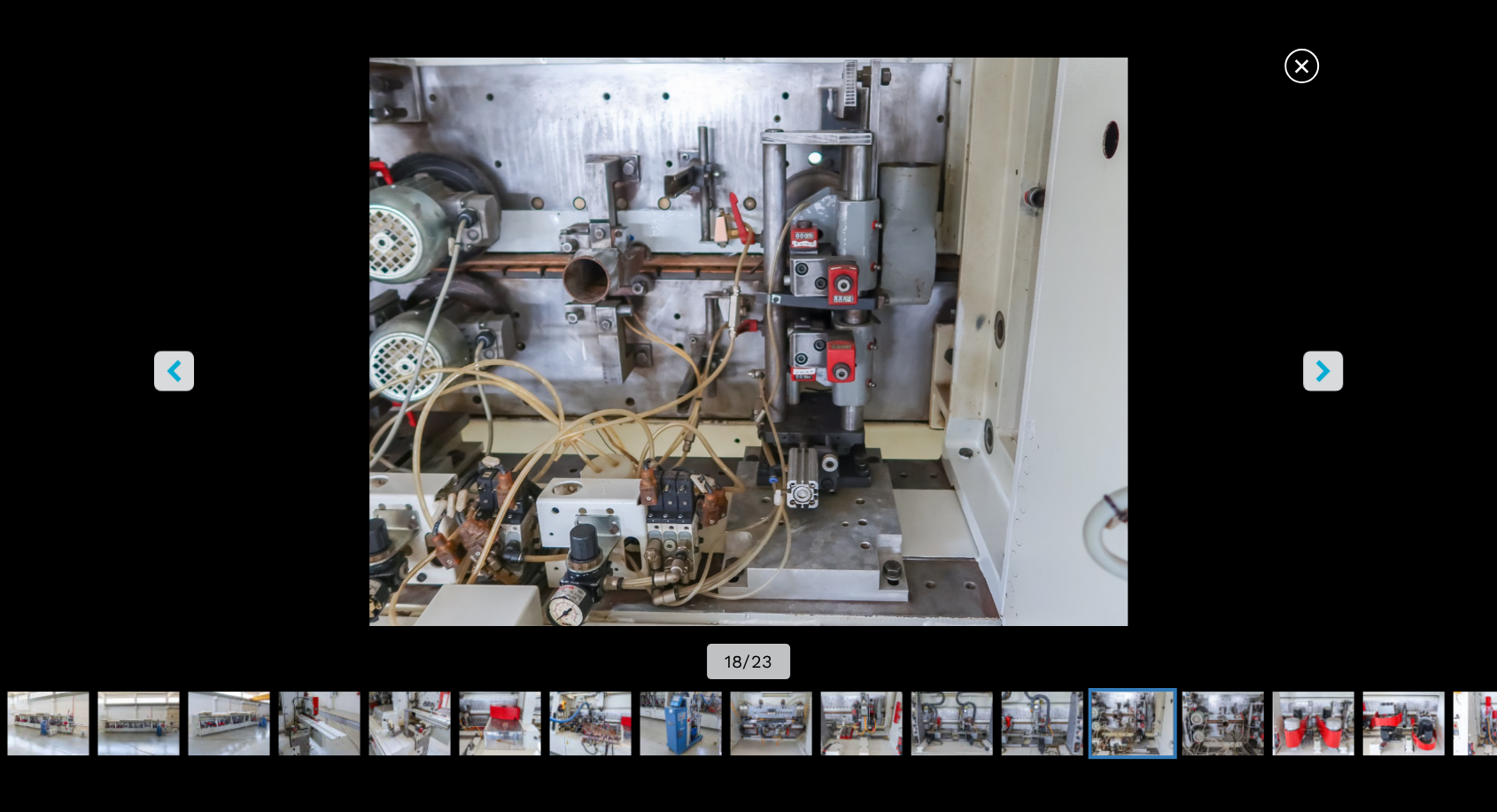
click at [159, 368] on button "left-button" at bounding box center [174, 370] width 40 height 40
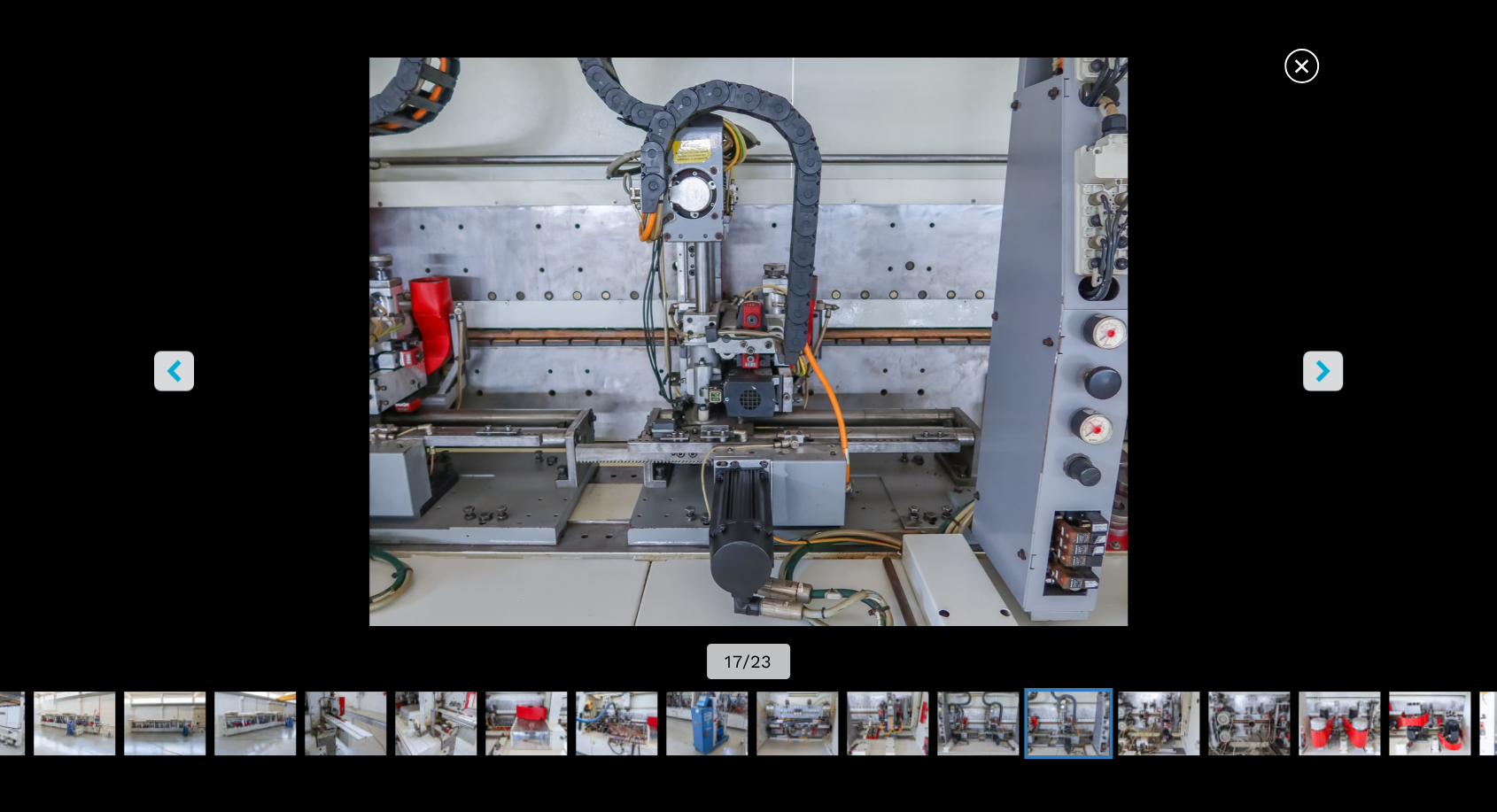
click at [186, 376] on button "left-button" at bounding box center [174, 370] width 40 height 40
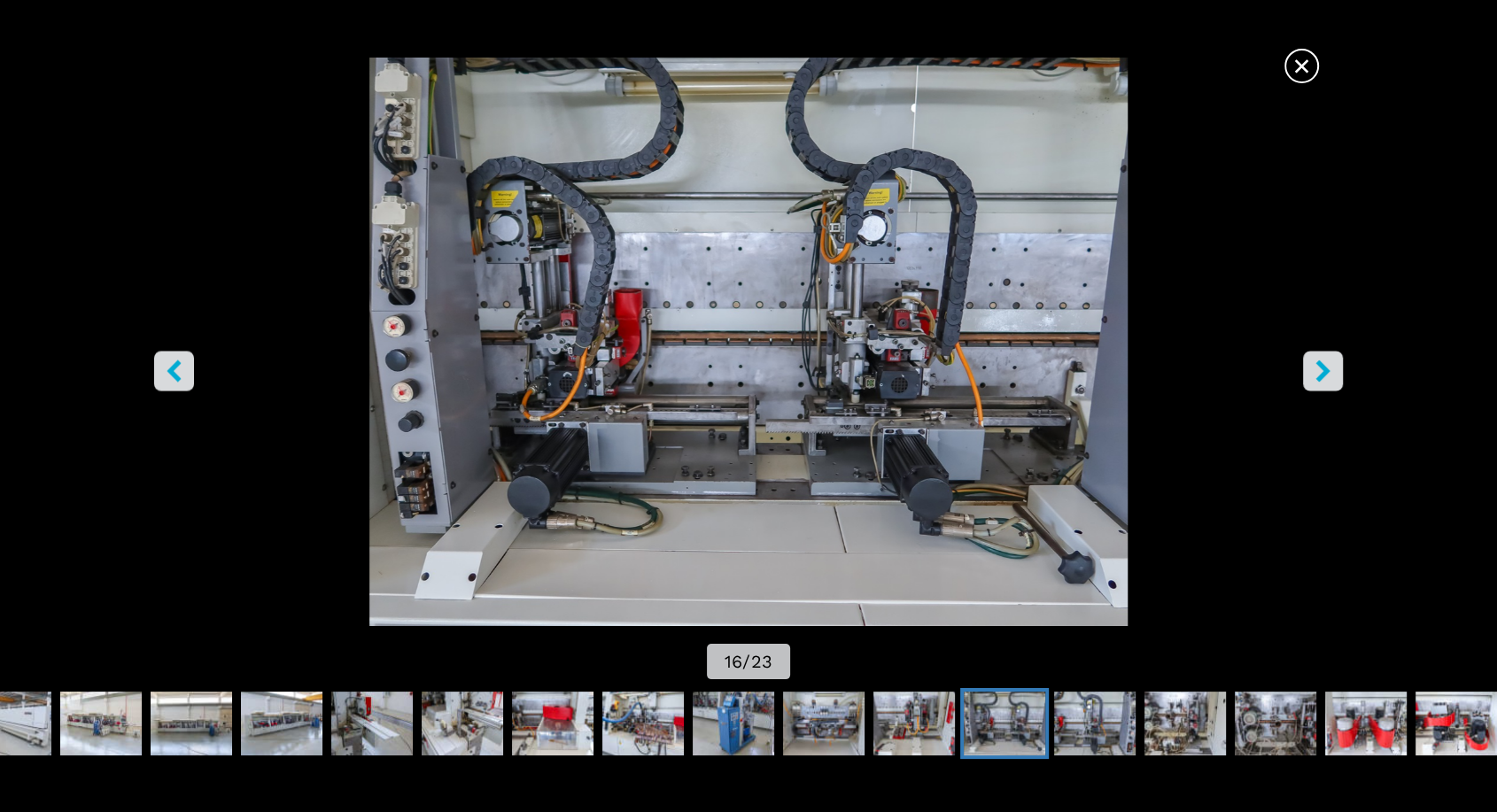
click at [1309, 57] on span "×" at bounding box center [1301, 62] width 31 height 31
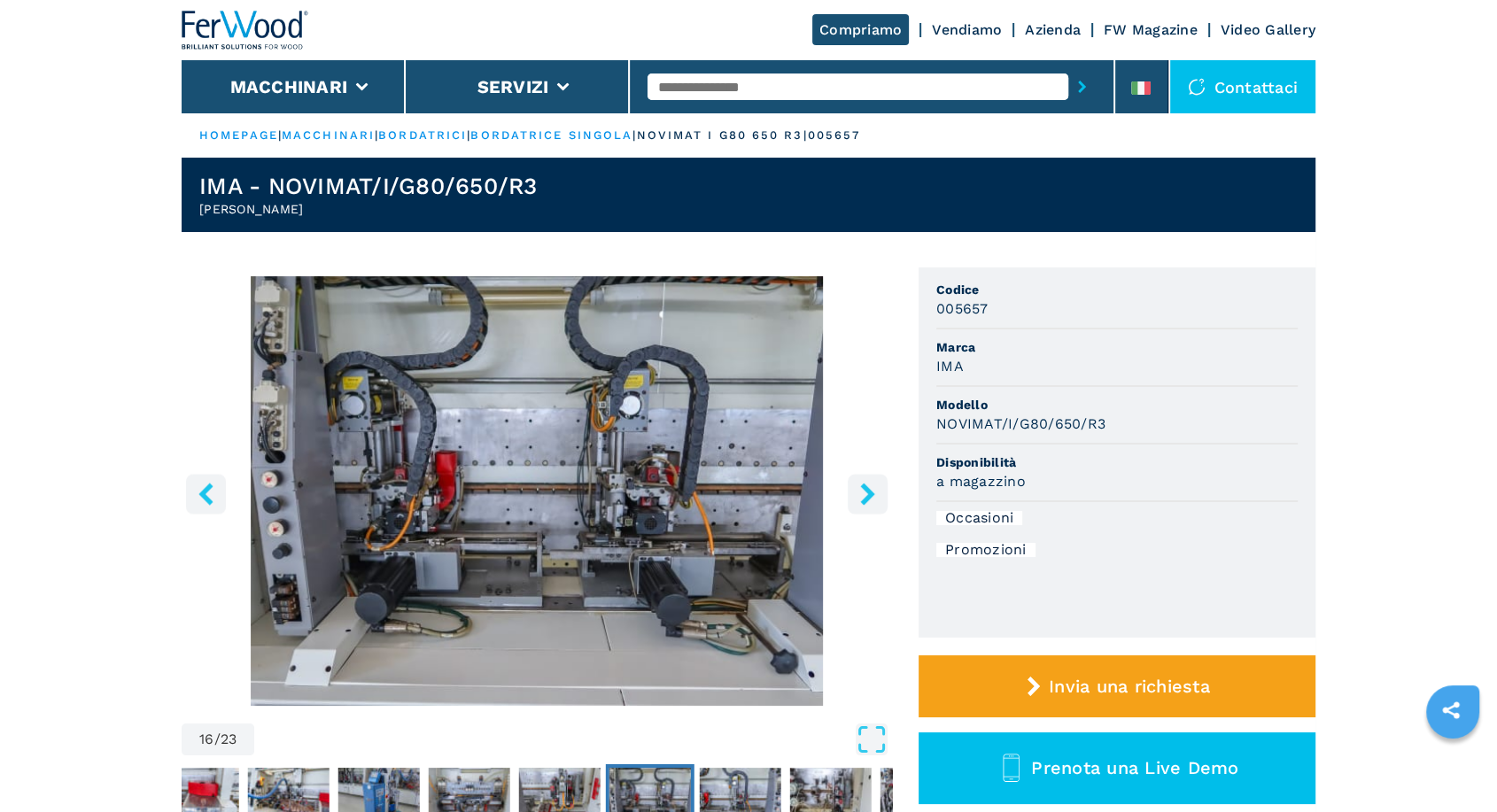
click at [876, 500] on icon "right-button" at bounding box center [867, 494] width 22 height 22
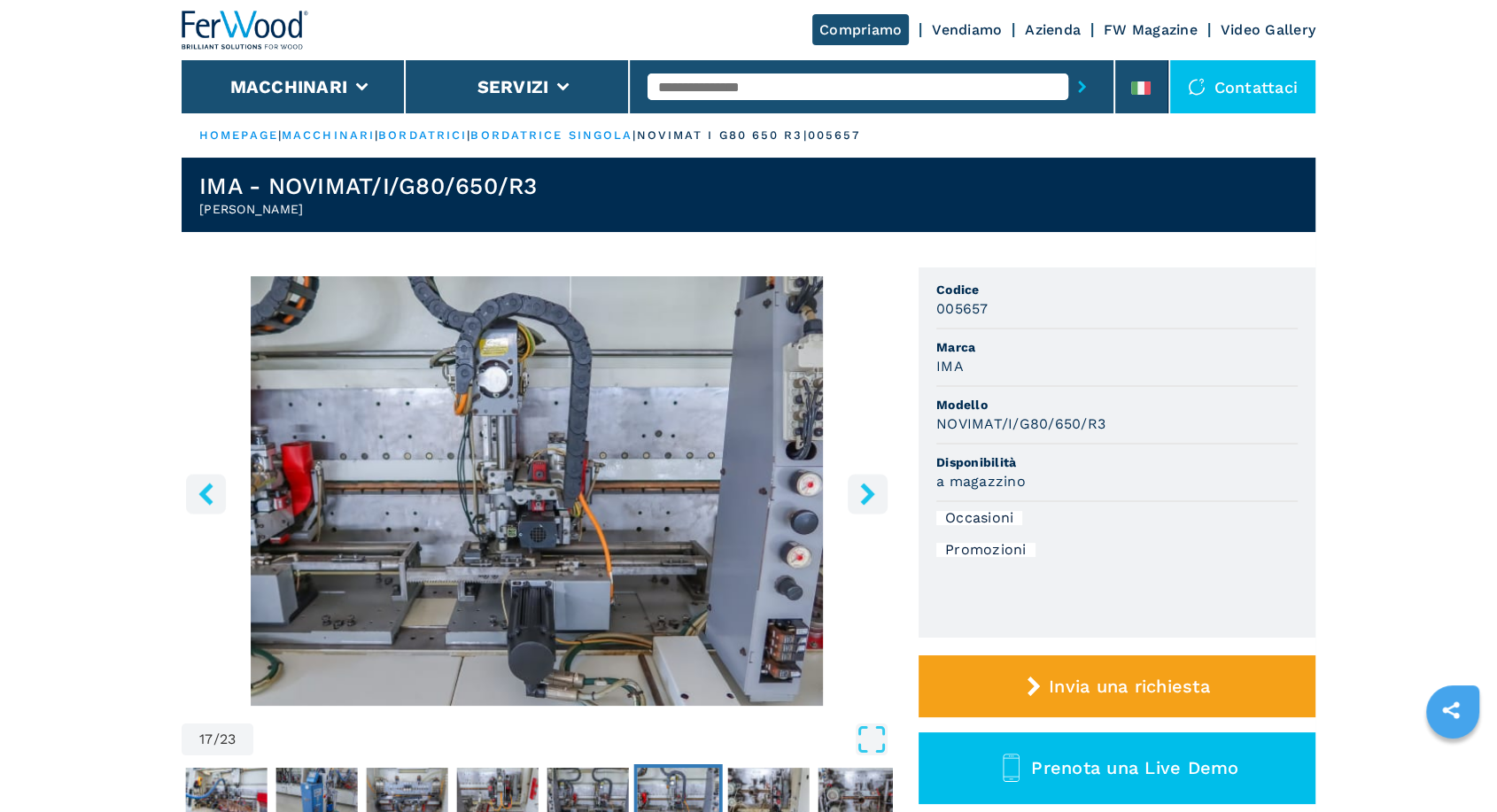
click at [877, 500] on icon "right-button" at bounding box center [867, 494] width 22 height 22
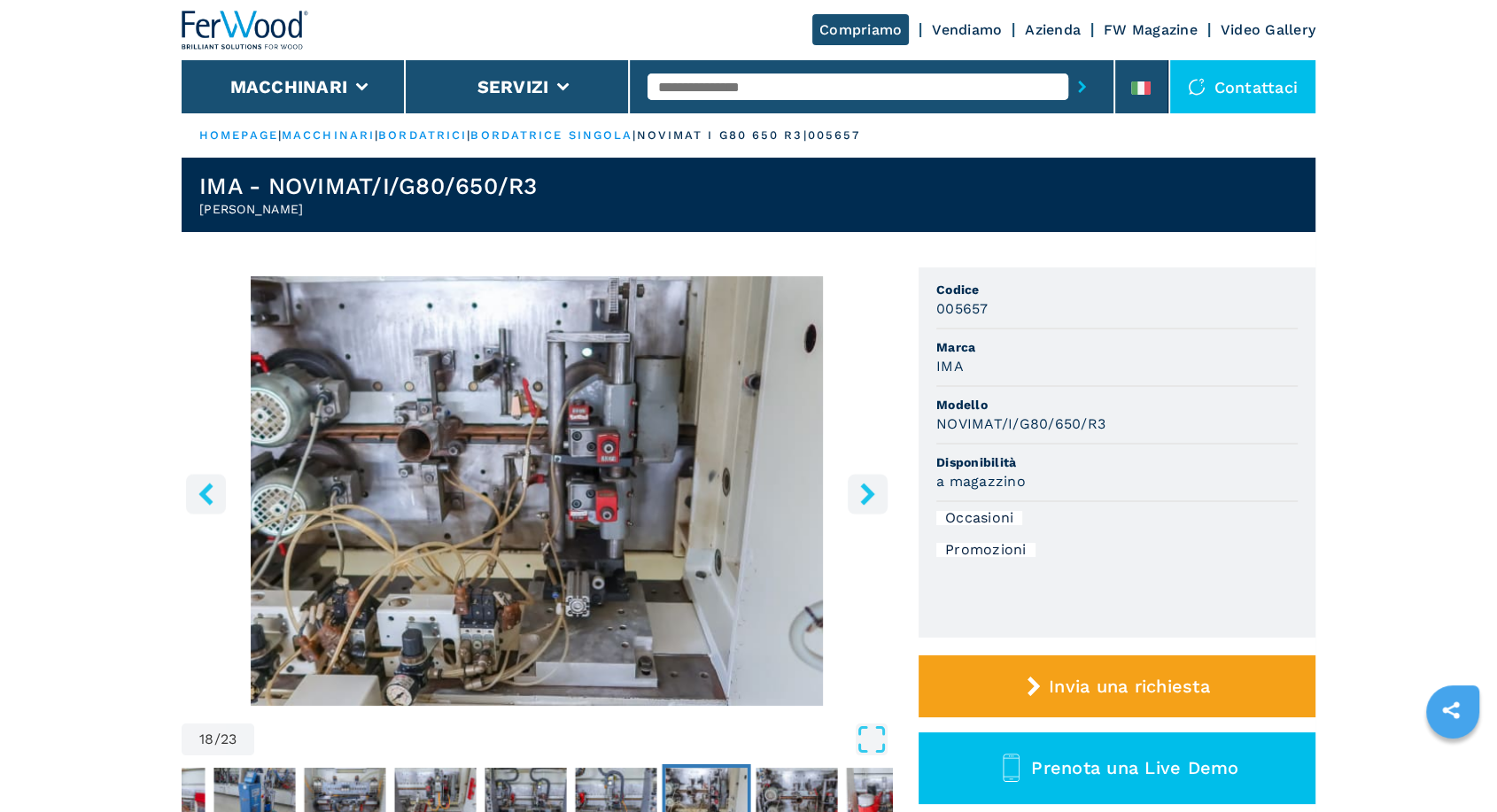
click at [877, 499] on icon "right-button" at bounding box center [867, 494] width 22 height 22
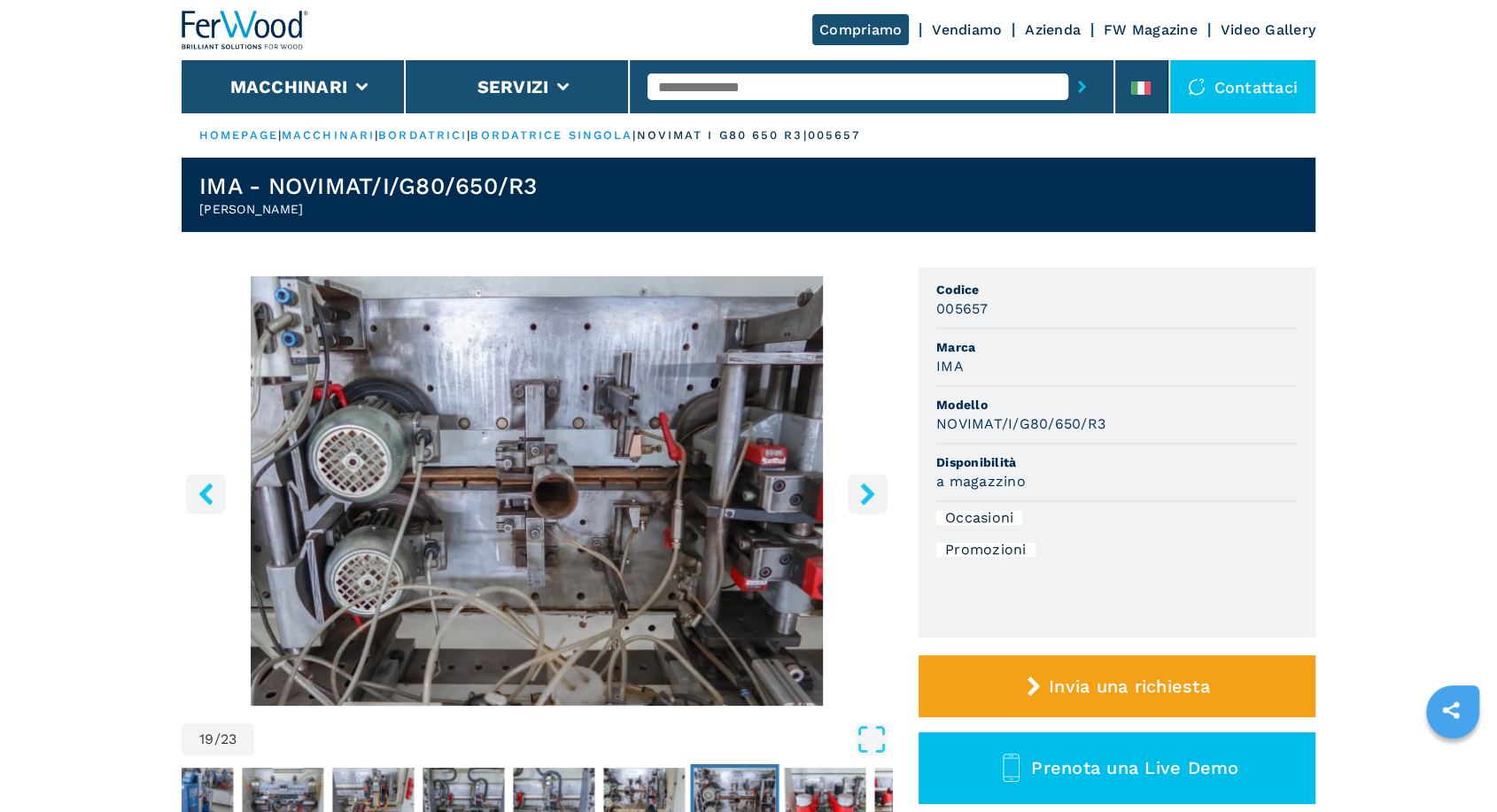
click at [203, 486] on icon "left-button" at bounding box center [206, 494] width 22 height 22
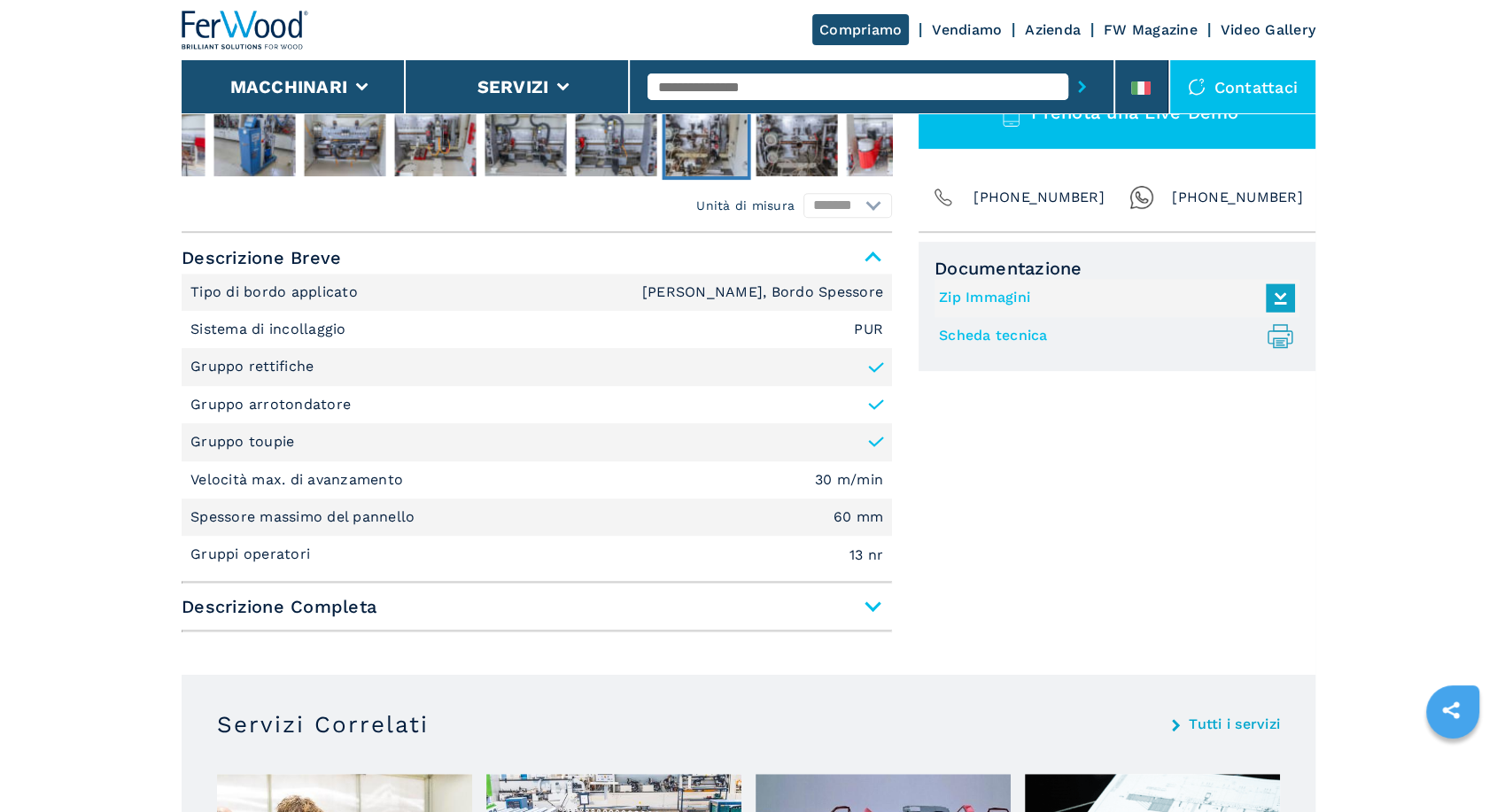
scroll to position [328, 0]
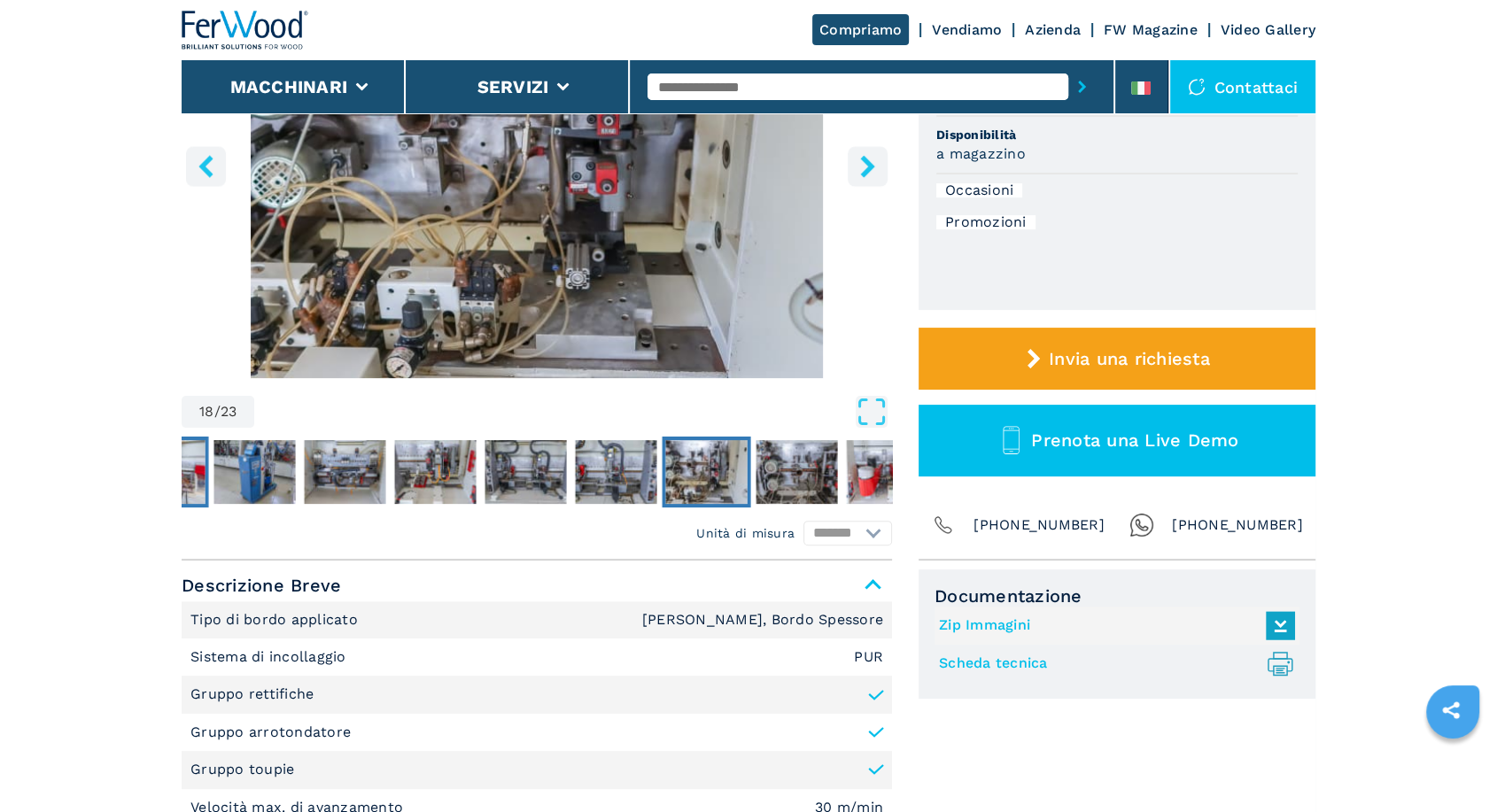
click at [207, 476] on button "Go to Slide 12" at bounding box center [164, 472] width 89 height 71
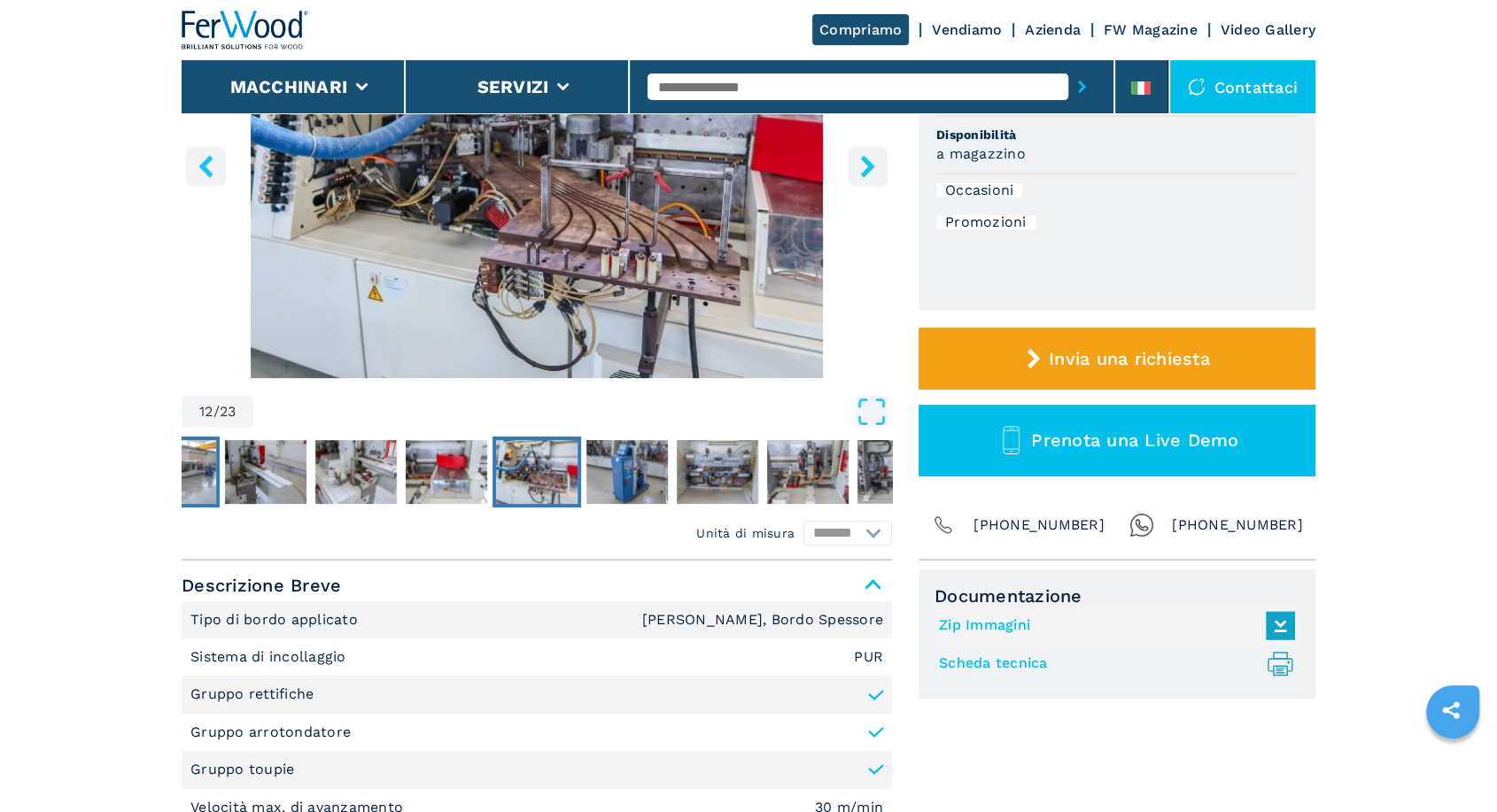
click at [203, 469] on img "Go to Slide 8" at bounding box center [175, 472] width 82 height 64
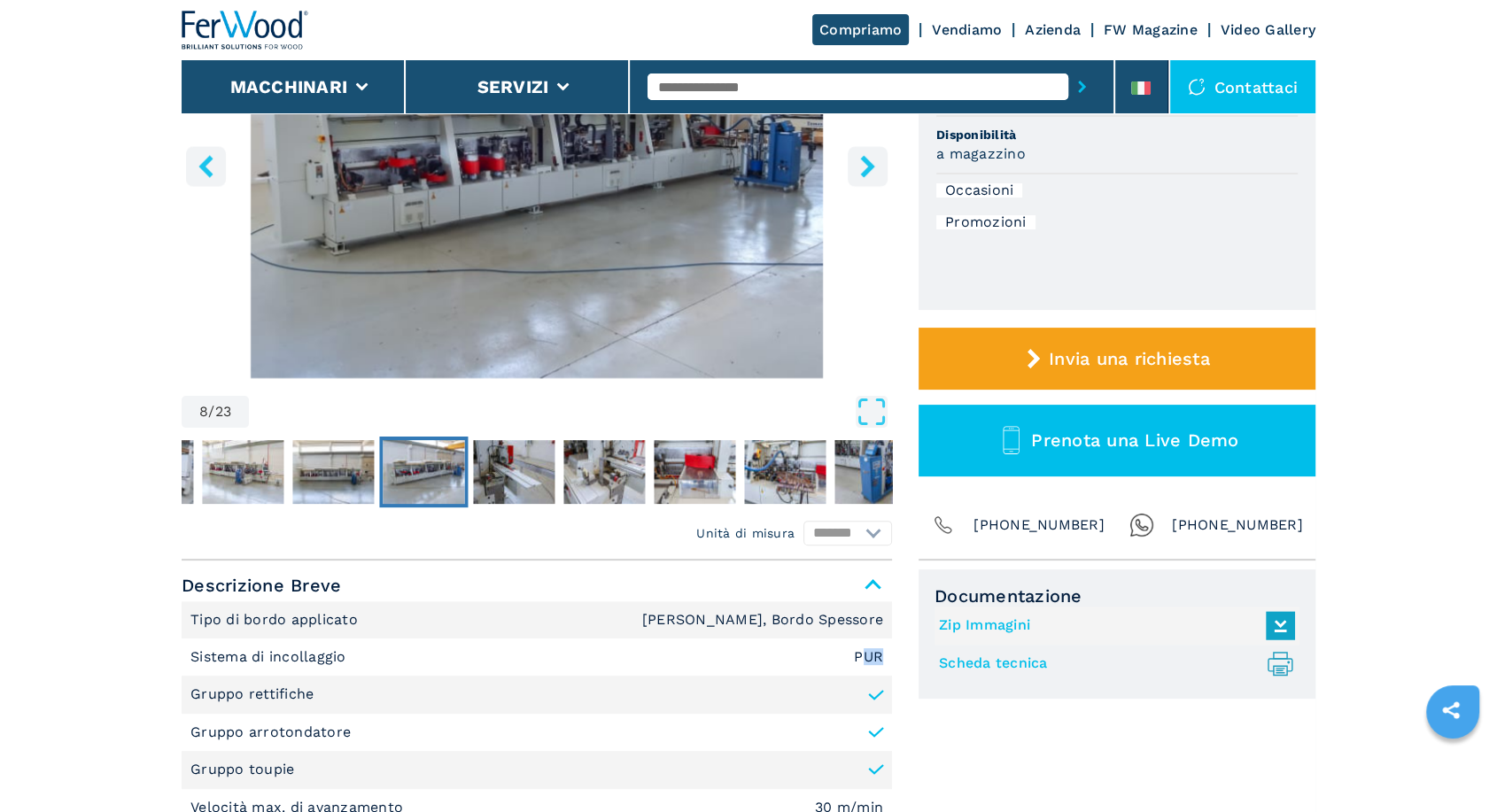
drag, startPoint x: 860, startPoint y: 659, endPoint x: 889, endPoint y: 659, distance: 29.0
click at [889, 659] on li "Sistema di incollaggio PUR" at bounding box center [537, 657] width 710 height 37
click at [964, 713] on div "Documentazione Zip Immagini Scheda tecnica .prefix__st0{stroke-linecap:round;st…" at bounding box center [1118, 768] width 397 height 398
drag, startPoint x: 853, startPoint y: 657, endPoint x: 989, endPoint y: 721, distance: 150.3
click at [905, 657] on div "Unità di misura ******* ********* Descrizione Breve Tipo di bordo applicato Bor…" at bounding box center [748, 764] width 1134 height 406
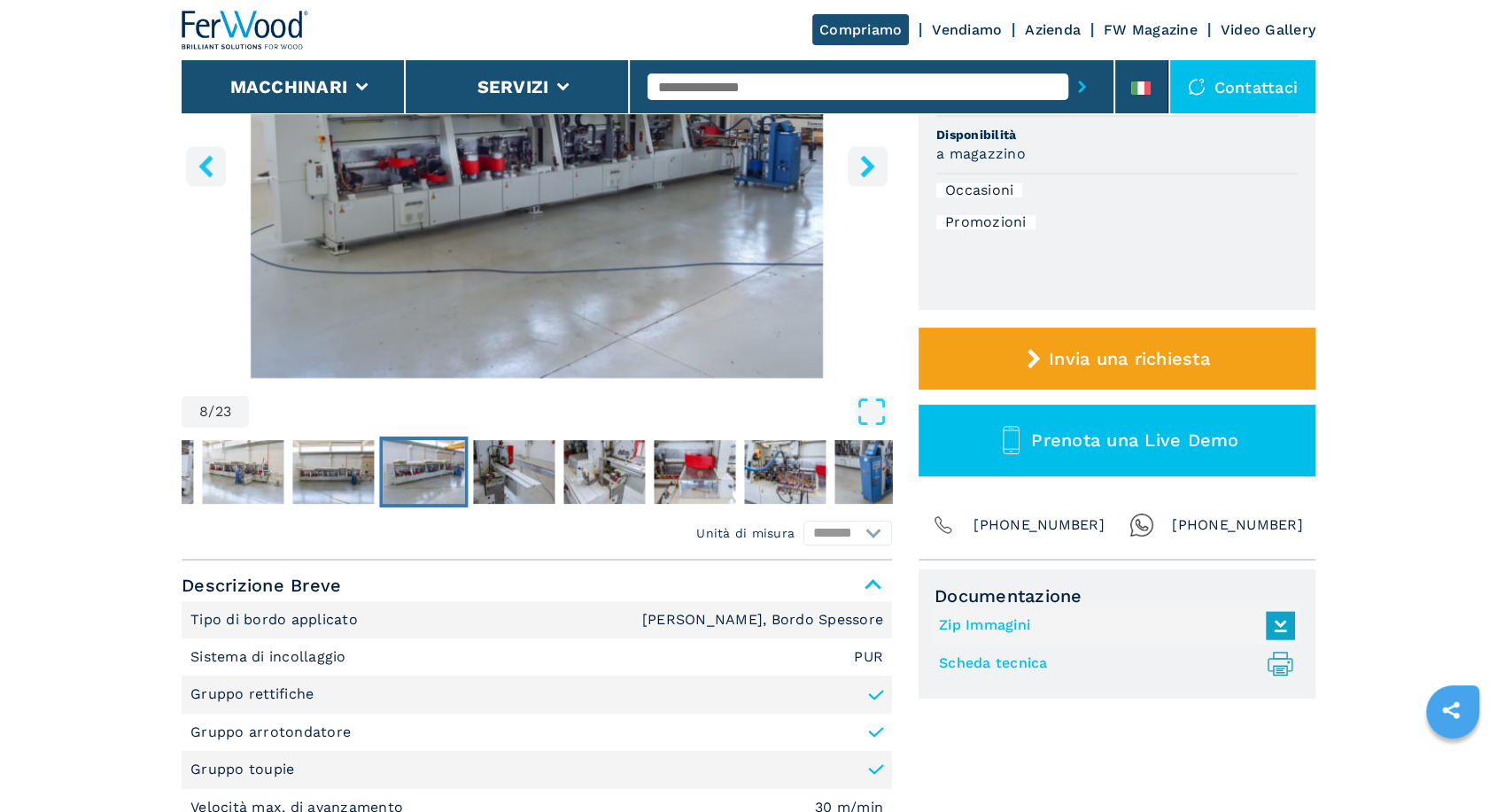
click at [1019, 757] on div "Documentazione Zip Immagini Scheda tecnica .prefix__st0{stroke-linecap:round;st…" at bounding box center [1118, 768] width 397 height 398
drag, startPoint x: 863, startPoint y: 662, endPoint x: 874, endPoint y: 661, distance: 11.0
click at [874, 661] on em "PUR" at bounding box center [868, 657] width 29 height 14
click at [993, 726] on div "Documentazione Zip Immagini Scheda tecnica .prefix__st0{stroke-linecap:round;st…" at bounding box center [1118, 768] width 397 height 398
drag, startPoint x: 851, startPoint y: 660, endPoint x: 891, endPoint y: 660, distance: 40.0
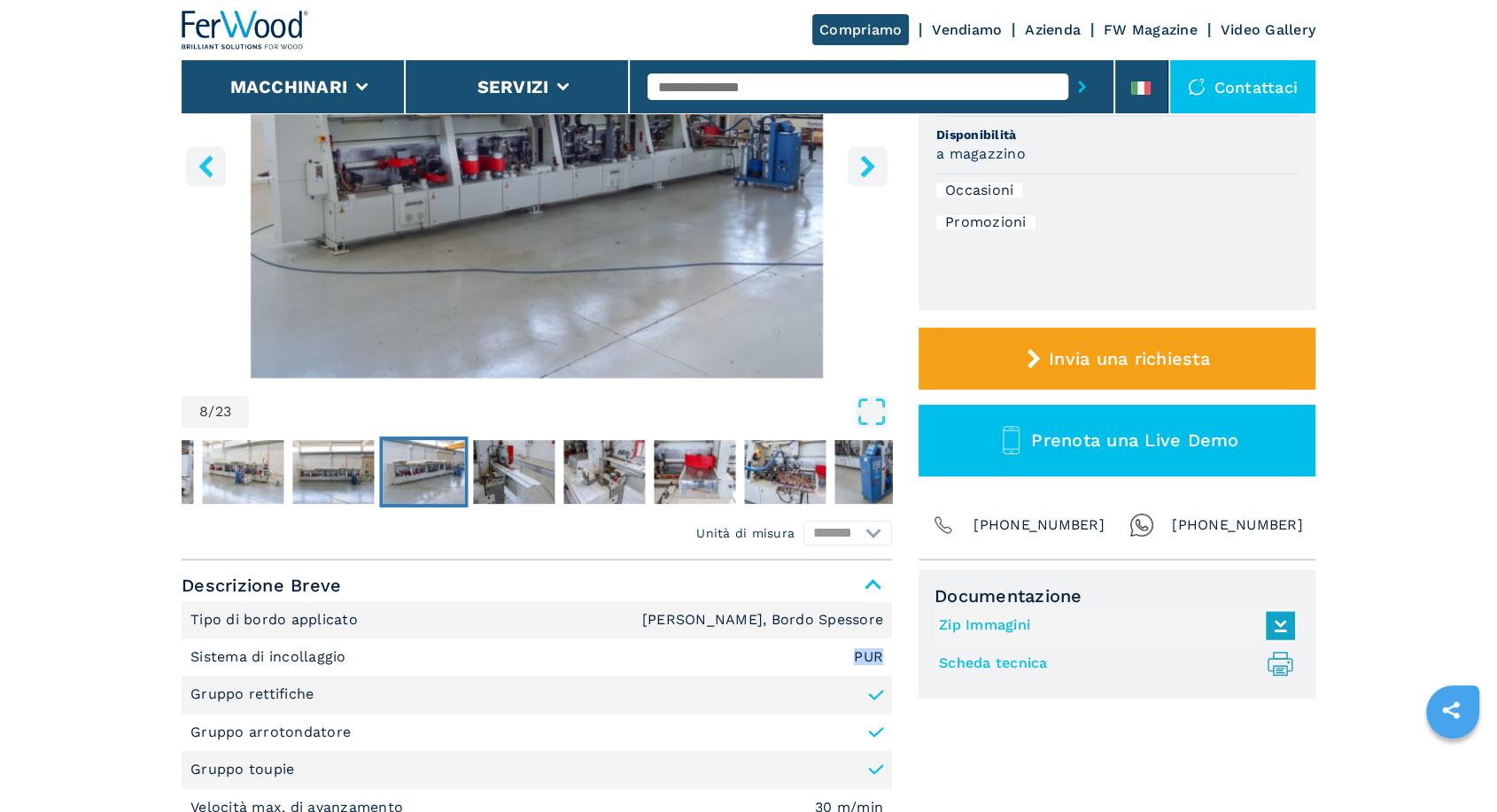
click at [891, 660] on li "Sistema di incollaggio PUR" at bounding box center [537, 657] width 710 height 37
click at [1014, 752] on div "Documentazione Zip Immagini Scheda tecnica .prefix__st0{stroke-linecap:round;st…" at bounding box center [1118, 768] width 397 height 398
drag, startPoint x: 856, startPoint y: 656, endPoint x: 892, endPoint y: 660, distance: 36.2
click at [884, 656] on li "Sistema di incollaggio PUR" at bounding box center [537, 657] width 710 height 37
click at [941, 725] on div "Documentazione Zip Immagini Scheda tecnica .prefix__st0{stroke-linecap:round;st…" at bounding box center [1118, 768] width 397 height 398
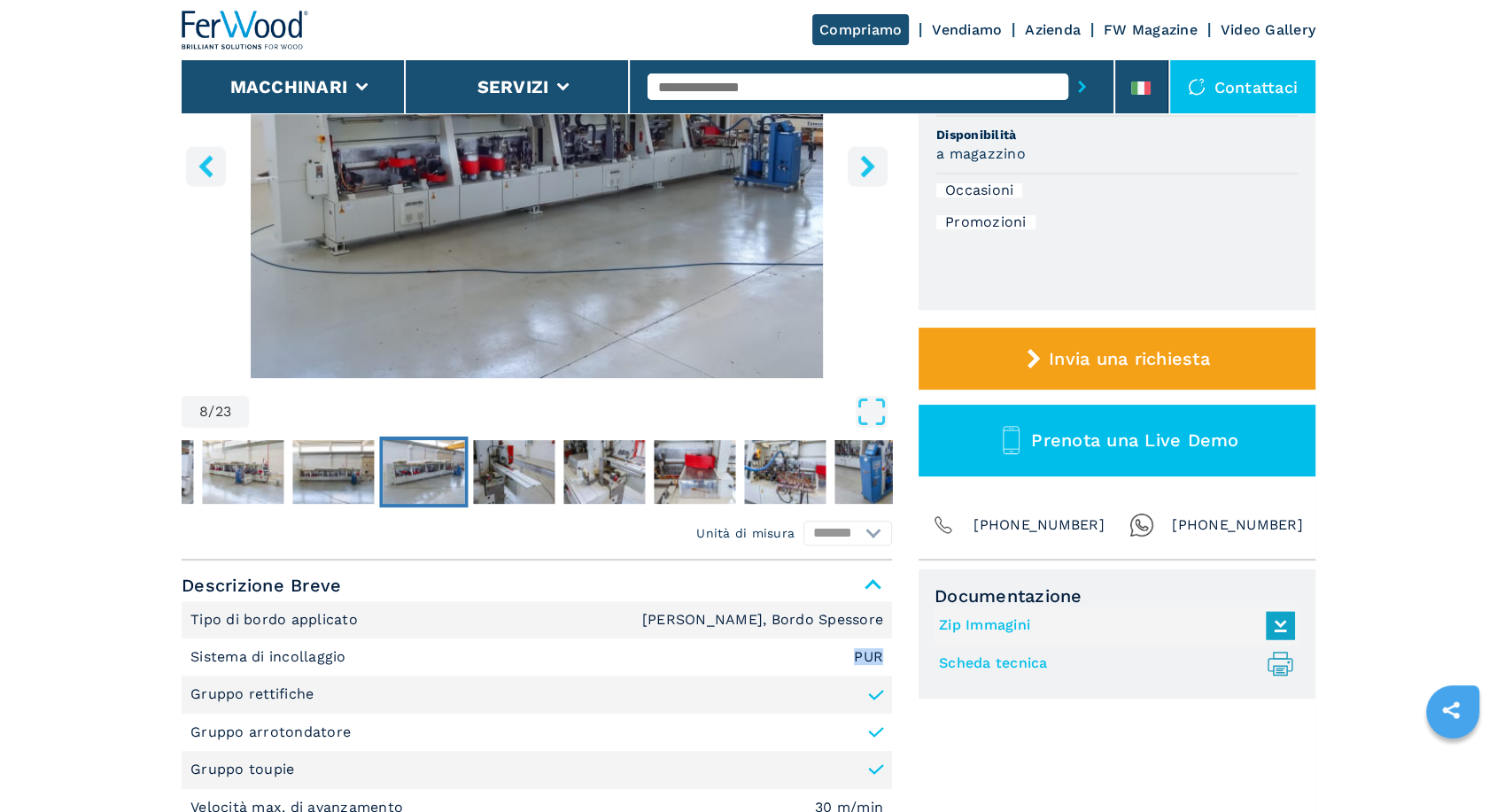
drag, startPoint x: 847, startPoint y: 655, endPoint x: 891, endPoint y: 655, distance: 44.0
click at [887, 654] on li "Sistema di incollaggio PUR" at bounding box center [537, 657] width 710 height 37
click at [956, 749] on div "Documentazione Zip Immagini Scheda tecnica .prefix__st0{stroke-linecap:round;st…" at bounding box center [1118, 768] width 397 height 398
click at [418, 463] on img "Go to Slide 8" at bounding box center [423, 472] width 82 height 64
click at [274, 469] on img "Go to Slide 6" at bounding box center [243, 472] width 82 height 64
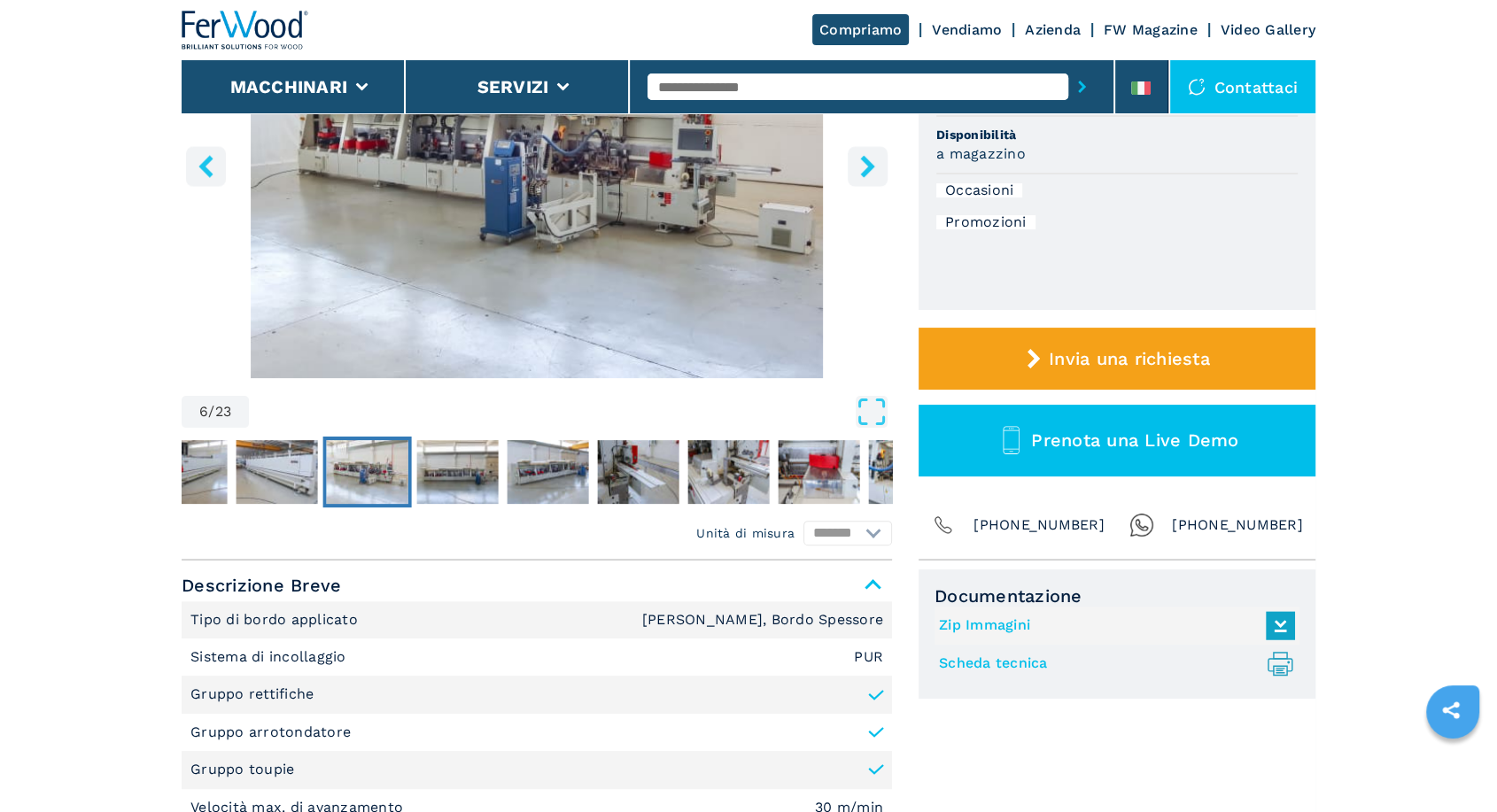
scroll to position [0, 0]
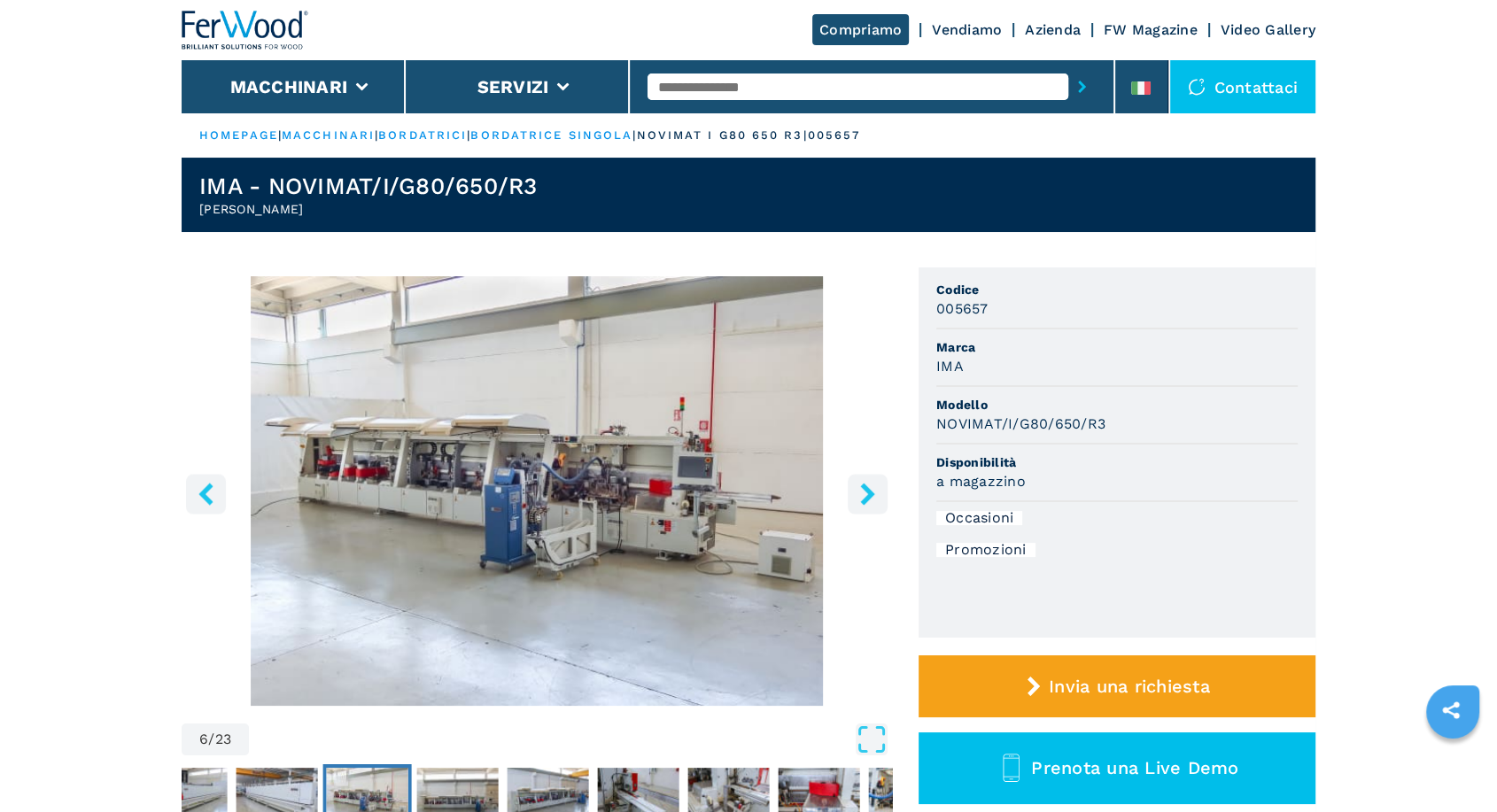
click at [623, 526] on img "Go to Slide 6" at bounding box center [537, 491] width 710 height 430
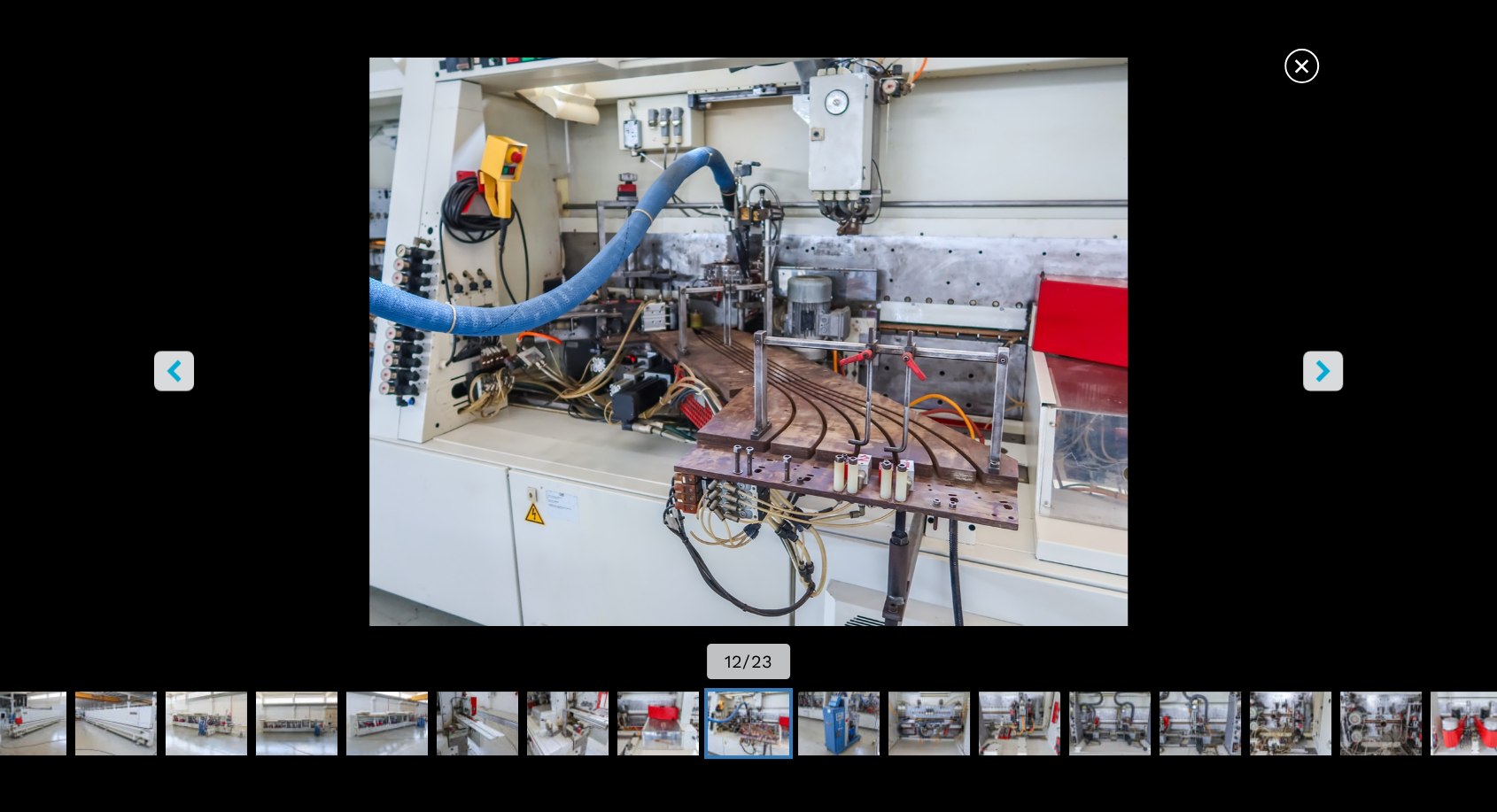
click at [1300, 62] on span "×" at bounding box center [1301, 62] width 31 height 31
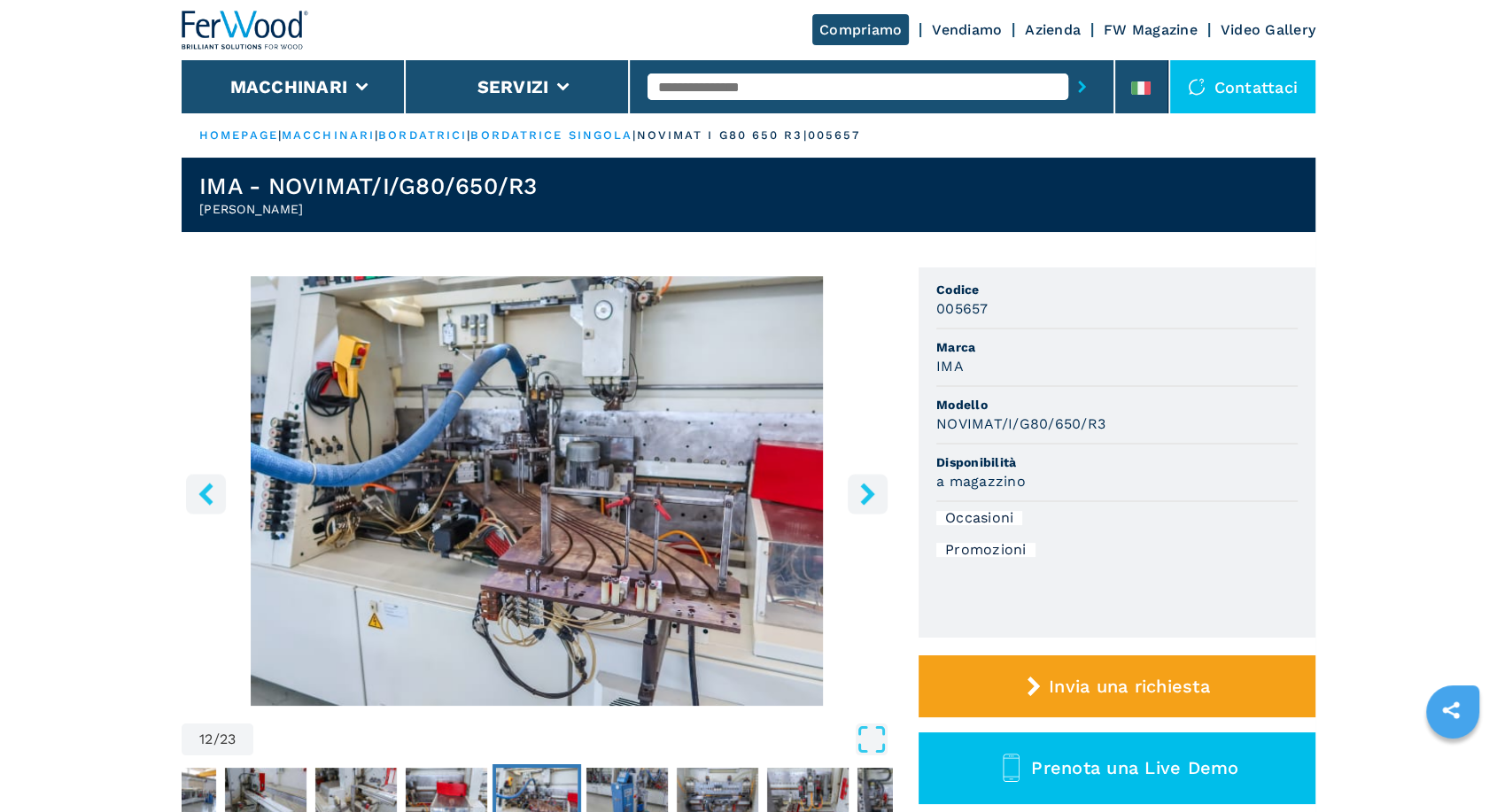
scroll to position [328, 0]
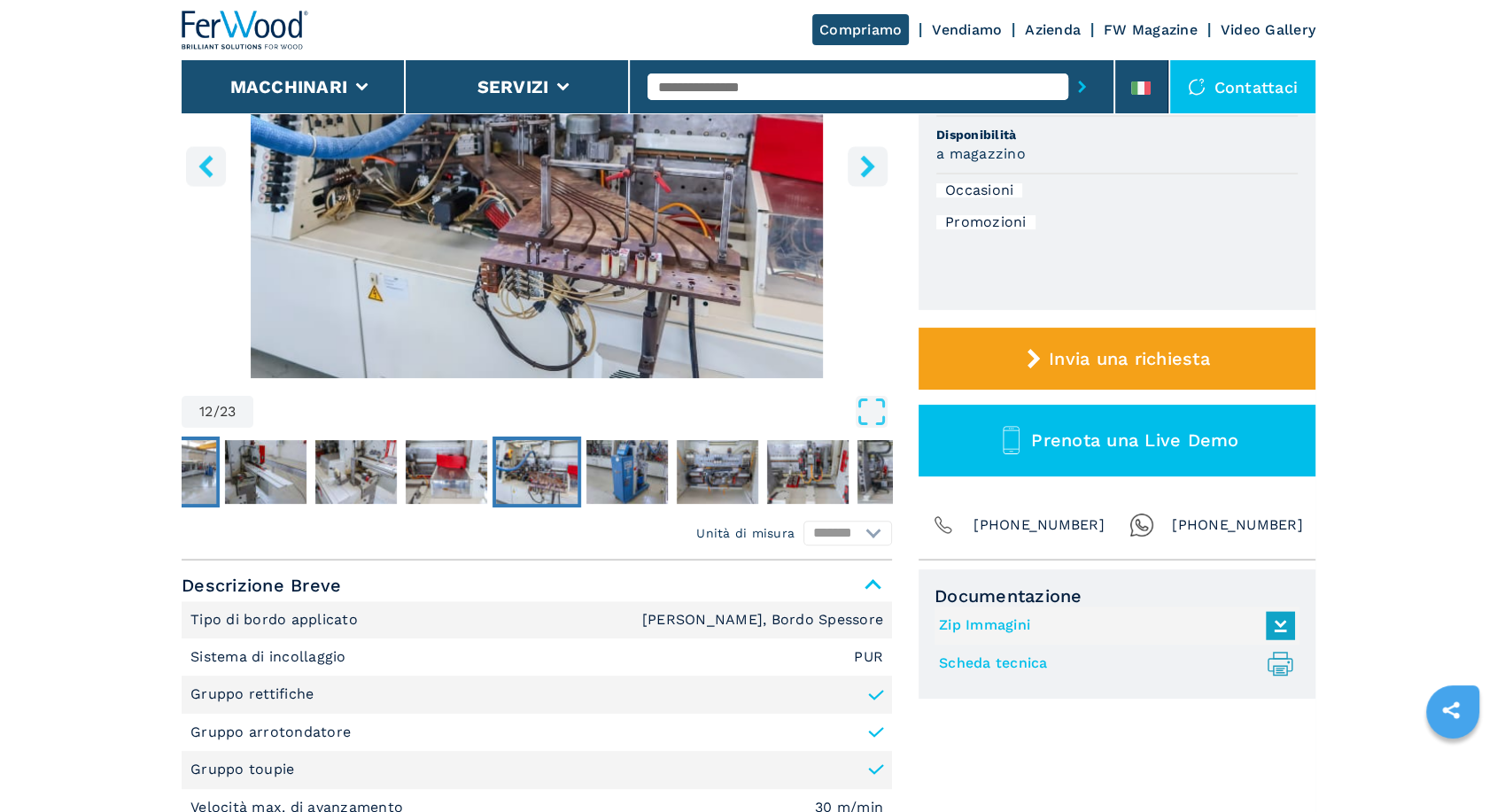
click at [188, 465] on img "Go to Slide 8" at bounding box center [175, 472] width 82 height 64
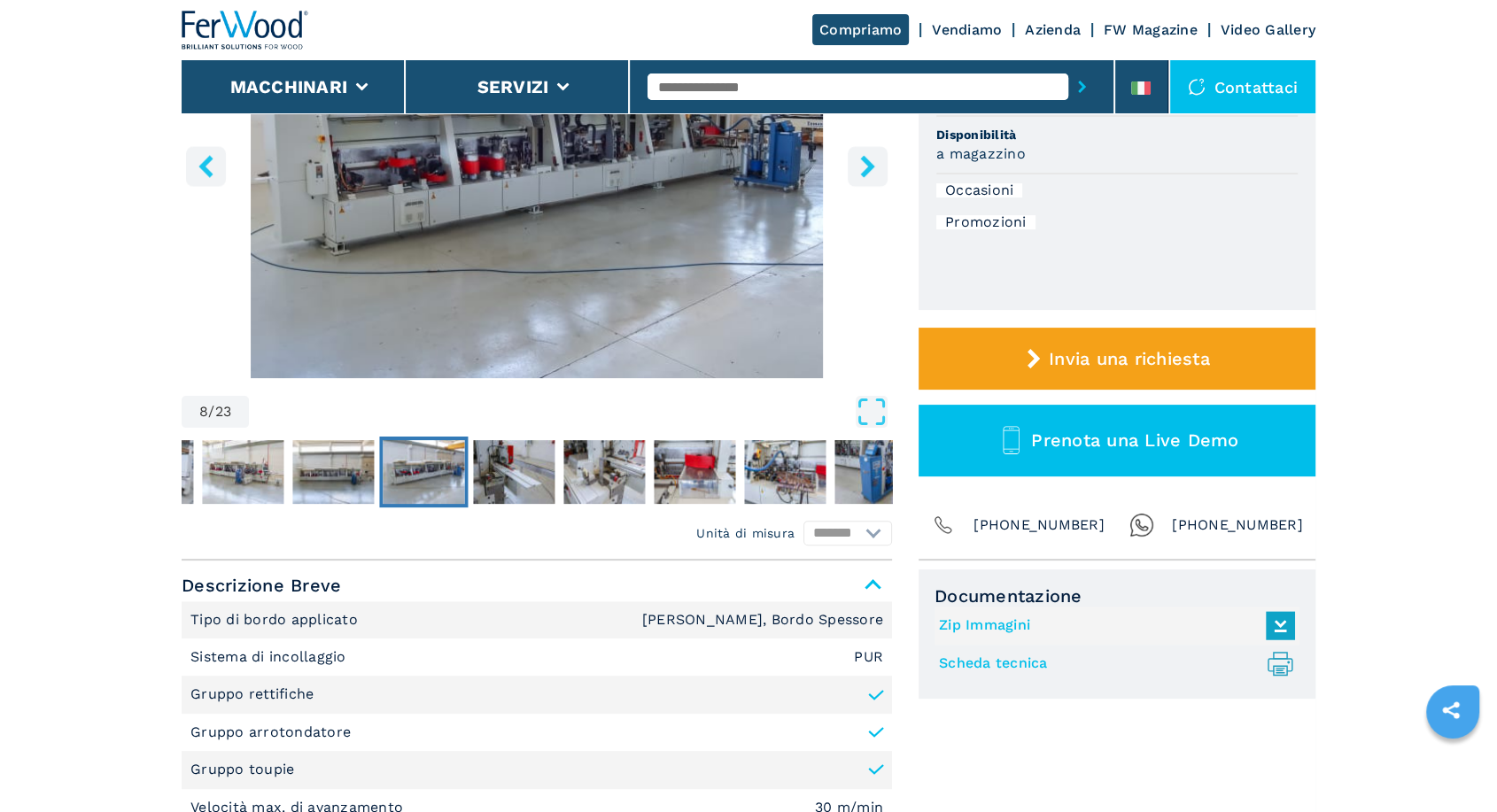
scroll to position [0, 0]
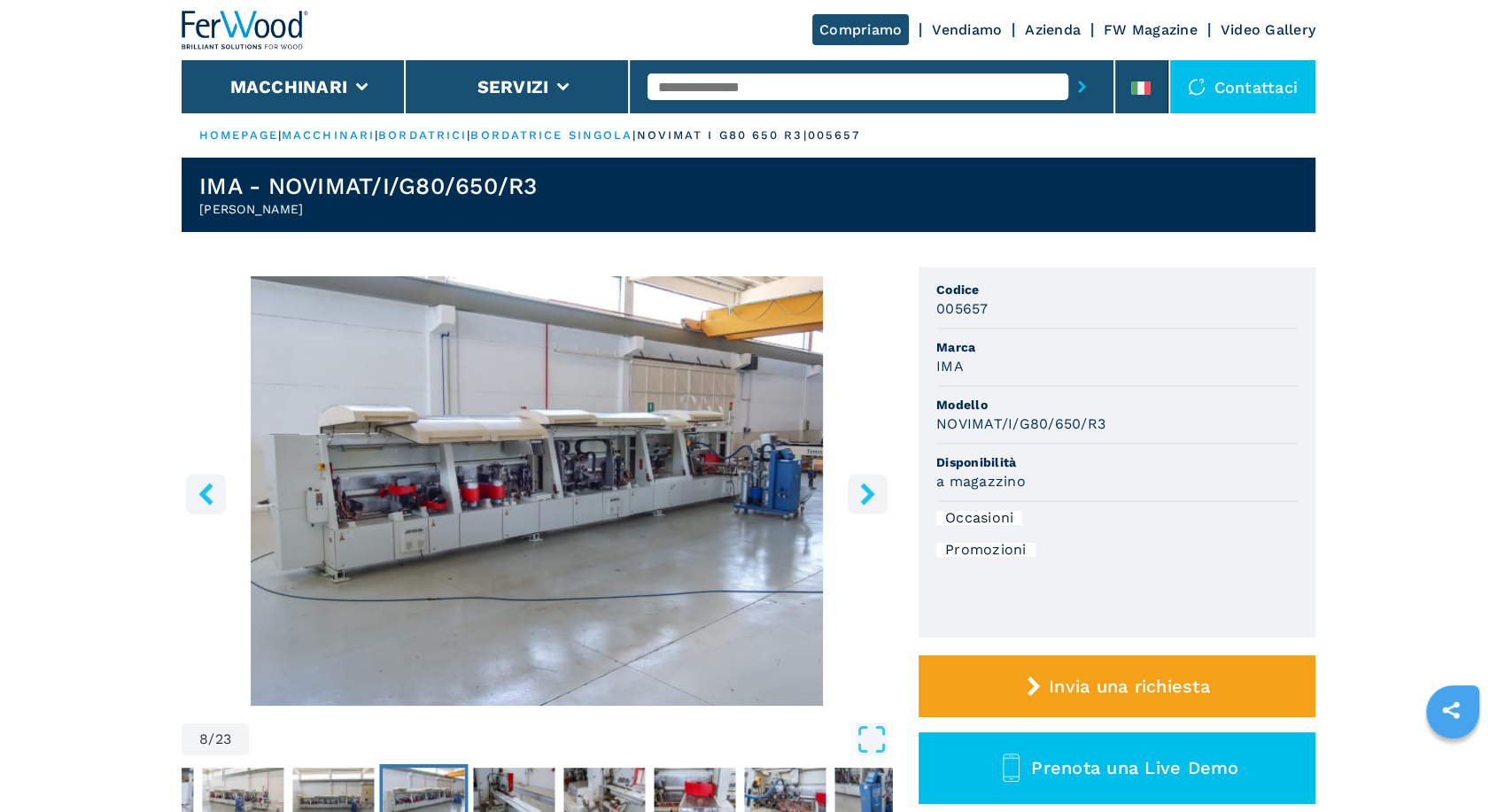
click at [865, 504] on icon "right-button" at bounding box center [867, 494] width 22 height 22
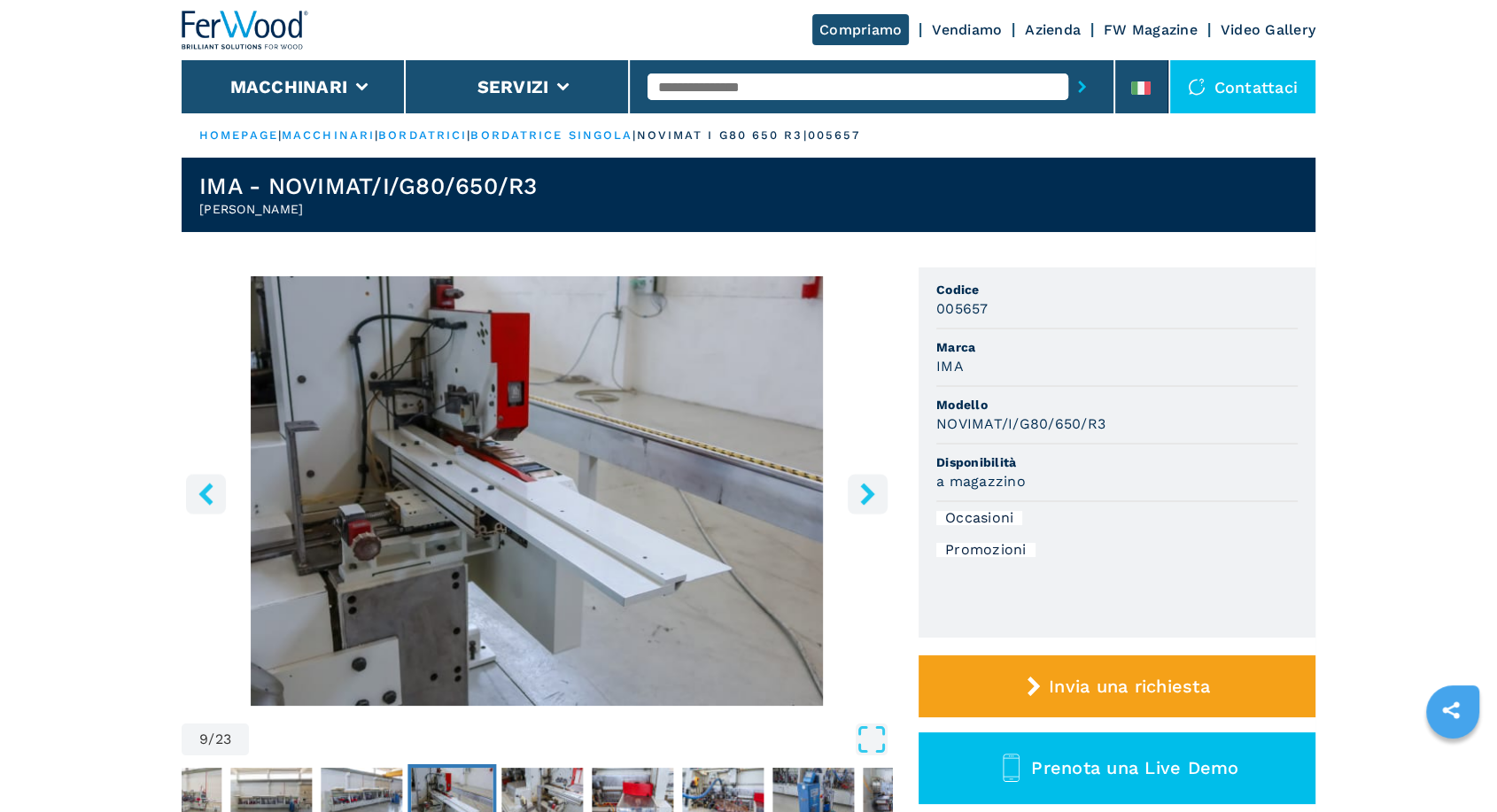
click at [852, 500] on button "right-button" at bounding box center [867, 494] width 40 height 40
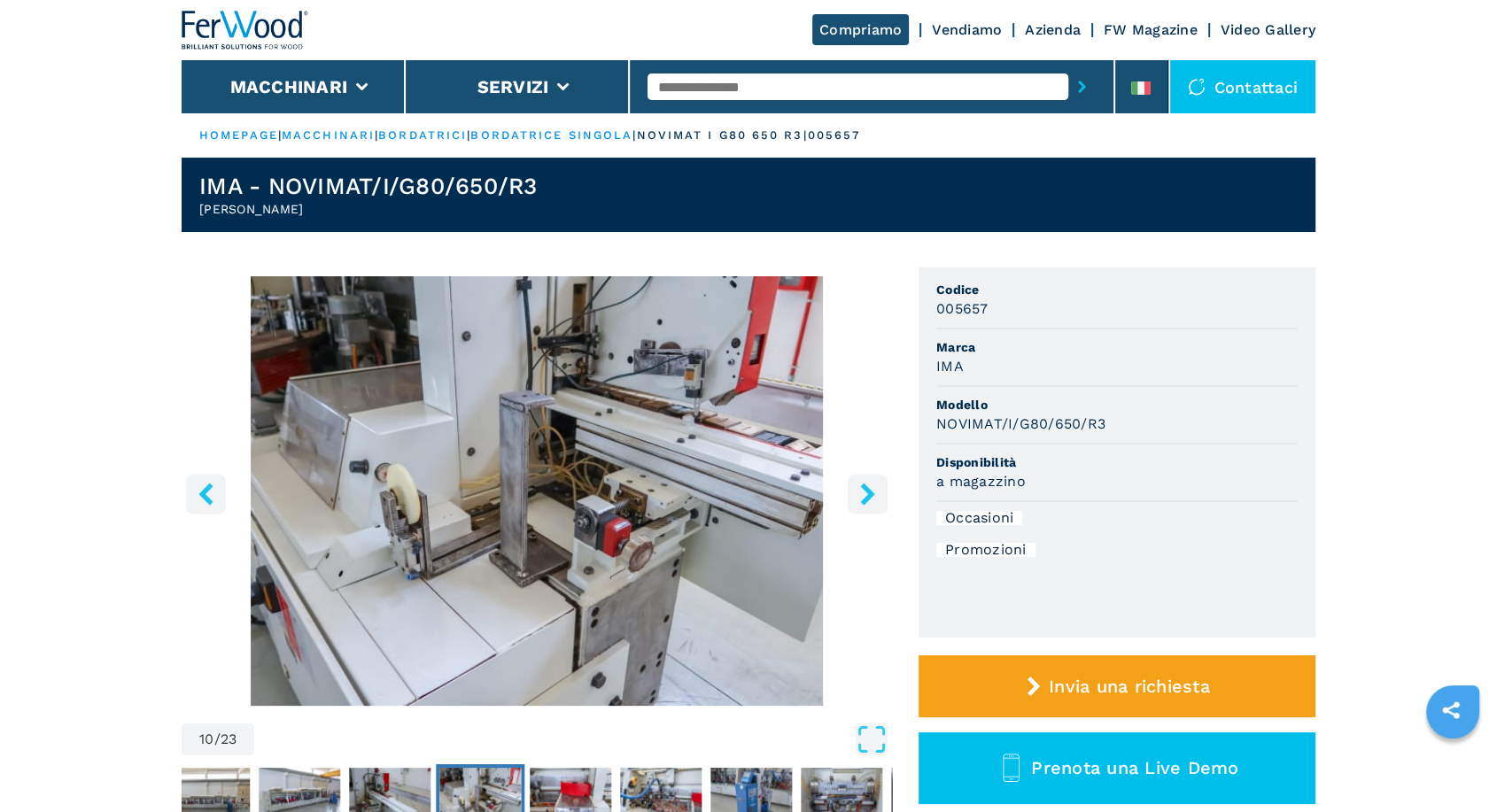
click at [852, 500] on button "right-button" at bounding box center [867, 494] width 40 height 40
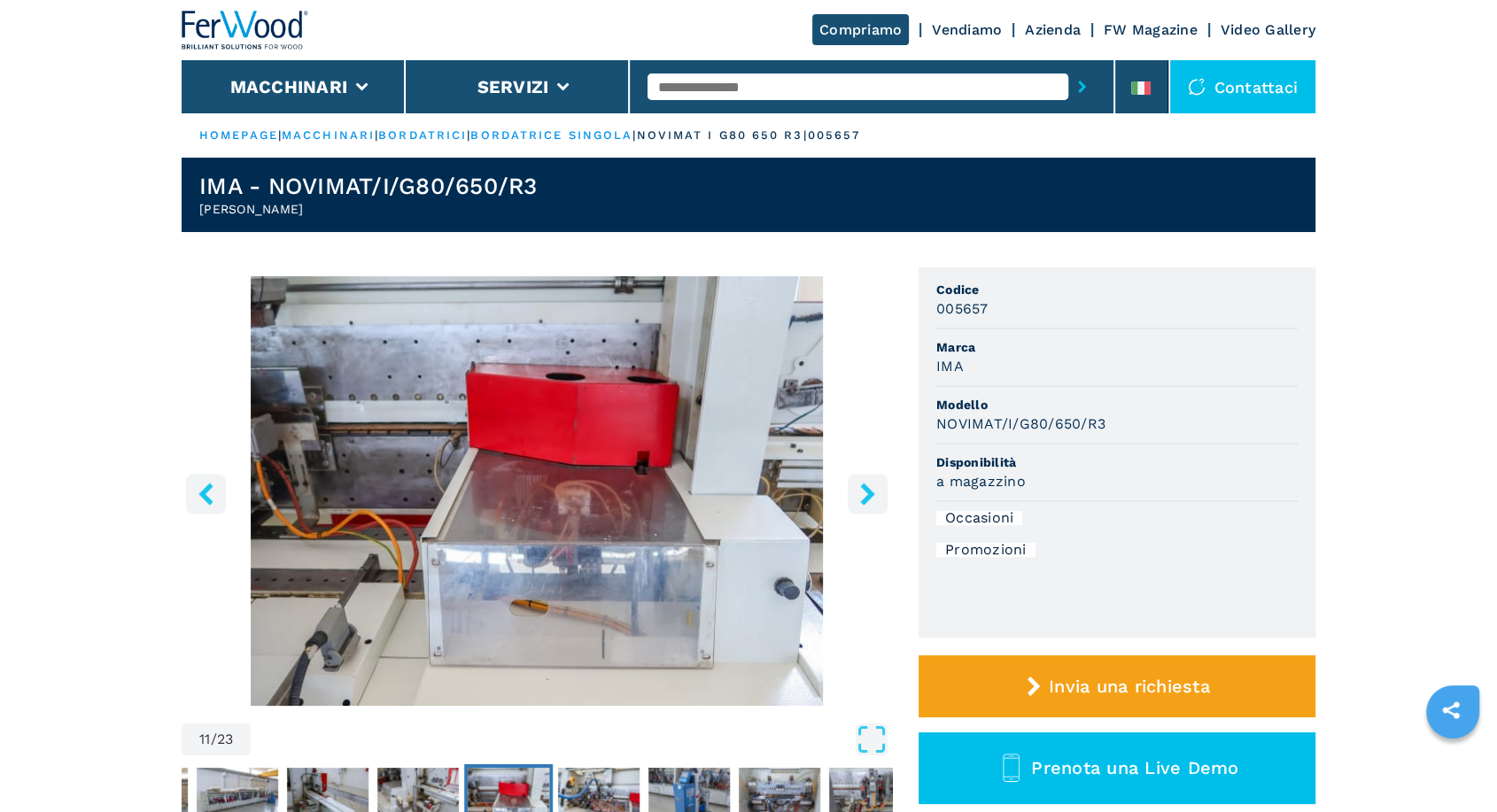
click at [852, 502] on button "right-button" at bounding box center [867, 494] width 40 height 40
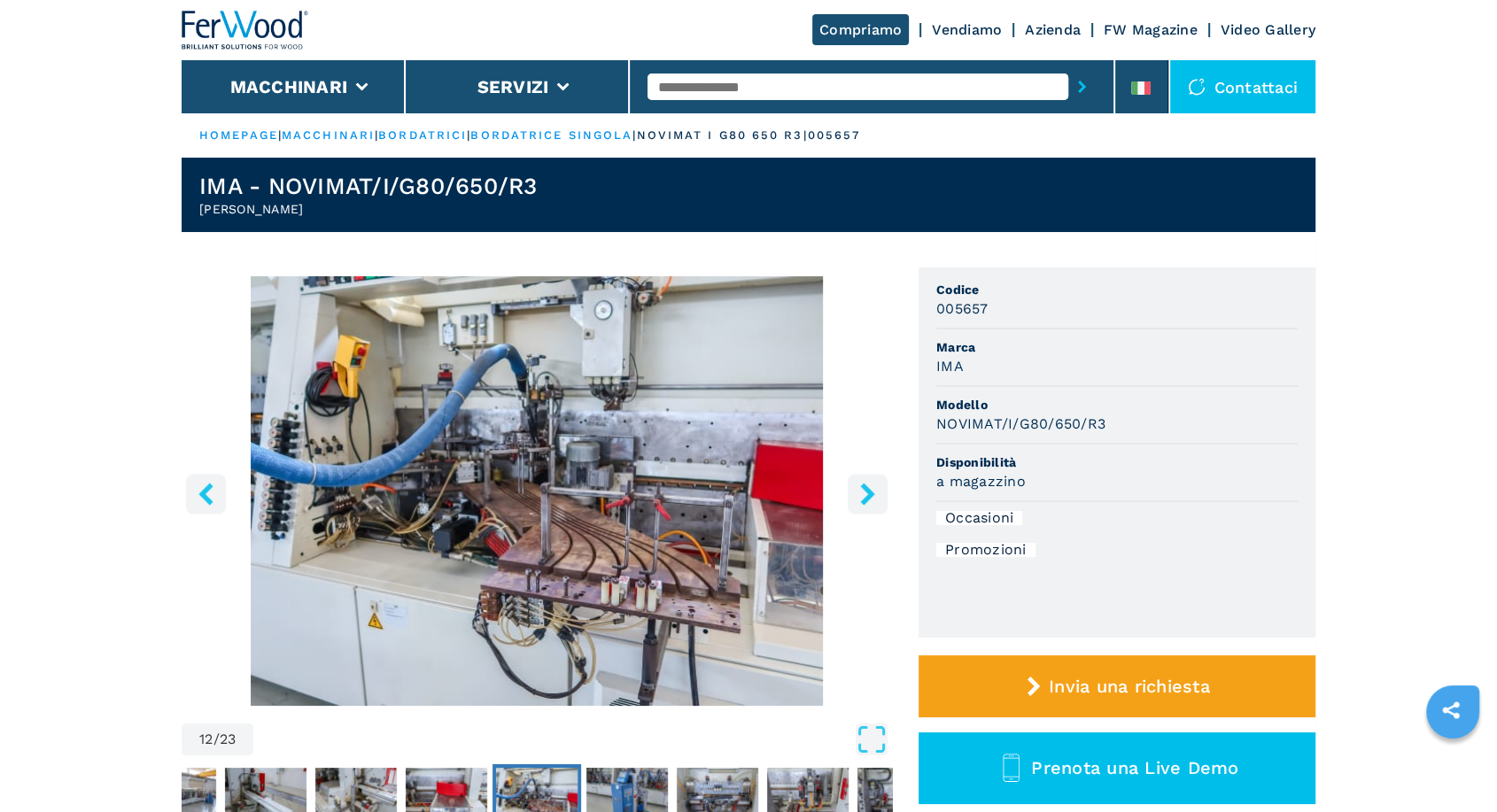
click at [856, 504] on icon "right-button" at bounding box center [867, 494] width 22 height 22
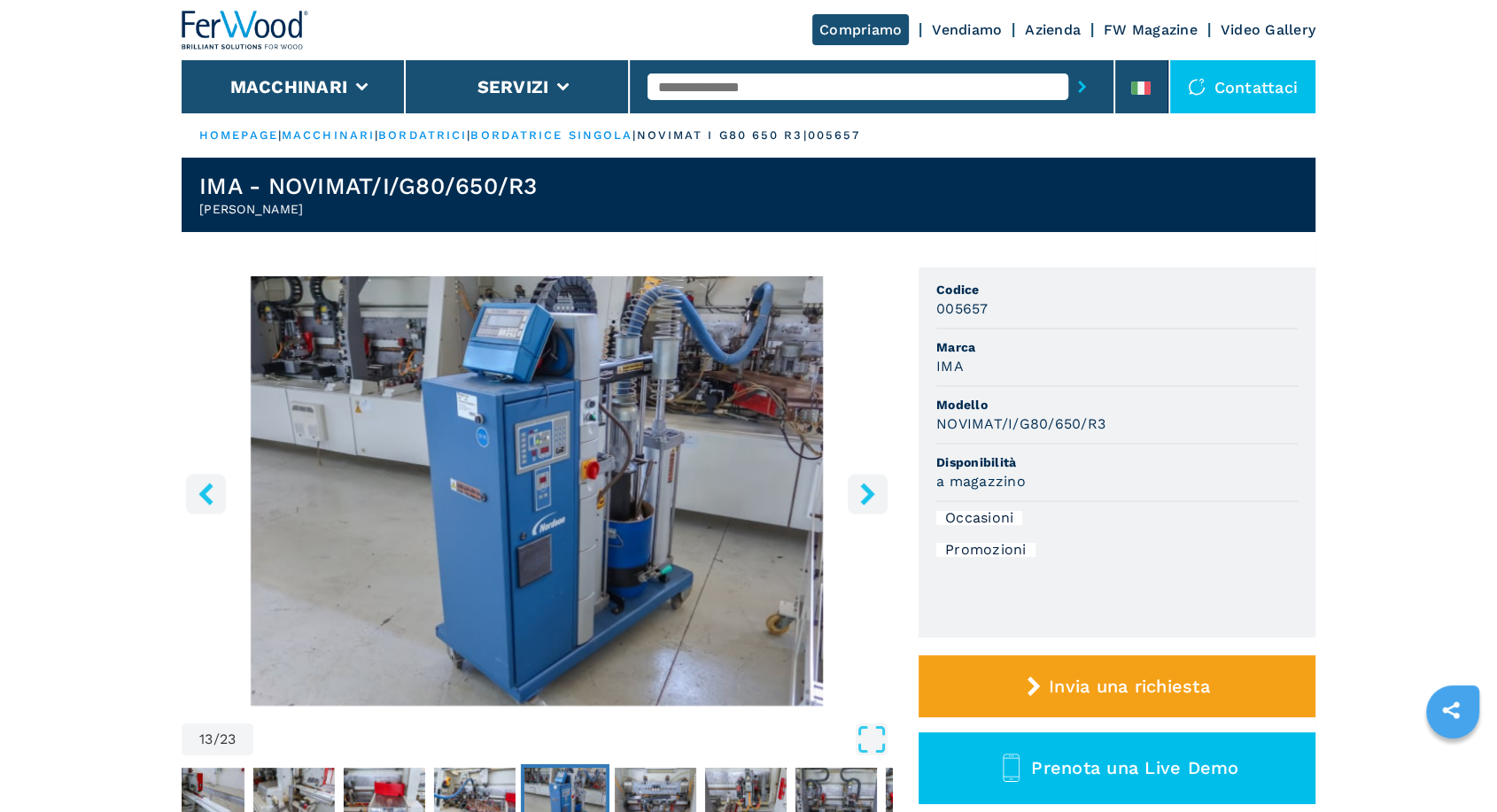
click at [859, 505] on button "right-button" at bounding box center [867, 494] width 40 height 40
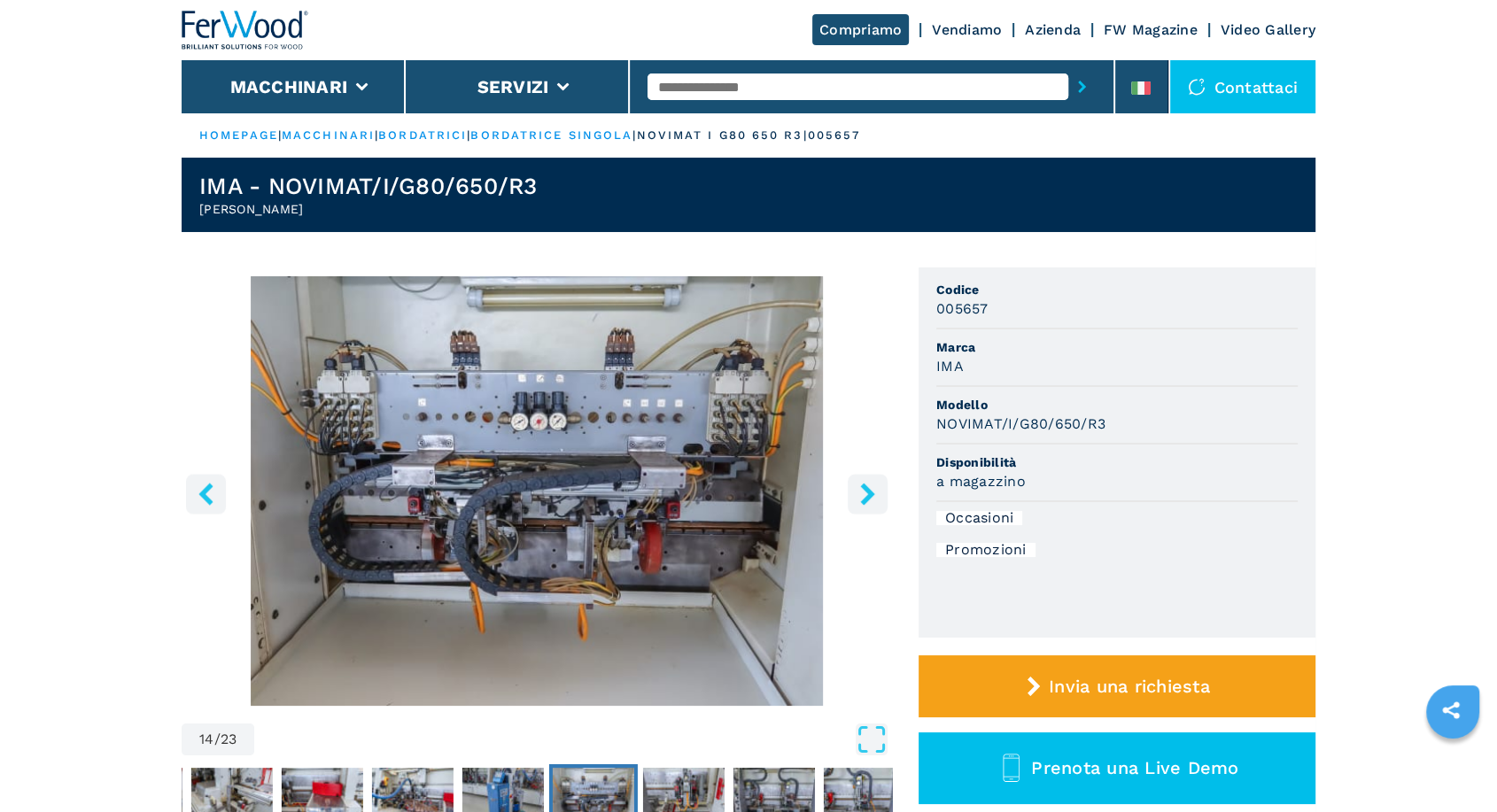
click at [876, 495] on icon "right-button" at bounding box center [867, 494] width 22 height 22
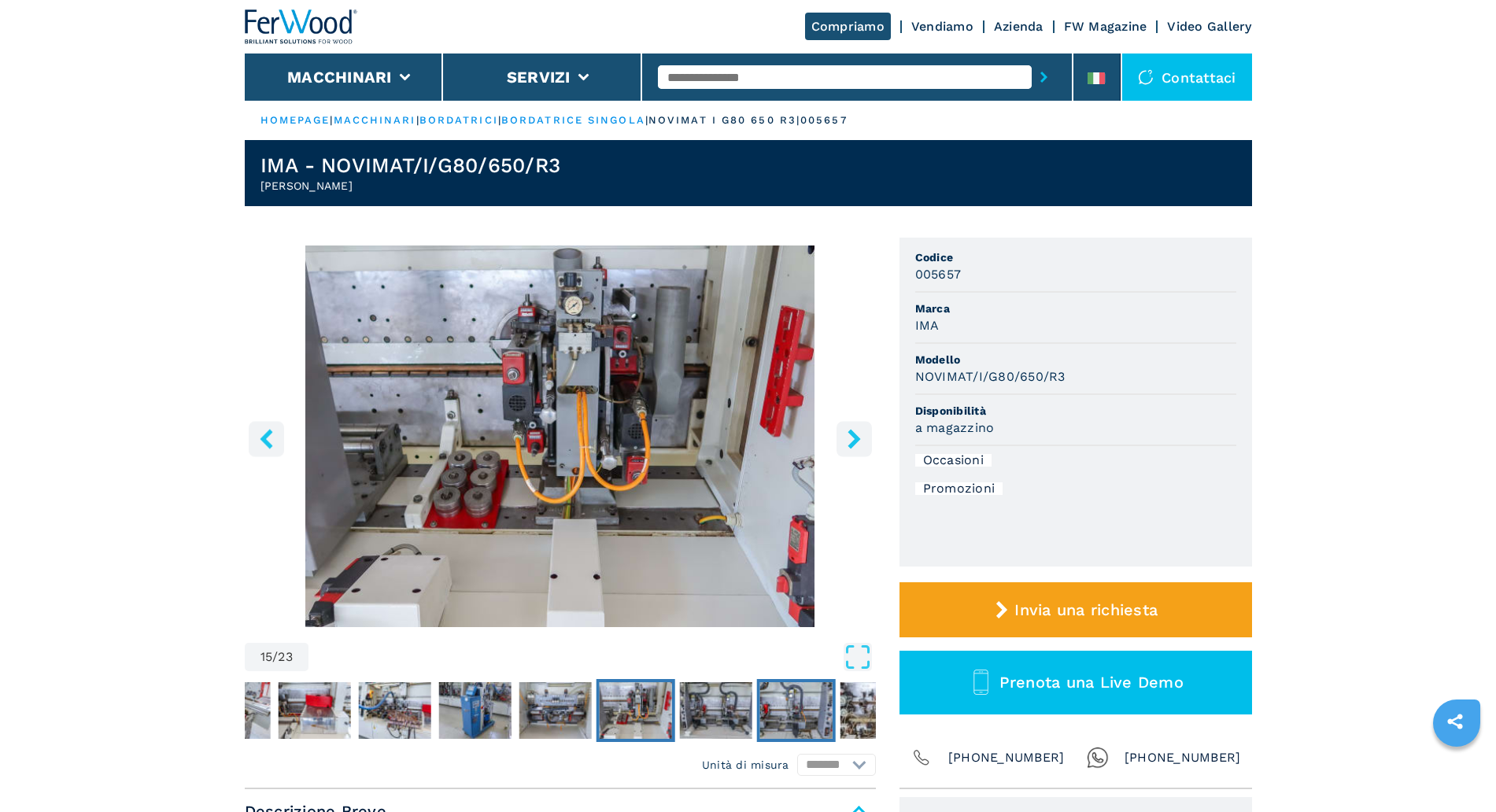
click at [804, 712] on img "Go to Slide 17" at bounding box center [795, 710] width 72 height 57
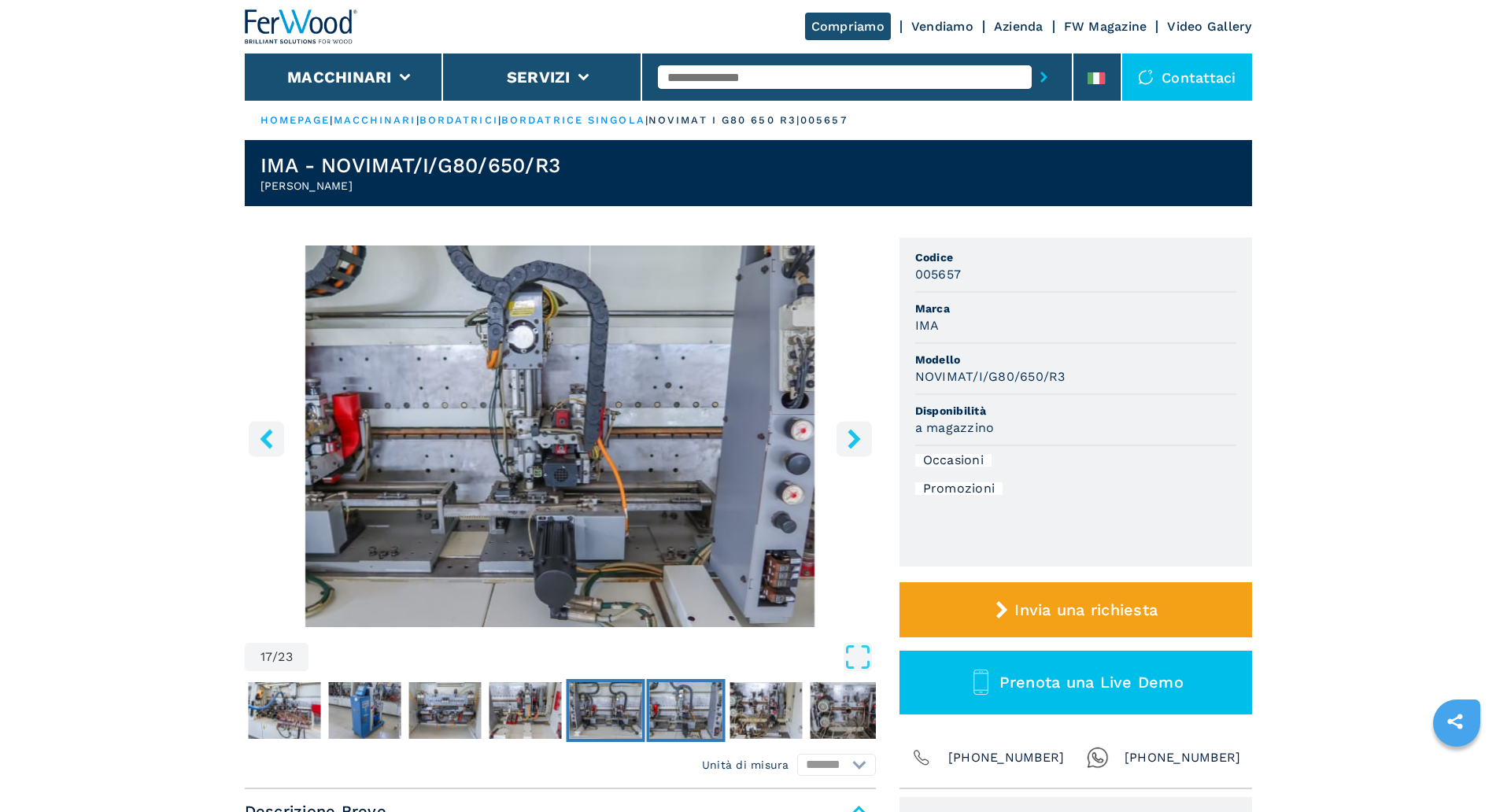
click at [610, 717] on img "Go to Slide 16" at bounding box center [605, 710] width 72 height 57
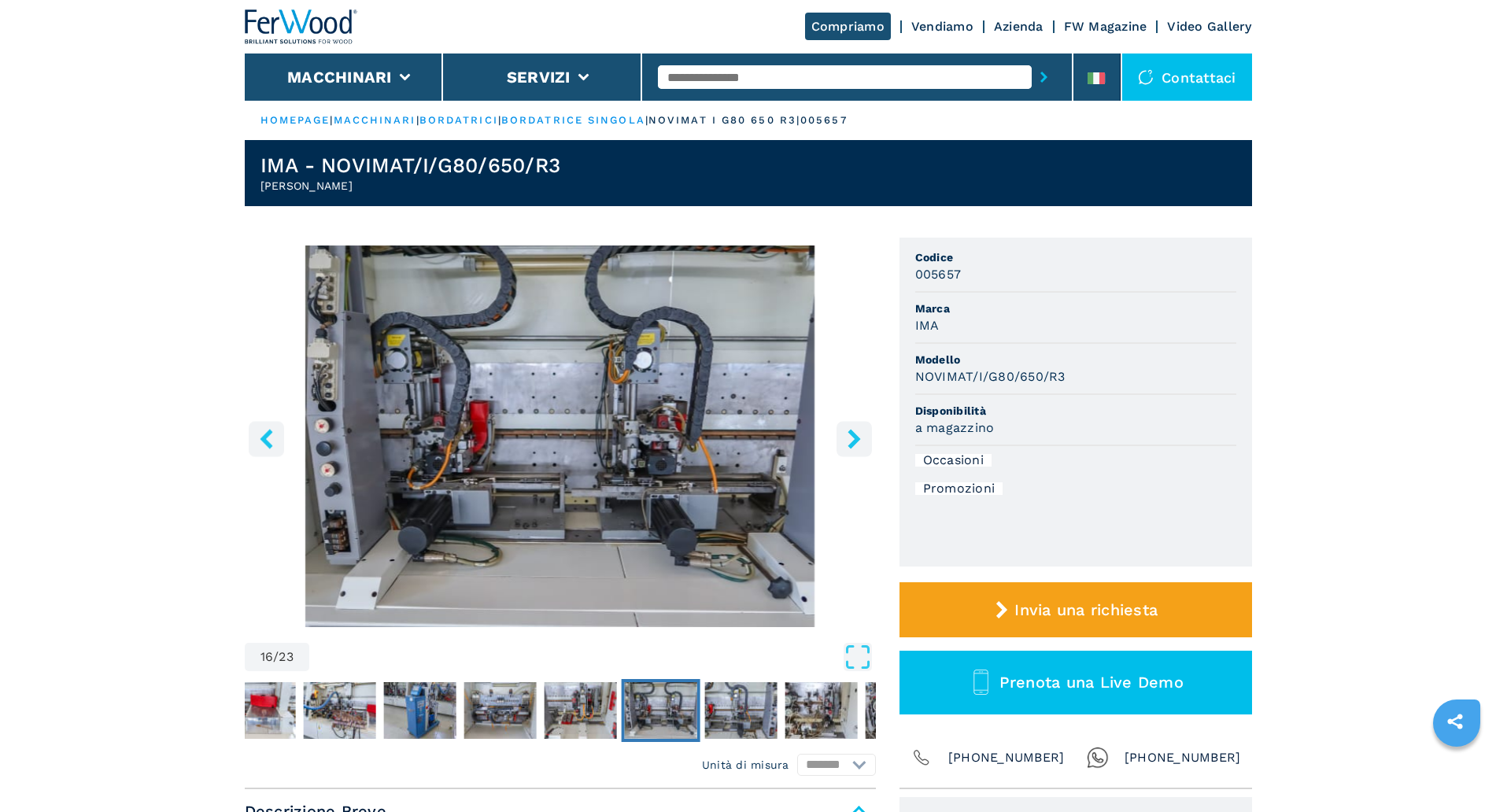
click at [845, 429] on icon "right-button" at bounding box center [855, 438] width 20 height 20
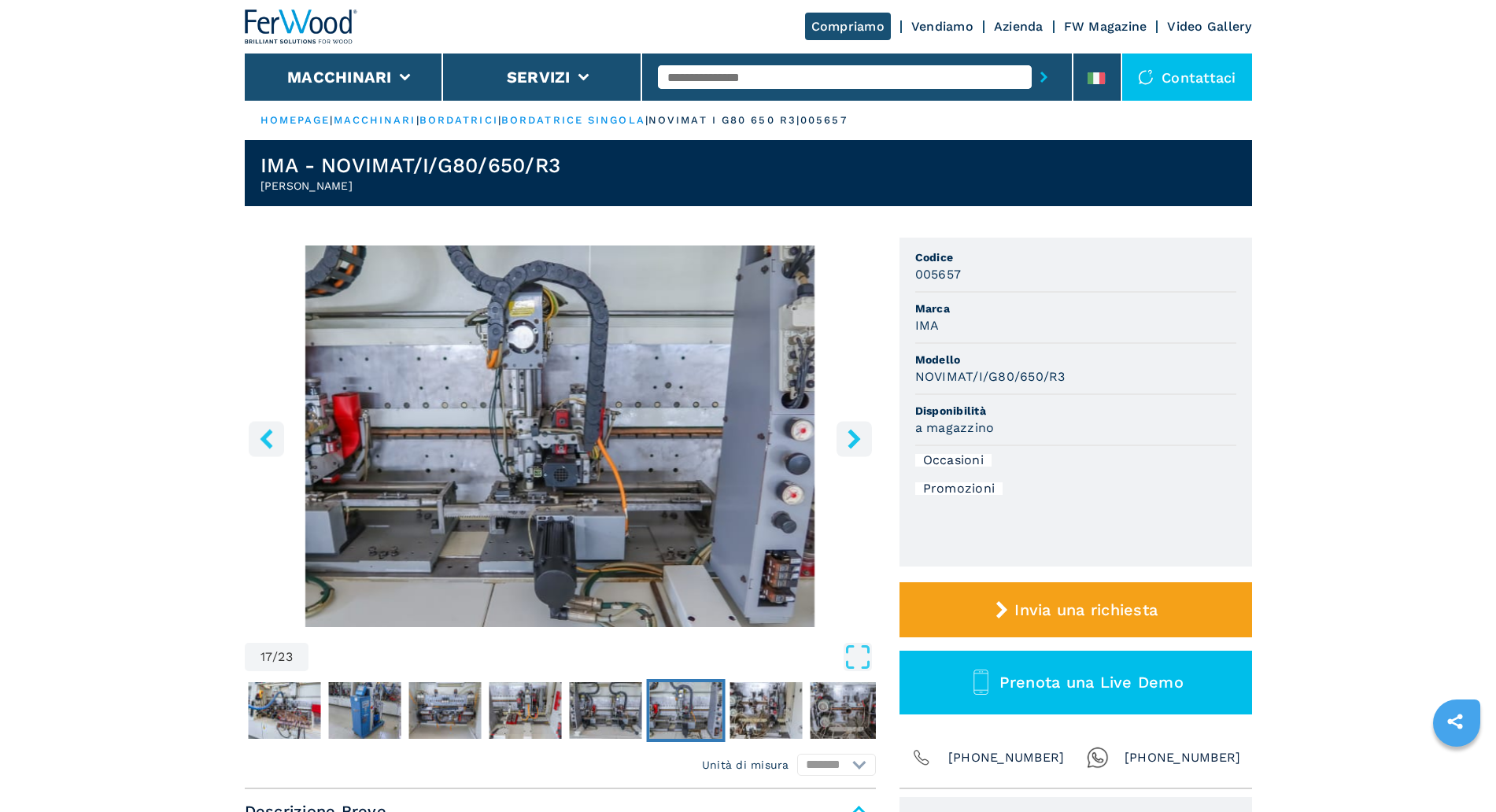
click at [844, 448] on button "right-button" at bounding box center [854, 438] width 36 height 36
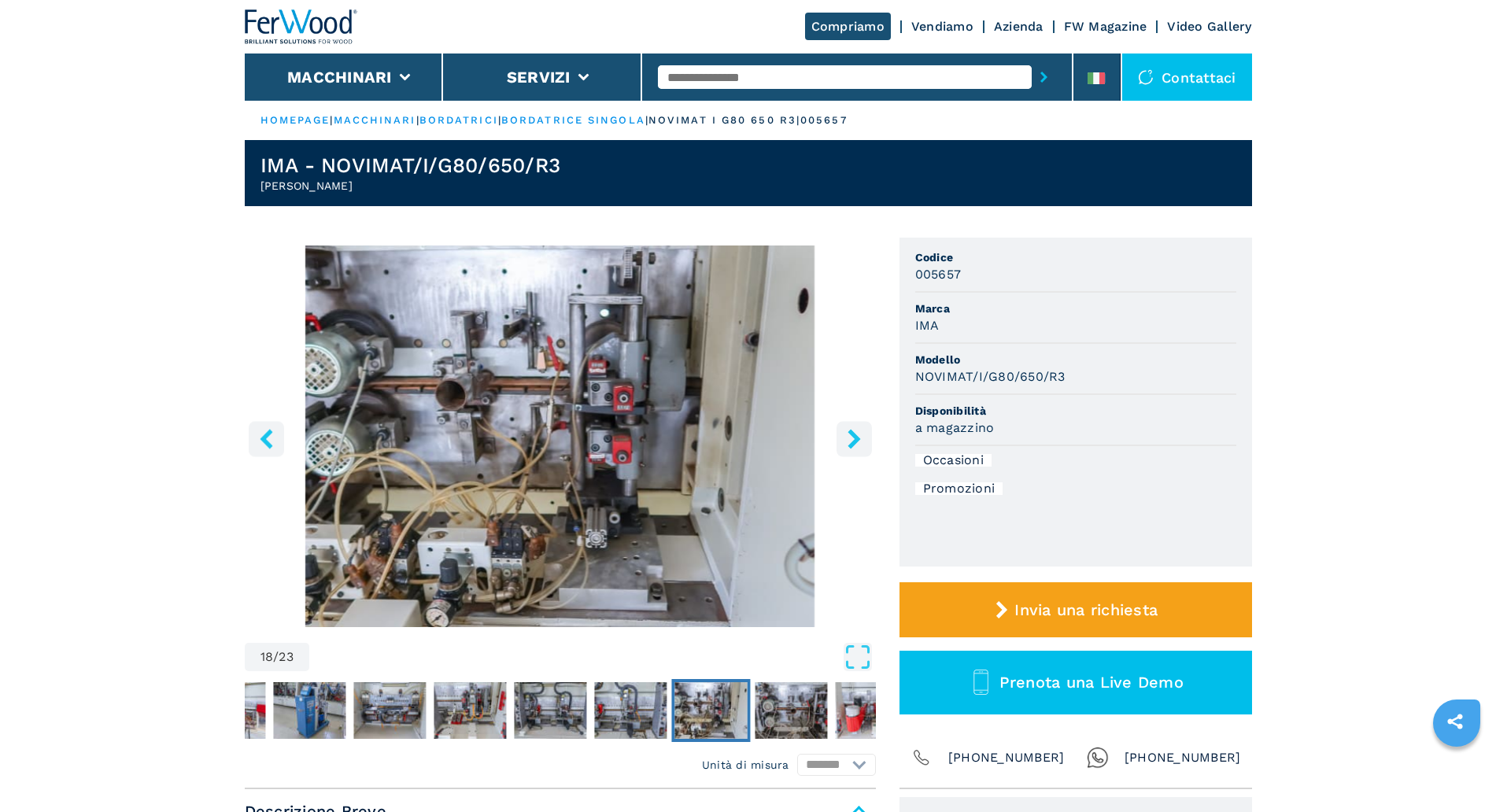
click at [280, 448] on button "left-button" at bounding box center [266, 438] width 36 height 36
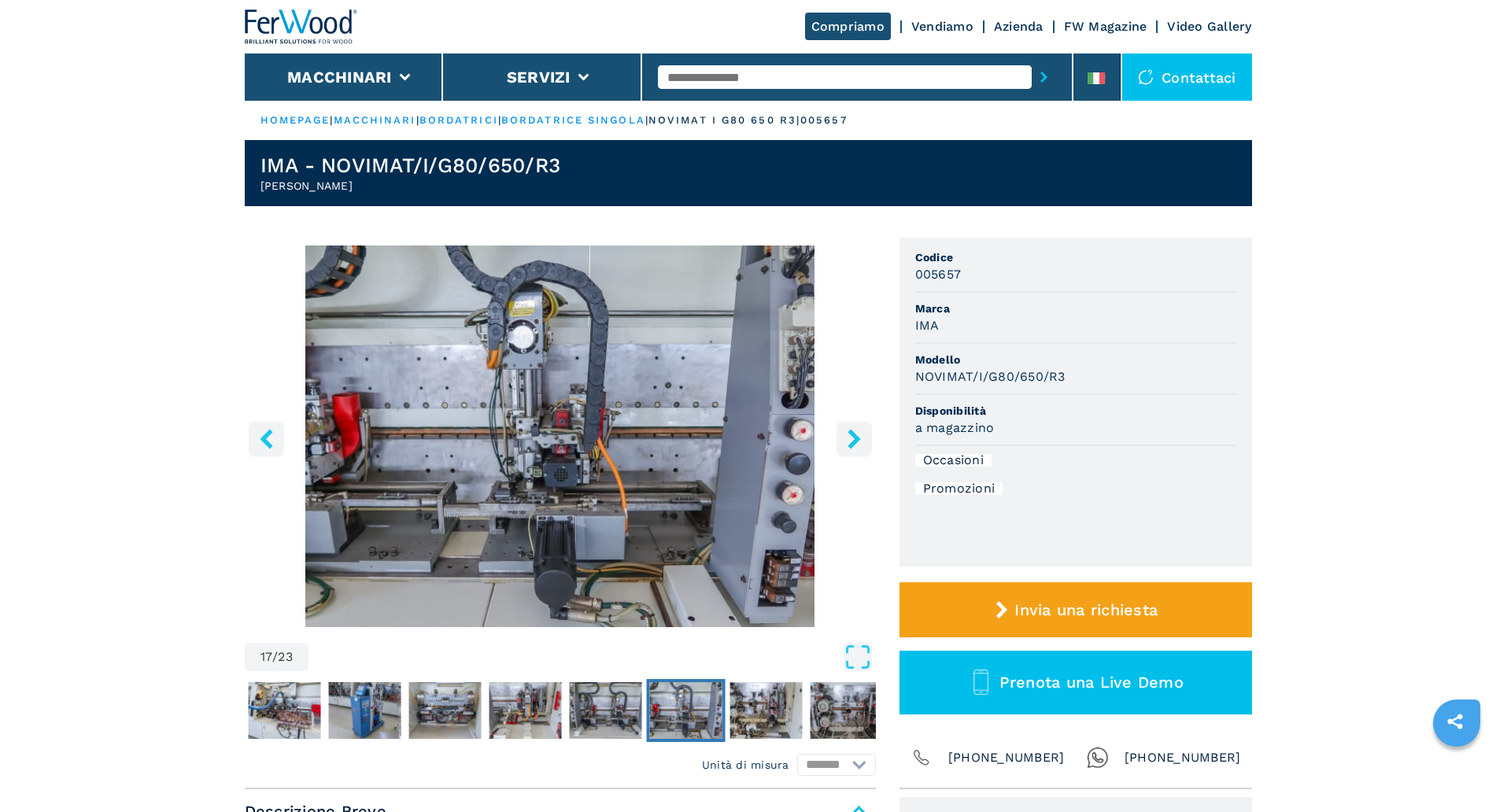
click at [840, 450] on button "right-button" at bounding box center [854, 438] width 36 height 36
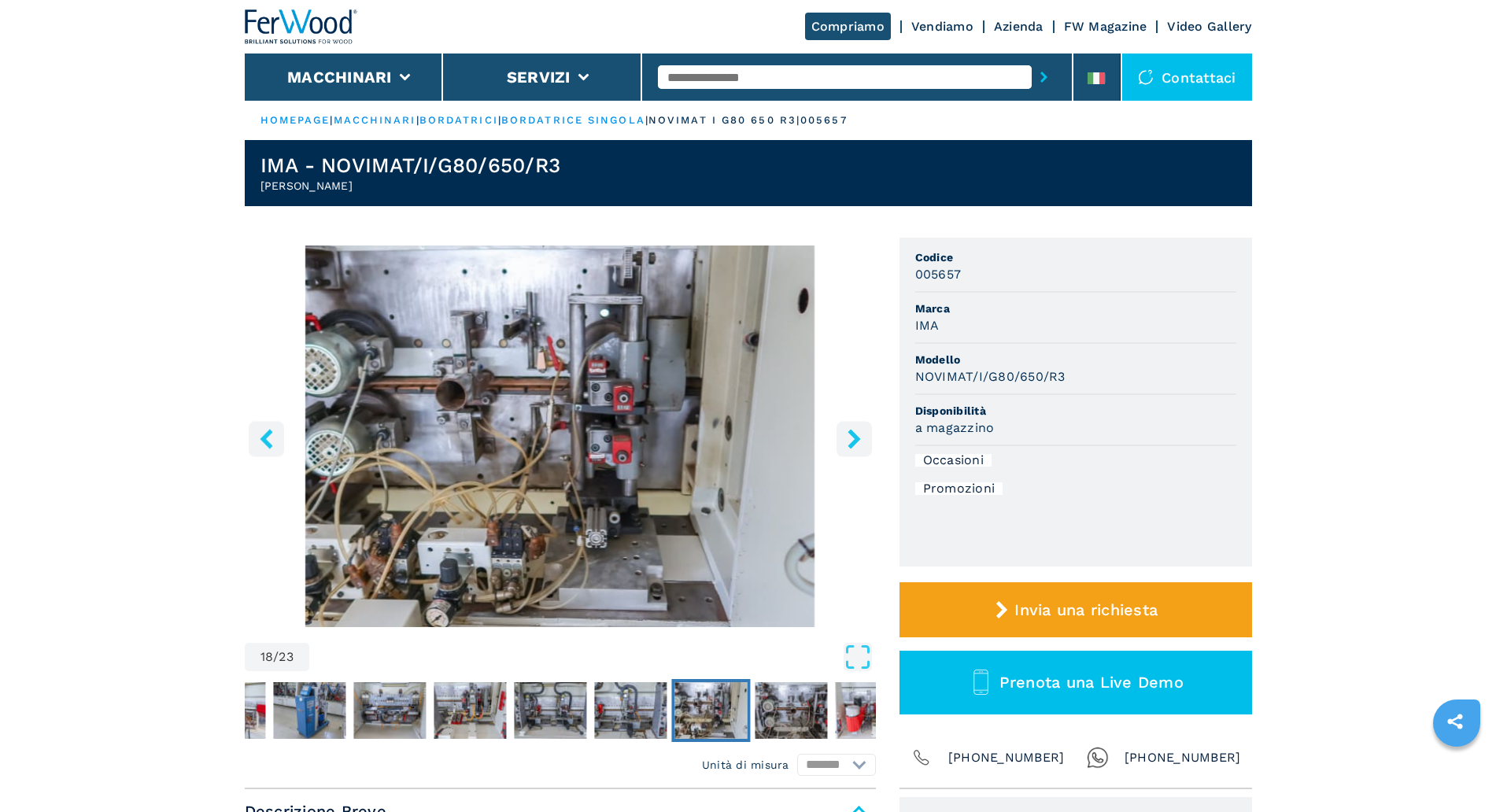
click at [850, 444] on icon "right-button" at bounding box center [854, 438] width 12 height 20
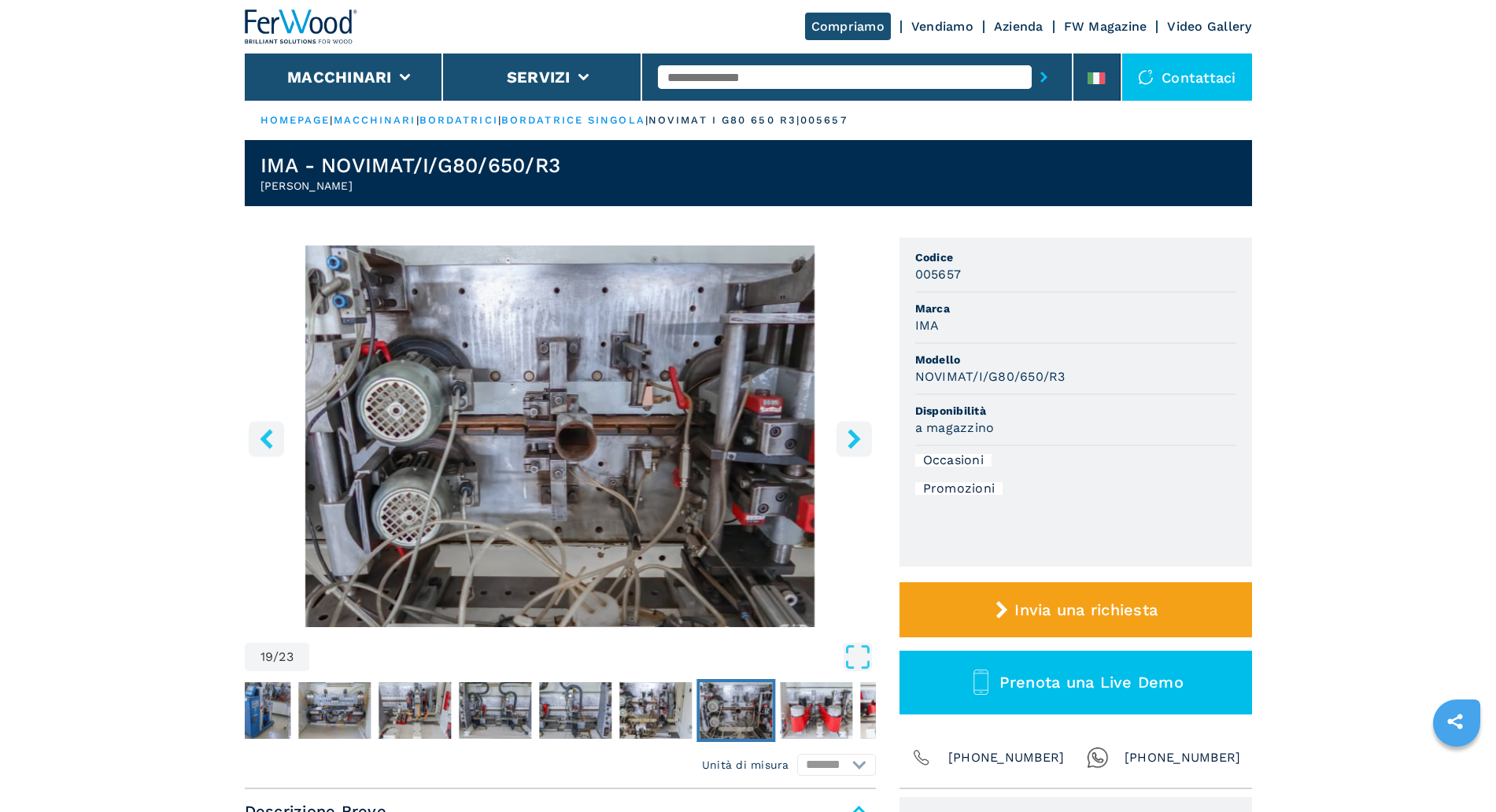
click at [255, 441] on button "left-button" at bounding box center [266, 438] width 36 height 36
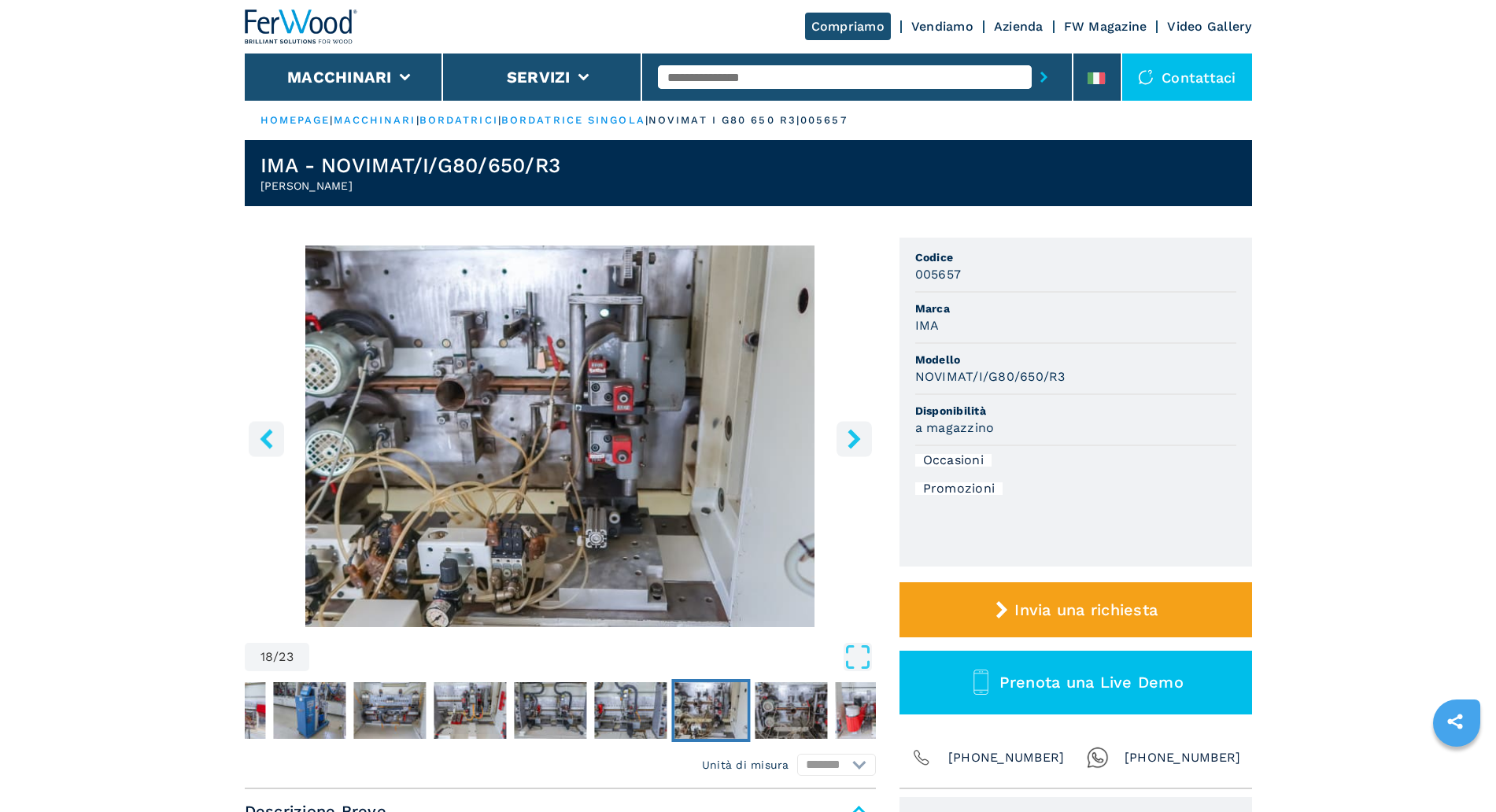
click at [851, 438] on icon "right-button" at bounding box center [855, 438] width 20 height 20
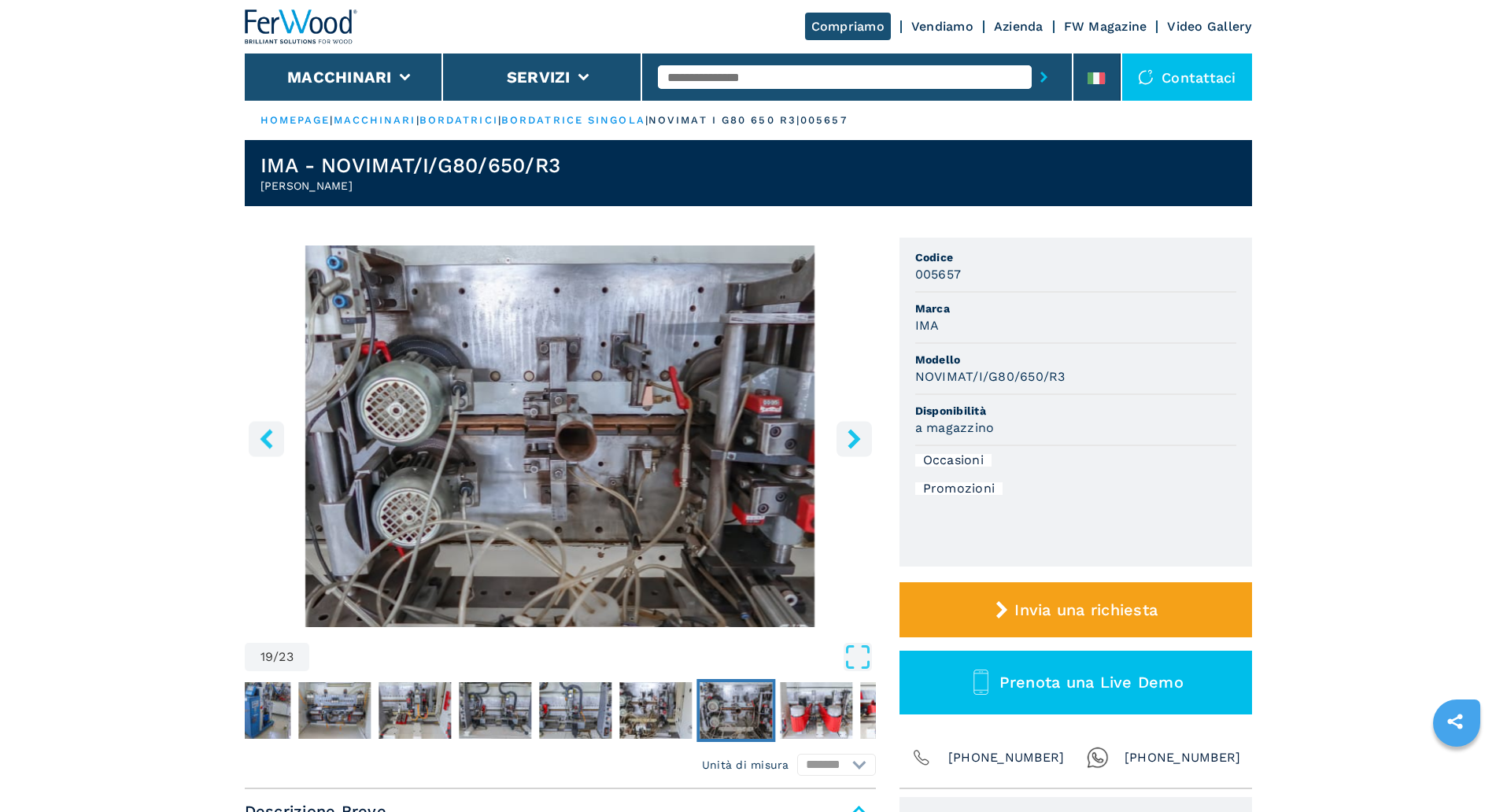
click at [851, 438] on icon "right-button" at bounding box center [855, 438] width 20 height 20
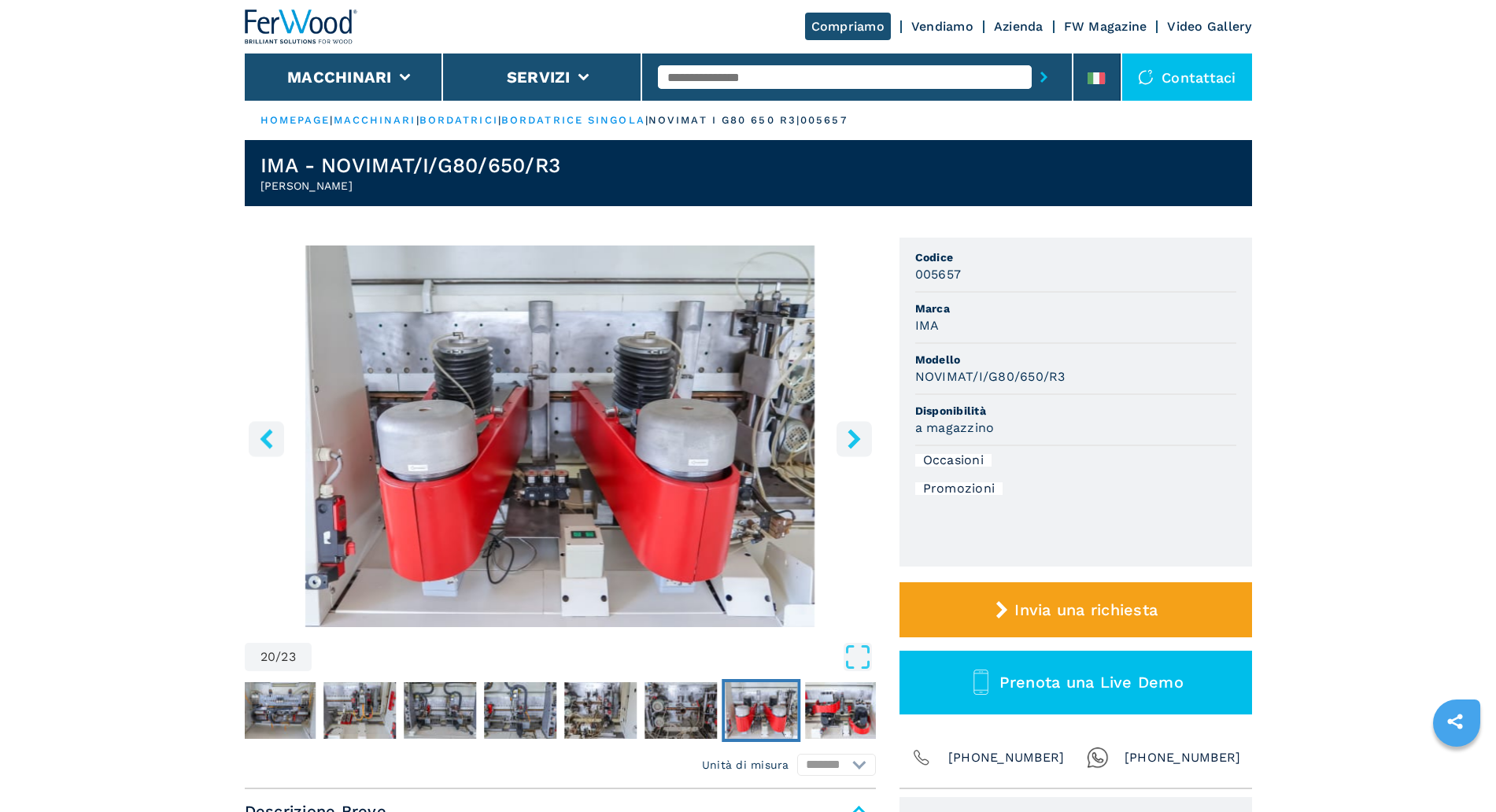
click at [851, 438] on icon "right-button" at bounding box center [855, 438] width 20 height 20
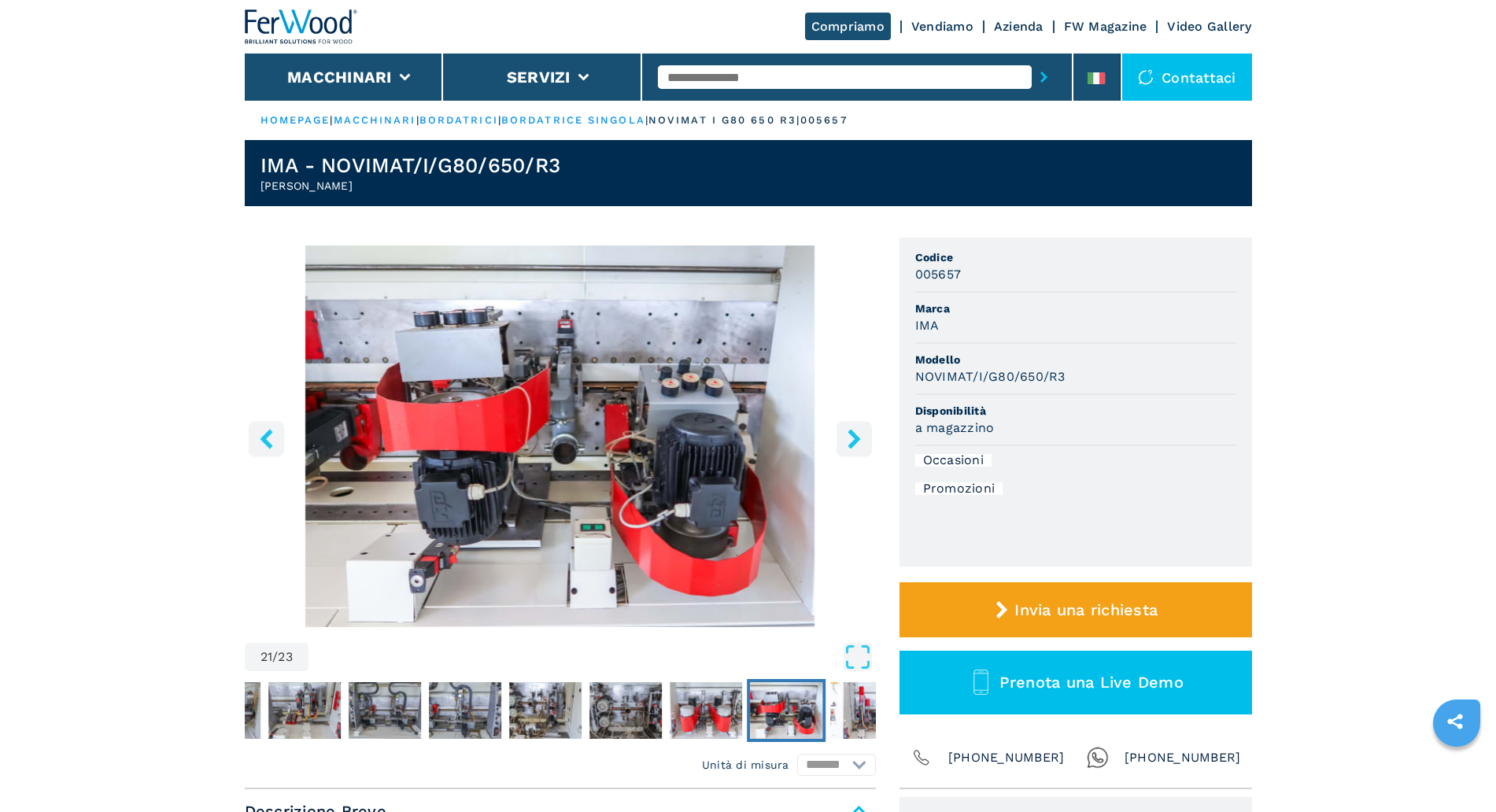
click at [851, 438] on icon "right-button" at bounding box center [855, 438] width 20 height 20
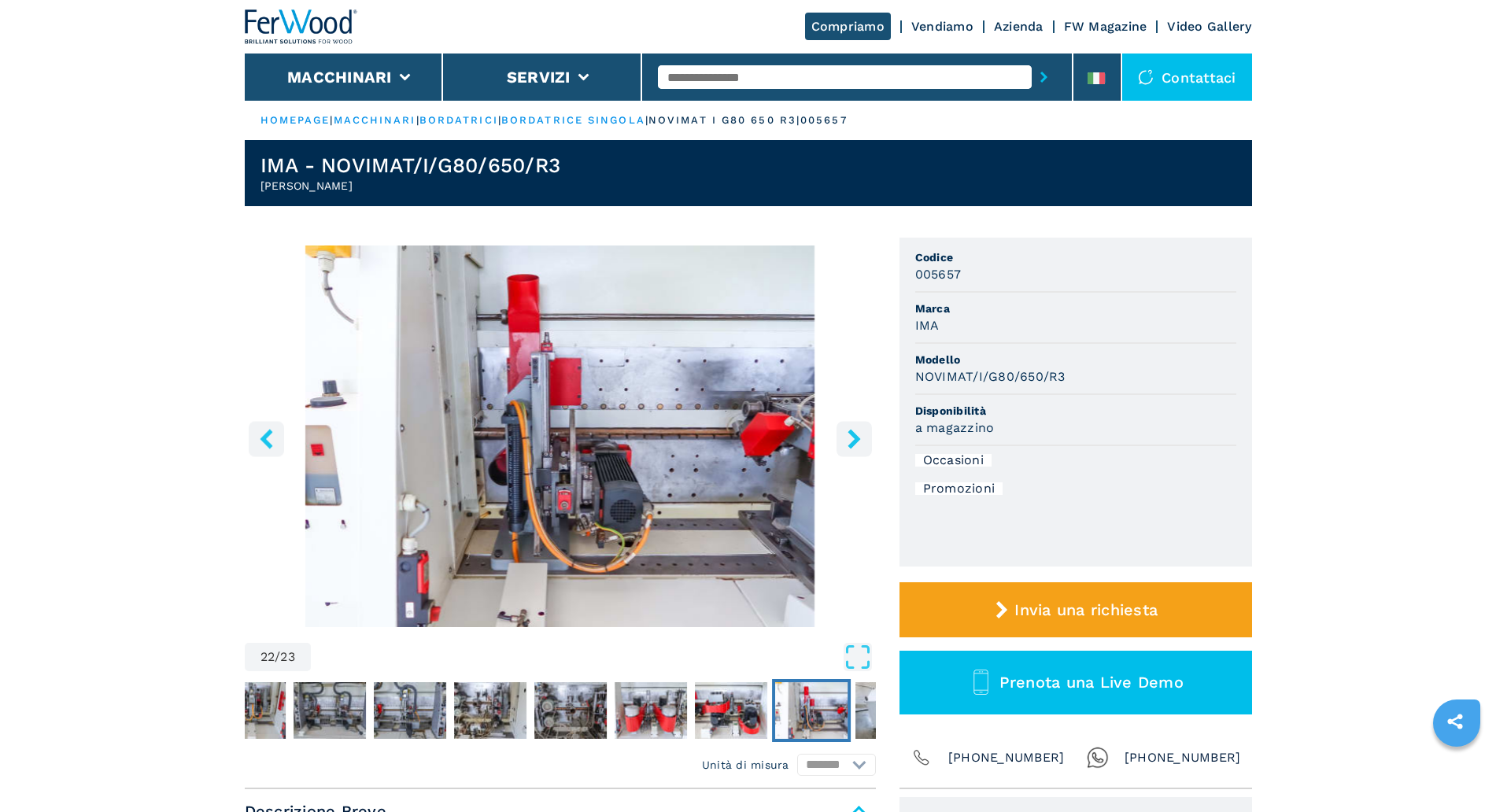
click at [254, 442] on button "left-button" at bounding box center [266, 438] width 36 height 36
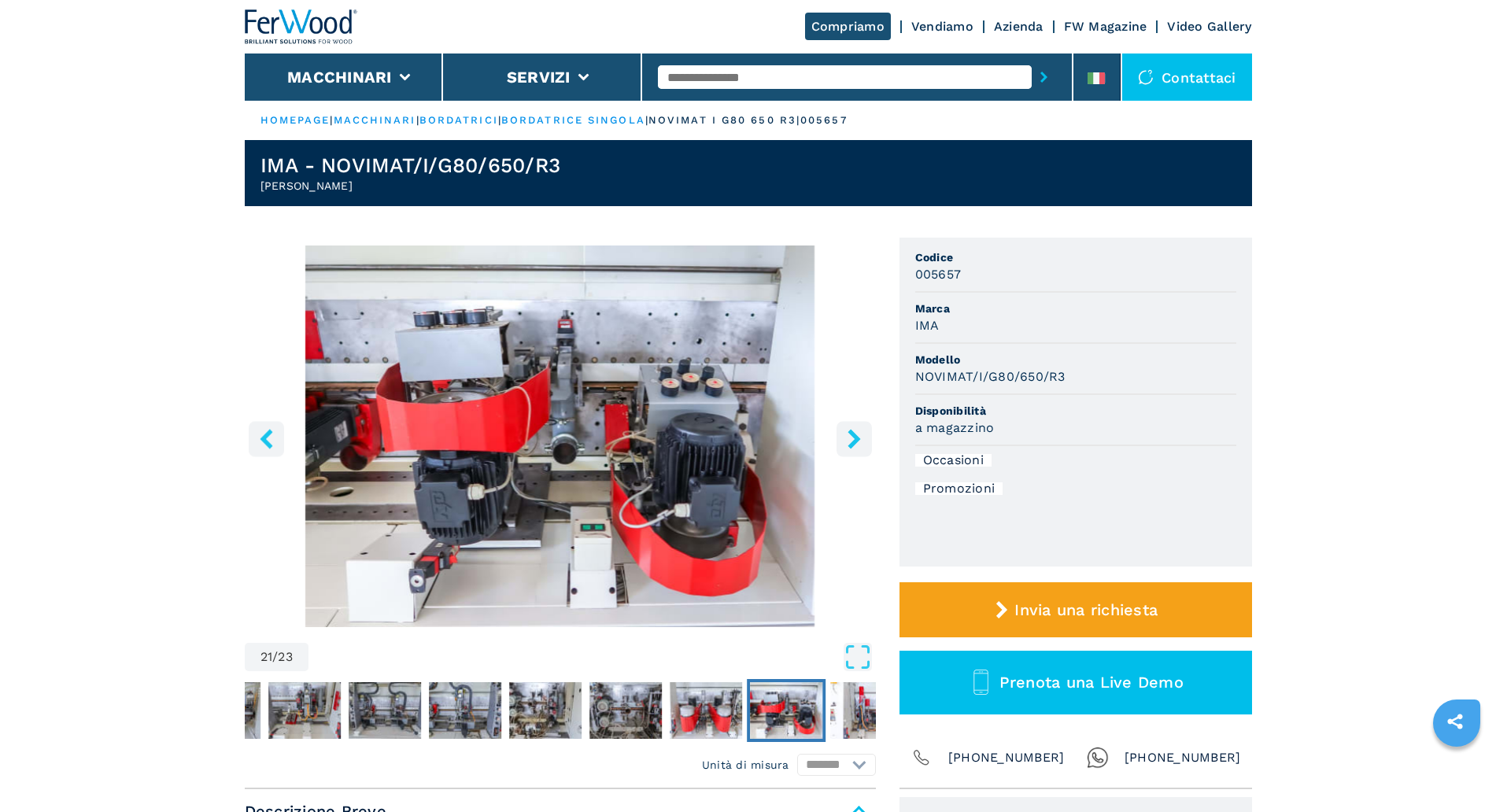
click at [254, 442] on button "left-button" at bounding box center [266, 438] width 36 height 36
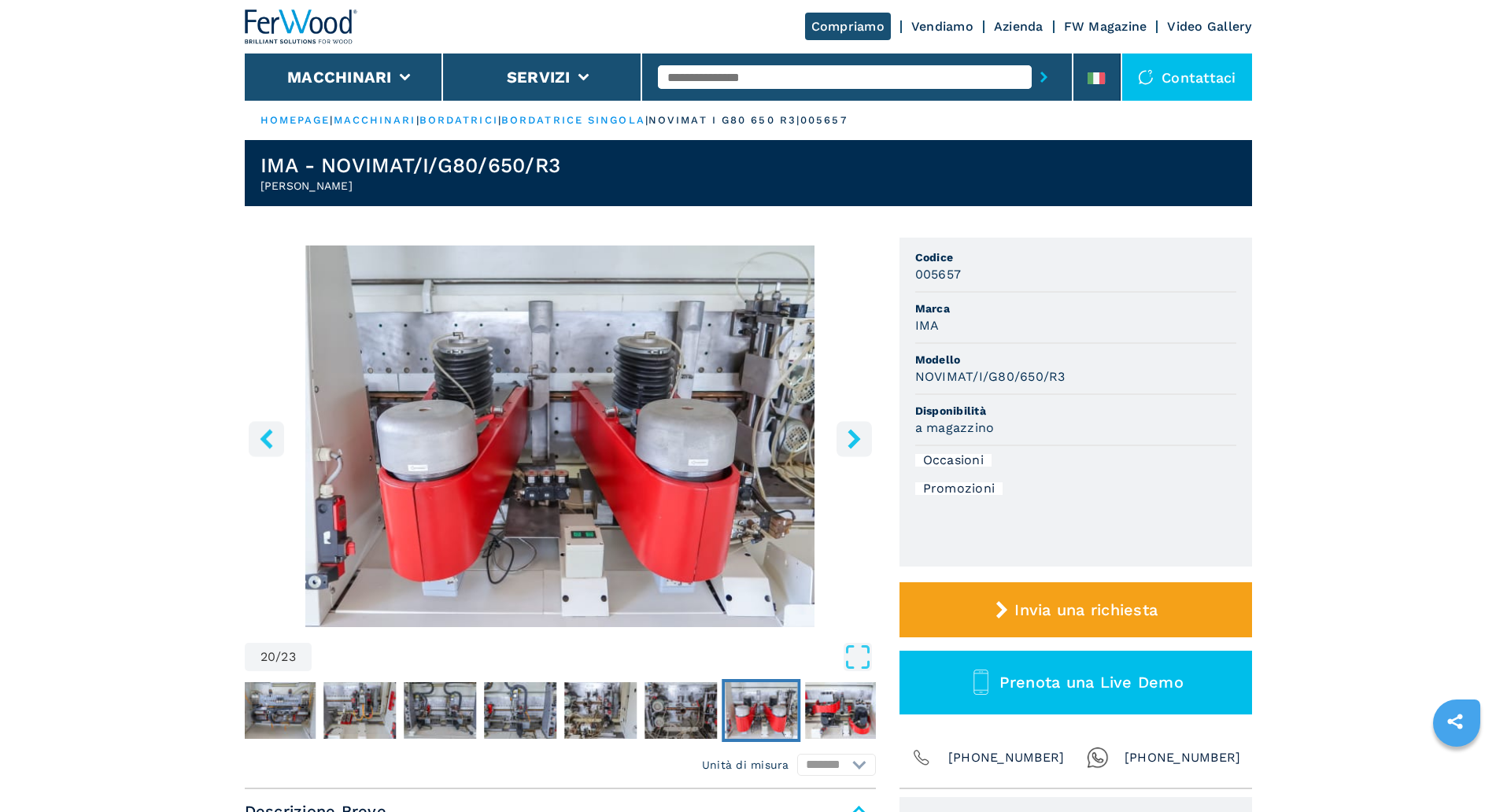
click at [836, 438] on button "right-button" at bounding box center [854, 438] width 36 height 36
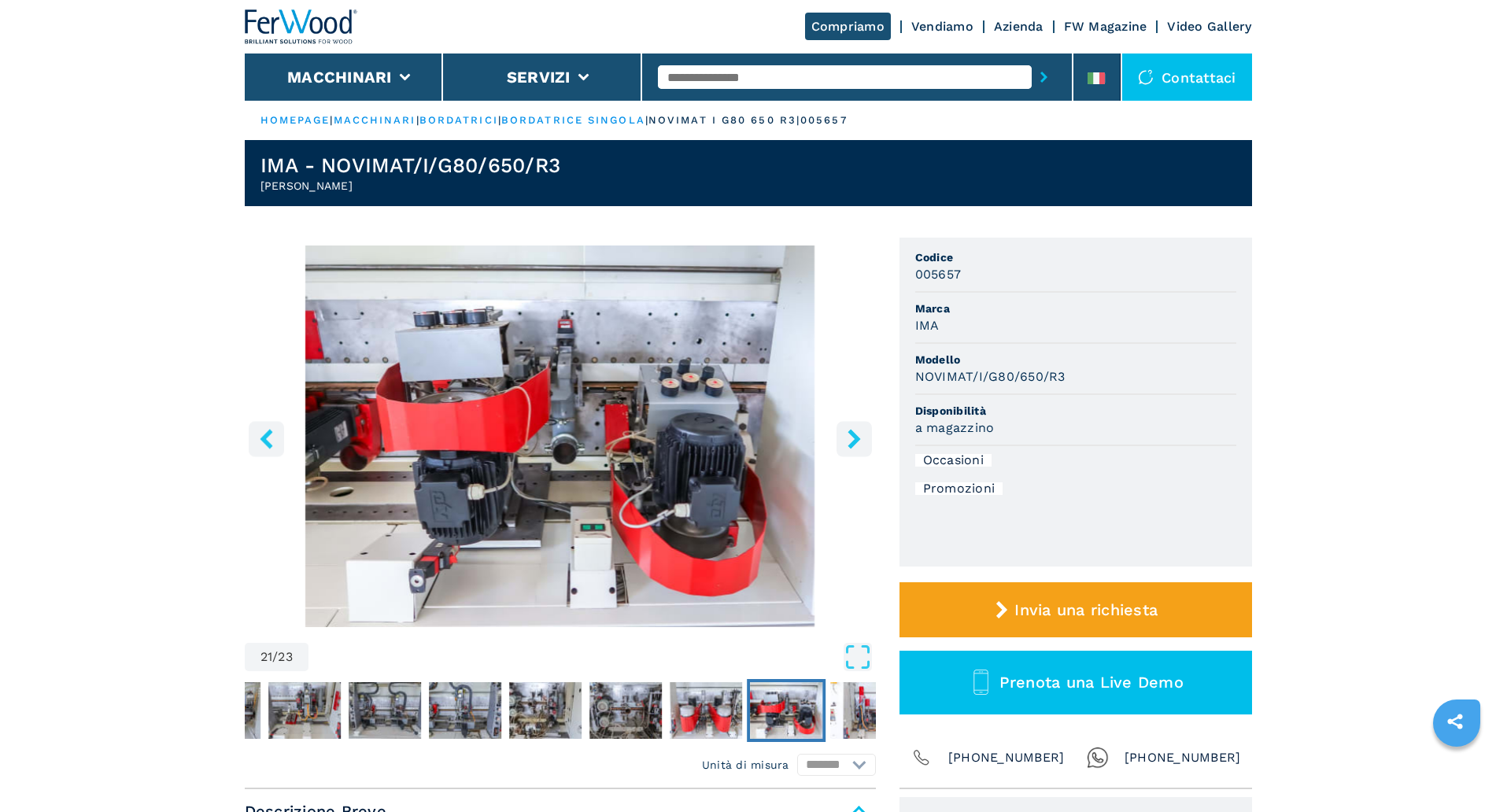
click at [838, 438] on button "right-button" at bounding box center [854, 438] width 36 height 36
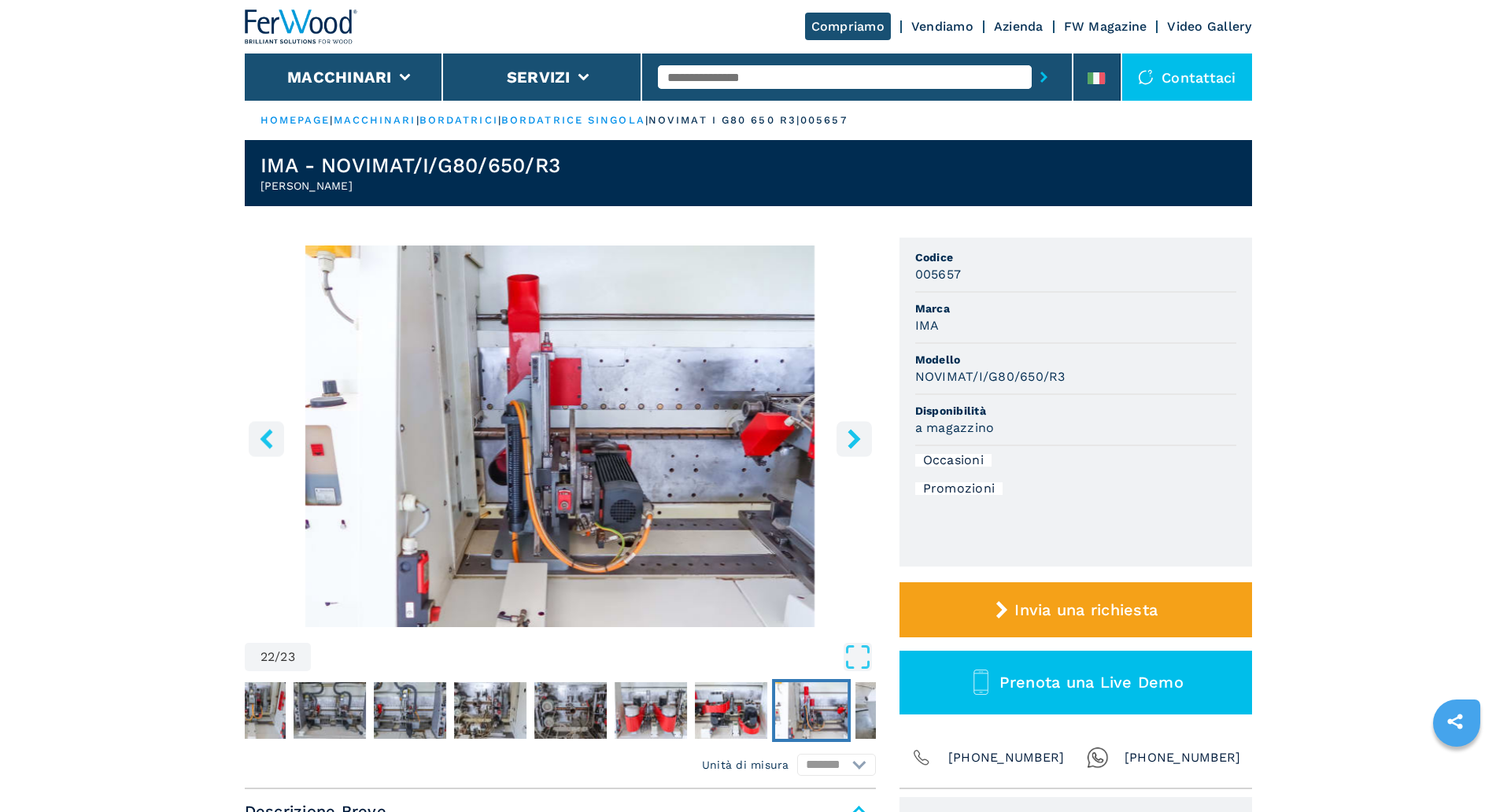
click at [839, 437] on button "right-button" at bounding box center [854, 438] width 36 height 36
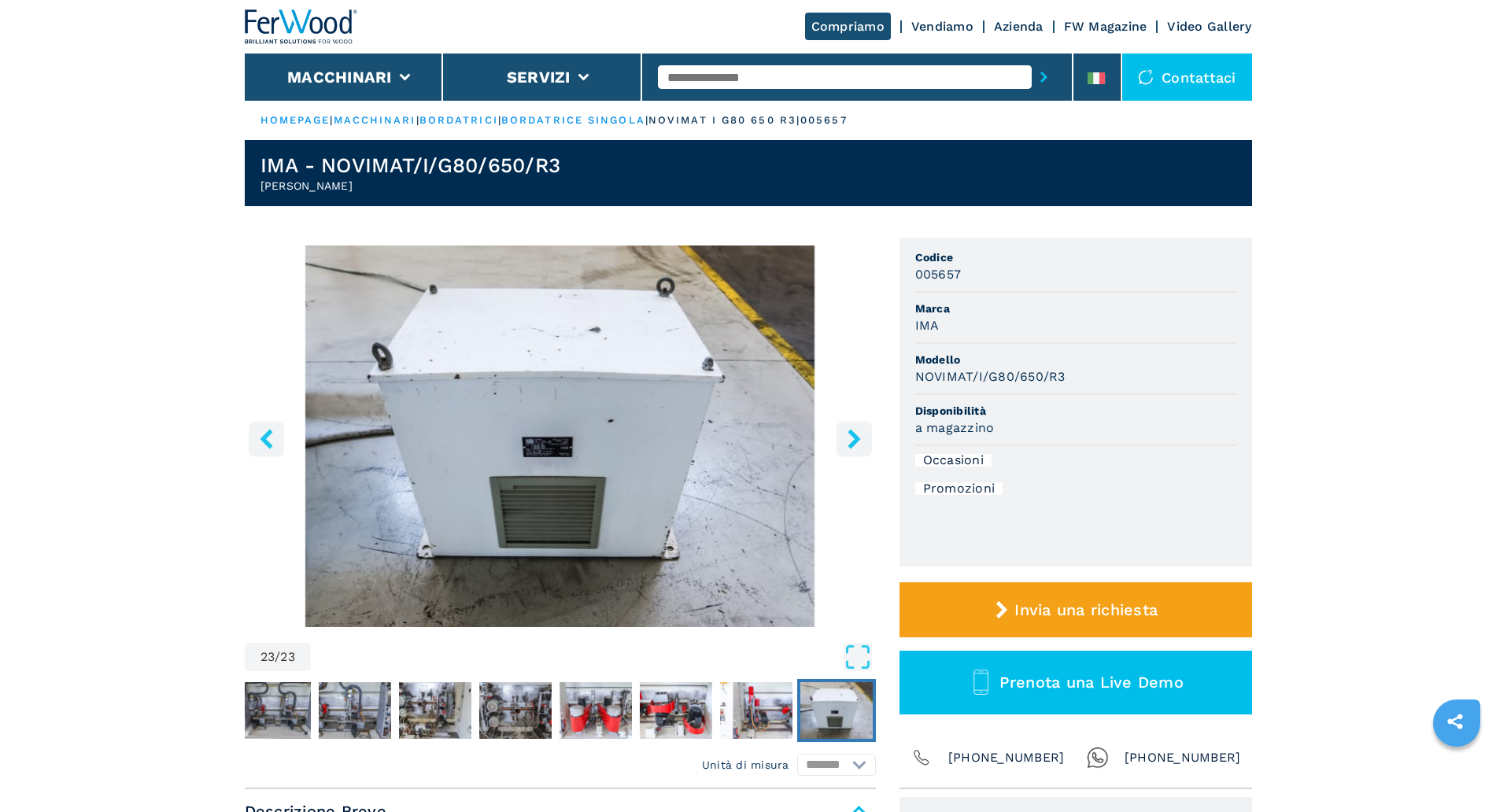
click at [836, 434] on button "right-button" at bounding box center [854, 438] width 36 height 36
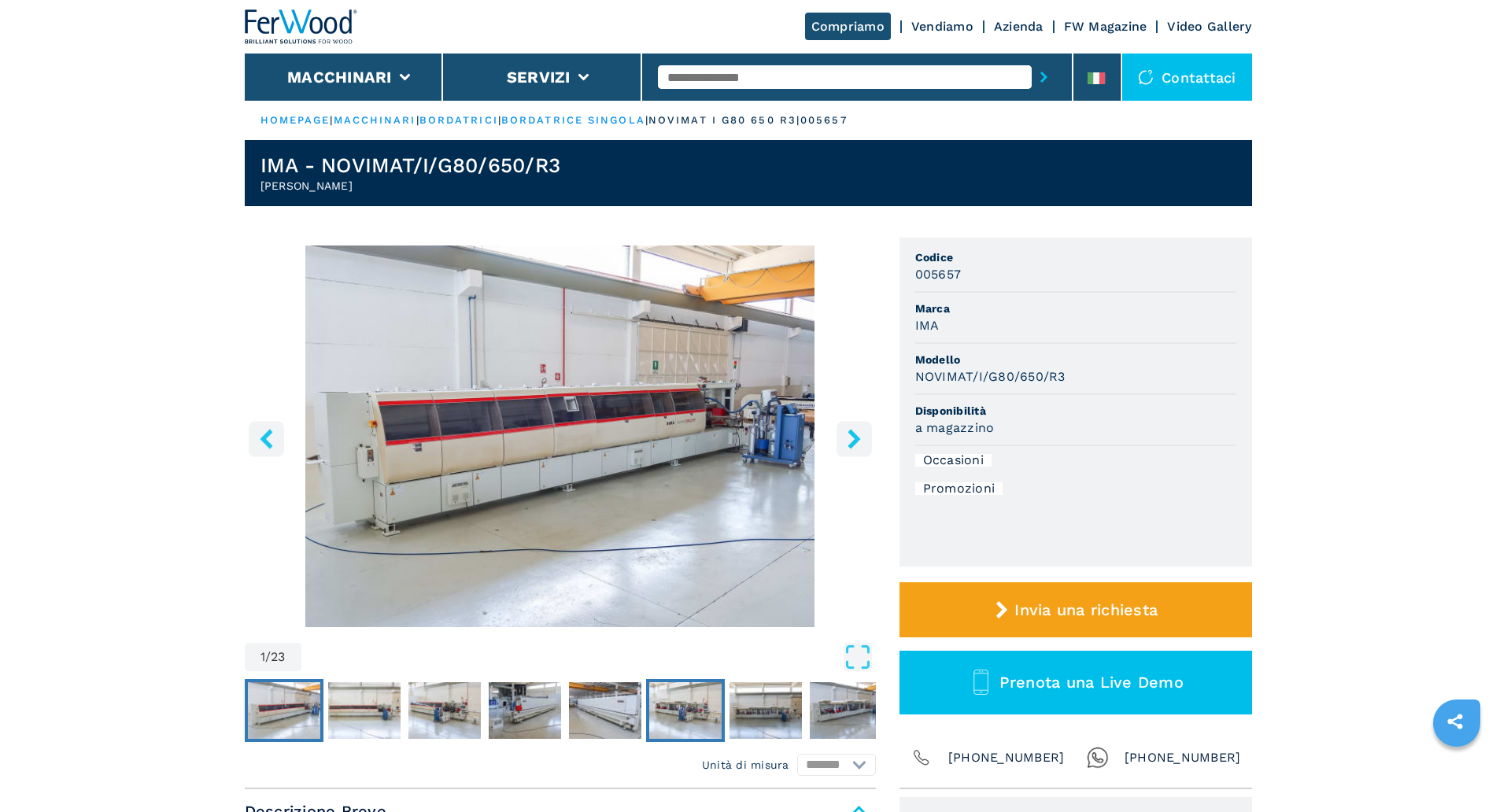
click at [696, 708] on img "Go to Slide 6" at bounding box center [685, 710] width 72 height 57
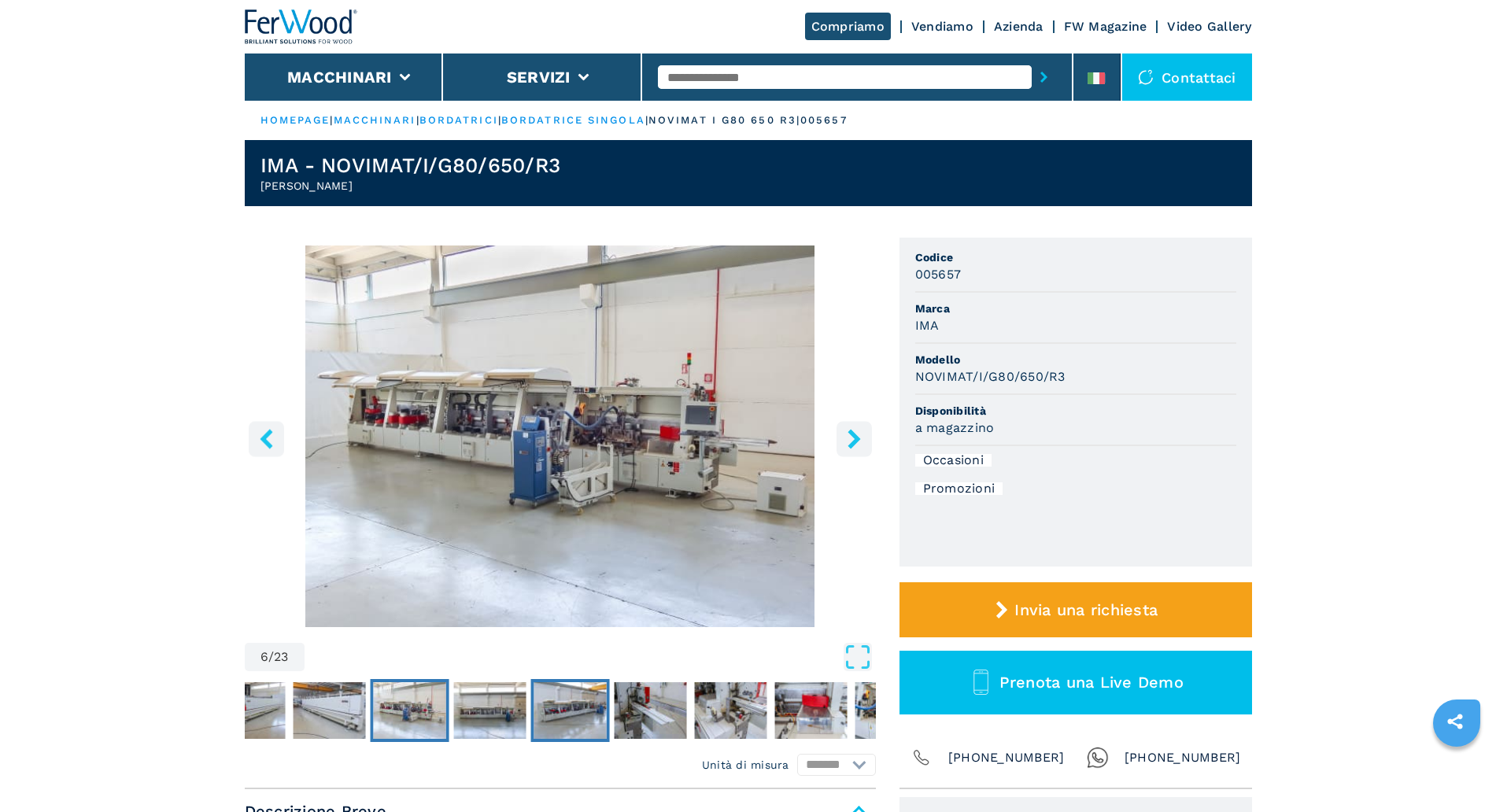
click at [545, 715] on img "Go to Slide 8" at bounding box center [569, 710] width 72 height 57
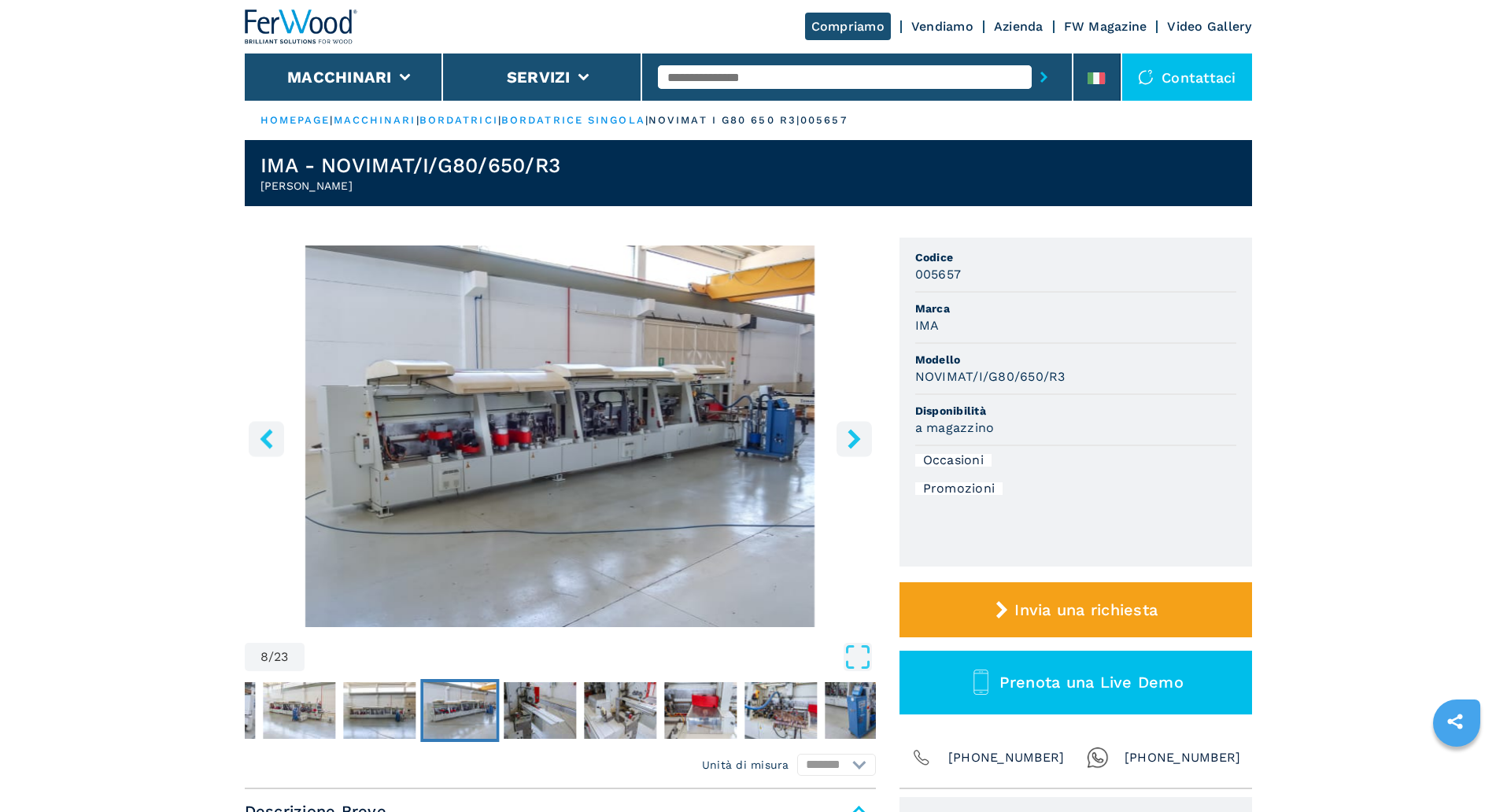
click at [840, 651] on button "Open Fullscreen" at bounding box center [590, 657] width 563 height 28
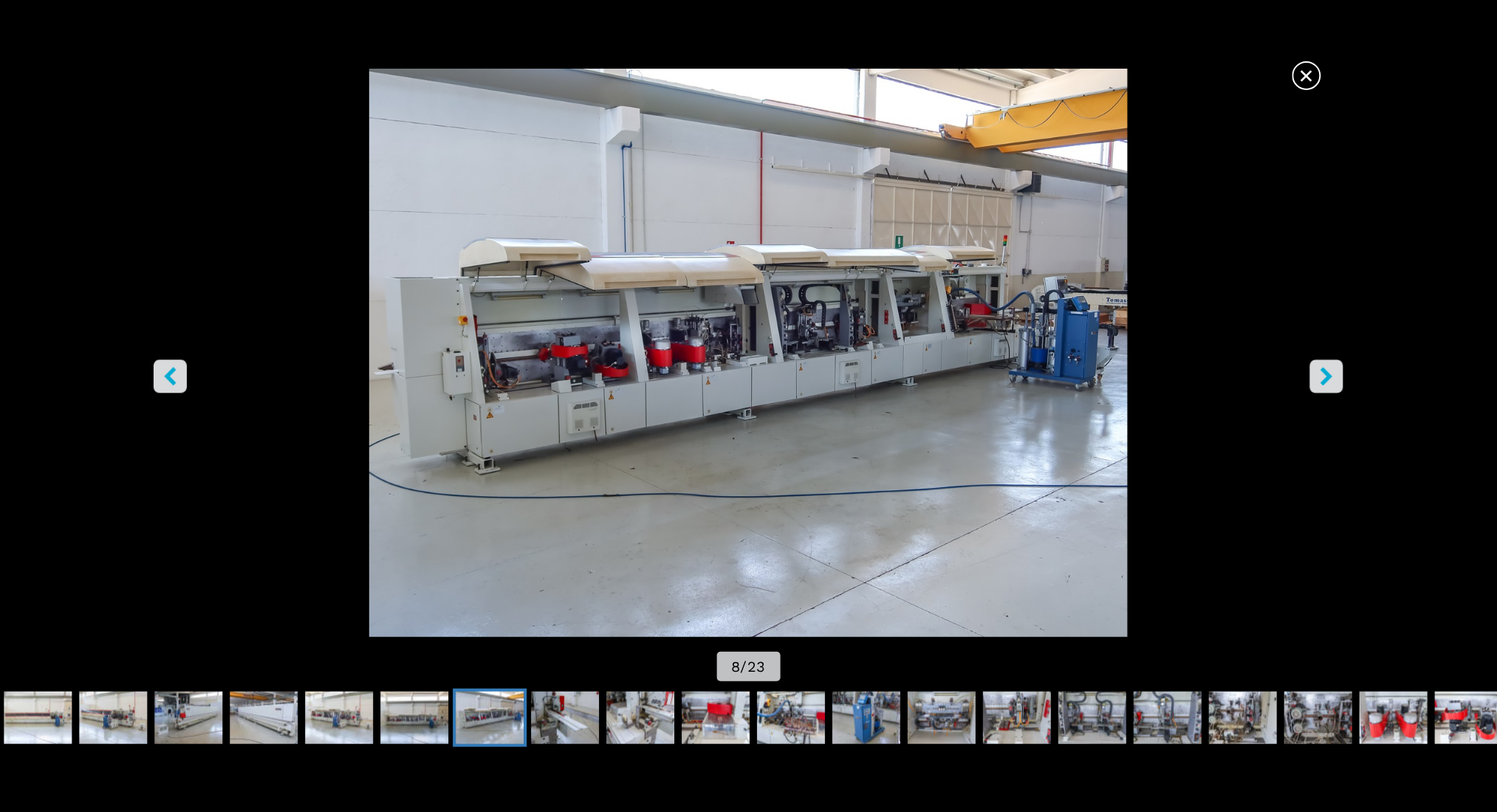
click at [1247, 77] on span "×" at bounding box center [1306, 73] width 26 height 26
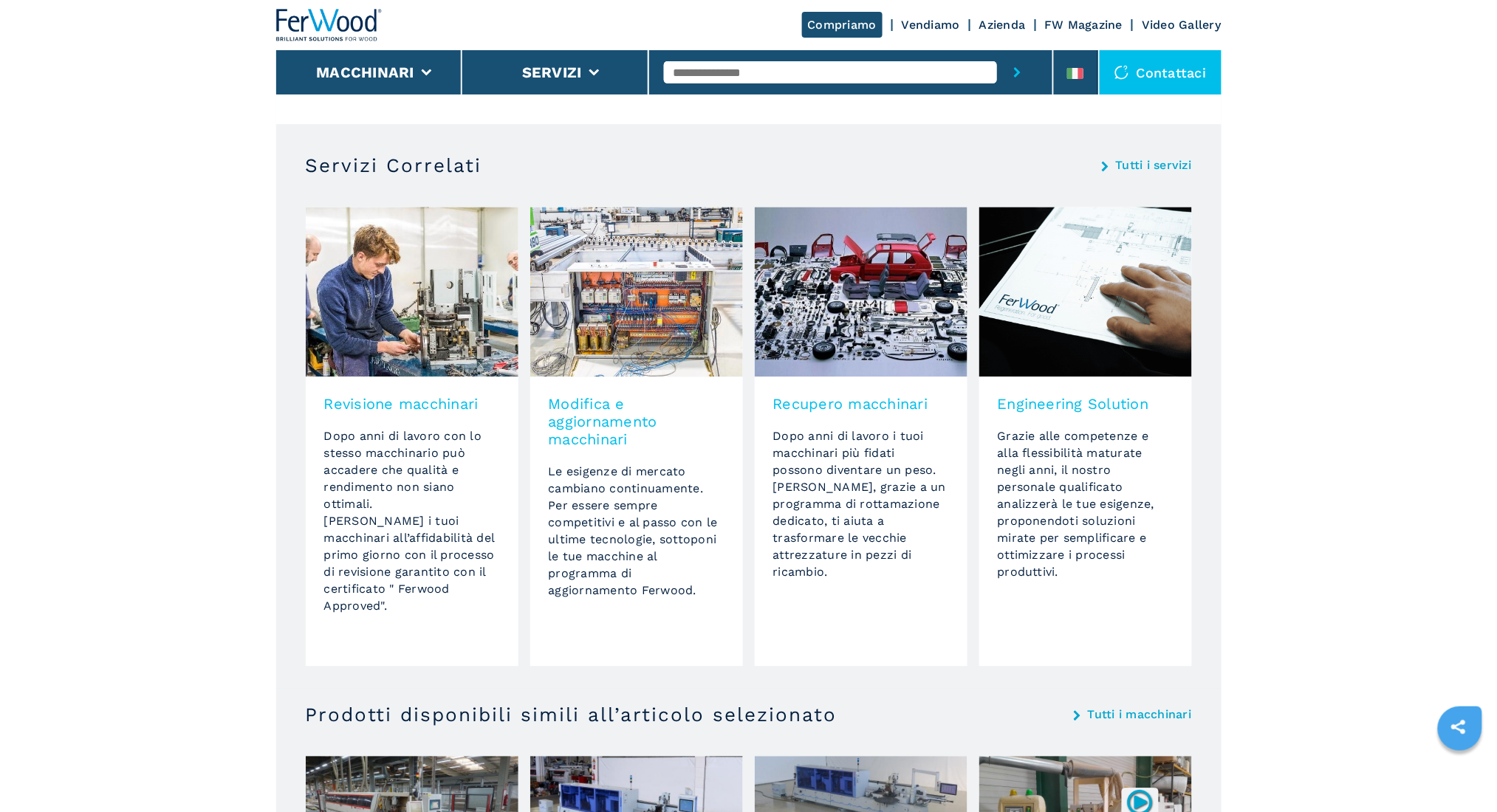
scroll to position [328, 0]
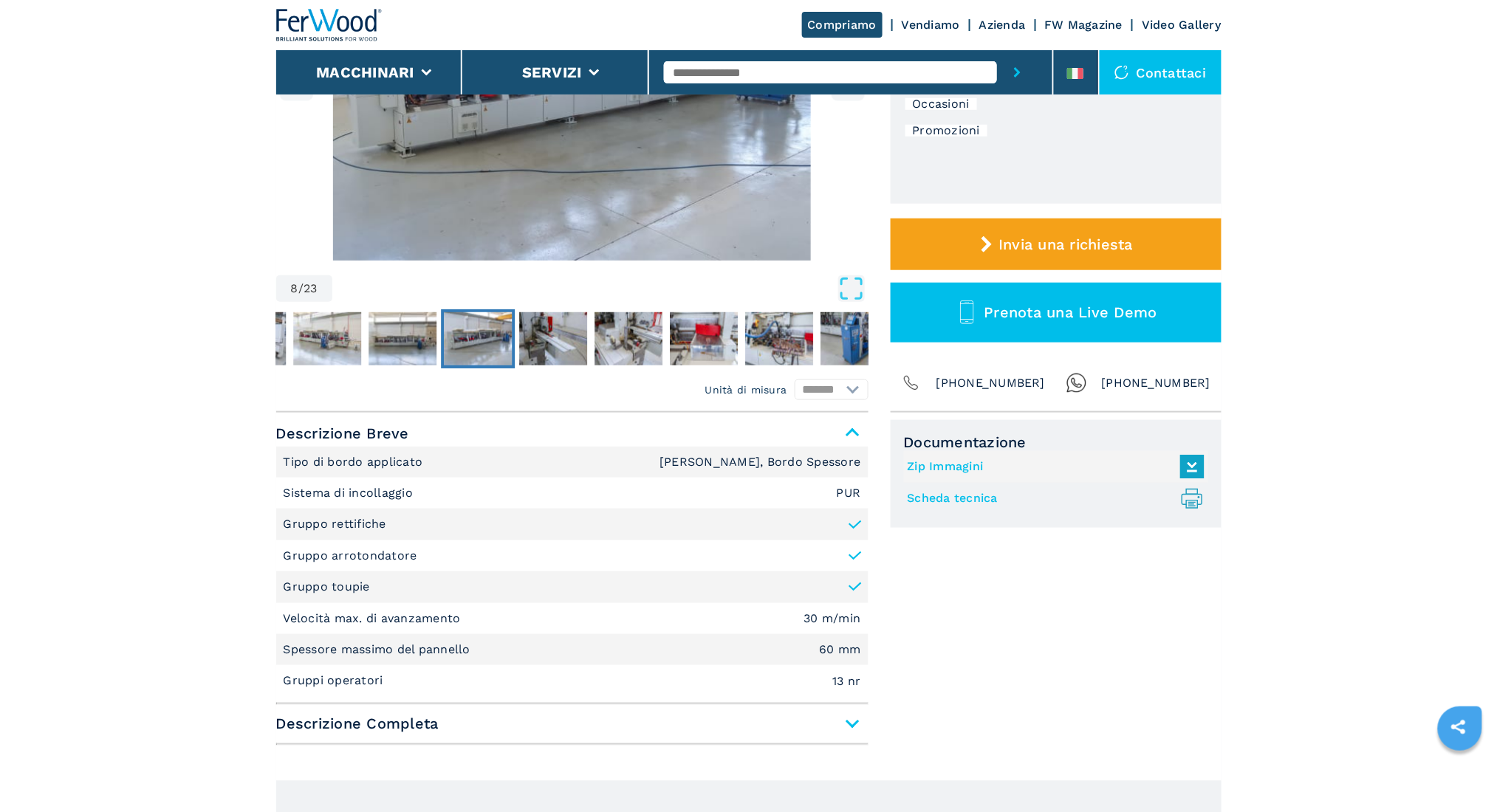
click at [849, 676] on span "Descrizione Completa" at bounding box center [572, 725] width 592 height 27
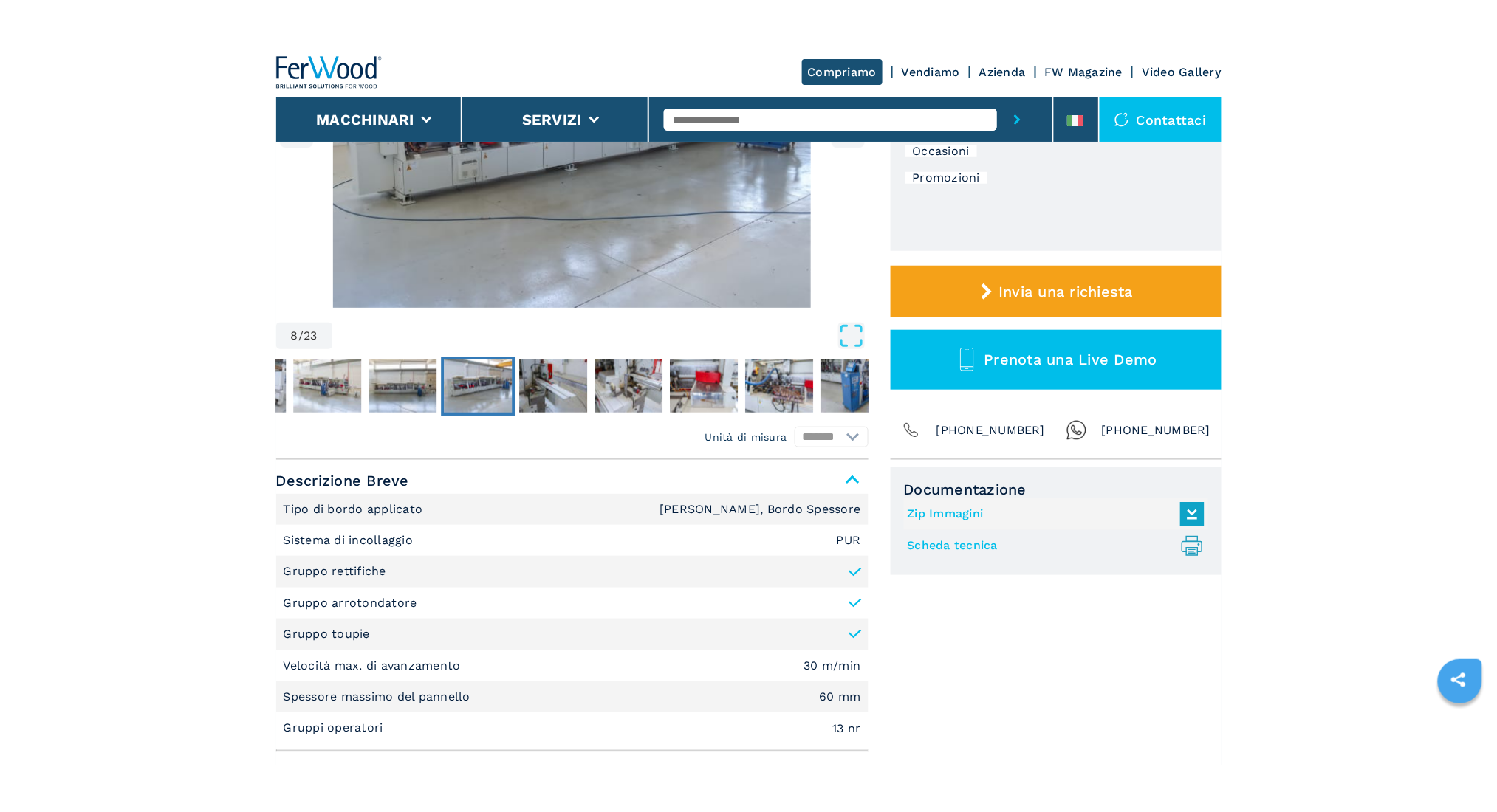
scroll to position [0, 0]
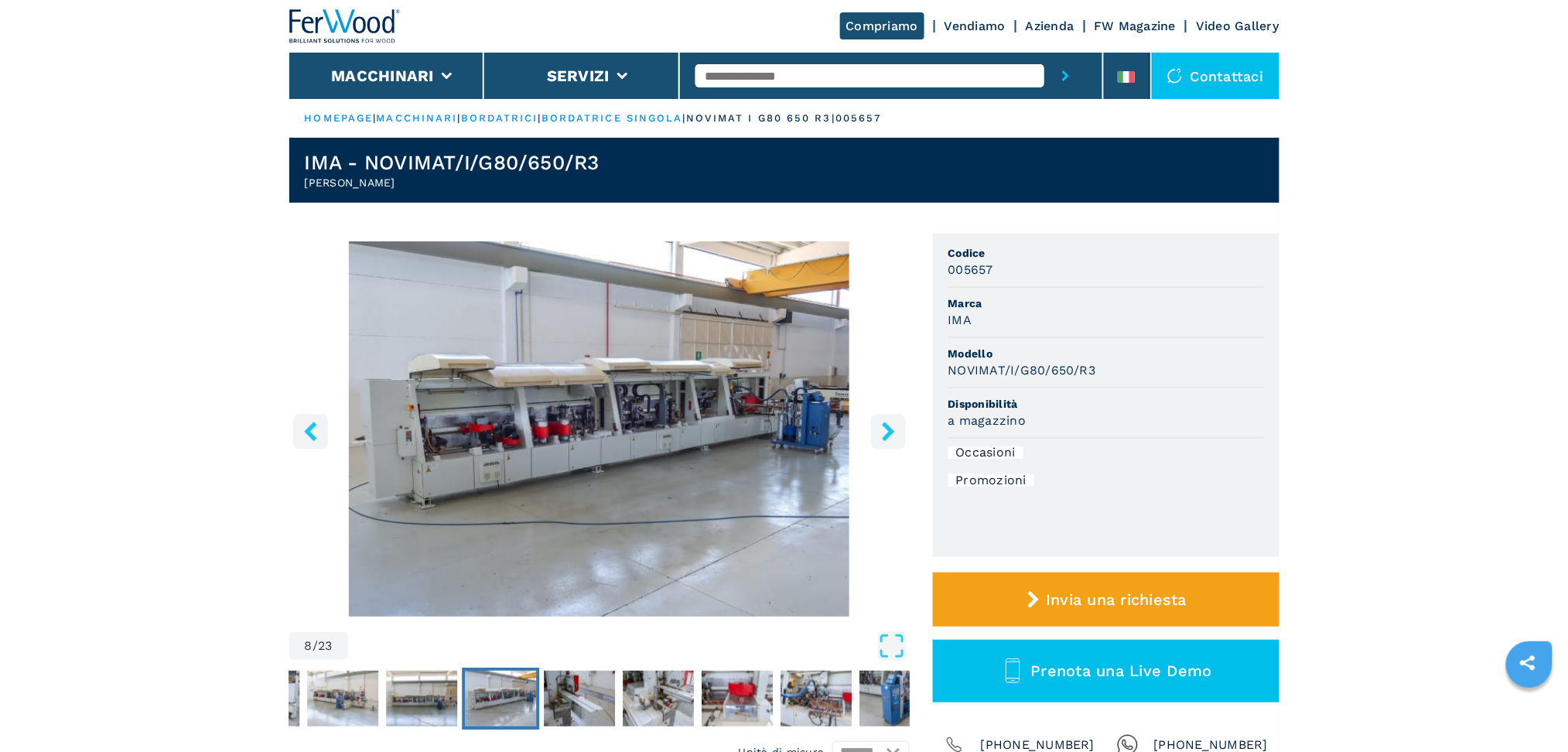
click at [883, 432] on icon "right-button" at bounding box center [888, 431] width 20 height 20
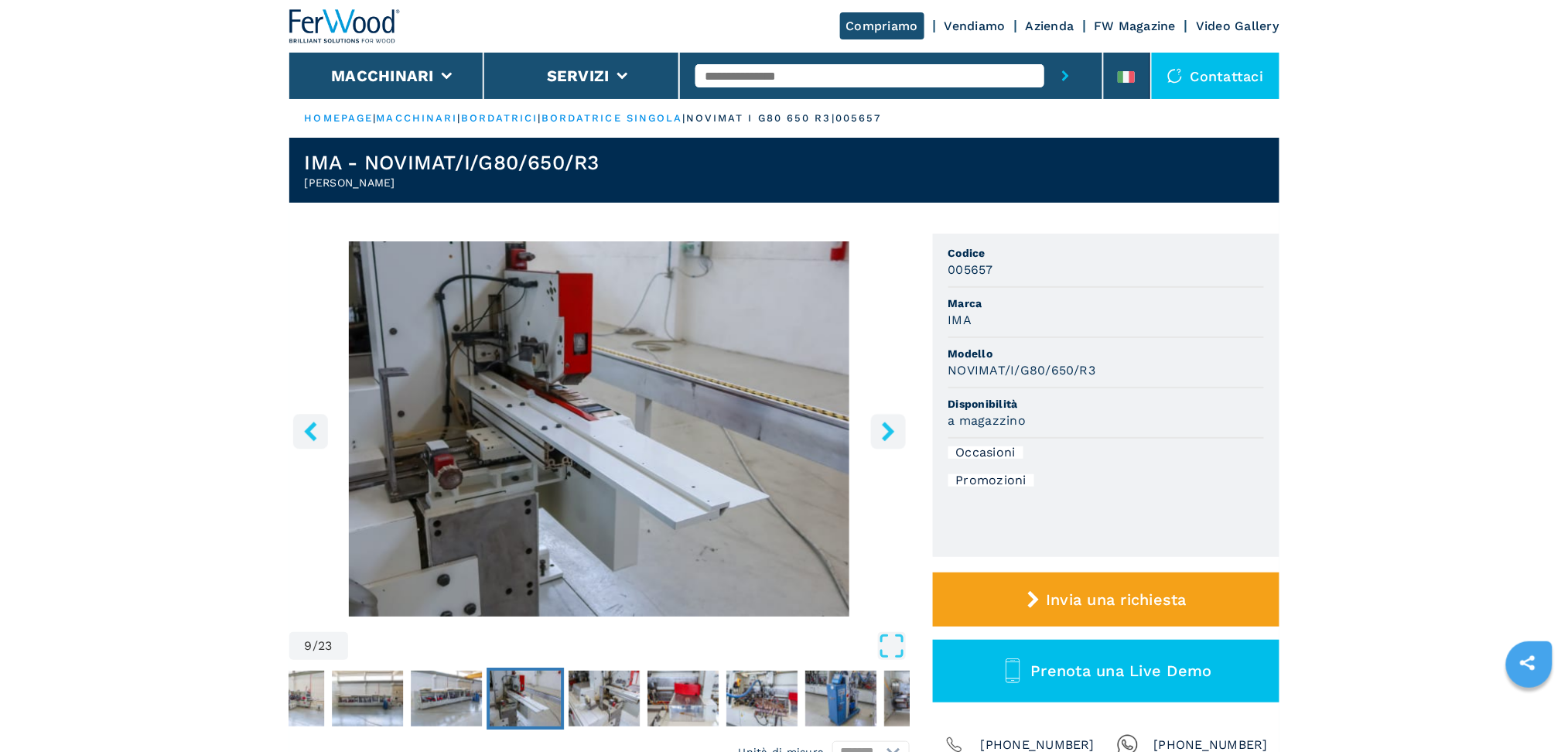
click at [883, 432] on icon "right-button" at bounding box center [888, 431] width 20 height 20
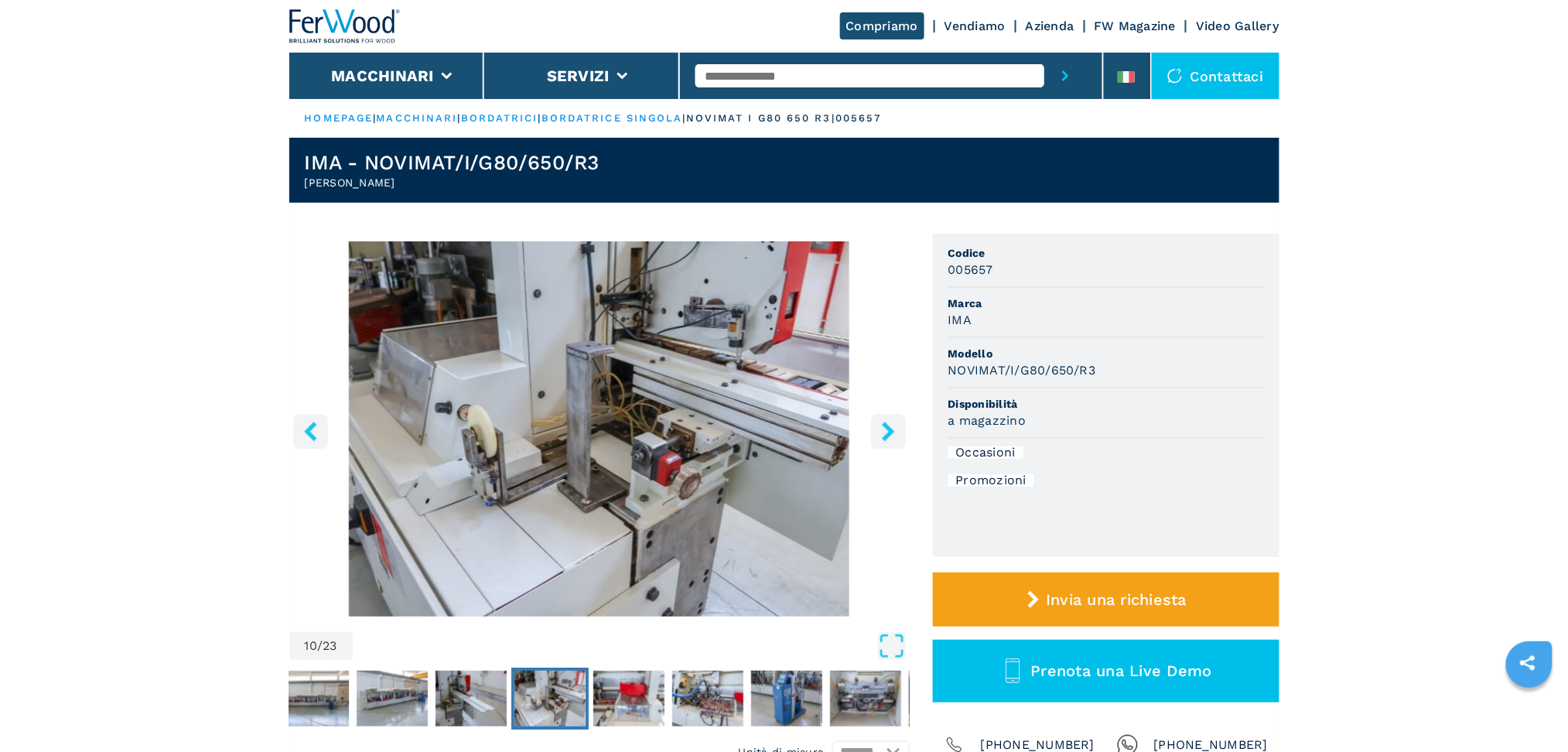
click at [883, 432] on icon "right-button" at bounding box center [888, 431] width 20 height 20
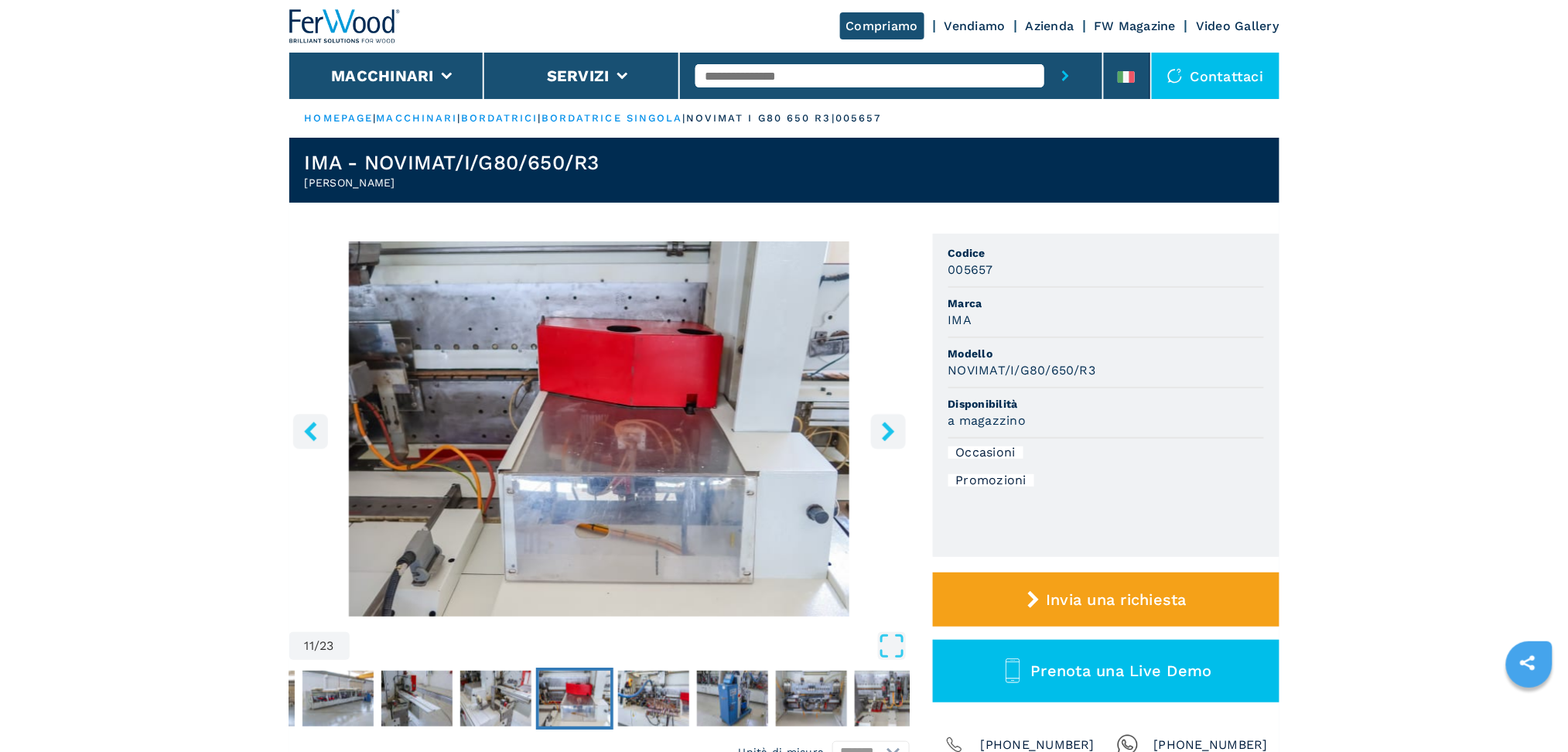
click at [883, 432] on icon "right-button" at bounding box center [888, 431] width 20 height 20
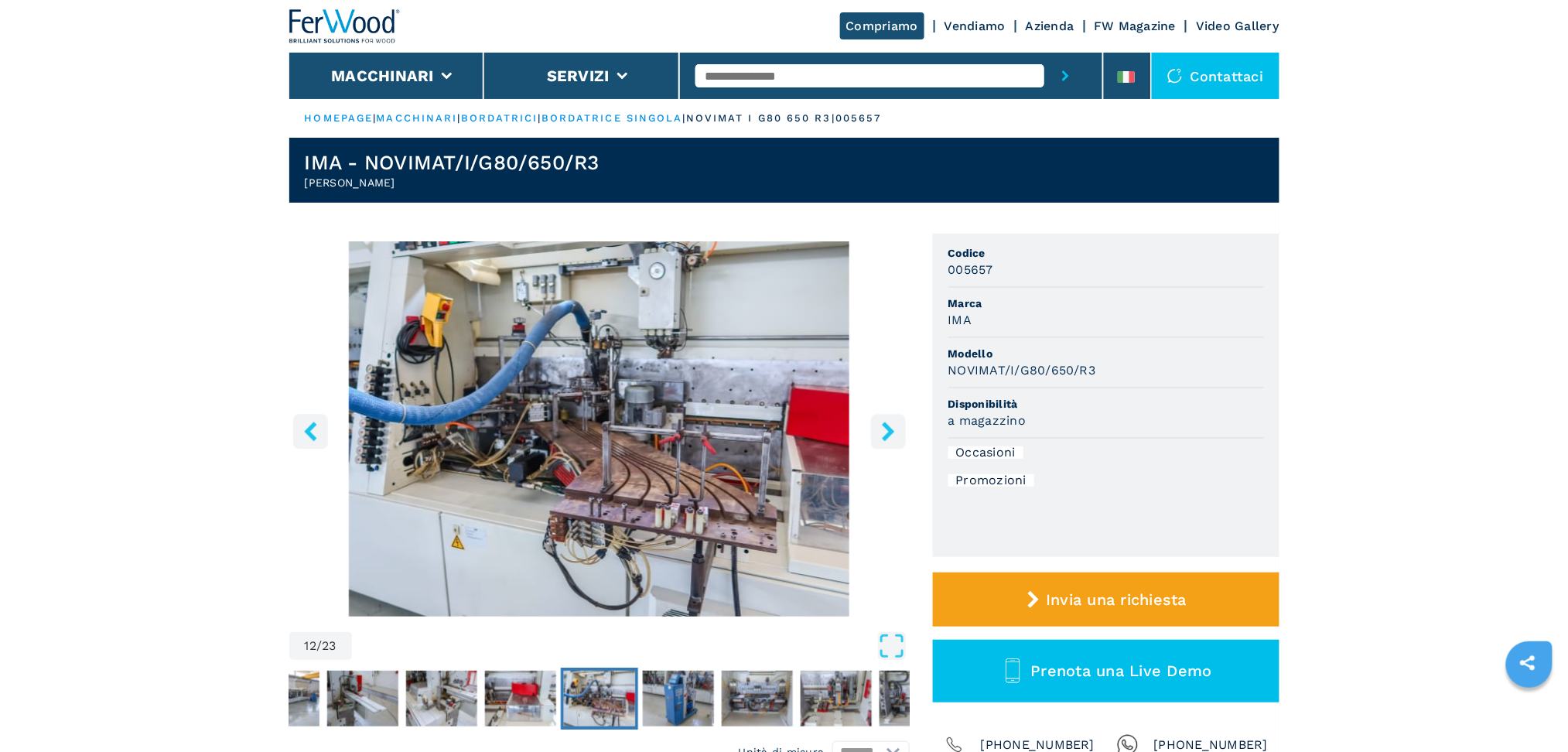
click at [883, 432] on icon "right-button" at bounding box center [888, 431] width 20 height 20
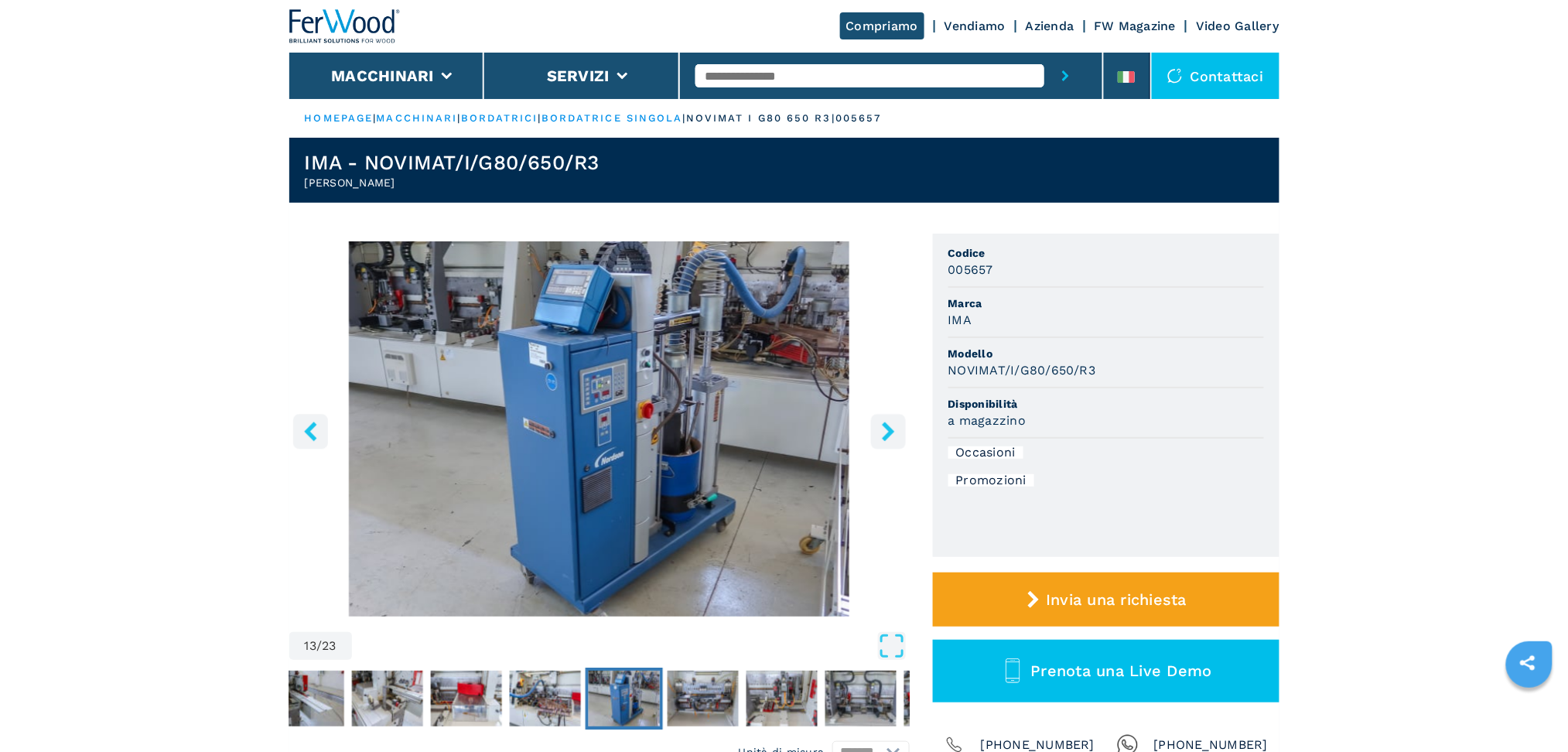
click at [883, 432] on icon "right-button" at bounding box center [888, 431] width 20 height 20
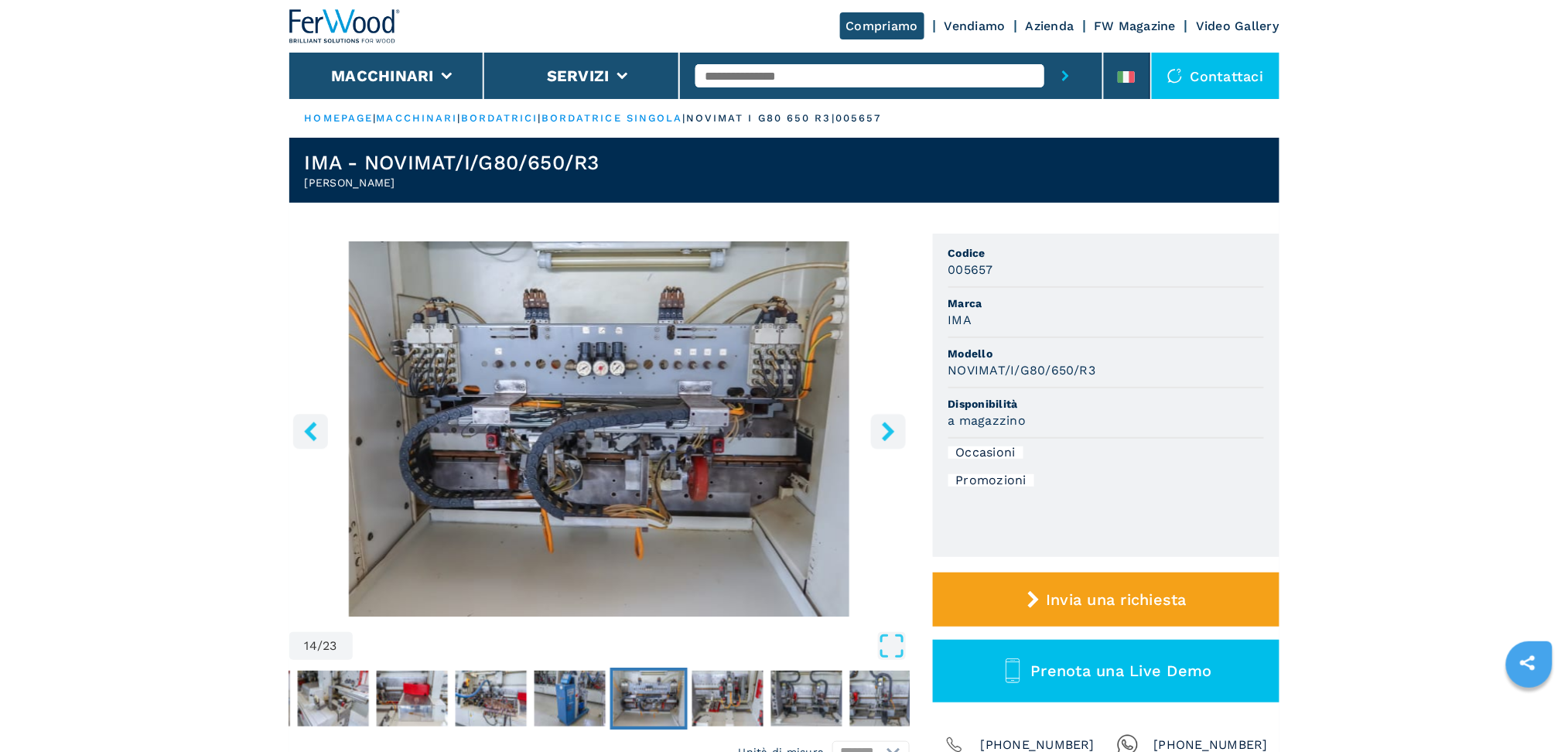
click at [883, 432] on icon "right-button" at bounding box center [888, 431] width 20 height 20
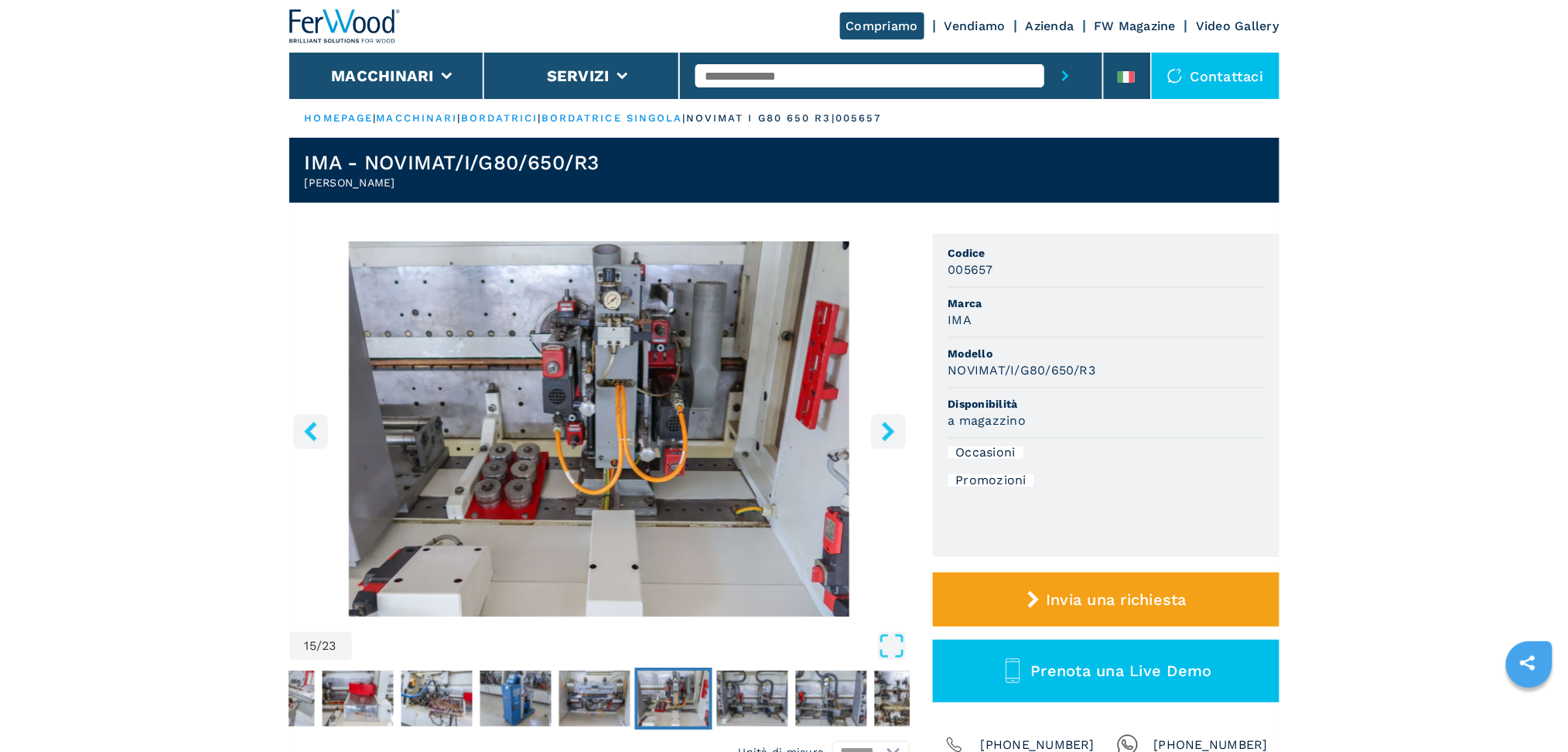
click at [883, 432] on icon "right-button" at bounding box center [888, 431] width 20 height 20
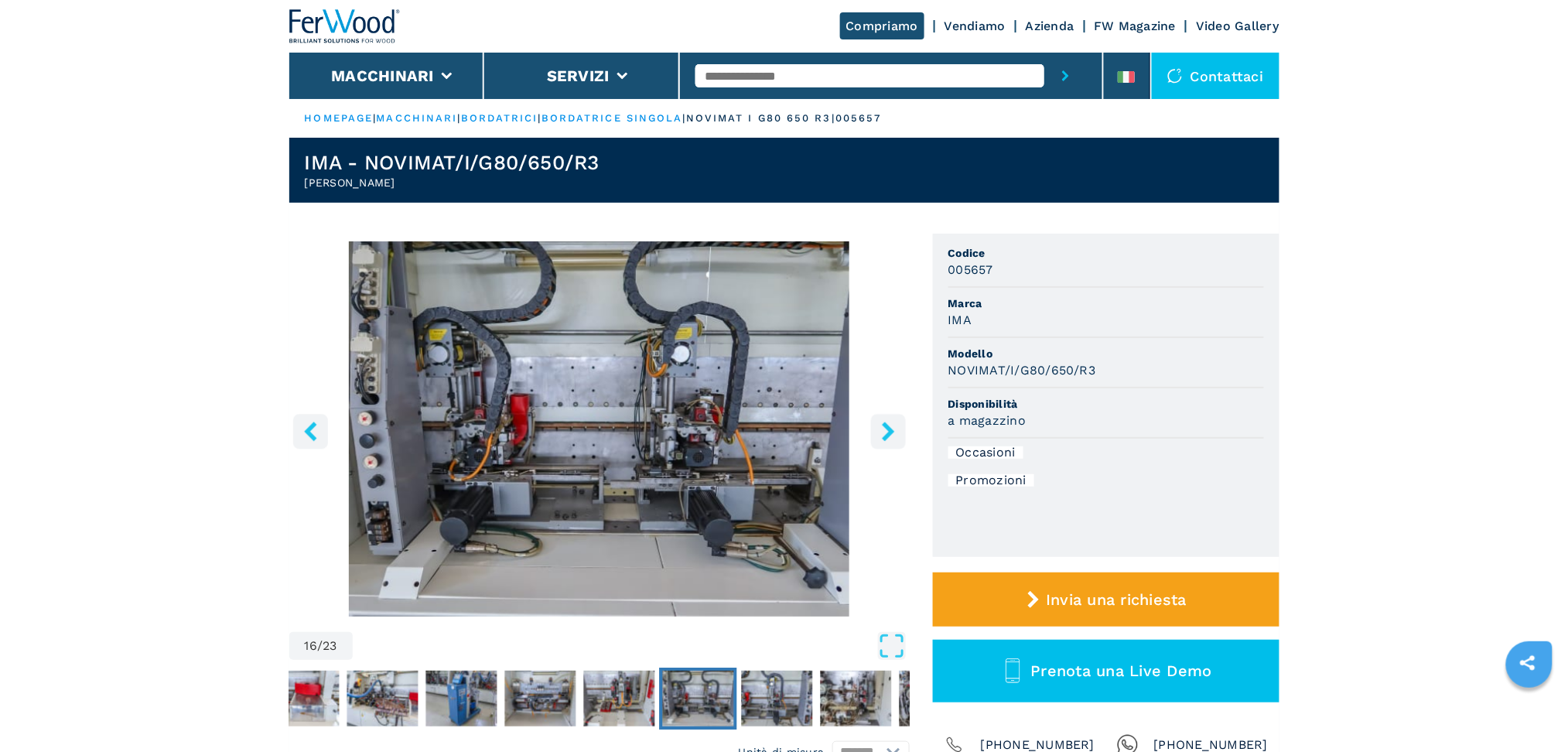
click at [883, 432] on icon "right-button" at bounding box center [888, 431] width 20 height 20
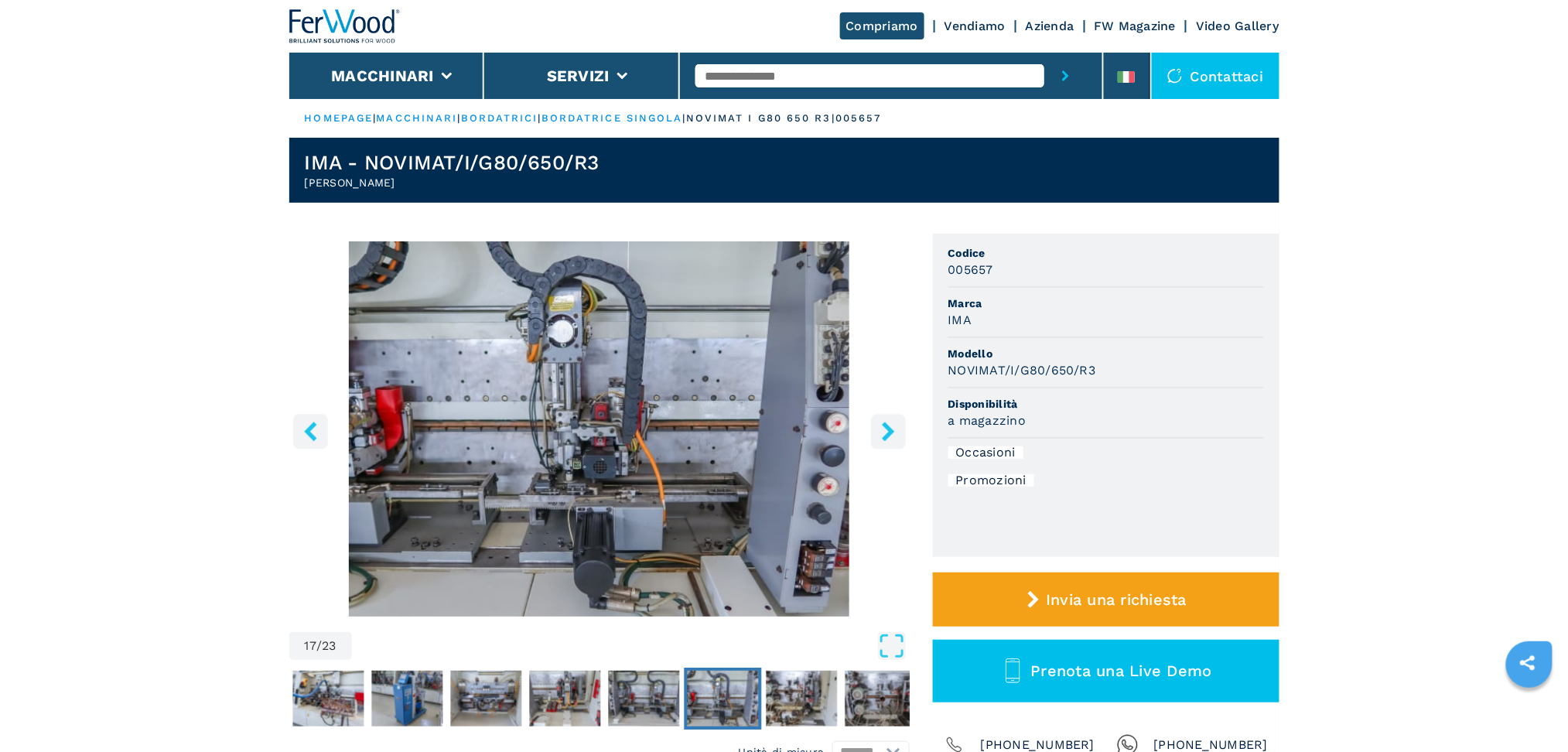
click at [886, 435] on icon "right-button" at bounding box center [887, 431] width 12 height 20
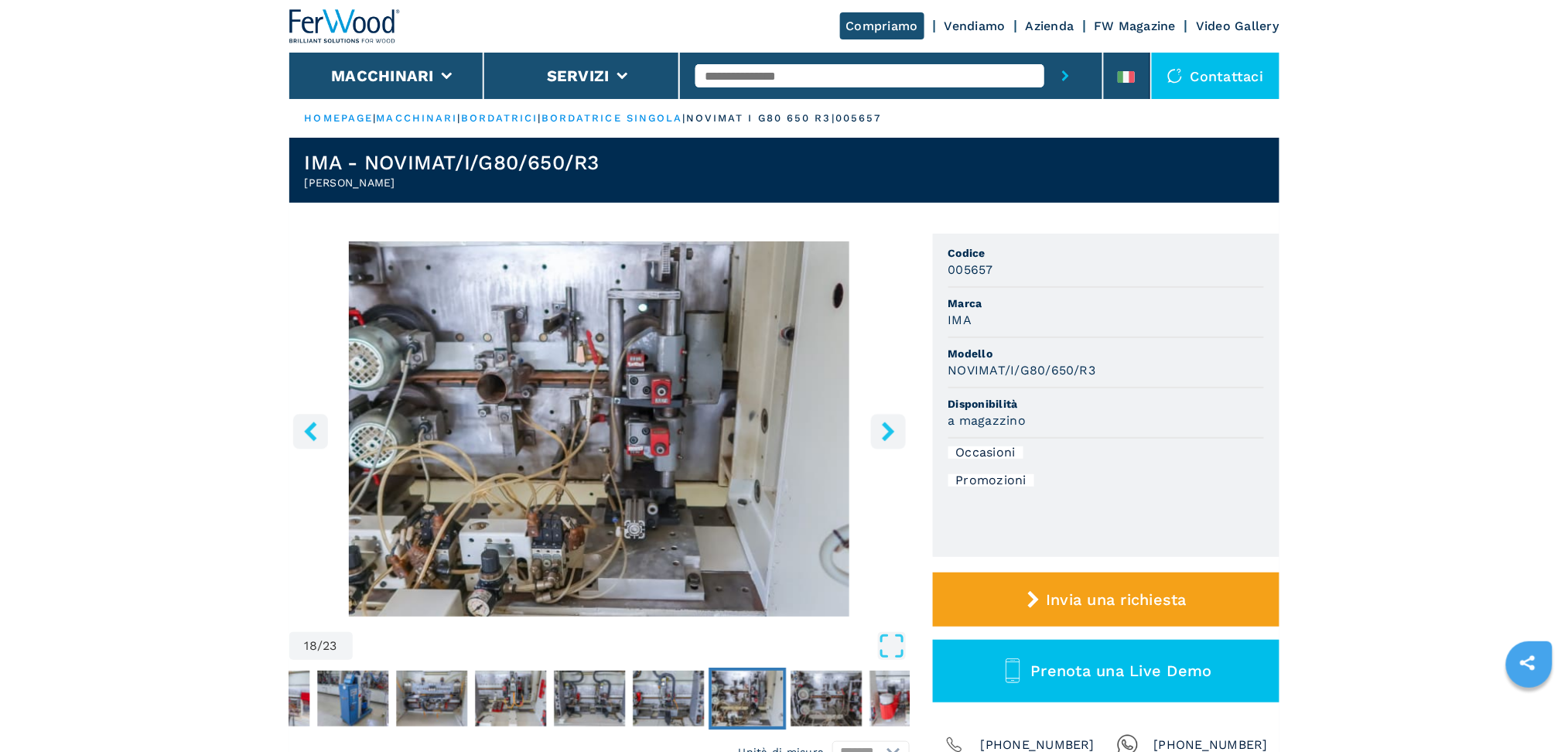
click at [887, 423] on icon "right-button" at bounding box center [888, 431] width 20 height 20
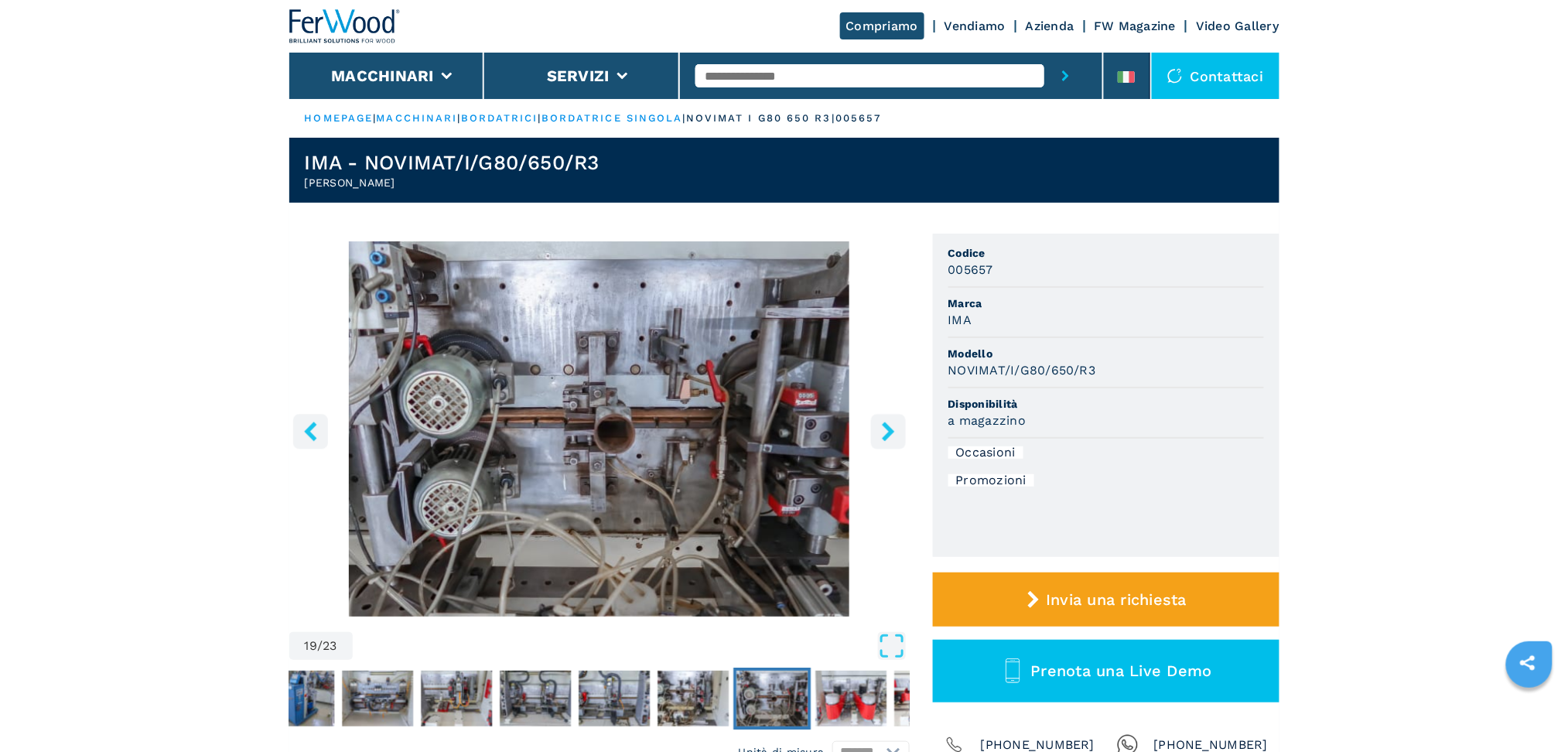
click at [887, 423] on icon "right-button" at bounding box center [888, 431] width 20 height 20
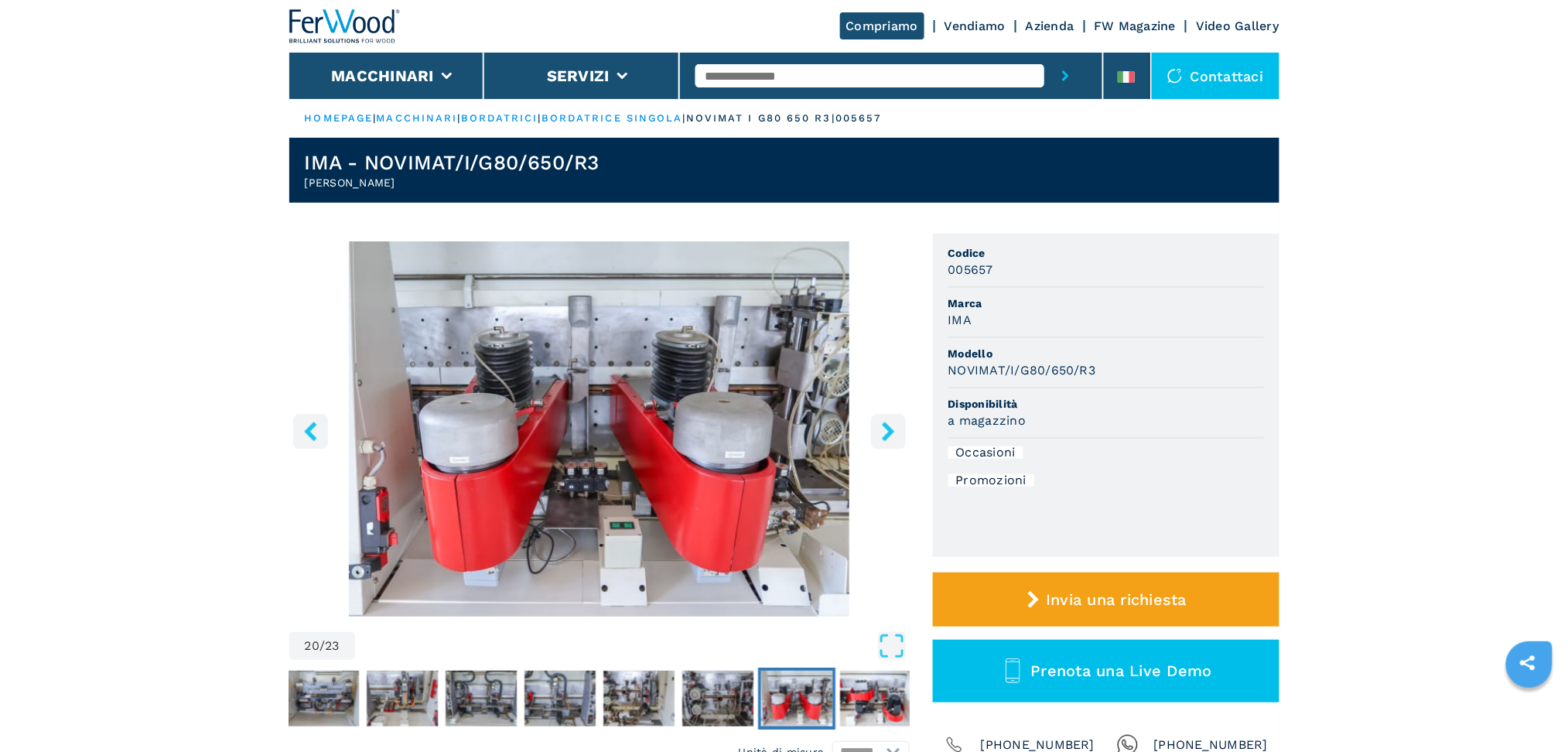
click at [887, 423] on icon "right-button" at bounding box center [888, 431] width 20 height 20
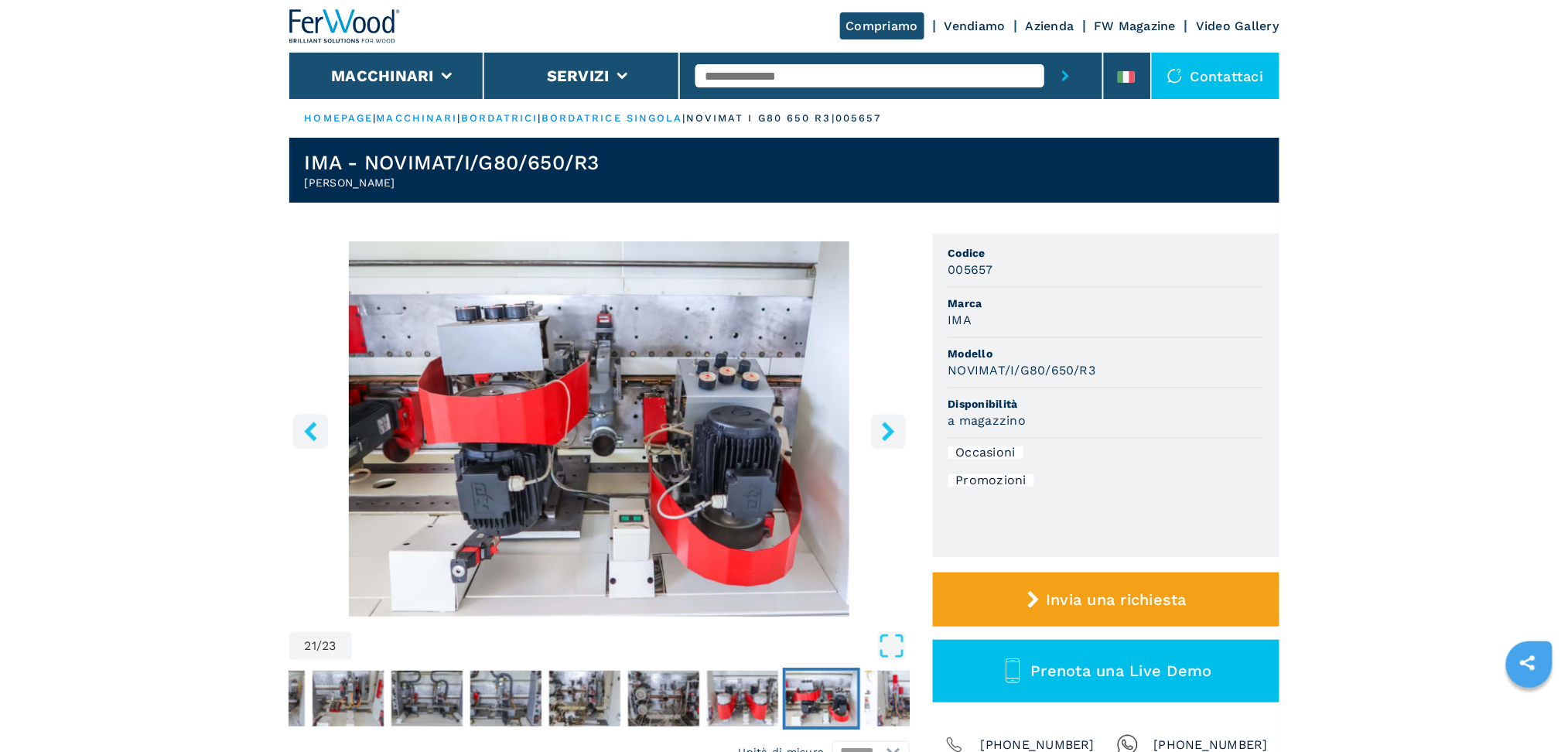
click at [887, 423] on icon "right-button" at bounding box center [888, 431] width 20 height 20
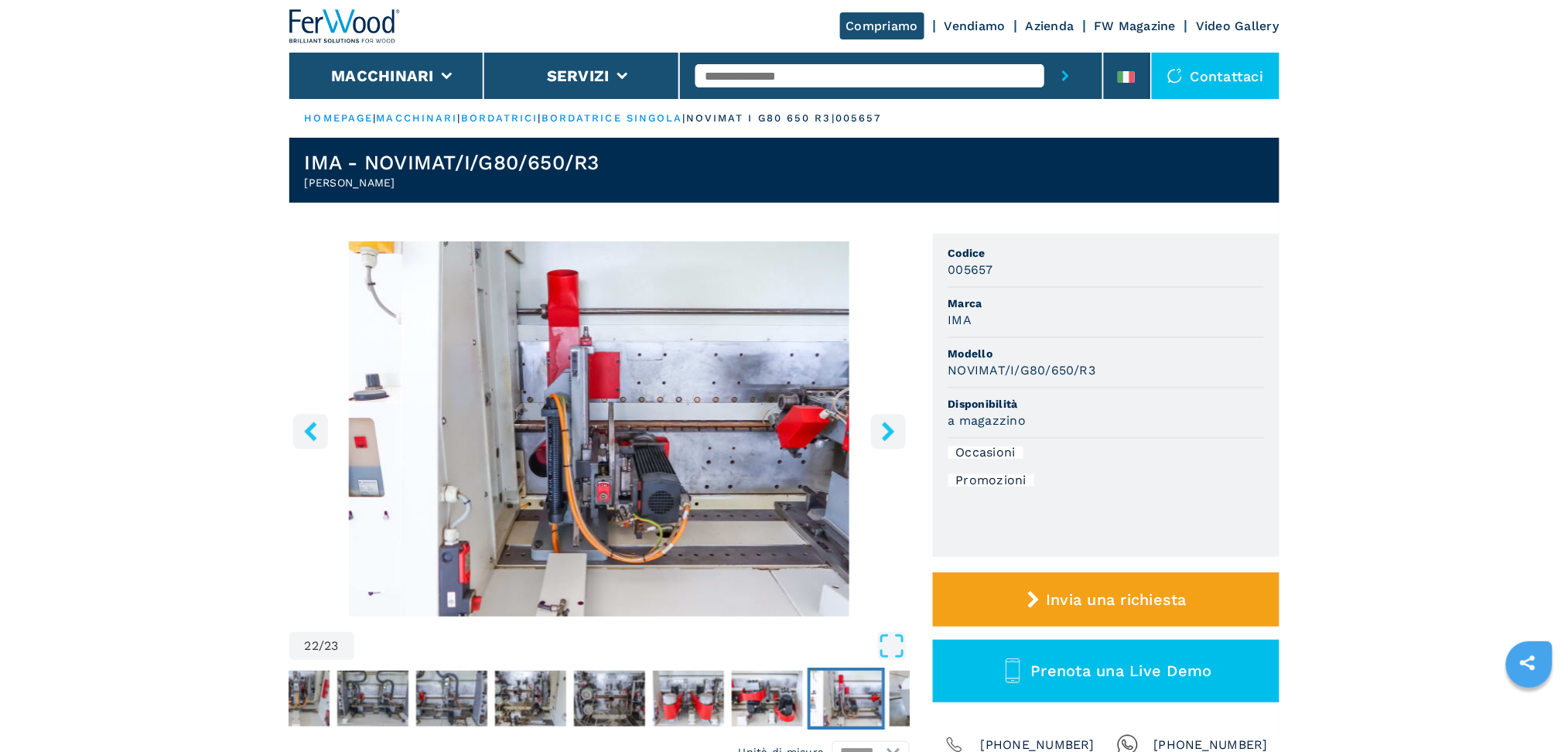
click at [885, 647] on icon "Open Fullscreen" at bounding box center [892, 646] width 28 height 28
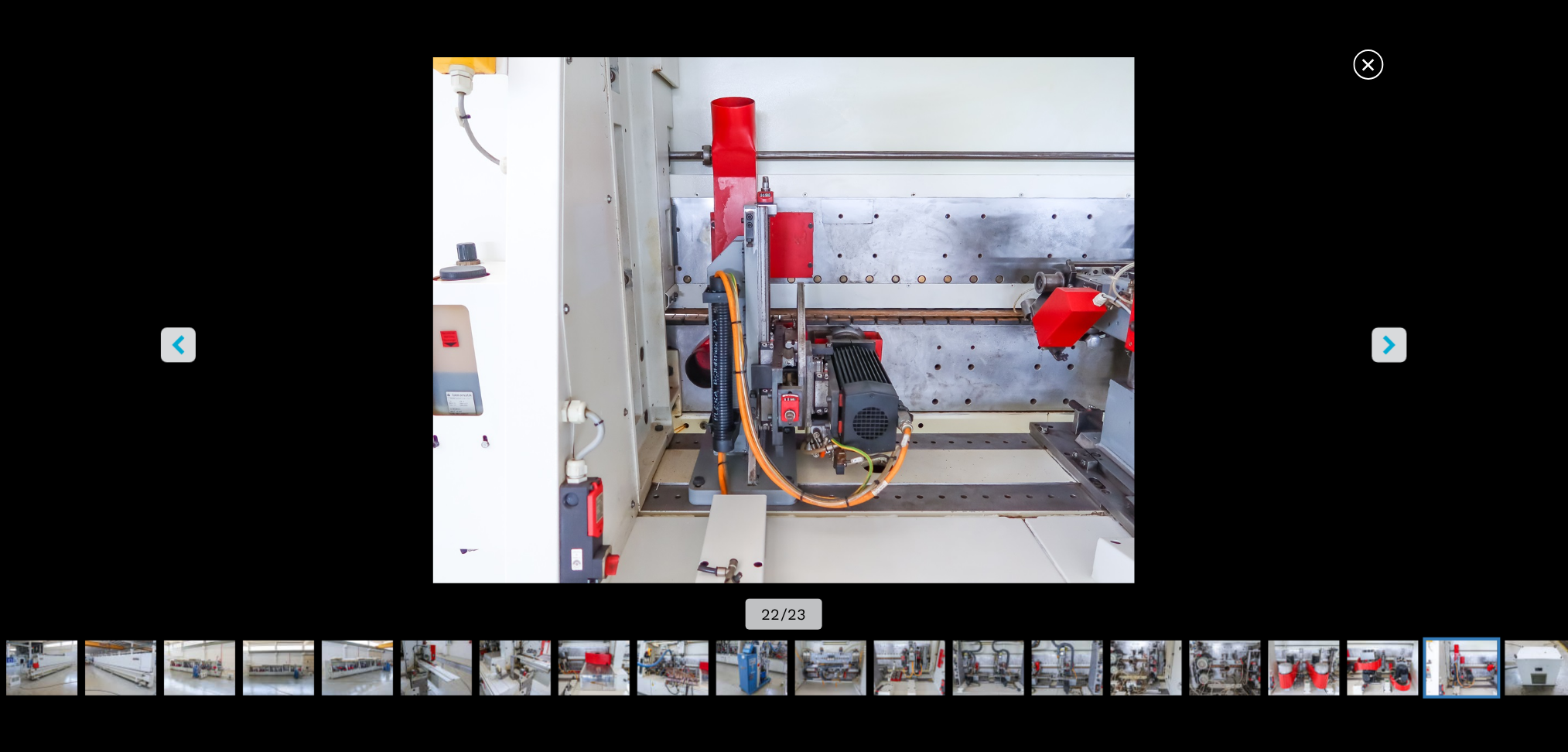
click at [1306, 69] on span "×" at bounding box center [1368, 61] width 27 height 27
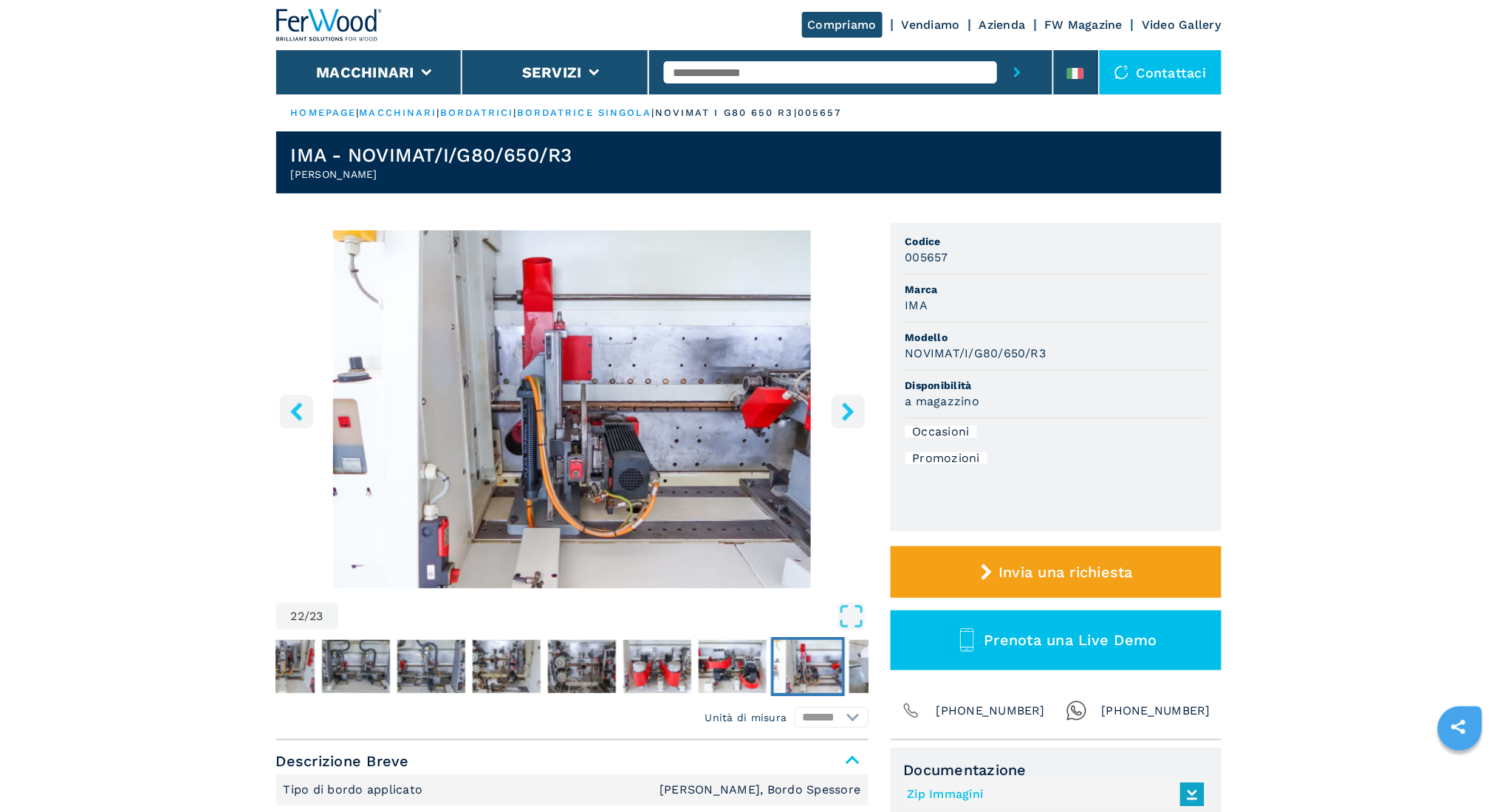
drag, startPoint x: 1372, startPoint y: 381, endPoint x: 1419, endPoint y: 225, distance: 162.9
